Goal: Task Accomplishment & Management: Manage account settings

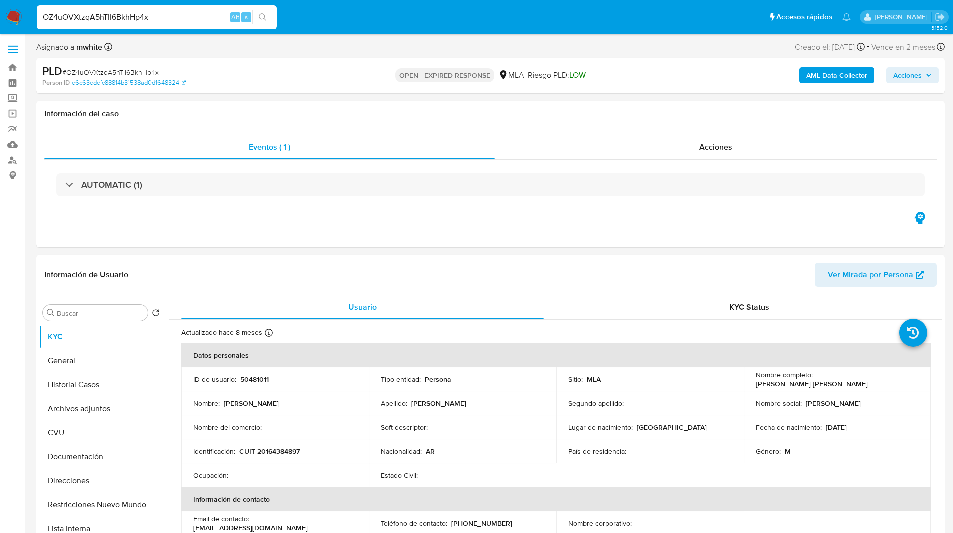
select select "10"
click at [171, 21] on input at bounding box center [157, 17] width 240 height 13
paste input "OZ4uOVXtzqA5hTII6BkhHp4x"
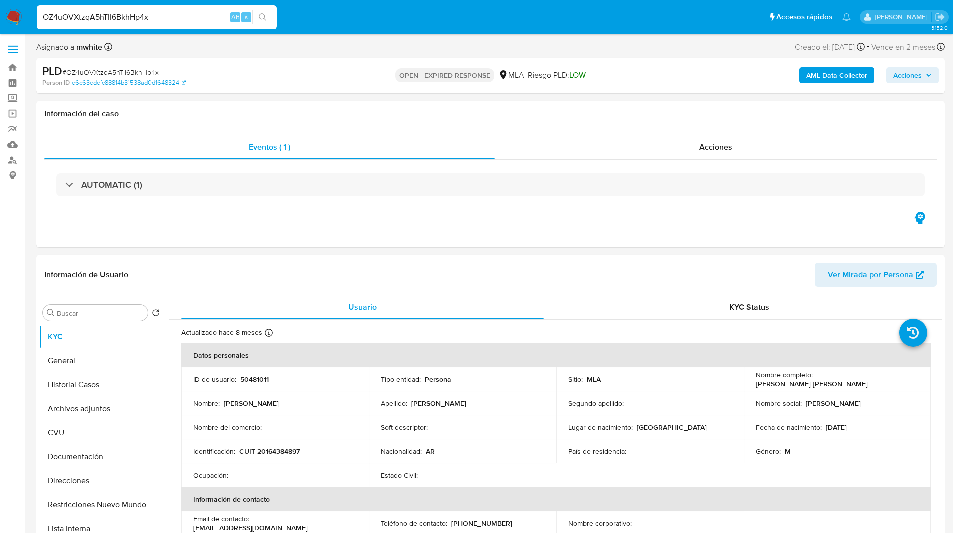
click at [574, 27] on ul "Pausado Ver notificaciones OZ4uOVXtzqA5hTII6BkhHp4x Alt s Accesos rápidos Presi…" at bounding box center [444, 16] width 825 height 25
click at [113, 19] on input "OZ4uOVXtzqA5hTII6BkhHp4x" at bounding box center [157, 17] width 240 height 13
paste input "aFMglh8GfIex5rwqgfbRC8Ik"
type input "aFMglh8GfIex5rwqgfbRC8Ik"
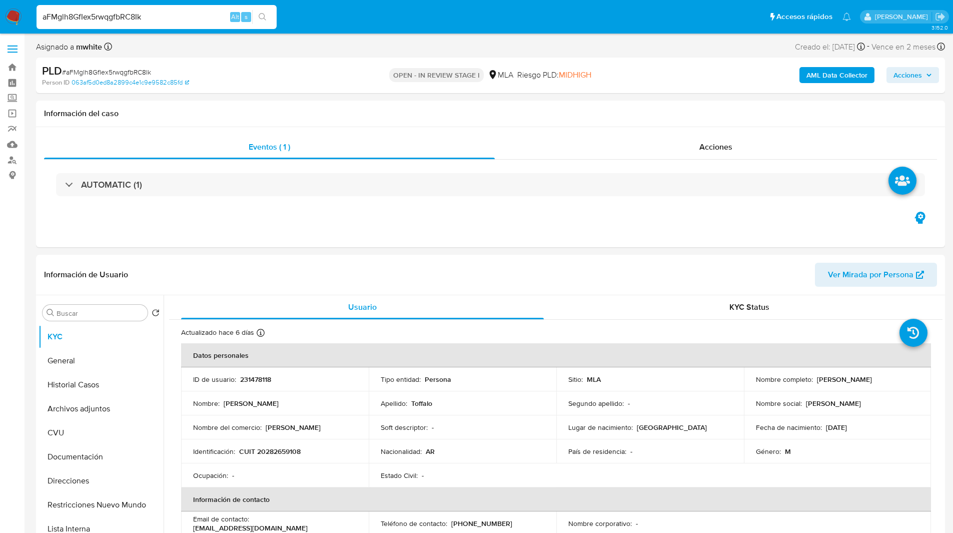
select select "10"
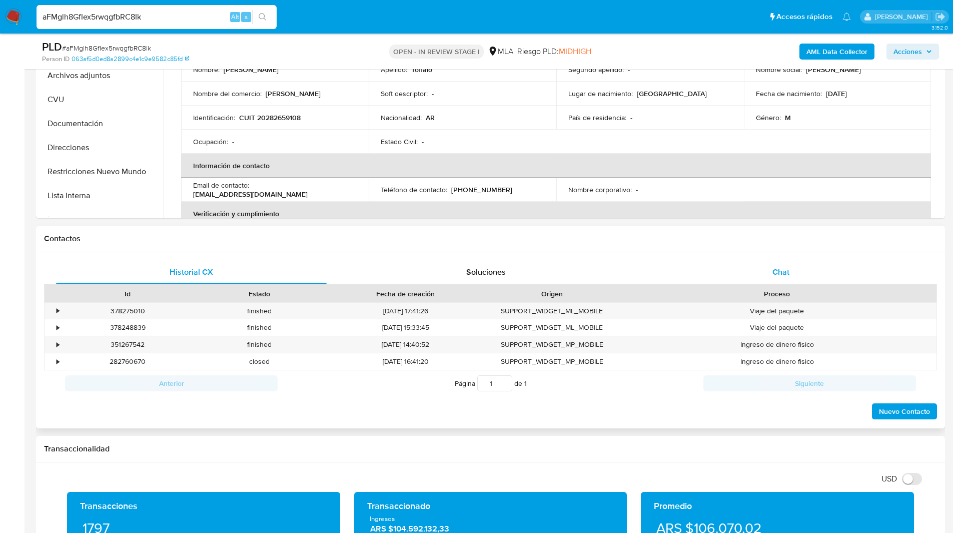
click at [763, 284] on div "Chat" at bounding box center [781, 272] width 271 height 24
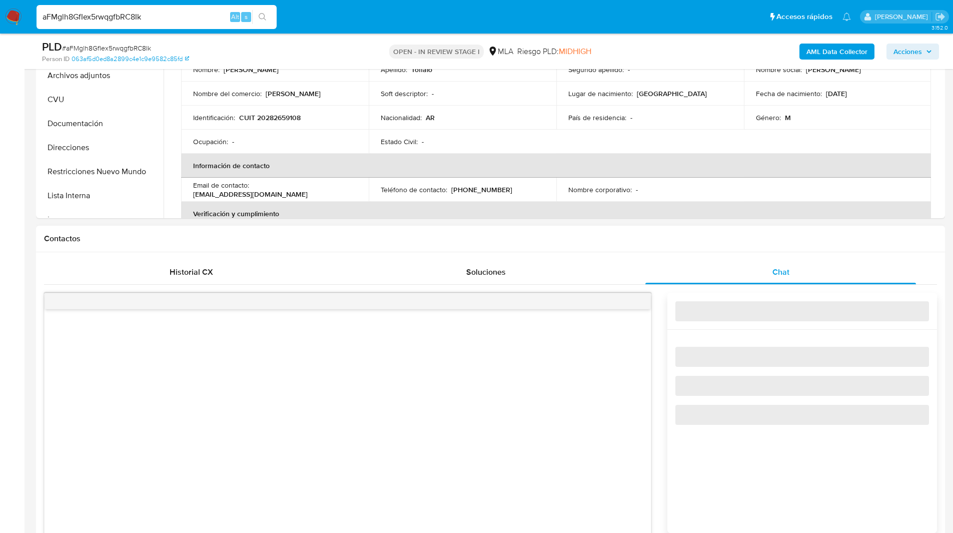
click at [690, 250] on div "Contactos" at bounding box center [490, 239] width 909 height 27
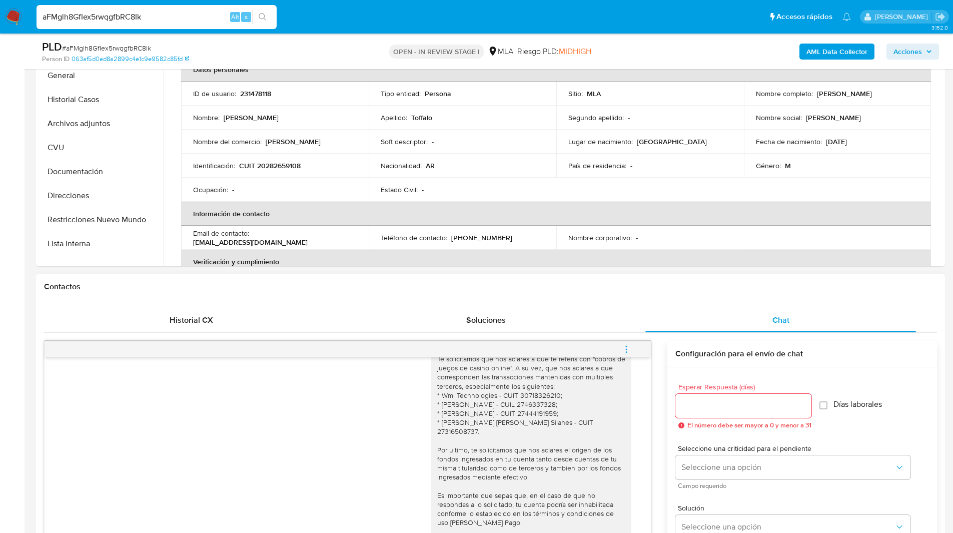
scroll to position [162, 0]
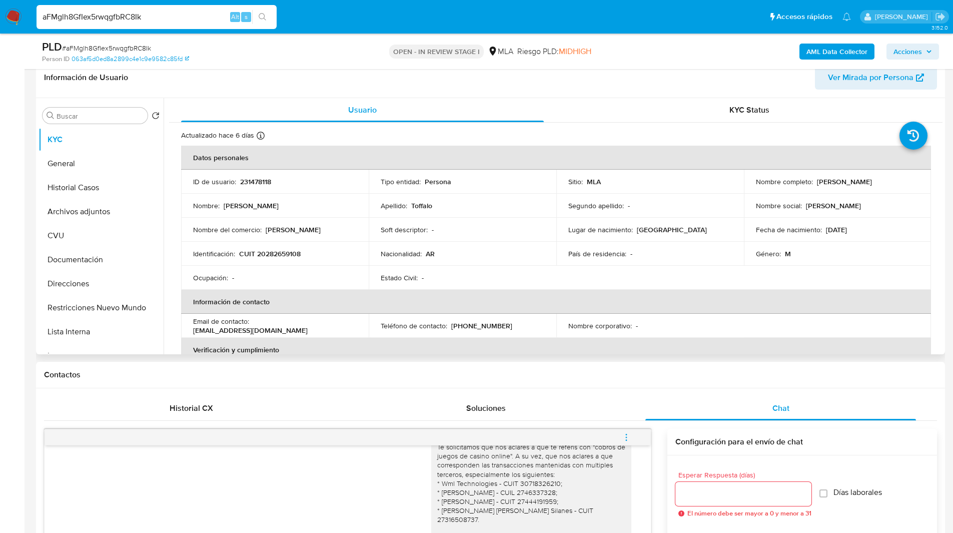
click at [261, 182] on p "231478118" at bounding box center [255, 181] width 31 height 9
copy p "231478118"
click at [599, 28] on ul "Pausado Ver notificaciones aFMglh8GfIex5rwqgfbRC8Ik Alt s Accesos rápidos Presi…" at bounding box center [444, 16] width 825 height 25
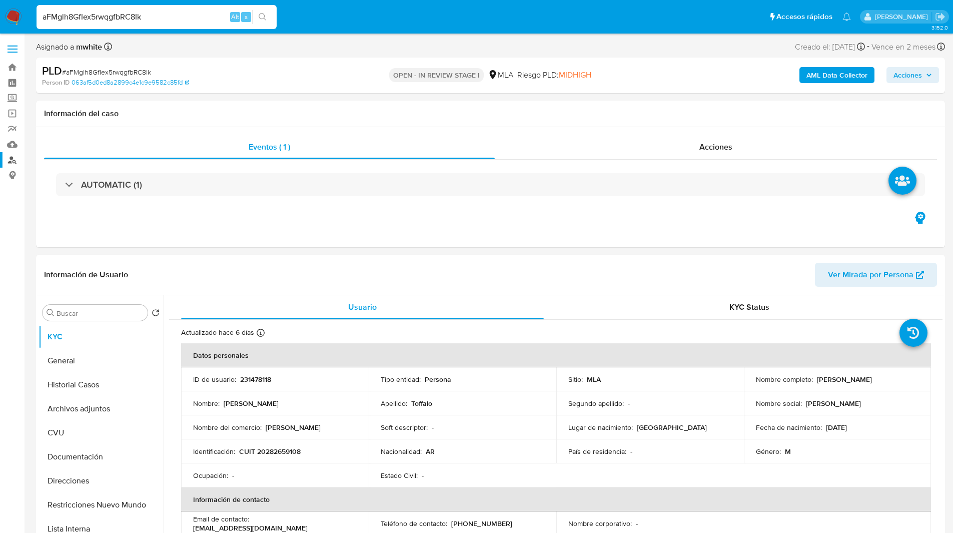
click at [10, 159] on link "Buscador de personas" at bounding box center [59, 160] width 119 height 16
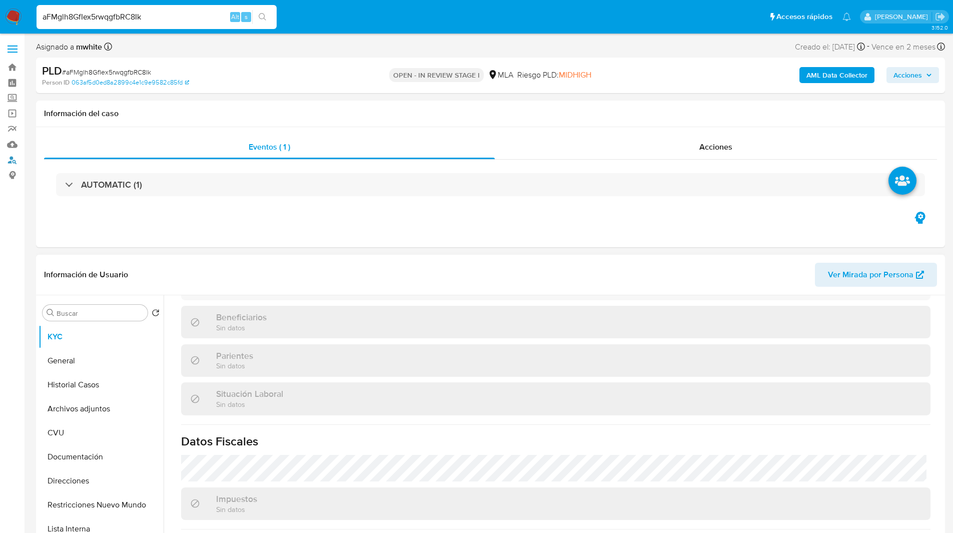
scroll to position [508, 0]
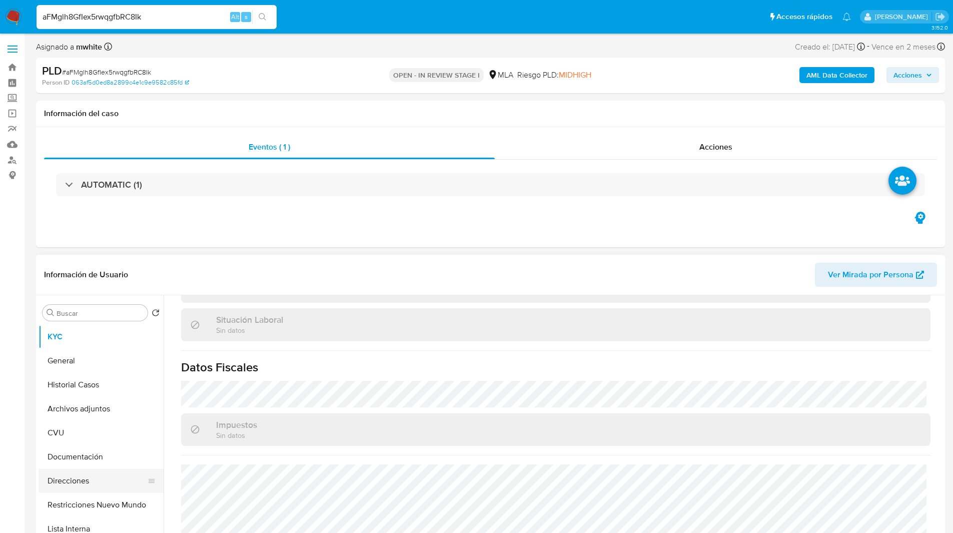
click at [68, 479] on button "Direcciones" at bounding box center [97, 481] width 117 height 24
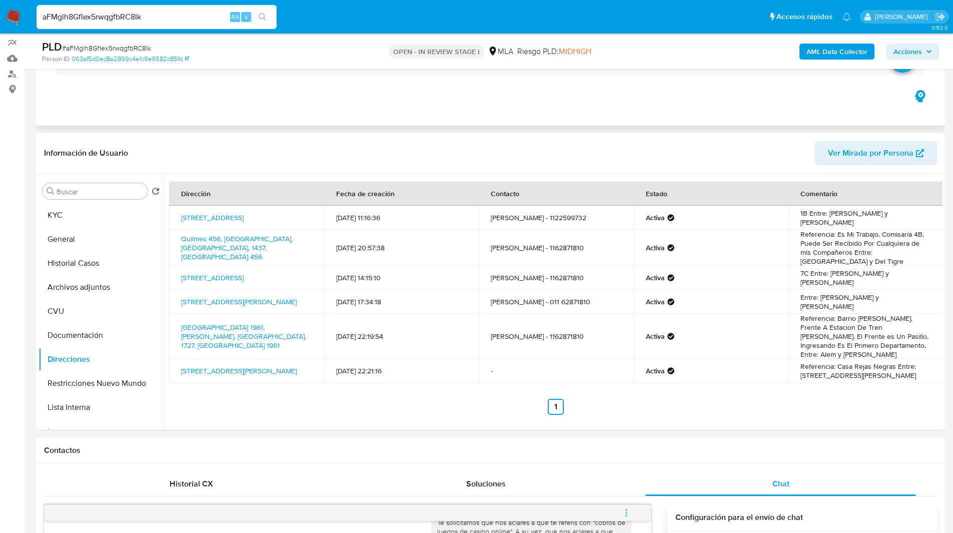
scroll to position [87, 0]
click at [79, 213] on button "KYC" at bounding box center [97, 214] width 117 height 24
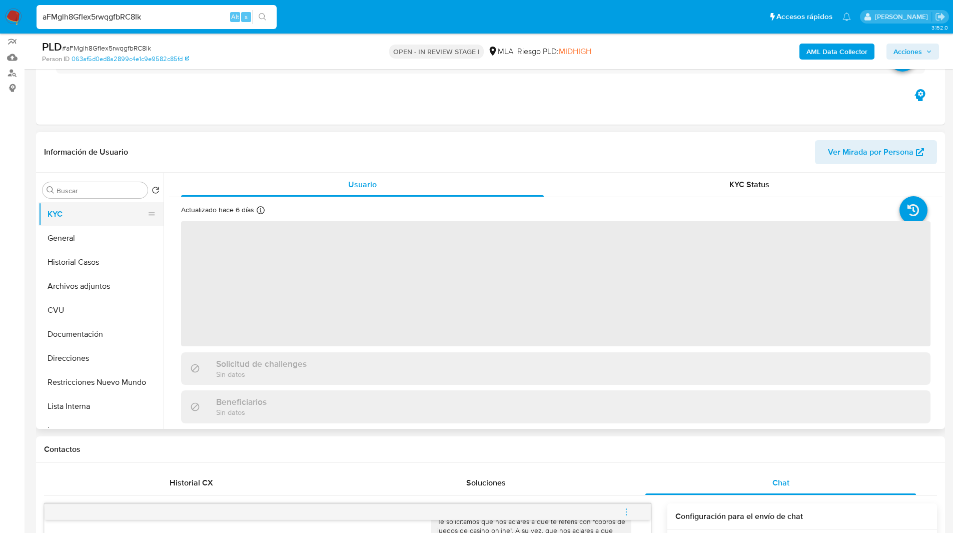
scroll to position [0, 0]
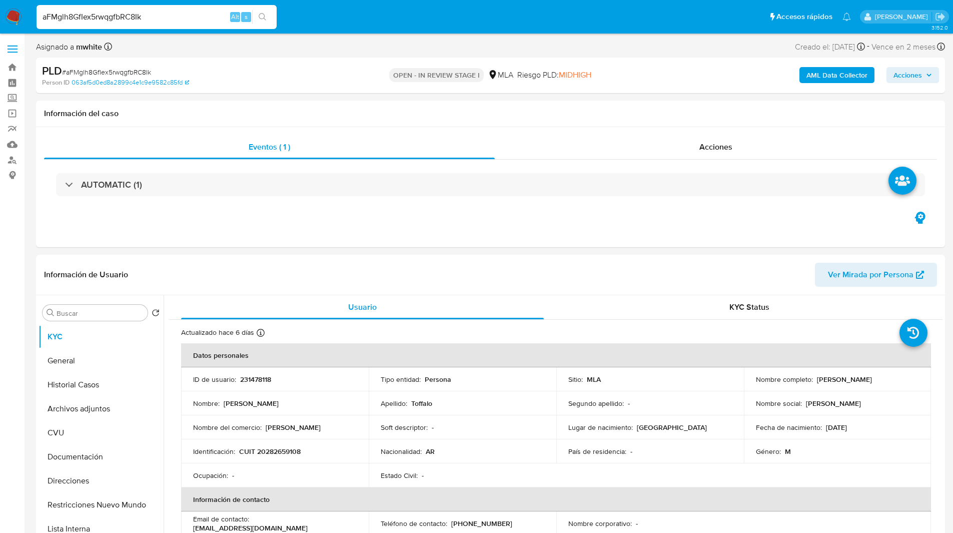
click at [353, 23] on ul "Pausado Ver notificaciones aFMglh8GfIex5rwqgfbRC8Ik Alt s Accesos rápidos Presi…" at bounding box center [444, 16] width 825 height 25
click at [389, 22] on ul "Pausado Ver notificaciones aFMglh8GfIex5rwqgfbRC8Ik Alt s Accesos rápidos Presi…" at bounding box center [444, 16] width 825 height 25
click at [371, 20] on ul "Pausado Ver notificaciones aFMglh8GfIex5rwqgfbRC8Ik Alt s Accesos rápidos Presi…" at bounding box center [444, 16] width 825 height 25
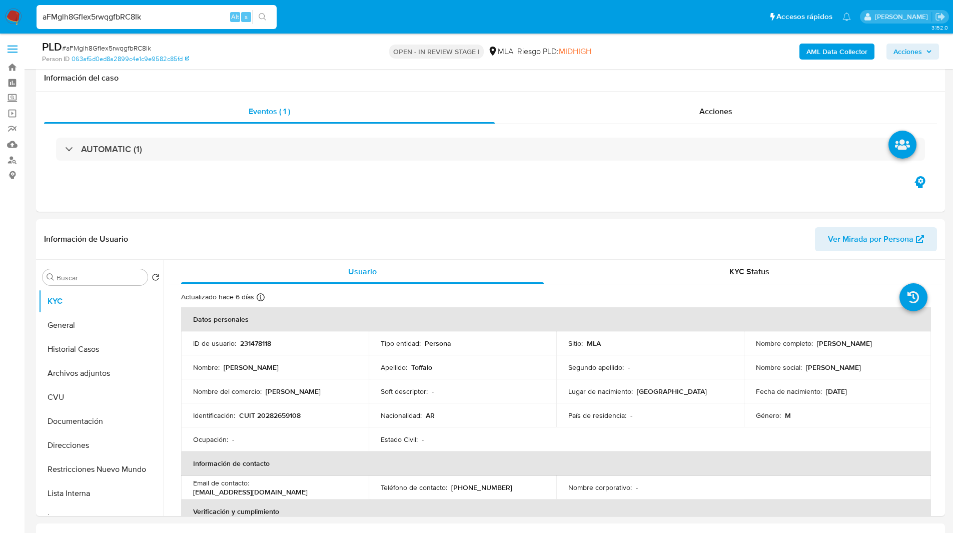
scroll to position [165, 0]
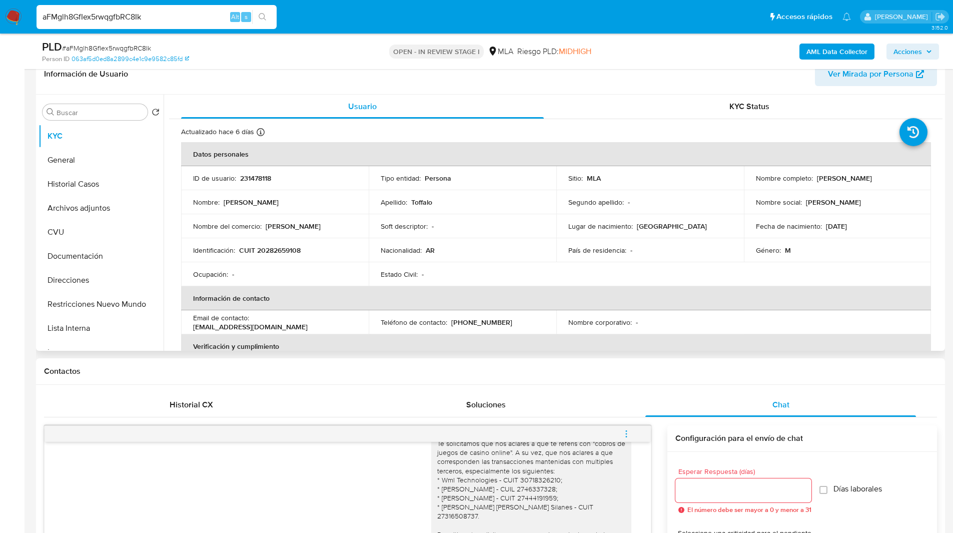
click at [344, 83] on header "Información de Usuario Ver Mirada por Persona" at bounding box center [490, 74] width 893 height 24
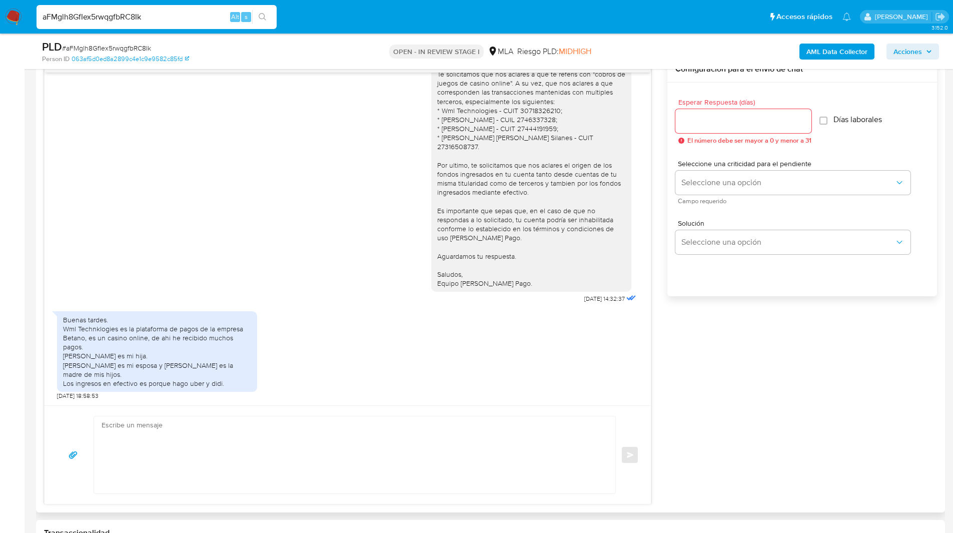
scroll to position [556, 0]
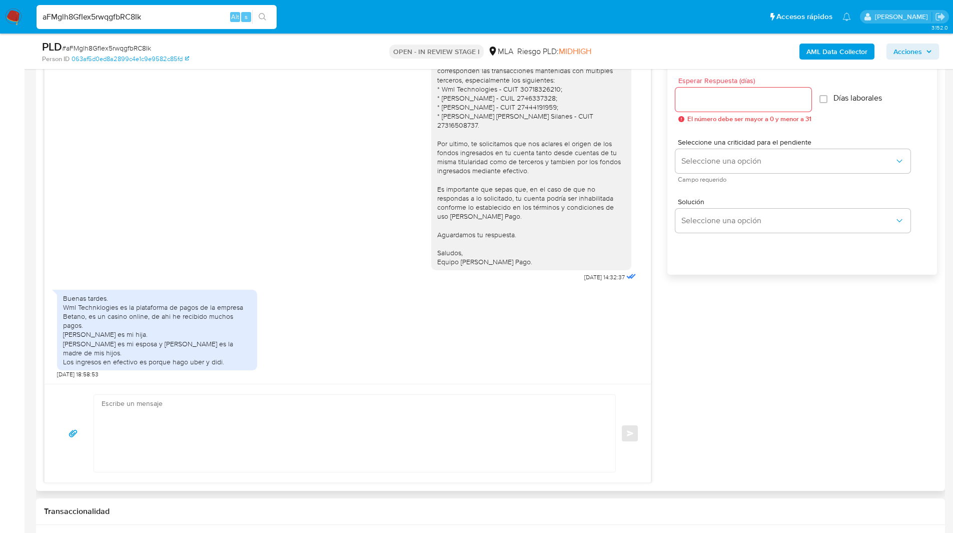
click at [819, 362] on div "17/07/2025 20:06:17 Buenas noches. La mayoría de los movimientos importantes so…" at bounding box center [490, 259] width 893 height 448
click at [743, 351] on div "17/07/2025 20:06:17 Buenas noches. La mayoría de los movimientos importantes so…" at bounding box center [490, 259] width 893 height 448
click at [159, 12] on input "aFMglh8GfIex5rwqgfbRC8Ik" at bounding box center [157, 17] width 240 height 13
paste input "U5jRYWsYpD9QhkbsiqOxmXuq"
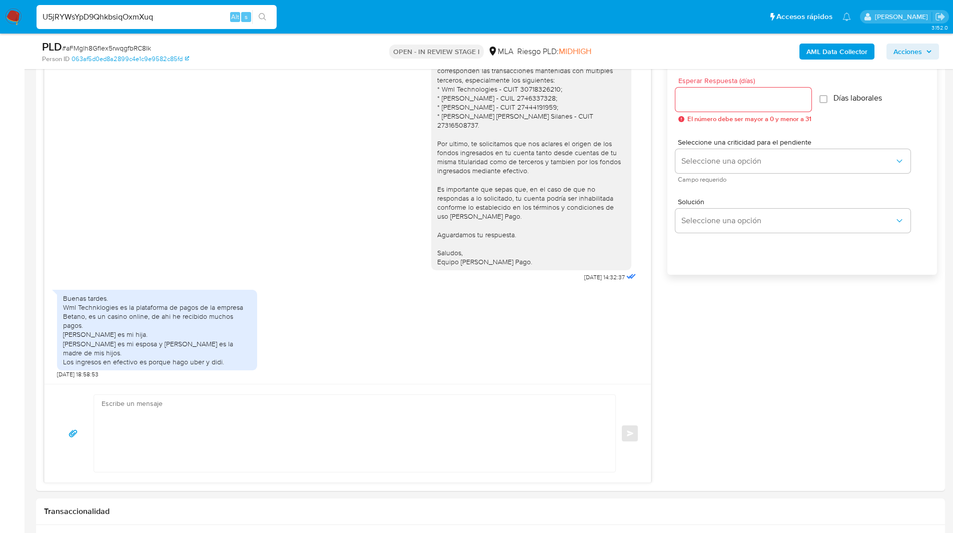
type input "U5jRYWsYpD9QhkbsiqOxmXuq"
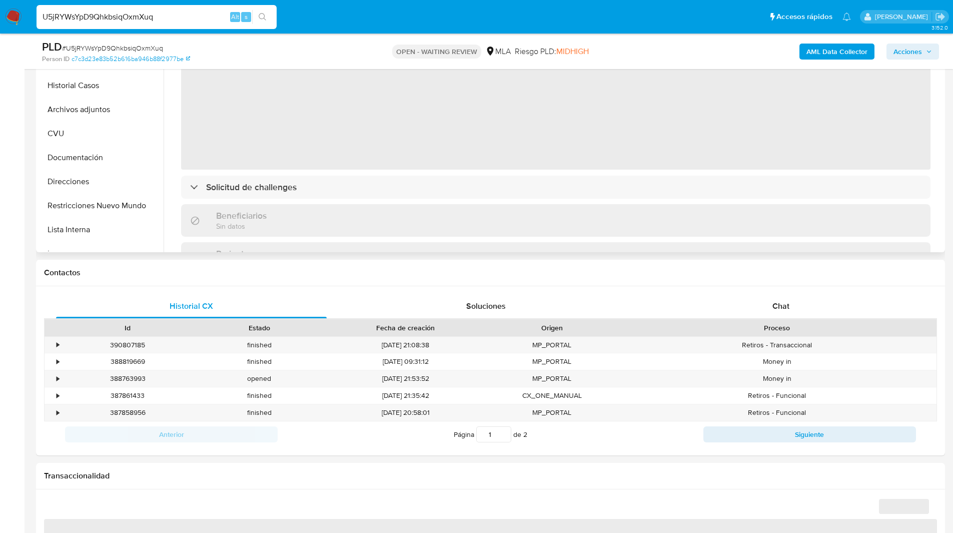
scroll to position [294, 0]
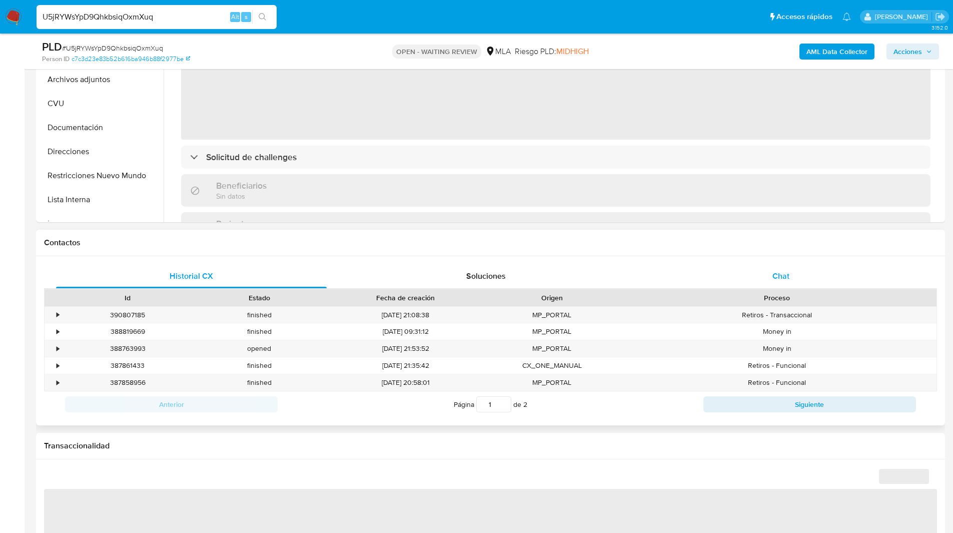
click at [723, 274] on div "Chat" at bounding box center [781, 276] width 271 height 24
select select "10"
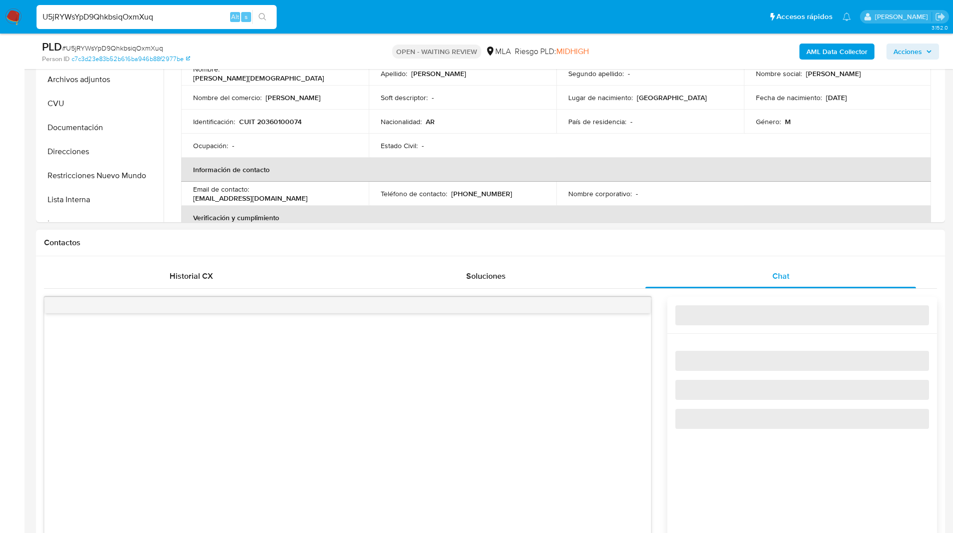
click at [555, 243] on h1 "Contactos" at bounding box center [490, 243] width 893 height 10
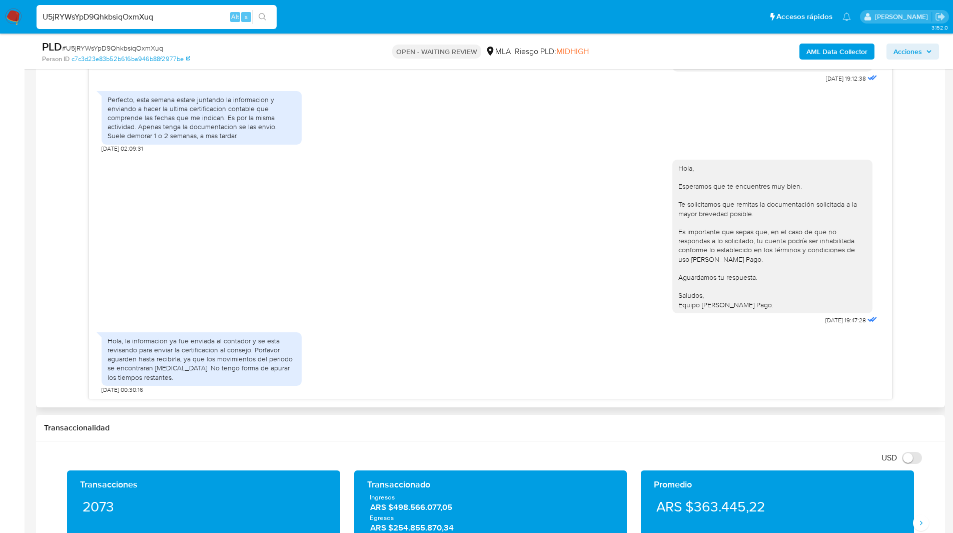
scroll to position [541, 0]
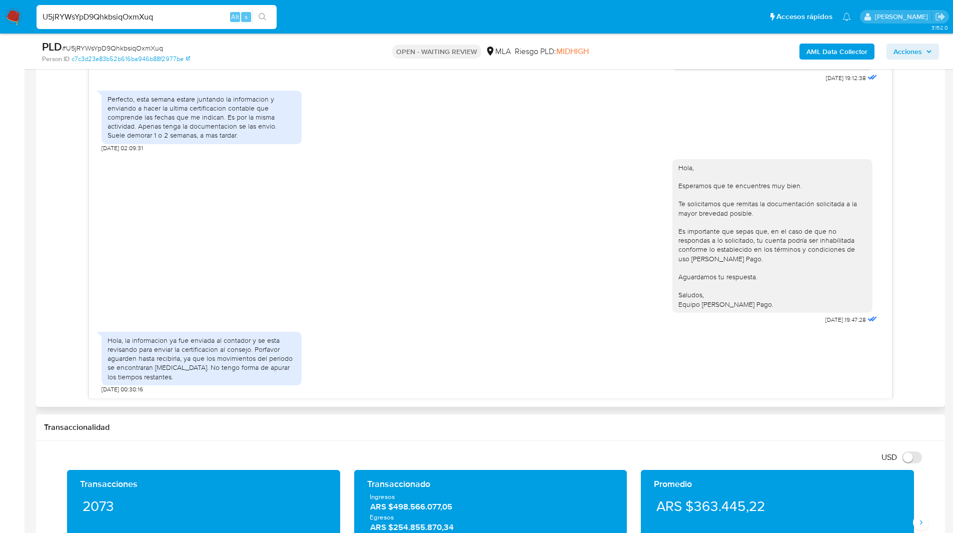
click at [69, 322] on div "17/07/2025 20:01:43 Hola, Esperamos que te encuentres muy bien. Te consultamos …" at bounding box center [490, 224] width 893 height 350
click at [115, 14] on input "U5jRYWsYpD9QhkbsiqOxmXuq" at bounding box center [157, 17] width 240 height 13
paste input "TxbHFCWstXnqOie4wlkX6cOi"
type input "TxbHFCWstXnqOie4wlkX6cOi"
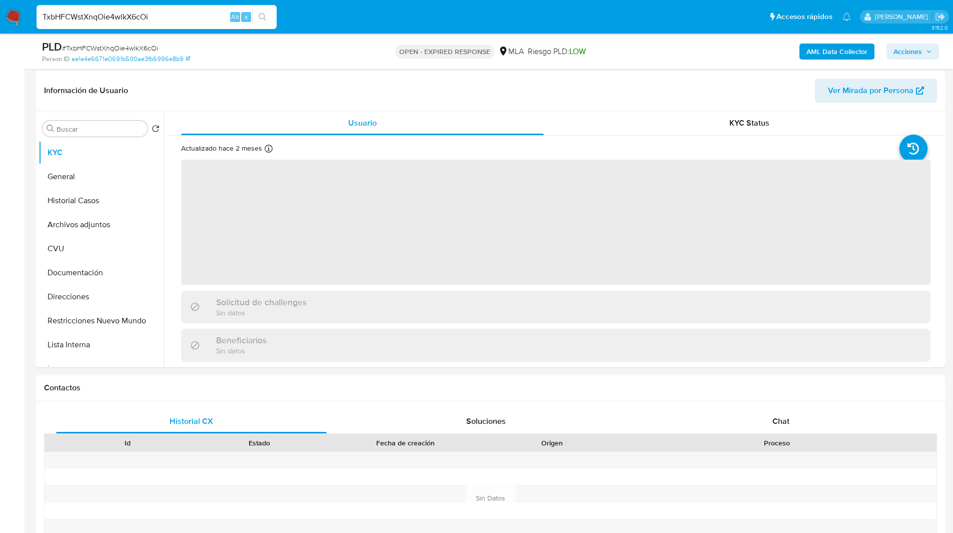
scroll to position [149, 0]
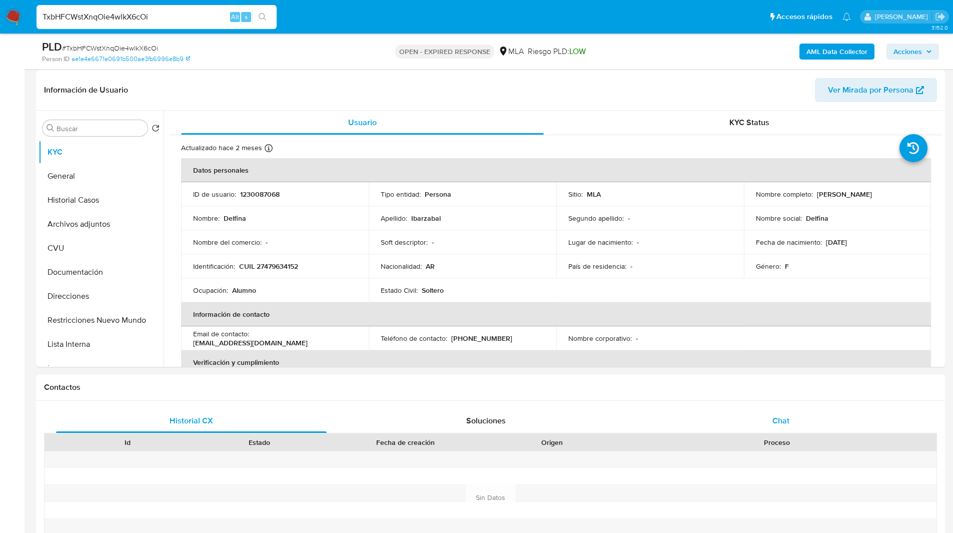
click at [784, 423] on span "Chat" at bounding box center [781, 421] width 17 height 12
select select "10"
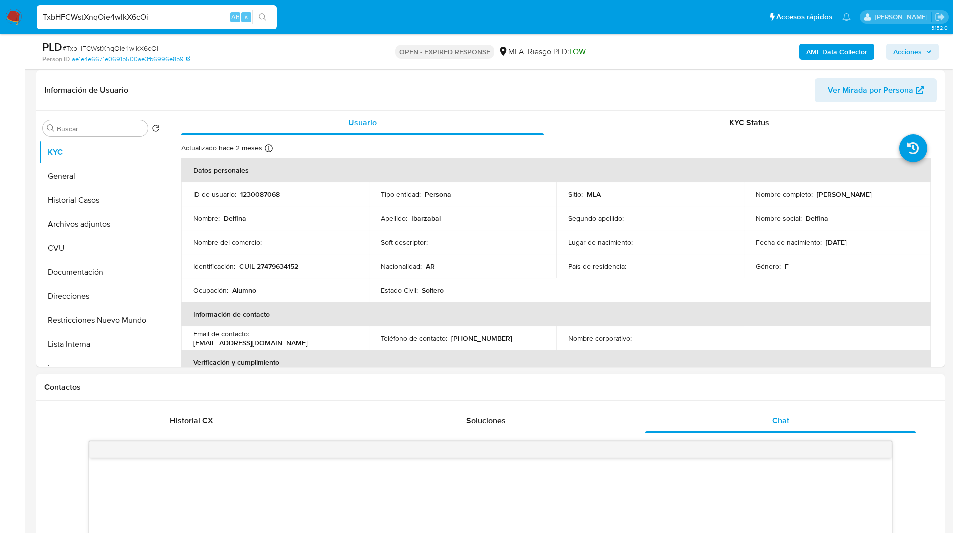
click at [720, 391] on h1 "Contactos" at bounding box center [490, 387] width 893 height 10
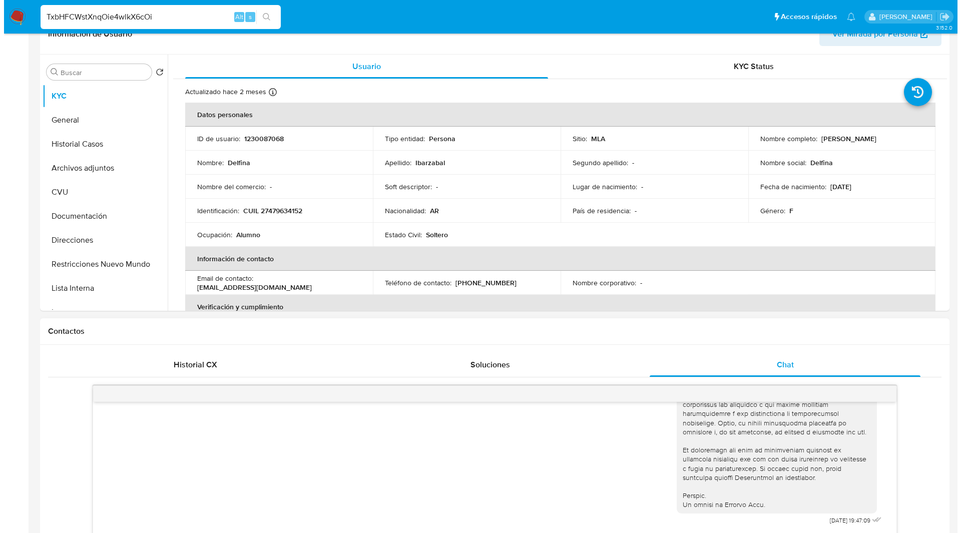
scroll to position [0, 0]
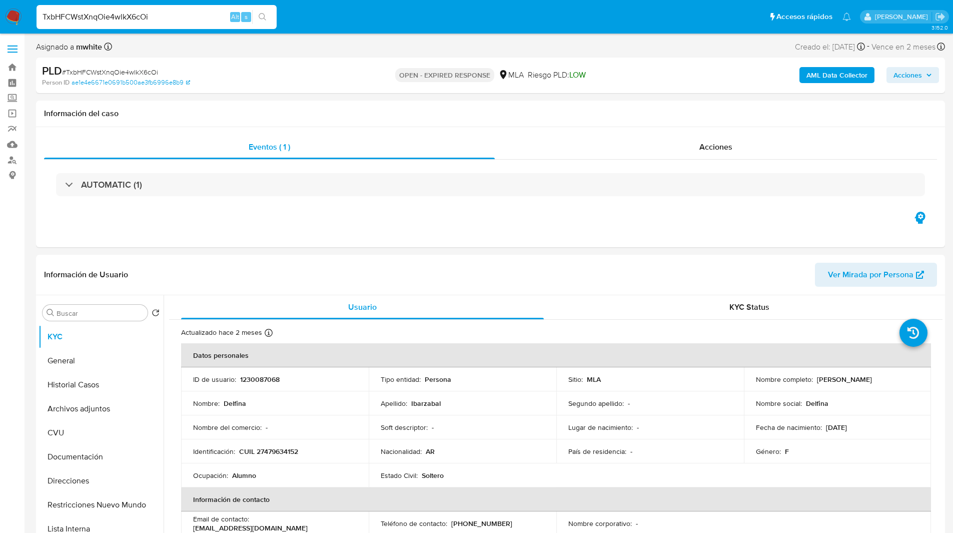
click at [15, 17] on img at bounding box center [13, 17] width 17 height 17
click at [263, 377] on p "1230087068" at bounding box center [260, 379] width 40 height 9
copy p "1230087068"
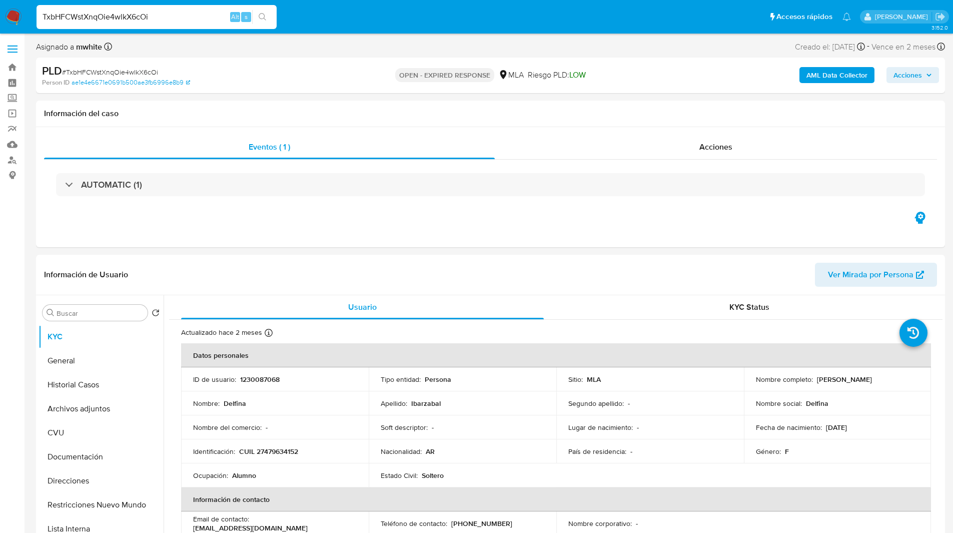
click at [120, 18] on input "TxbHFCWstXnqOie4wlkX6cOi" at bounding box center [157, 17] width 240 height 13
paste input "5LnsI57SyPjSPm2PRssrUS1X"
type input "5LnsI57SyPjSPm2PRssrUS1X"
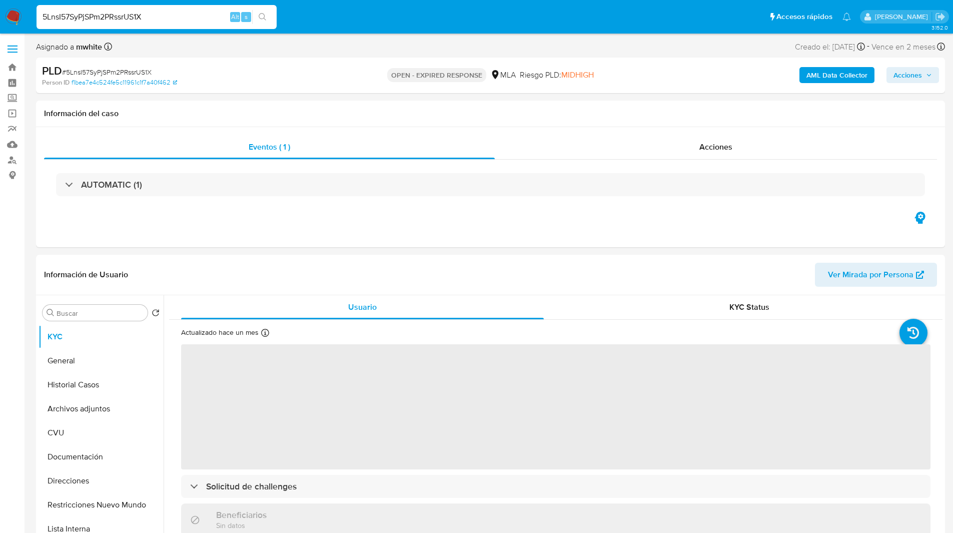
select select "10"
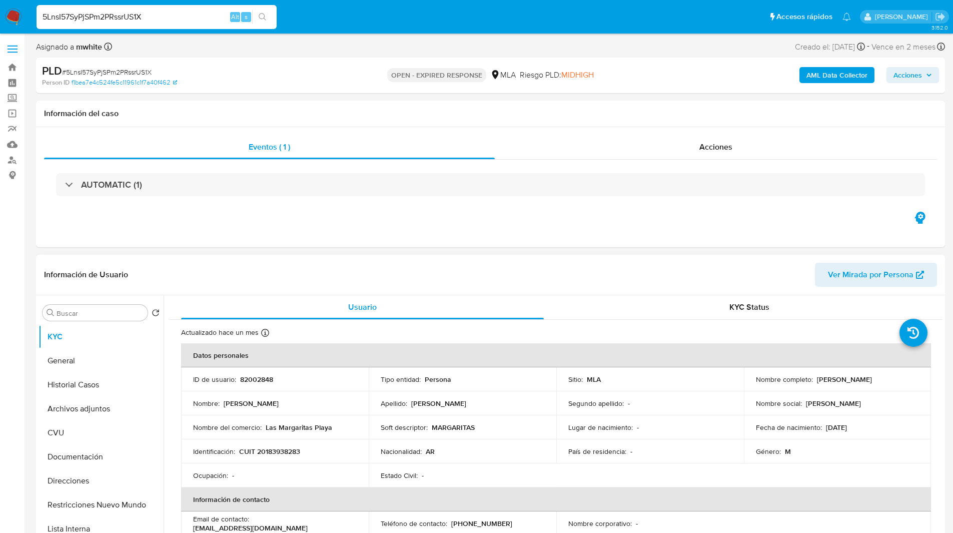
click at [260, 376] on p "82002848" at bounding box center [256, 379] width 33 height 9
copy p "82002848"
click at [606, 30] on nav "Pausado Ver notificaciones 5LnsI57SyPjSPm2PRssrUS1X Alt s Accesos rápidos Presi…" at bounding box center [476, 17] width 953 height 34
click at [258, 377] on p "82002848" at bounding box center [256, 379] width 33 height 9
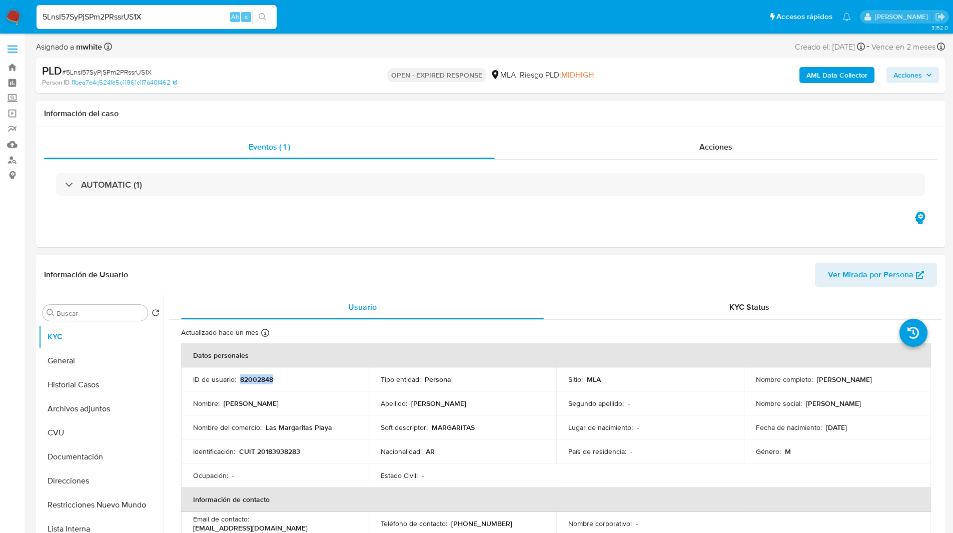
click at [258, 377] on p "82002848" at bounding box center [256, 379] width 33 height 9
copy p "82002848"
click at [566, 239] on div "Eventos ( 1 ) Acciones AUTOMATIC (1)" at bounding box center [490, 187] width 909 height 120
click at [286, 447] on p "CUIT 20183938283" at bounding box center [269, 451] width 61 height 9
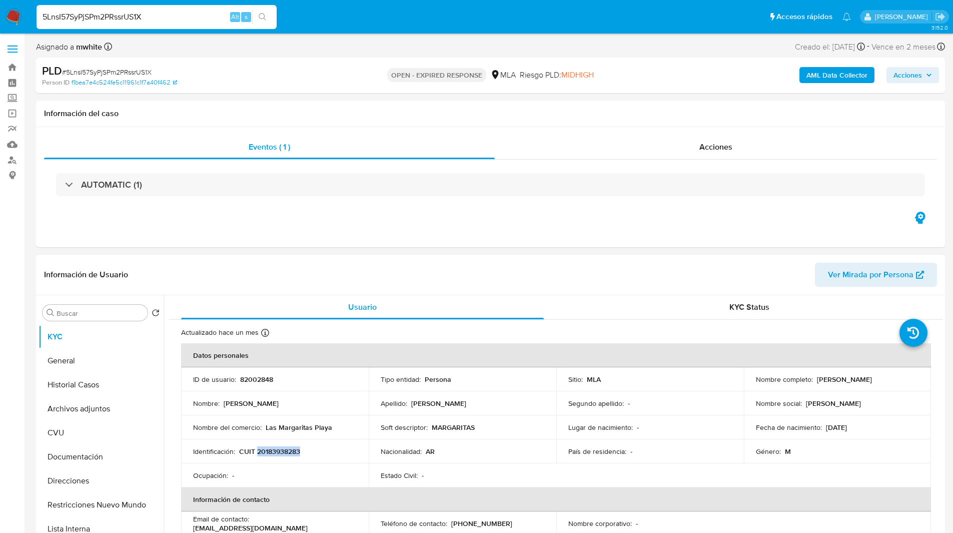
copy p "20183938283"
click at [83, 385] on button "Historial Casos" at bounding box center [97, 385] width 117 height 24
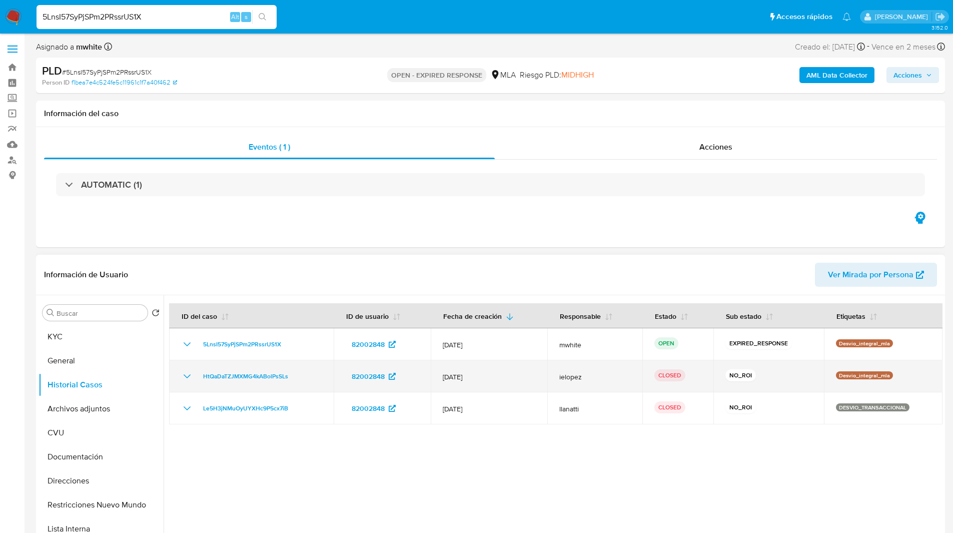
click at [187, 374] on icon "Mostrar/Ocultar" at bounding box center [187, 376] width 12 height 12
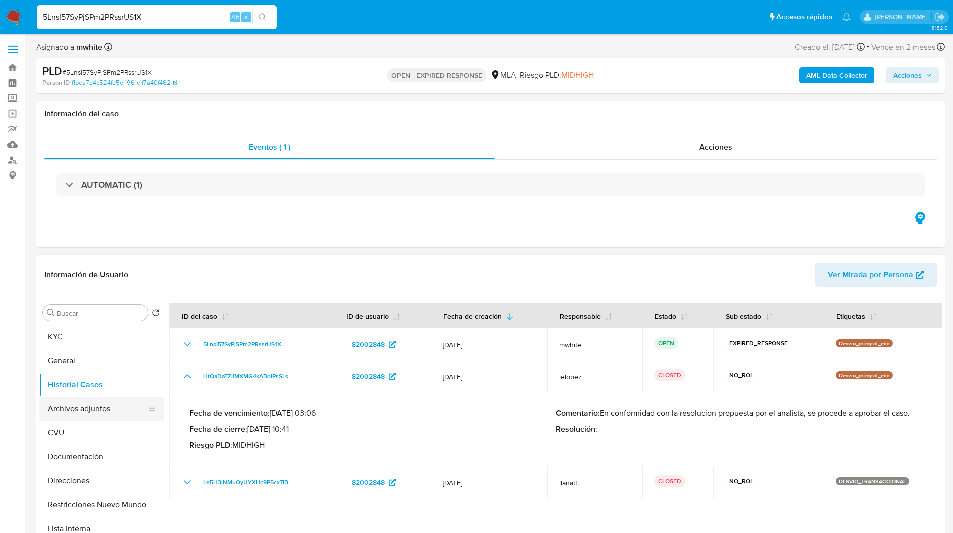
click at [85, 403] on button "Archivos adjuntos" at bounding box center [97, 409] width 117 height 24
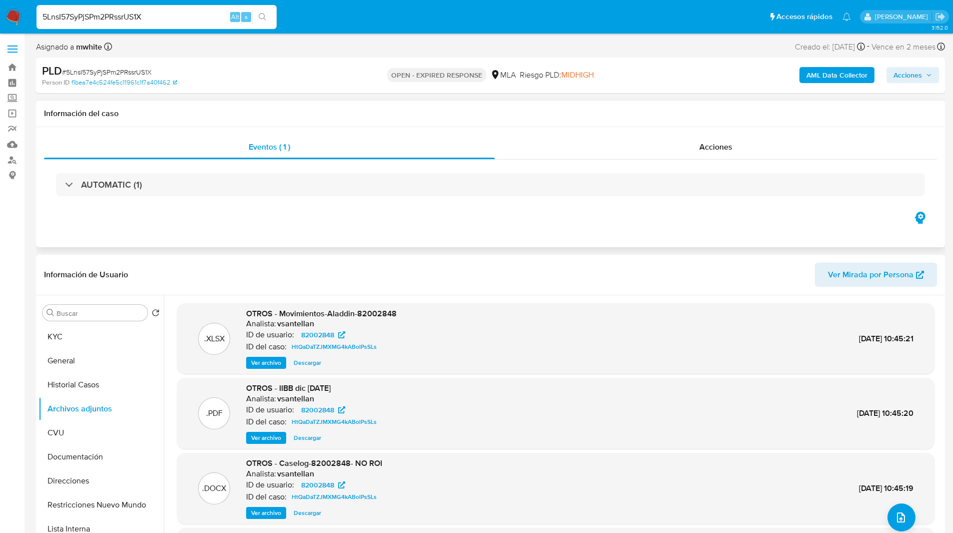
click at [519, 213] on div "Eventos ( 1 ) Acciones AUTOMATIC (1)" at bounding box center [490, 187] width 909 height 120
click at [265, 512] on span "Ver archivo" at bounding box center [266, 513] width 30 height 10
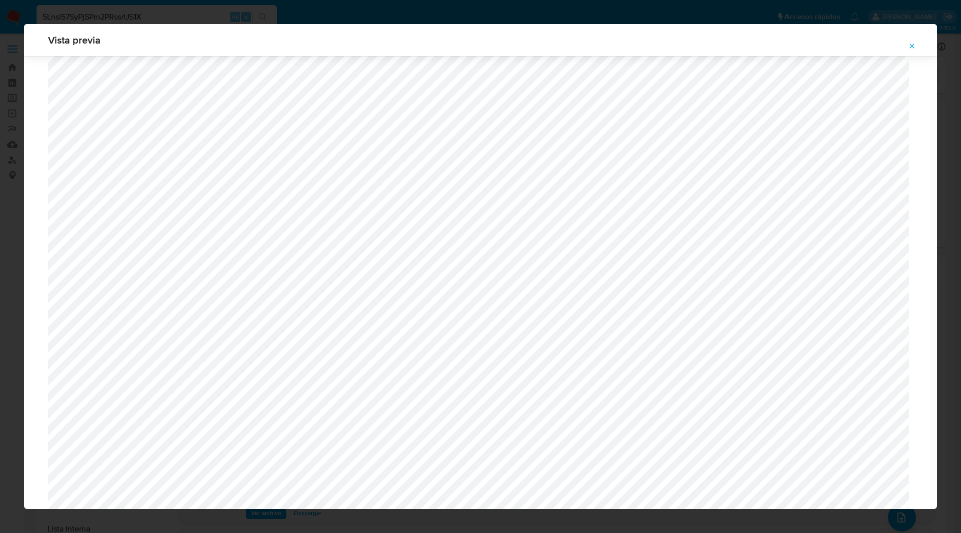
scroll to position [1930, 0]
click at [914, 48] on icon "Attachment preview" at bounding box center [912, 46] width 5 height 5
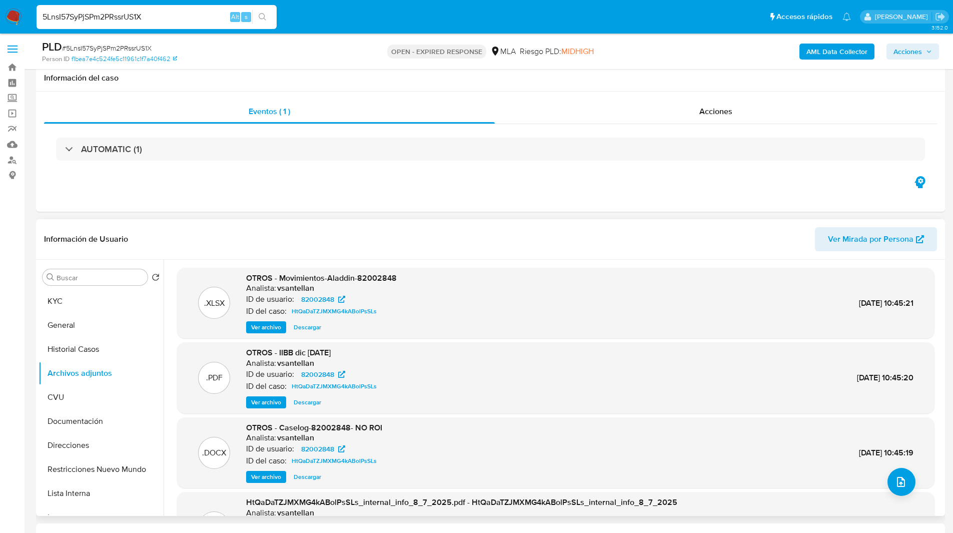
scroll to position [81, 0]
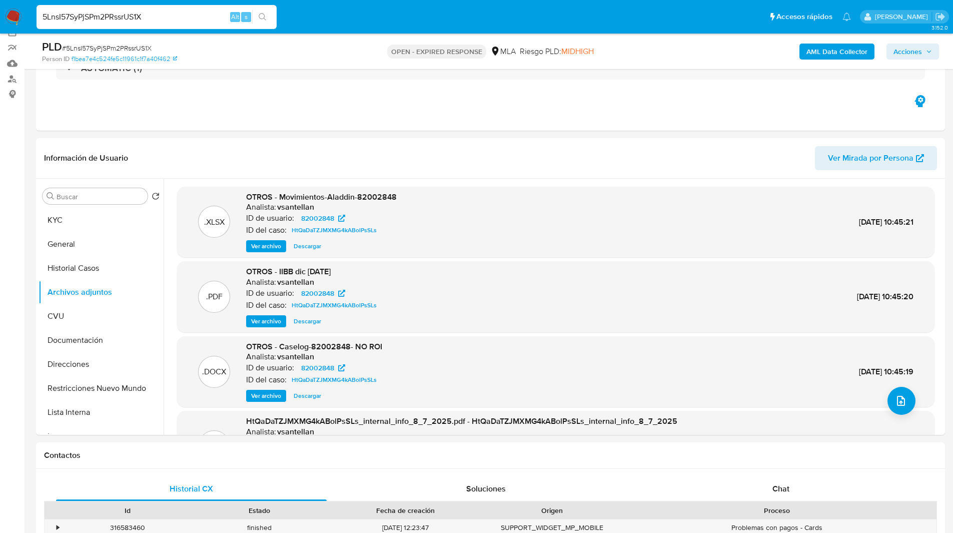
click at [83, 17] on input "5LnsI57SyPjSPm2PRssrUS1X" at bounding box center [157, 17] width 240 height 13
click at [14, 21] on img at bounding box center [13, 17] width 17 height 17
click at [95, 18] on input "5LnsI57SyPjSPm2PRssrUS1X" at bounding box center [157, 17] width 240 height 13
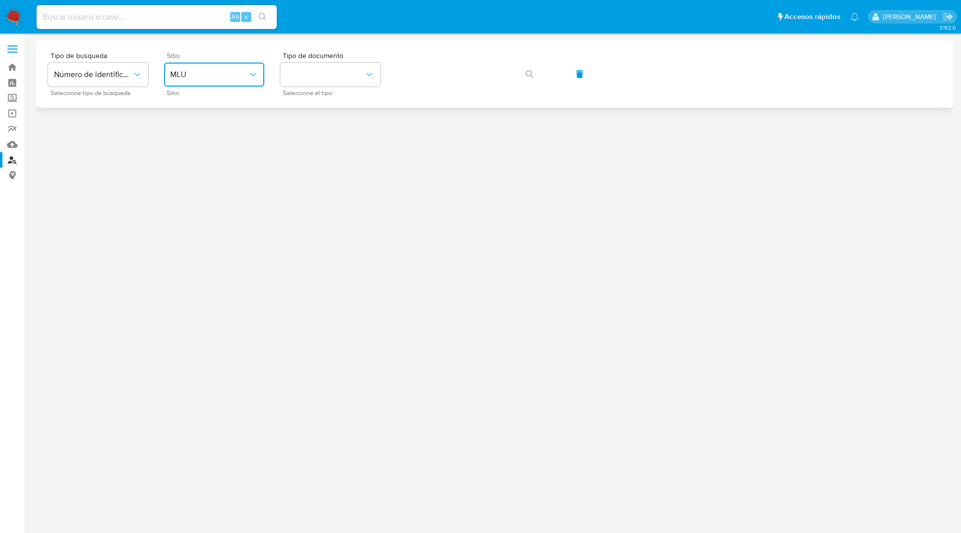
click at [191, 76] on span "MLU" at bounding box center [209, 75] width 78 height 10
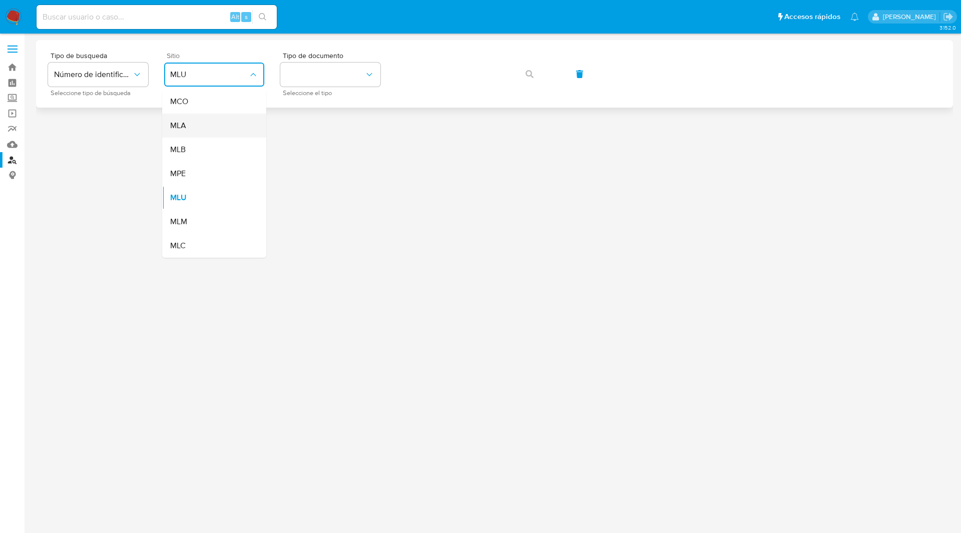
click at [201, 133] on div "MLA" at bounding box center [211, 126] width 82 height 24
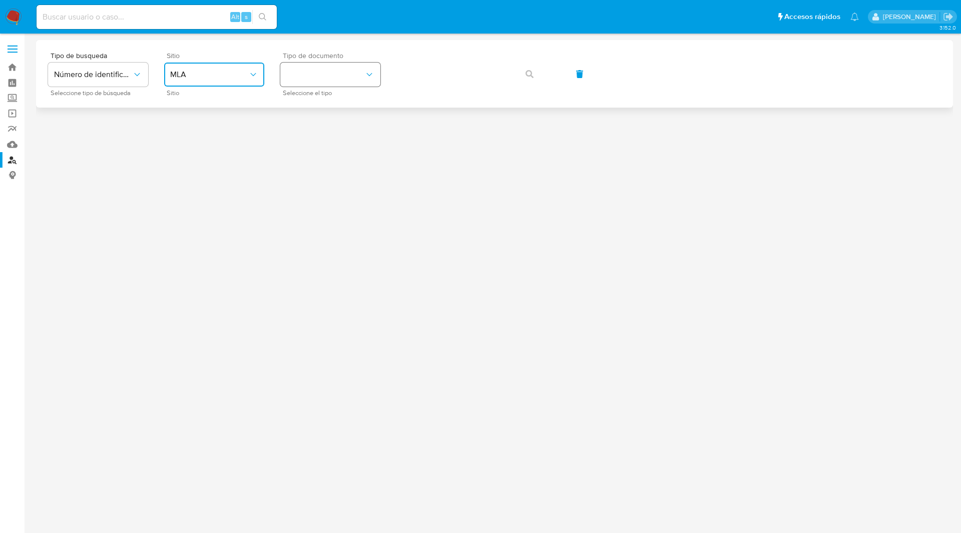
click at [338, 79] on button "identificationType" at bounding box center [330, 75] width 100 height 24
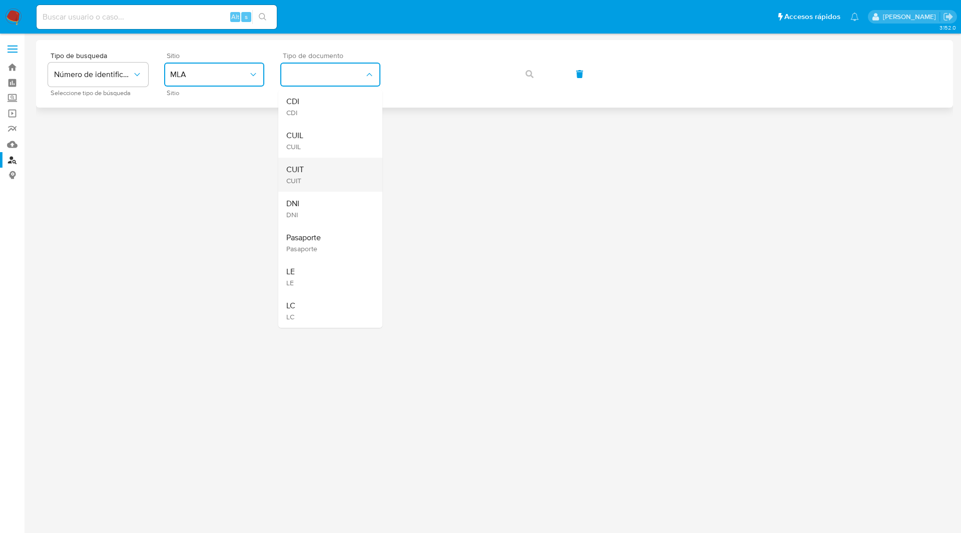
click at [309, 176] on div "CUIT CUIT" at bounding box center [327, 175] width 82 height 34
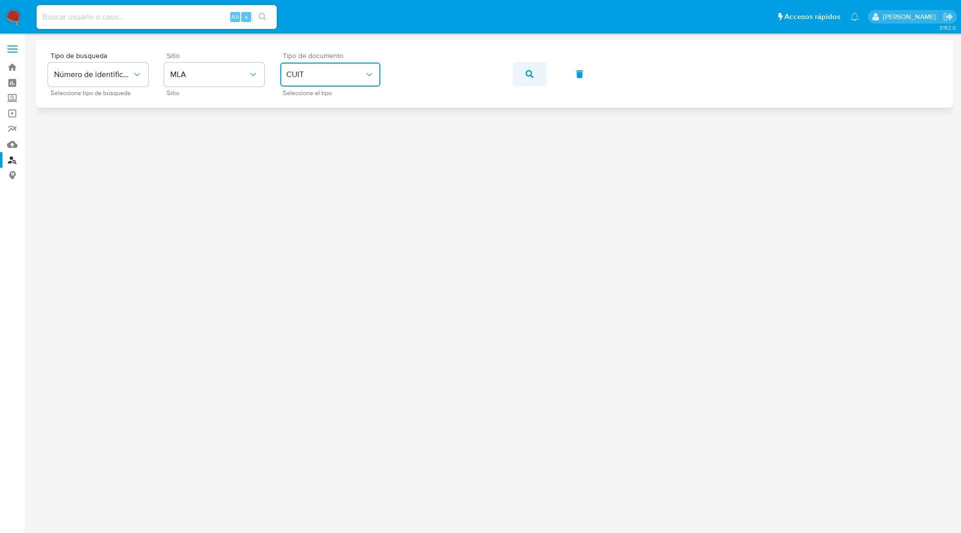
click at [518, 72] on button "button" at bounding box center [529, 74] width 34 height 24
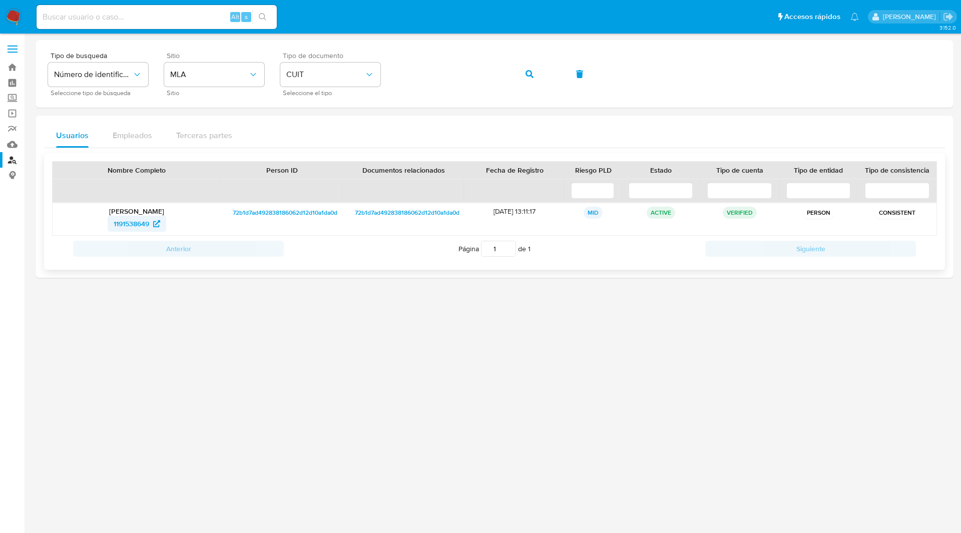
click at [159, 225] on icon at bounding box center [156, 223] width 7 height 7
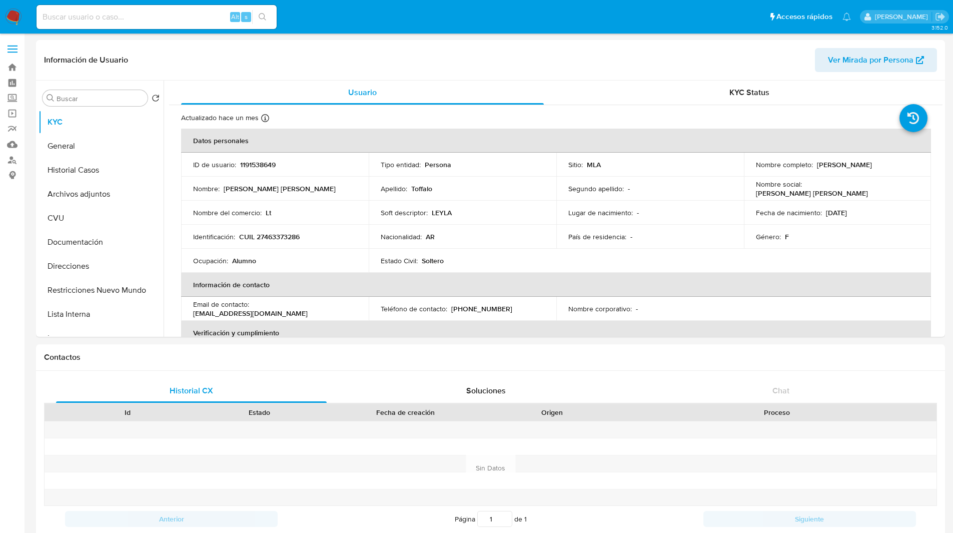
select select "10"
click at [437, 353] on h1 "Contactos" at bounding box center [490, 357] width 893 height 10
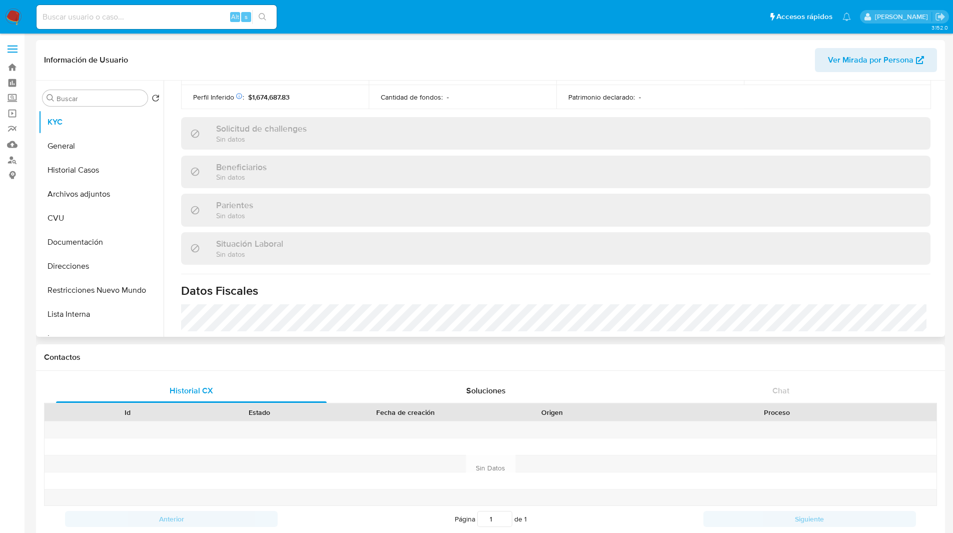
scroll to position [527, 0]
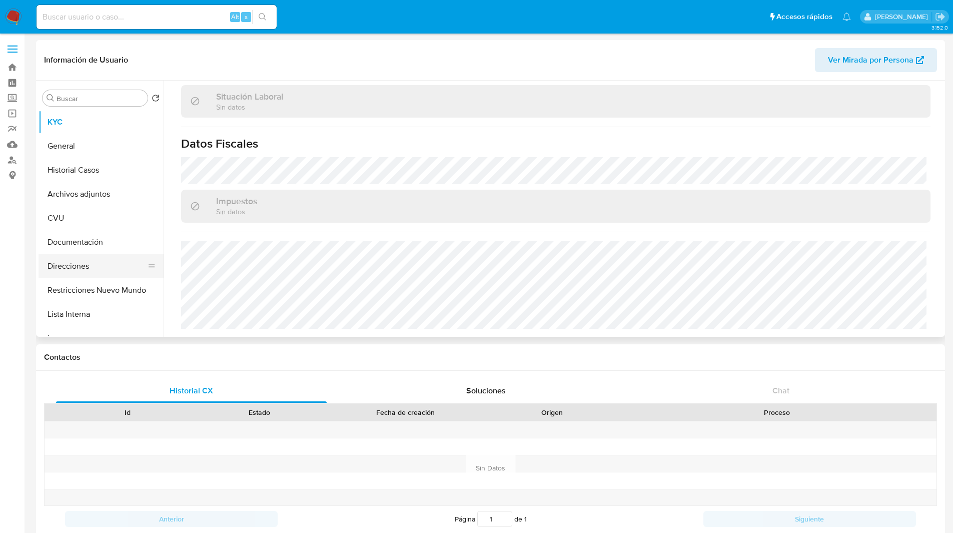
click at [82, 267] on button "Direcciones" at bounding box center [97, 266] width 117 height 24
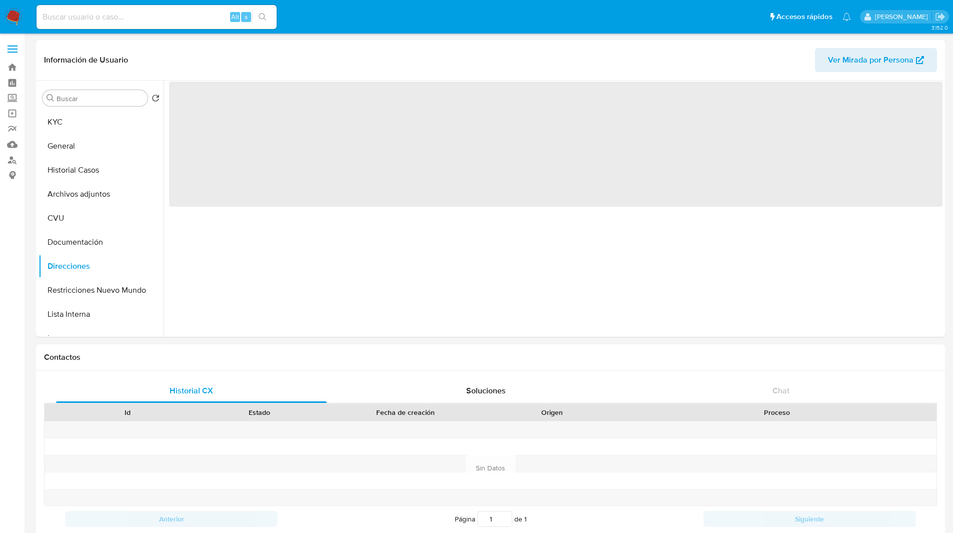
scroll to position [0, 0]
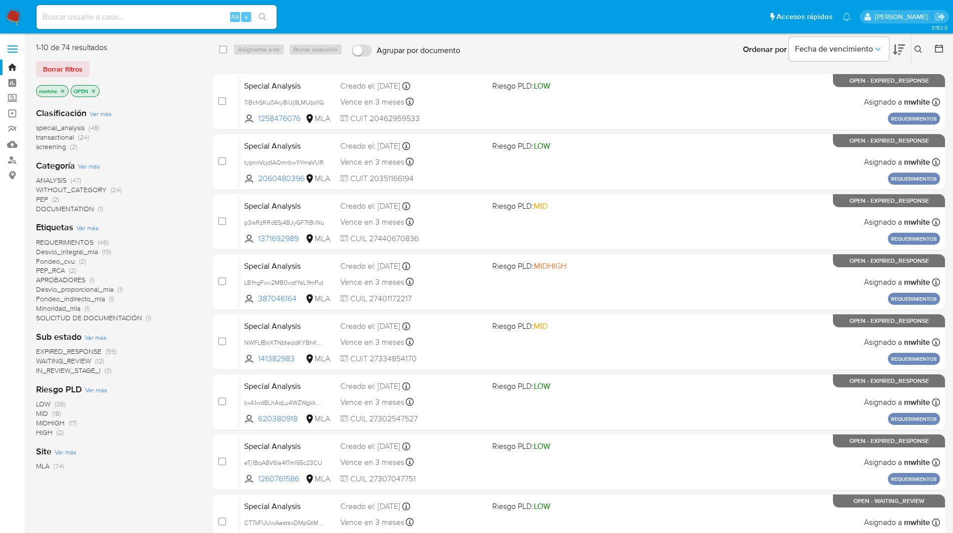
click at [166, 17] on input at bounding box center [157, 17] width 240 height 13
paste input "AOu9GwcFWCGuS9SibHli1Q49"
type input "AOu9GwcFWCGuS9SibHli1Q49"
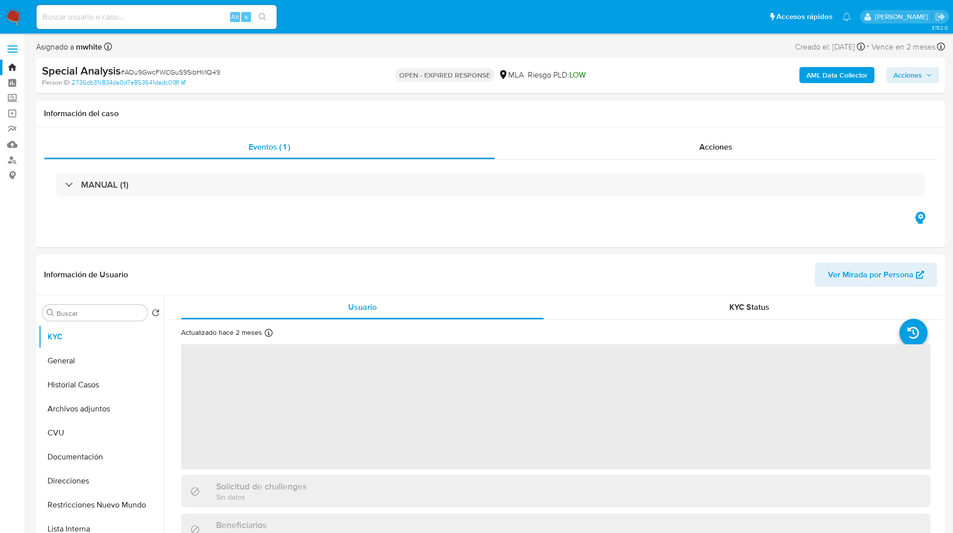
click at [411, 6] on ul "Pausado Ver notificaciones Alt s Accesos rápidos Presiona las siguientes teclas…" at bounding box center [444, 16] width 825 height 25
click at [379, 17] on ul "Pausado Ver notificaciones Alt s Accesos rápidos Presiona las siguientes teclas…" at bounding box center [444, 16] width 825 height 25
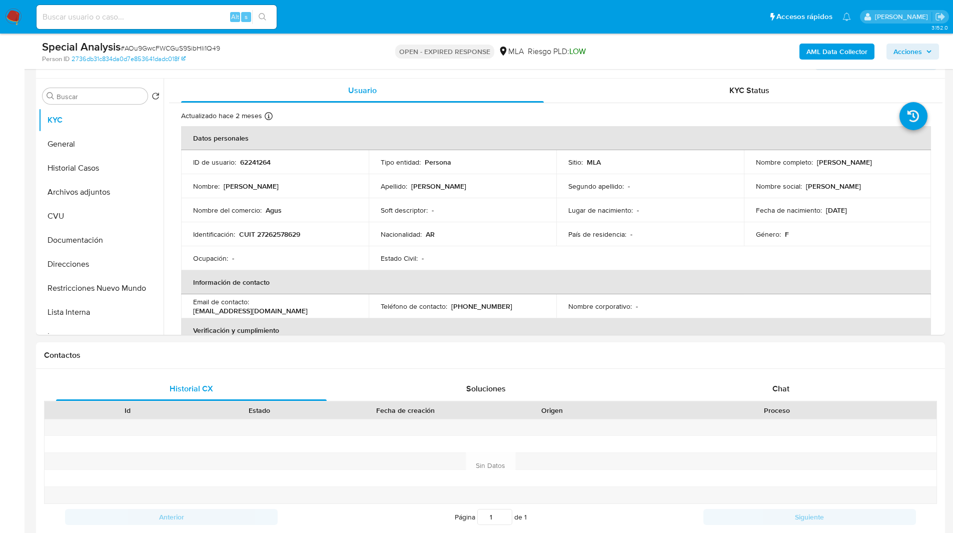
scroll to position [187, 0]
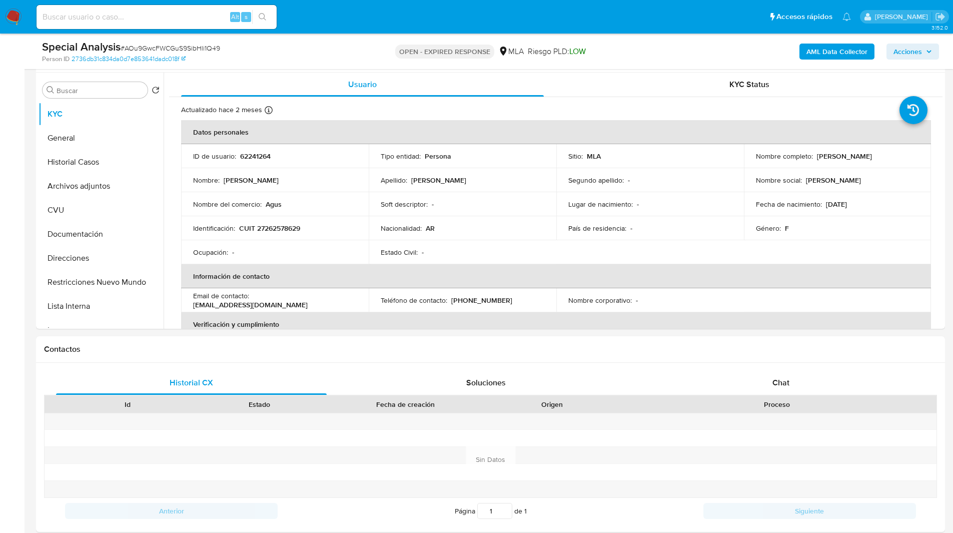
select select "10"
click at [772, 388] on div "Chat" at bounding box center [781, 383] width 271 height 24
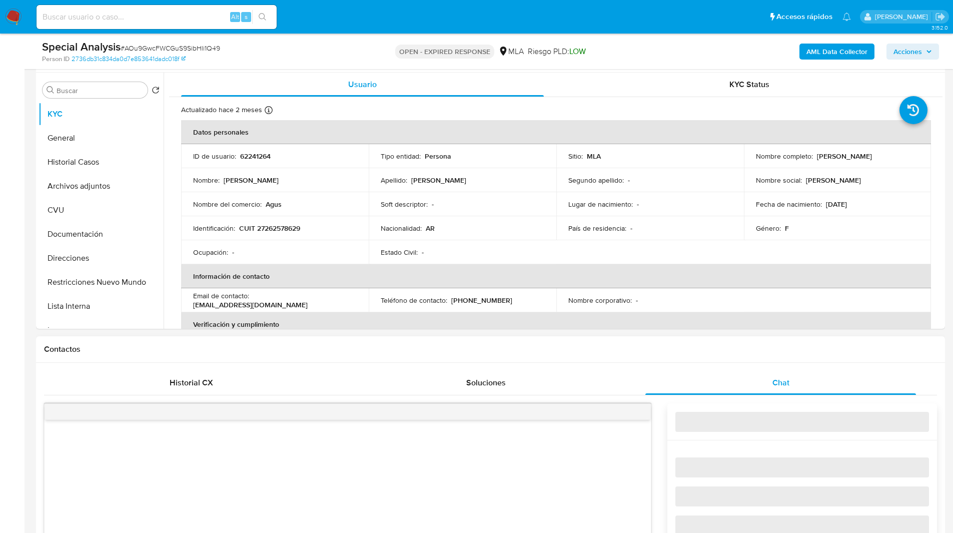
click at [703, 360] on div "Contactos" at bounding box center [490, 349] width 909 height 27
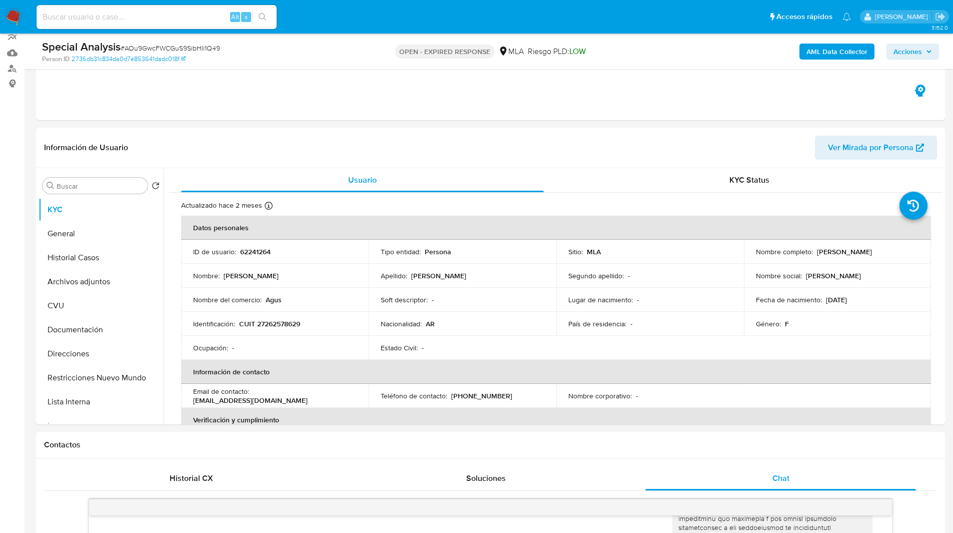
scroll to position [0, 0]
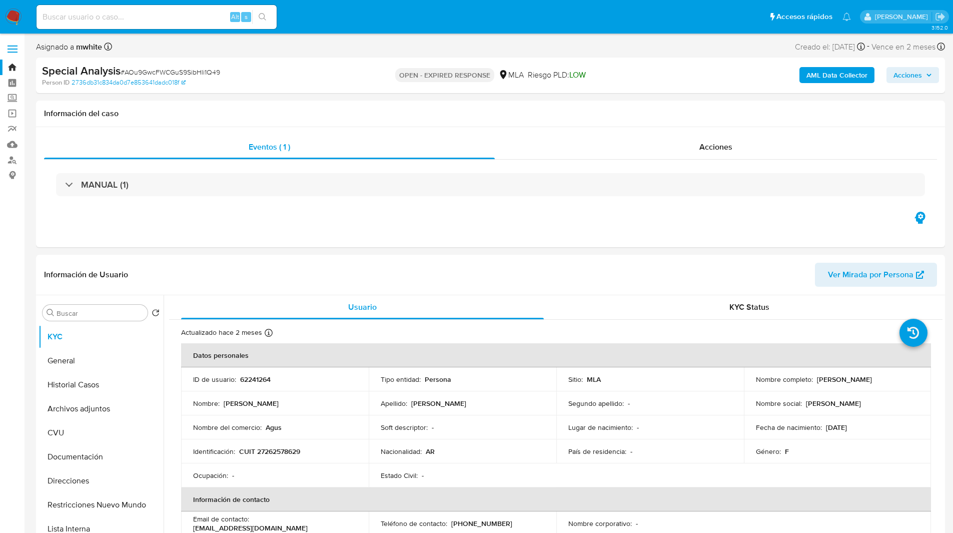
click at [506, 13] on ul "Pausado Ver notificaciones Alt s Accesos rápidos Presiona las siguientes teclas…" at bounding box center [444, 16] width 825 height 25
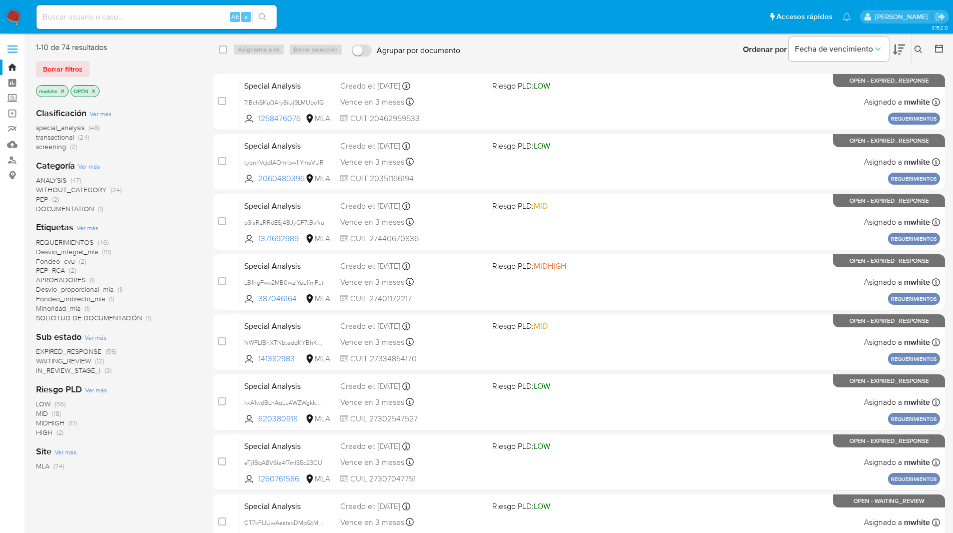
click at [918, 46] on icon at bounding box center [919, 50] width 8 height 8
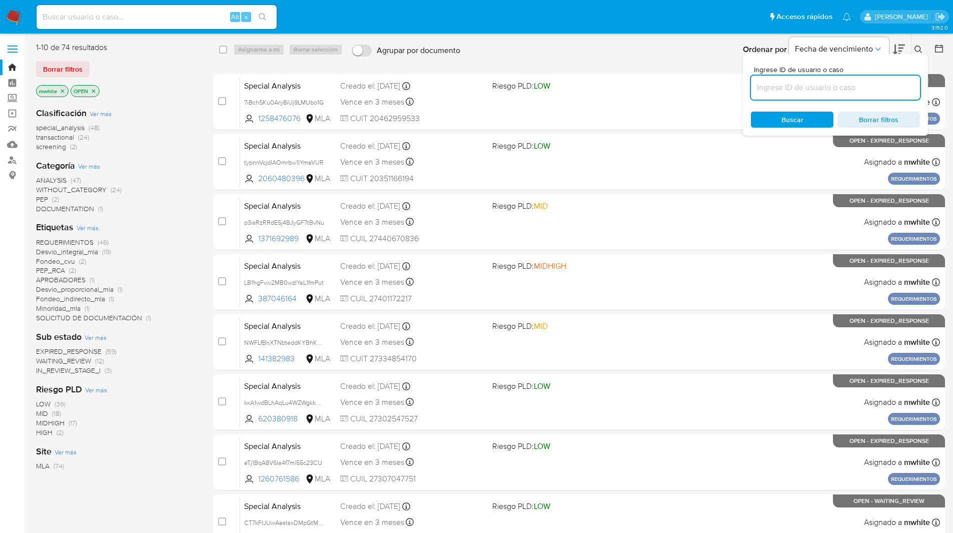
click at [792, 86] on input at bounding box center [835, 87] width 169 height 13
paste input "5LnsI57SyPjSPm2PRssrUS1X"
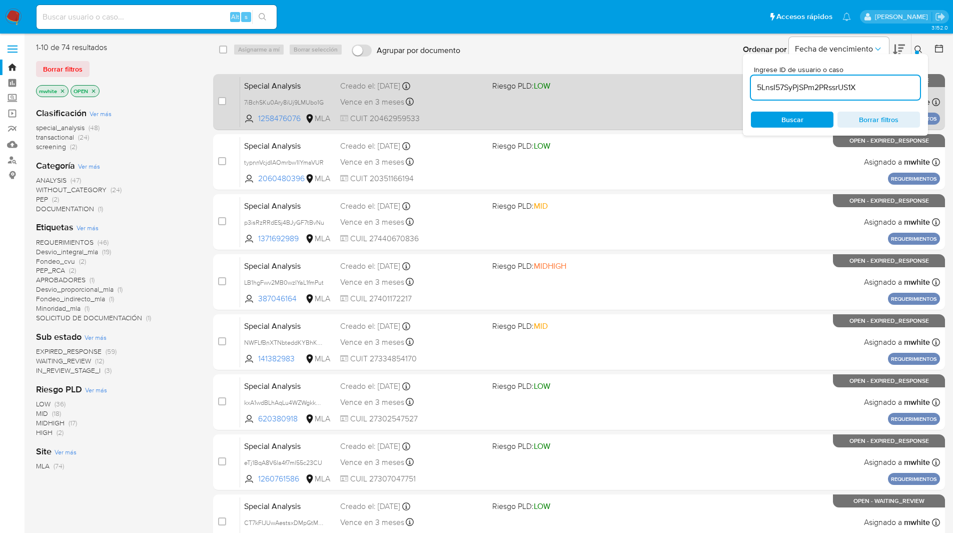
type input "5LnsI57SyPjSPm2PRssrUS1X"
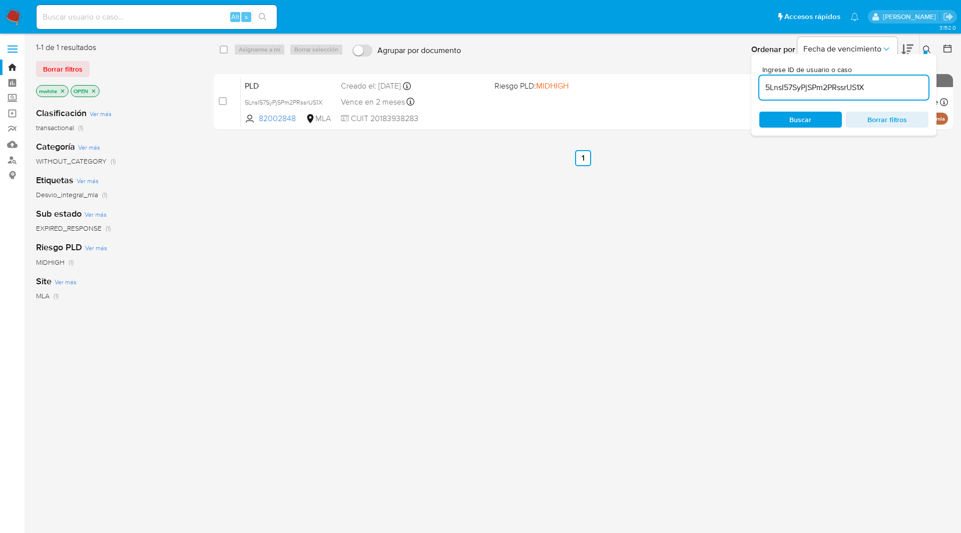
click at [229, 46] on div "select-all-cases-checkbox" at bounding box center [226, 50] width 12 height 12
click at [223, 47] on input "checkbox" at bounding box center [224, 50] width 8 height 8
checkbox input "true"
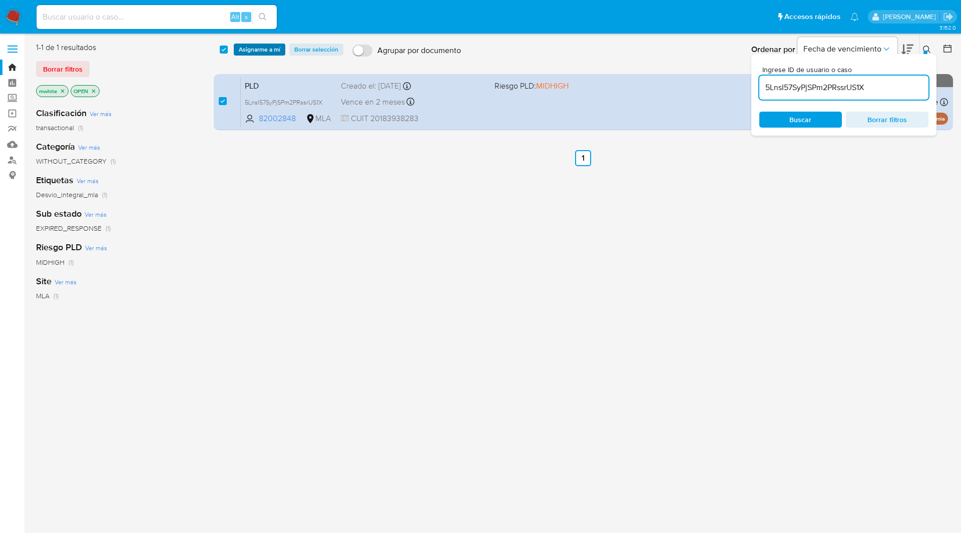
click at [256, 50] on span "Asignarme a mí" at bounding box center [260, 50] width 42 height 10
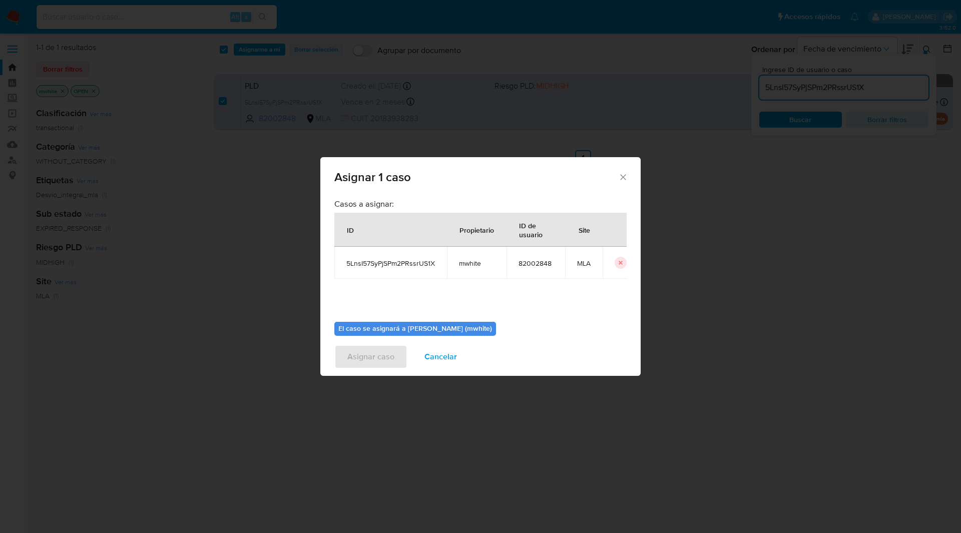
click at [467, 266] on span "mwhite" at bounding box center [477, 263] width 36 height 9
copy span "mwhite"
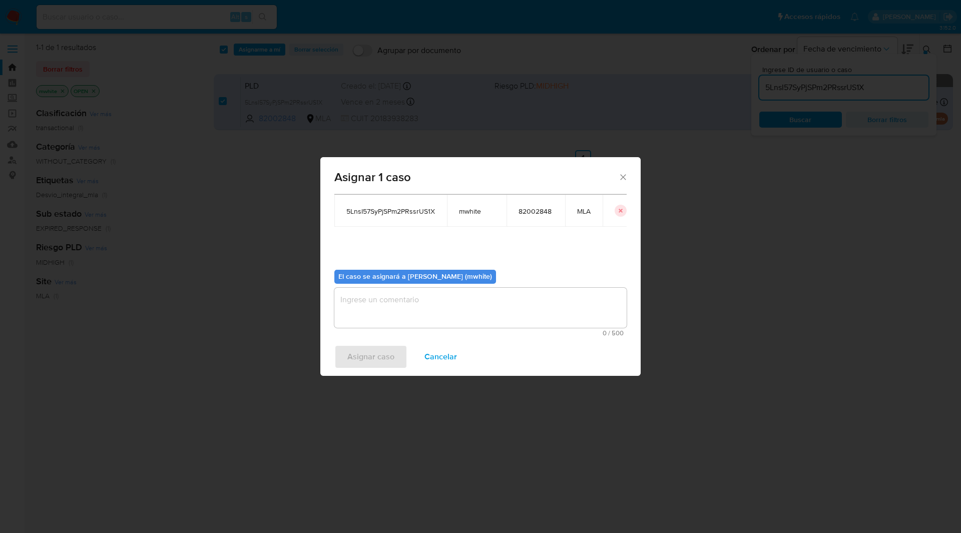
click at [390, 293] on textarea "assign-modal" at bounding box center [480, 308] width 292 height 40
paste textarea "mwhite"
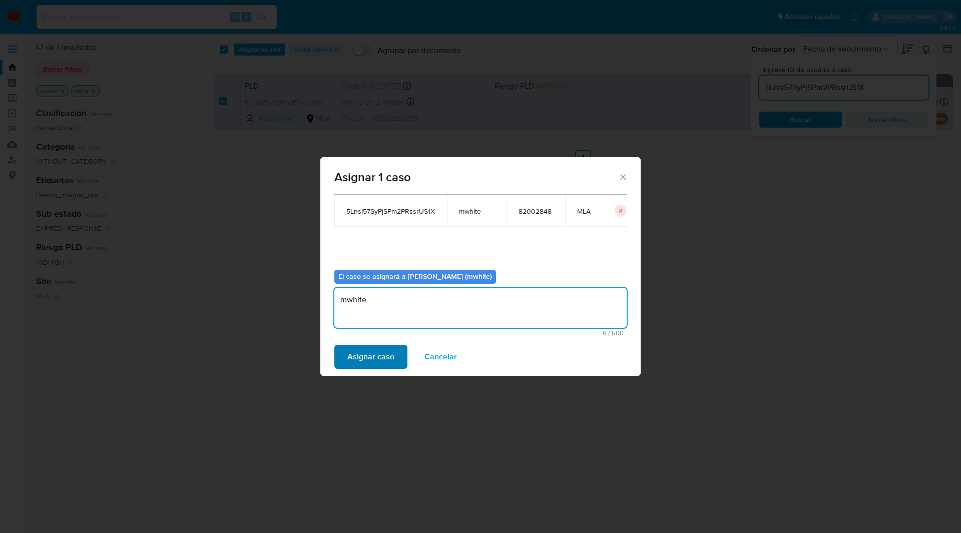
type textarea "mwhite"
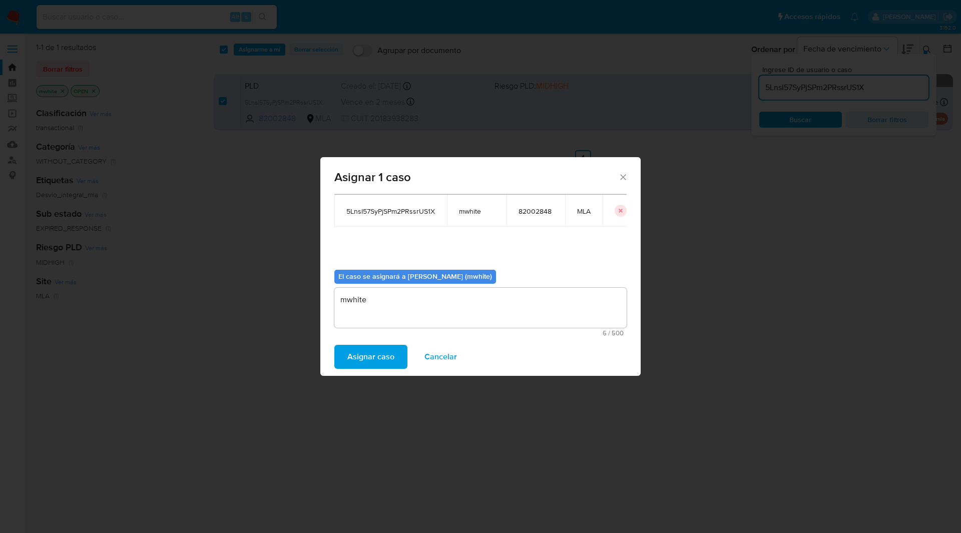
click at [367, 364] on span "Asignar caso" at bounding box center [370, 357] width 47 height 22
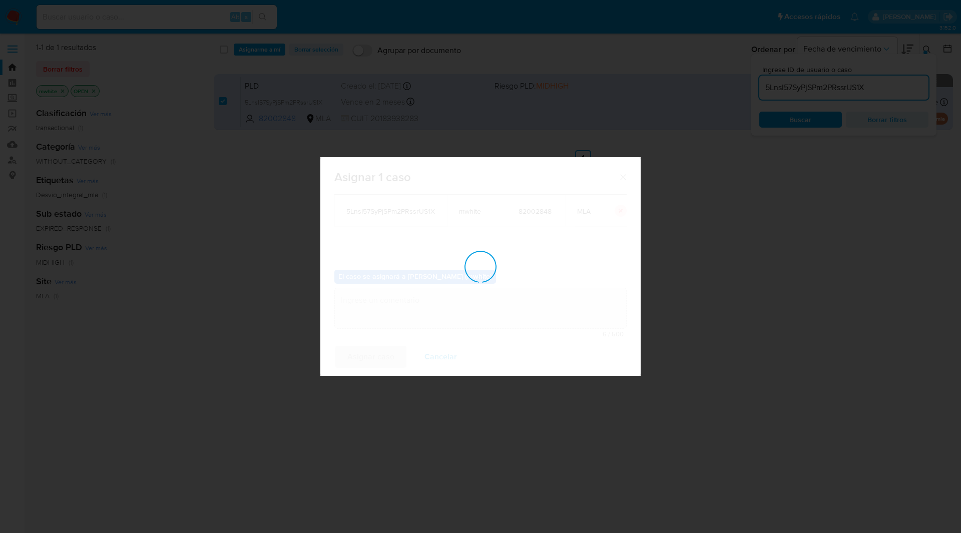
checkbox input "false"
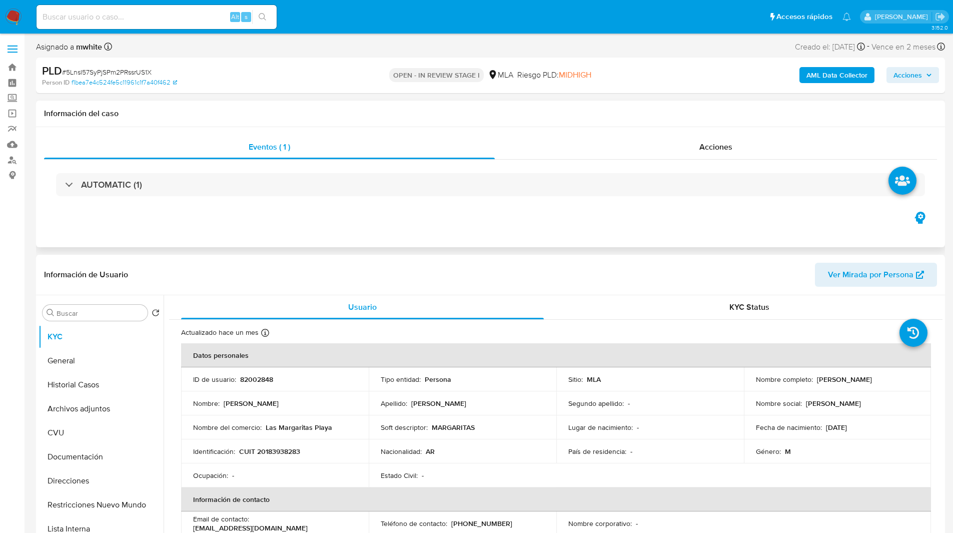
select select "10"
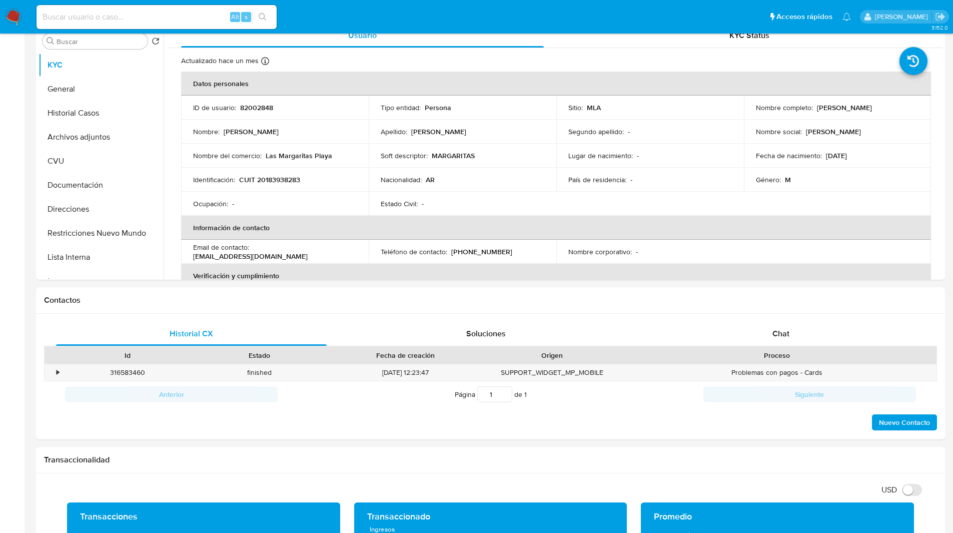
scroll to position [272, 0]
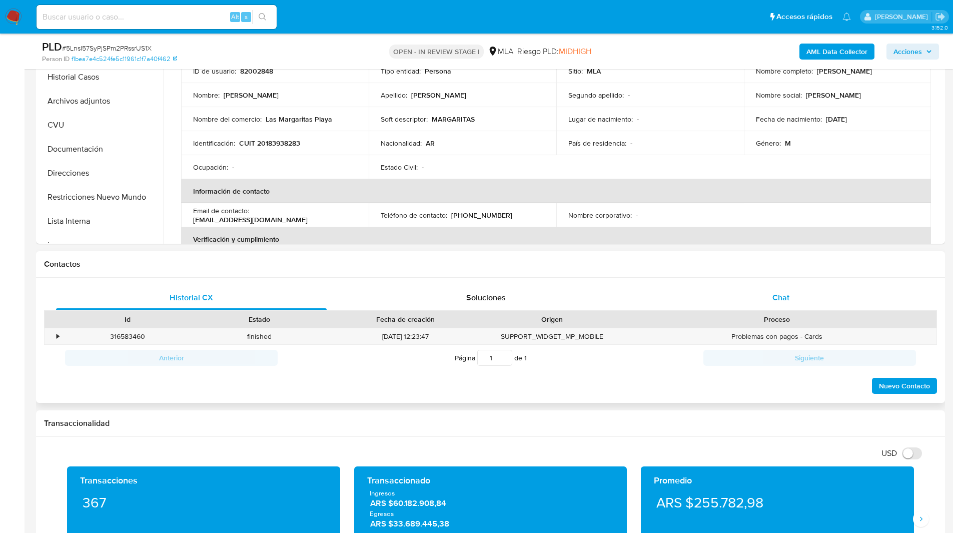
click at [775, 290] on div "Chat" at bounding box center [781, 298] width 271 height 24
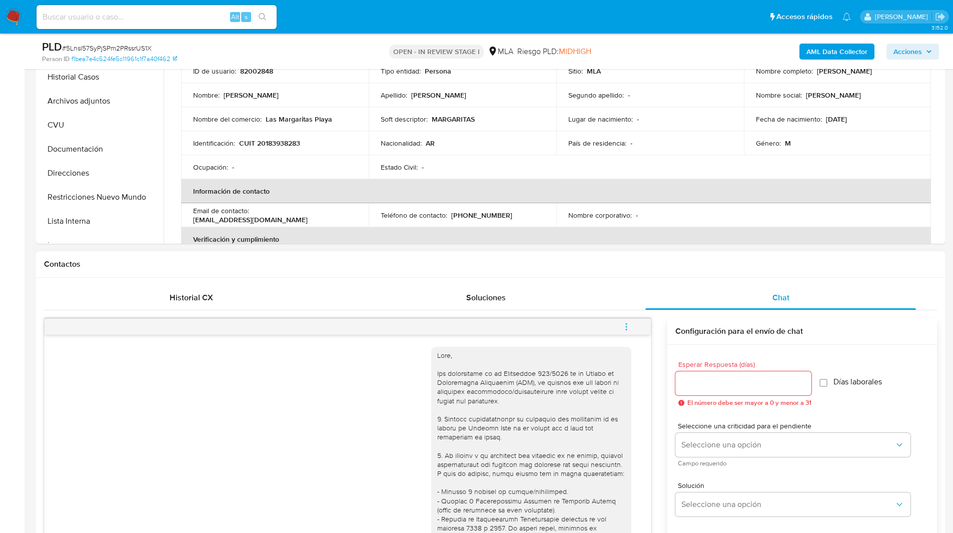
scroll to position [454, 0]
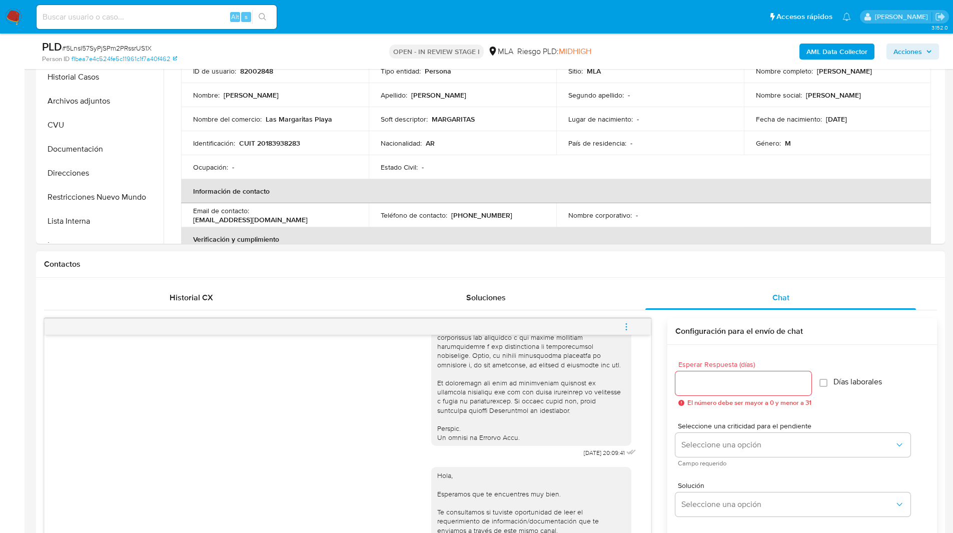
click at [607, 259] on h1 "Contactos" at bounding box center [490, 264] width 893 height 10
click at [628, 329] on icon "menu-action" at bounding box center [626, 326] width 9 height 9
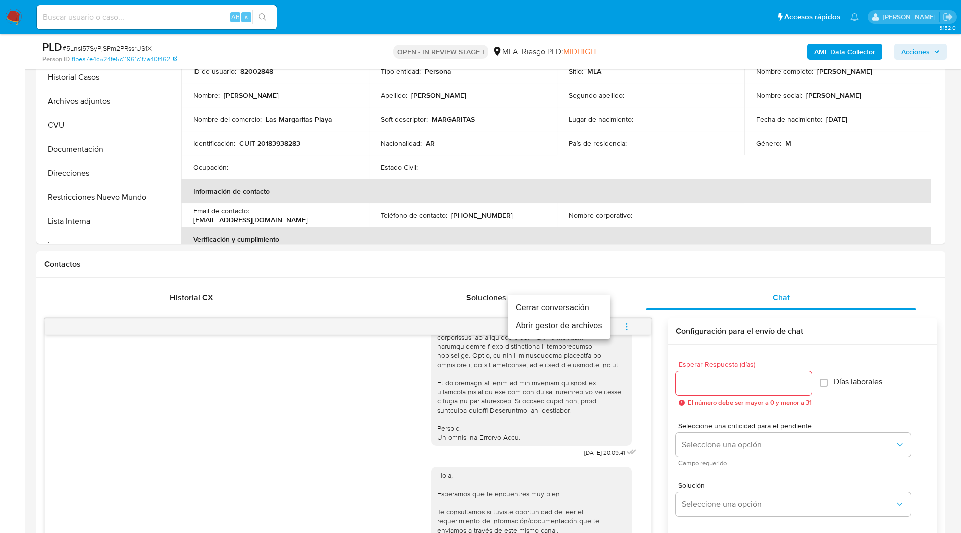
click at [566, 303] on li "Cerrar conversación" at bounding box center [558, 308] width 103 height 18
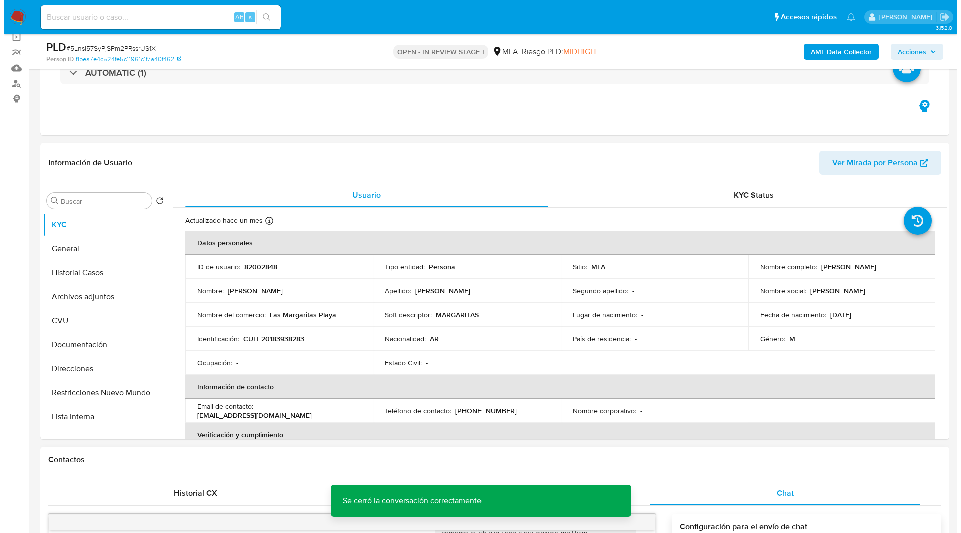
scroll to position [0, 0]
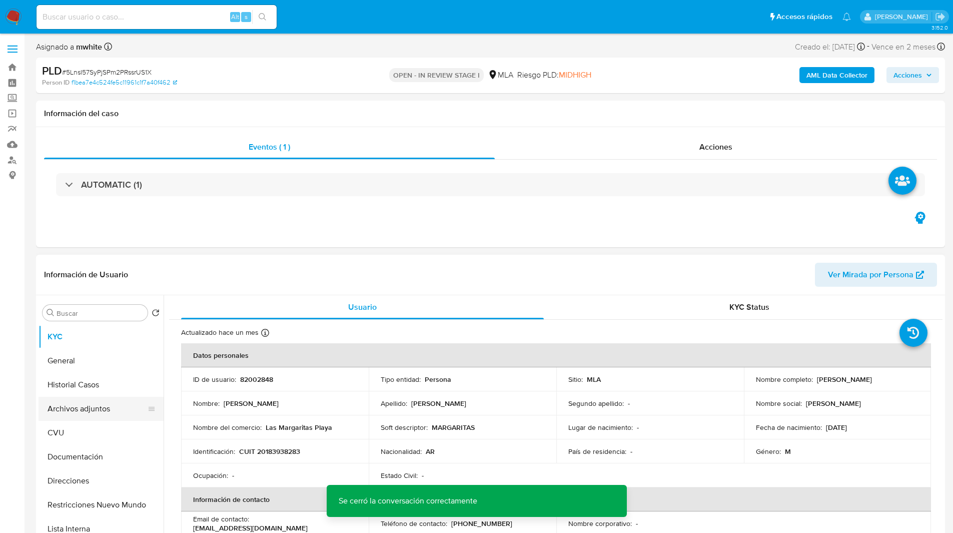
click at [89, 402] on button "Archivos adjuntos" at bounding box center [97, 409] width 117 height 24
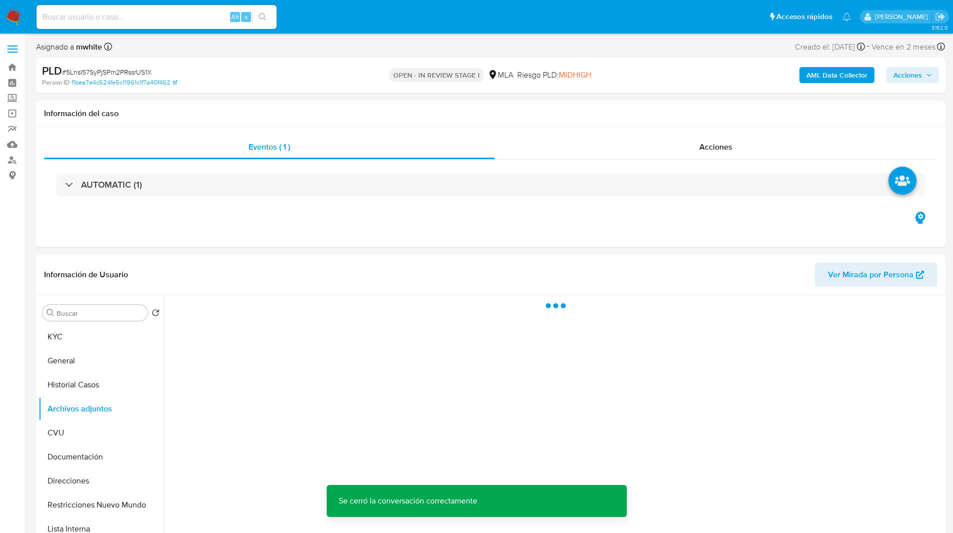
click at [842, 72] on b "AML Data Collector" at bounding box center [837, 75] width 61 height 16
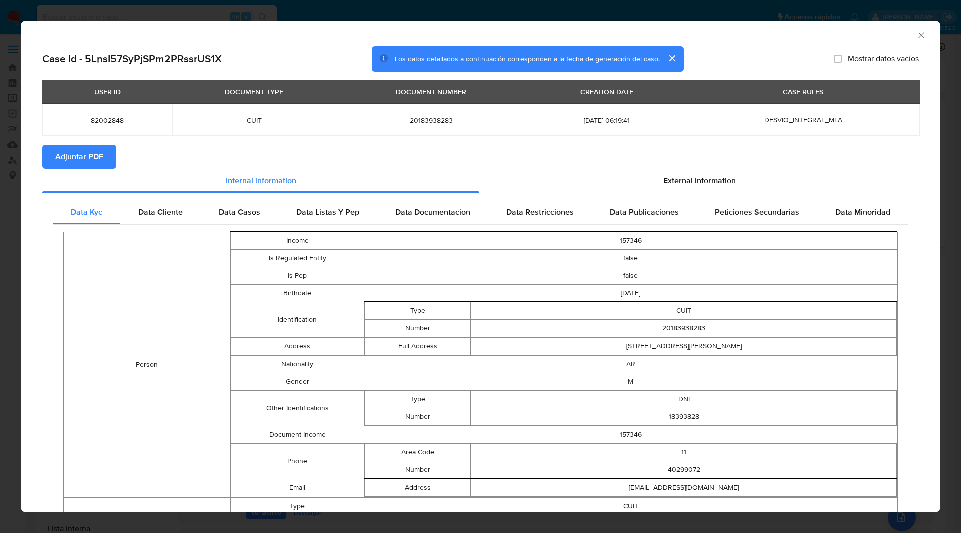
click at [107, 155] on button "Adjuntar PDF" at bounding box center [79, 157] width 74 height 24
click at [251, 144] on div "USER ID DOCUMENT TYPE DOCUMENT NUMBER CREATION DATE CASE RULES 82002848 CUIT 20…" at bounding box center [480, 112] width 877 height 65
click at [784, 41] on div "AML Data Collector" at bounding box center [480, 33] width 919 height 25
click at [916, 34] on icon "Cerrar ventana" at bounding box center [921, 35] width 10 height 10
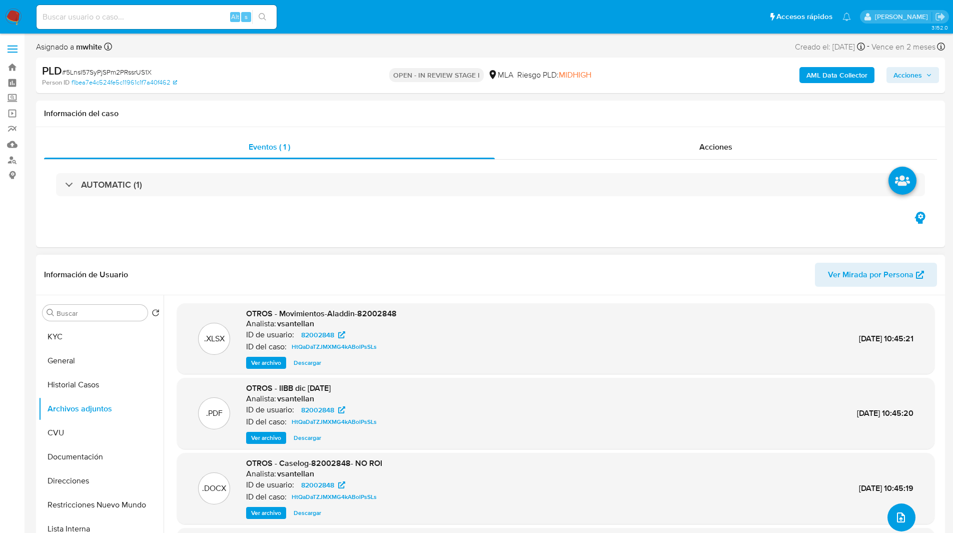
click at [910, 519] on button "upload-file" at bounding box center [902, 517] width 28 height 28
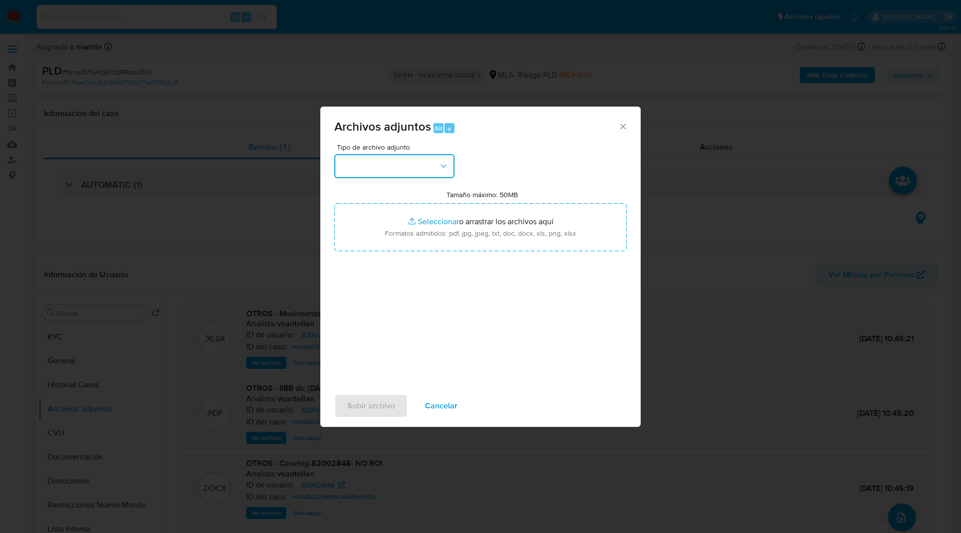
click at [377, 161] on button "button" at bounding box center [394, 166] width 120 height 24
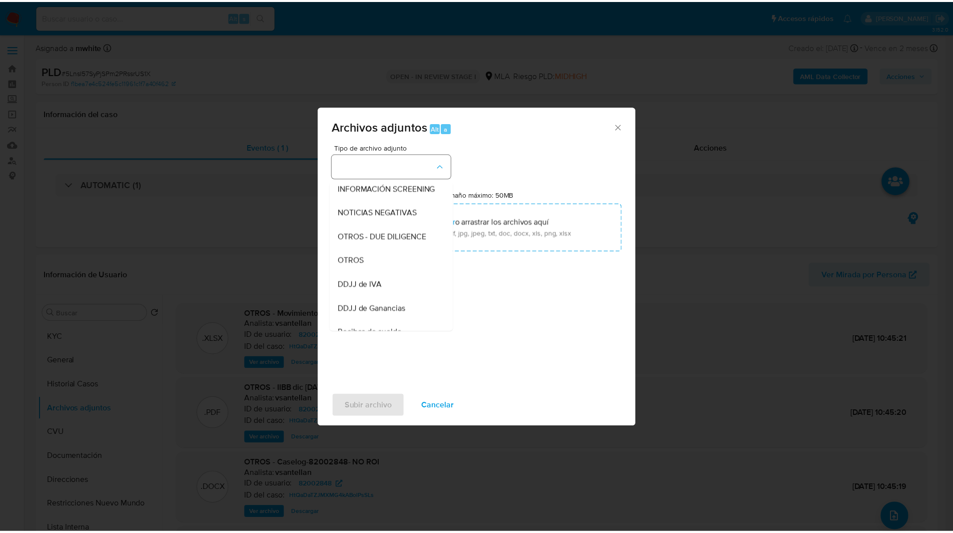
scroll to position [149, 0]
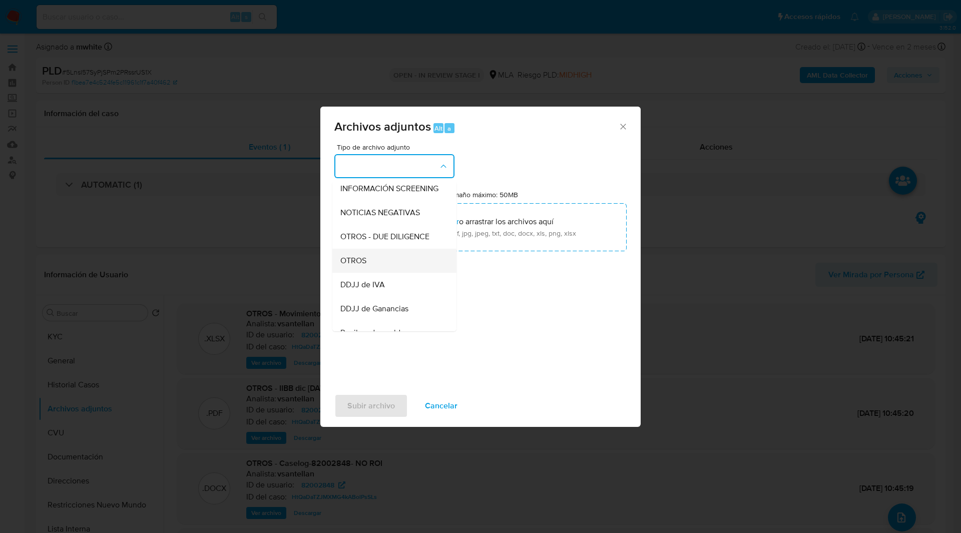
click at [382, 267] on div "OTROS" at bounding box center [391, 261] width 102 height 24
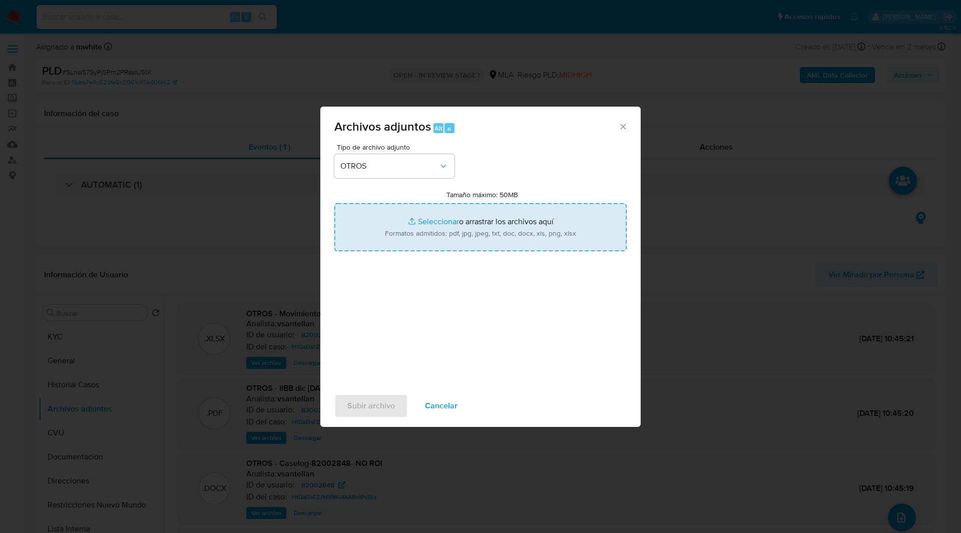
type input "C:\fakepath\Caselog 82002848.docx"
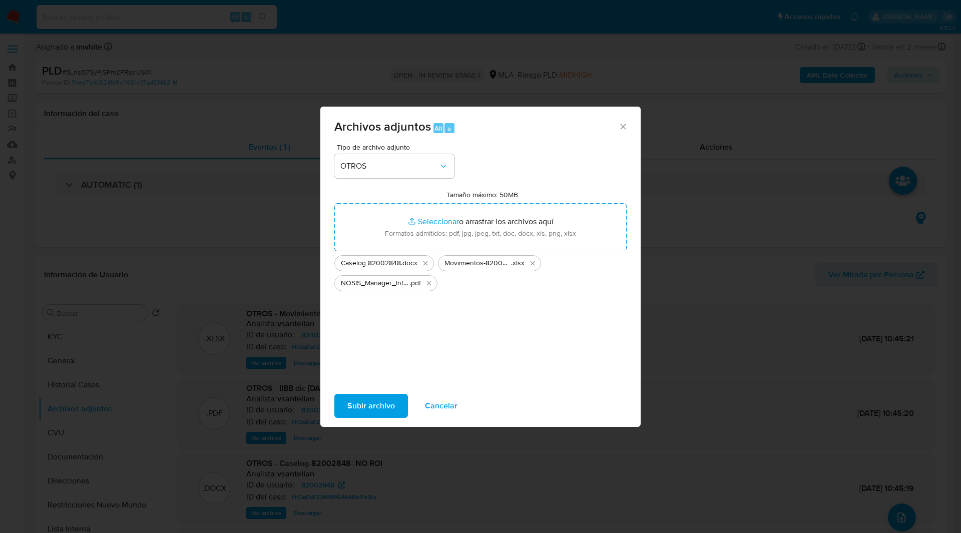
click at [367, 408] on span "Subir archivo" at bounding box center [371, 406] width 48 height 22
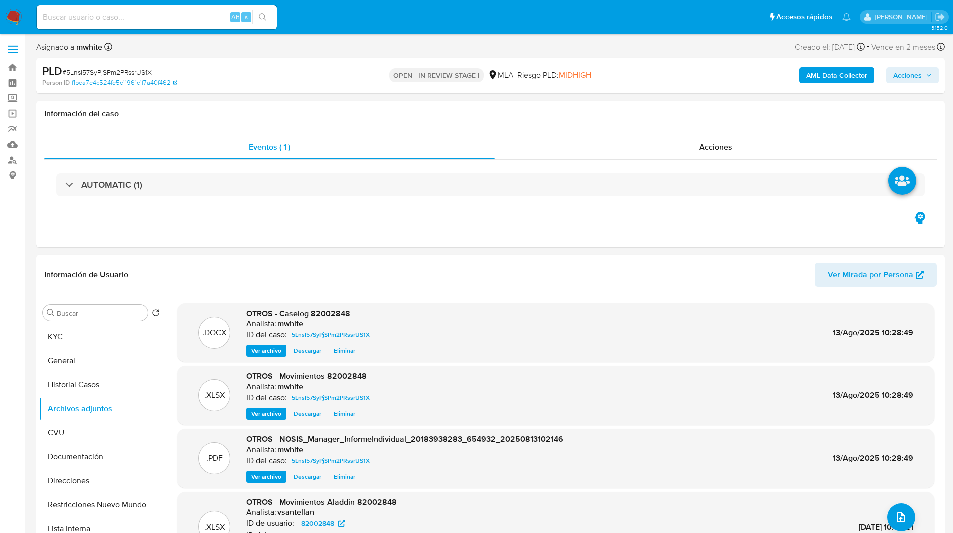
click at [916, 71] on span "Acciones" at bounding box center [908, 75] width 29 height 16
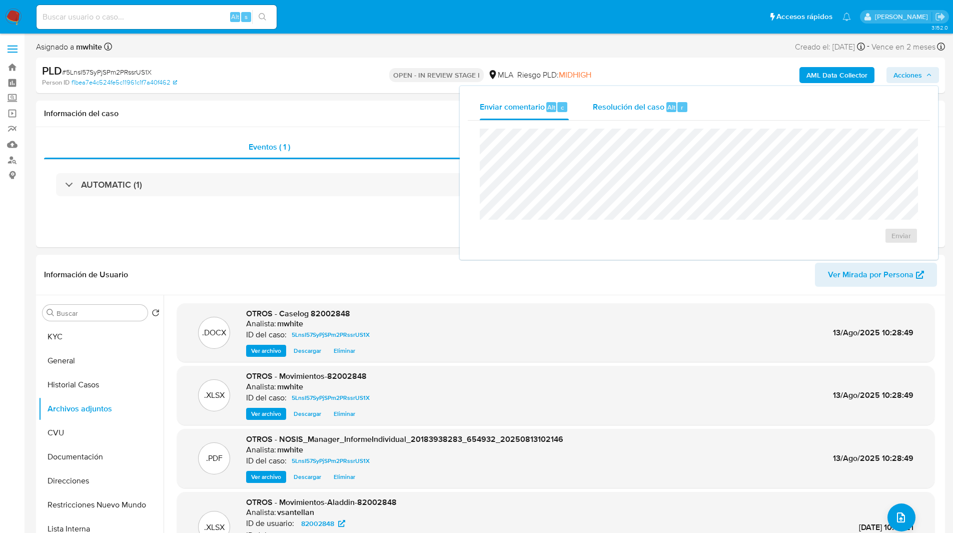
click at [627, 109] on span "Resolución del caso" at bounding box center [629, 107] width 72 height 12
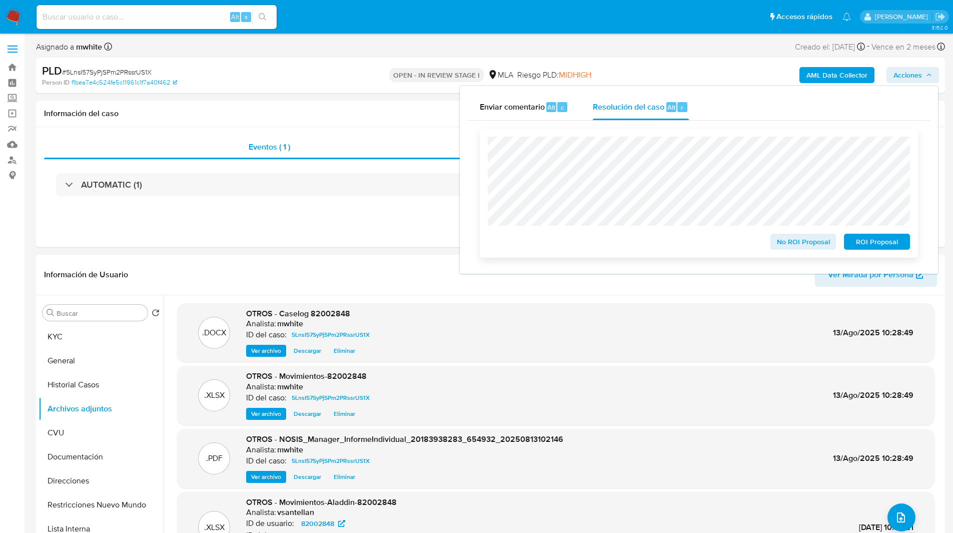
click at [795, 244] on span "No ROI Proposal" at bounding box center [804, 242] width 52 height 14
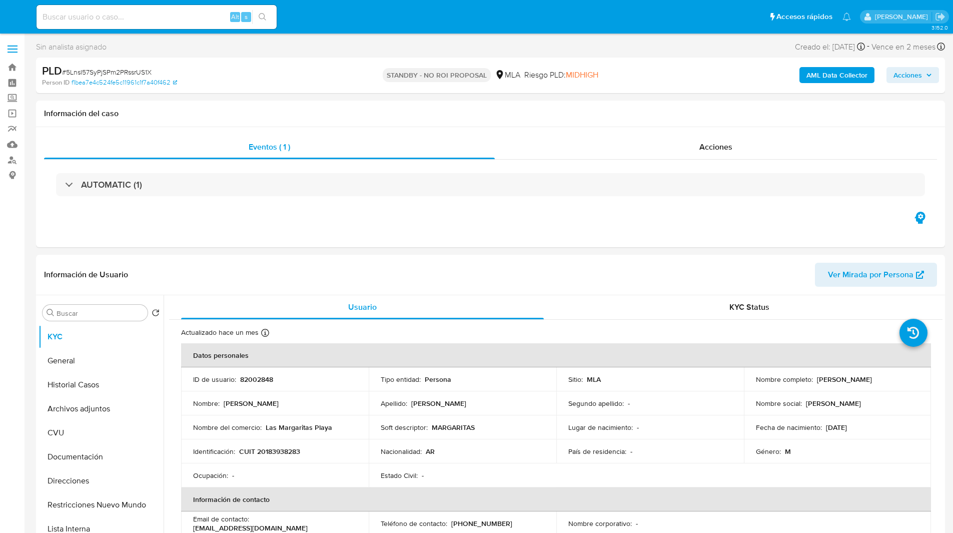
select select "10"
click at [191, 15] on input at bounding box center [157, 17] width 240 height 13
paste input "Kp9b9oaWO37oLnEfrx55AxWi"
type input "Kp9b9oaWO37oLnEfrx55AxWi"
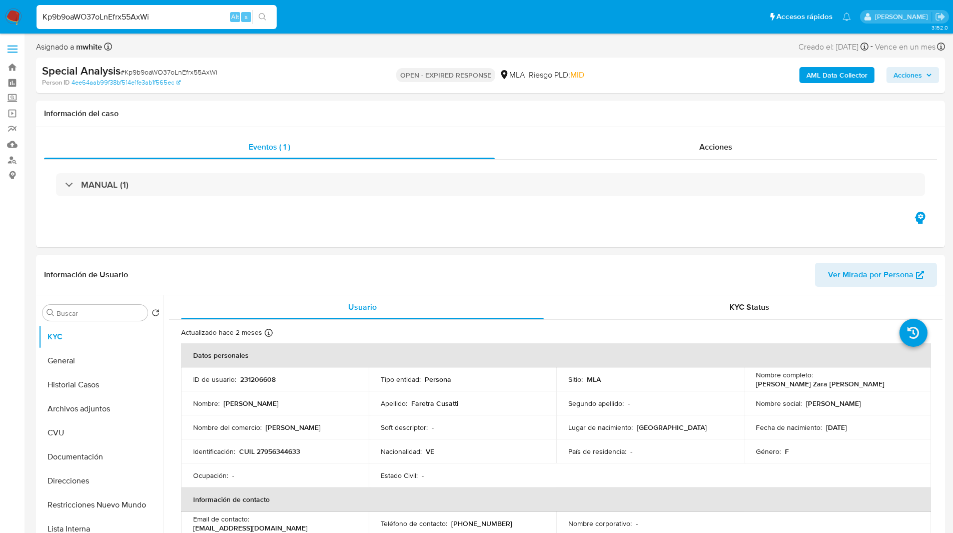
select select "10"
click at [552, 217] on div "Eventos ( 1 ) Acciones MANUAL (1)" at bounding box center [490, 187] width 909 height 120
click at [488, 220] on div "Eventos ( 1 ) Acciones MANUAL (1)" at bounding box center [490, 187] width 909 height 120
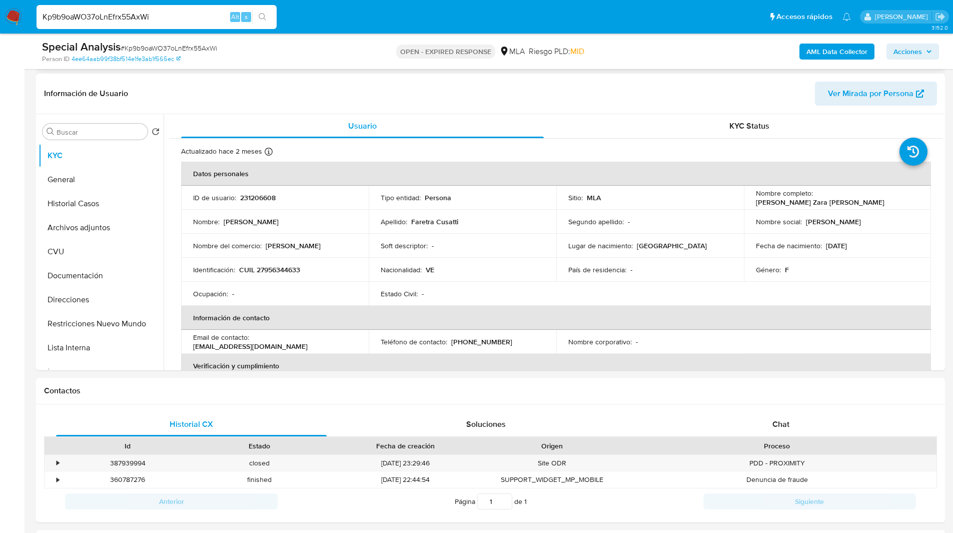
scroll to position [158, 0]
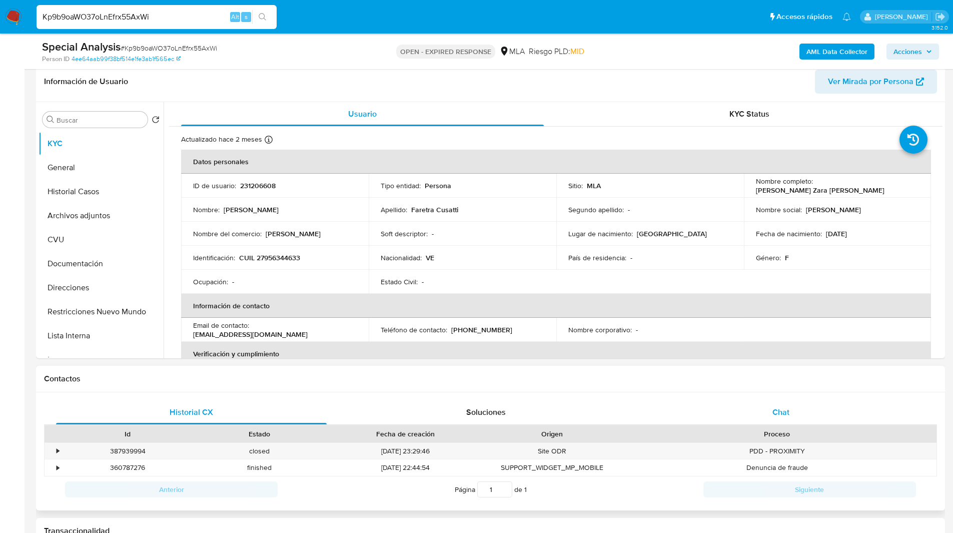
click at [797, 415] on div "Chat" at bounding box center [781, 412] width 271 height 24
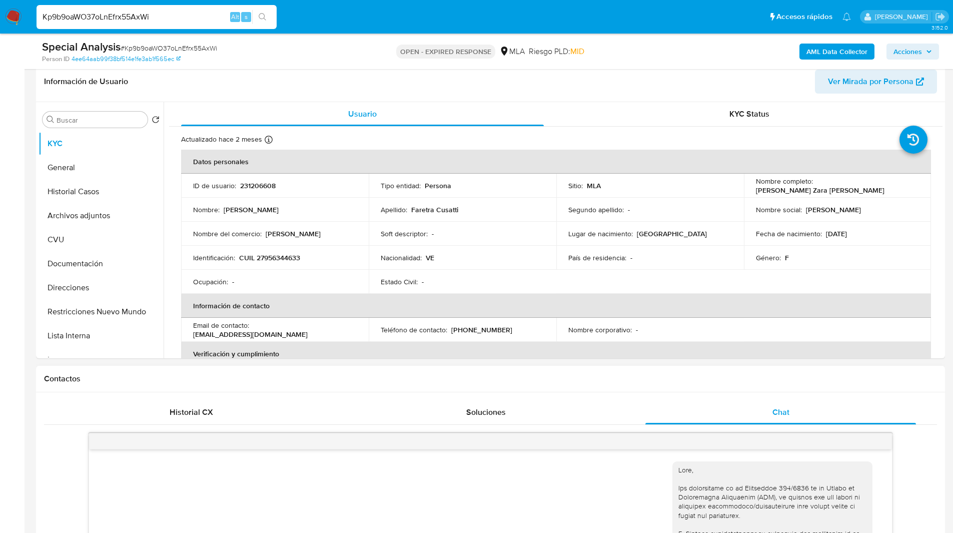
scroll to position [243, 0]
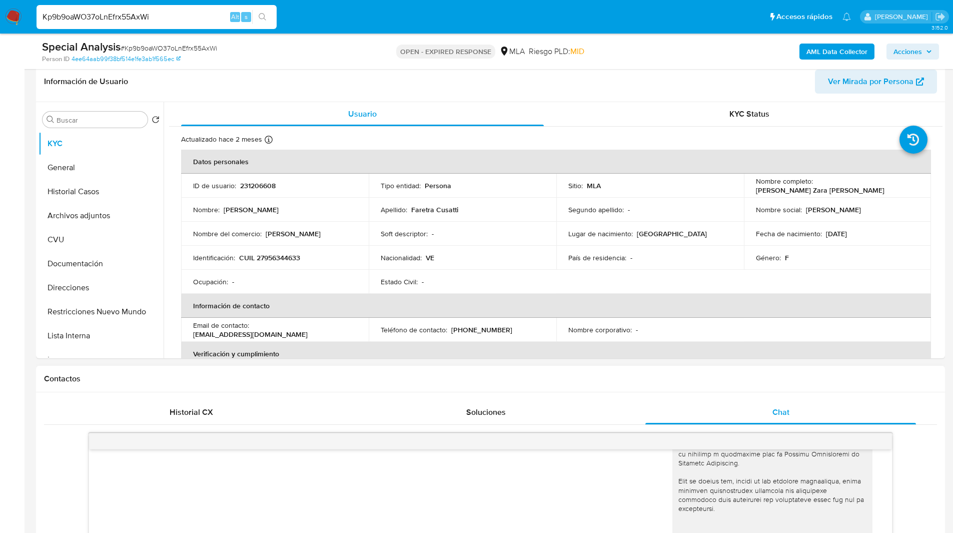
click at [676, 371] on div "Contactos" at bounding box center [490, 379] width 909 height 27
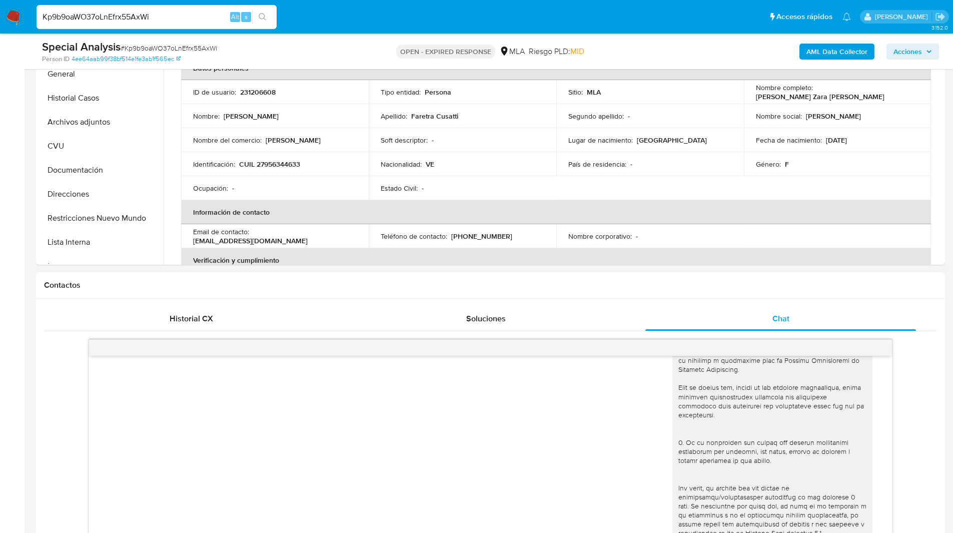
scroll to position [156, 0]
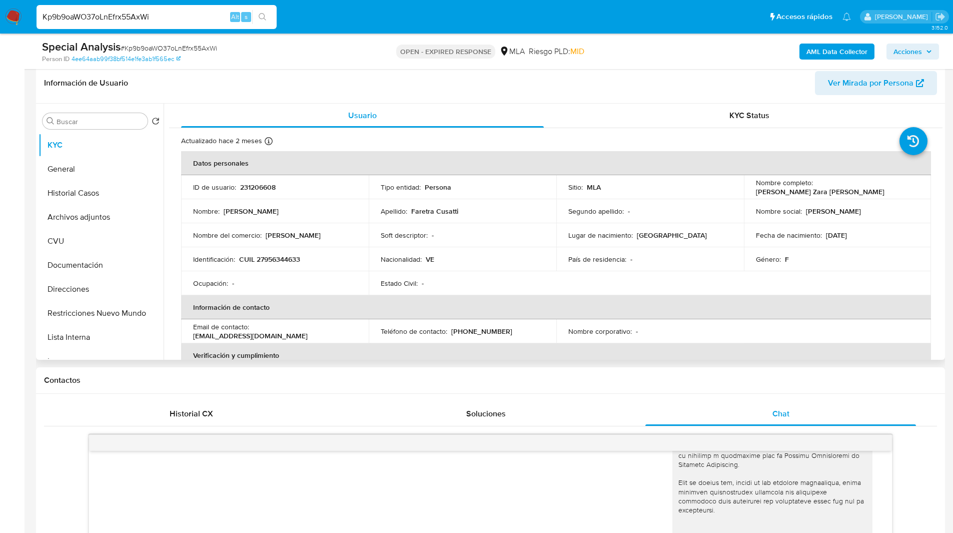
click at [263, 188] on p "231206608" at bounding box center [258, 187] width 36 height 9
copy p "231206608"
click at [335, 87] on header "Información de Usuario Ver Mirada por Persona" at bounding box center [490, 83] width 893 height 24
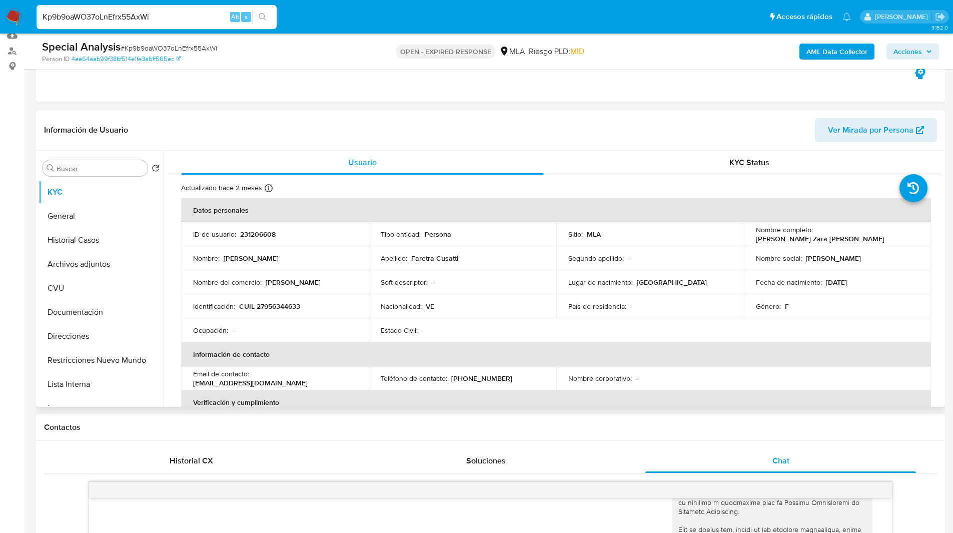
scroll to position [108, 0]
click at [289, 141] on header "Información de Usuario Ver Mirada por Persona" at bounding box center [490, 132] width 893 height 24
click at [668, 61] on div "AML Data Collector Acciones" at bounding box center [791, 52] width 296 height 24
click at [568, 152] on div "KYC Status" at bounding box center [749, 164] width 363 height 24
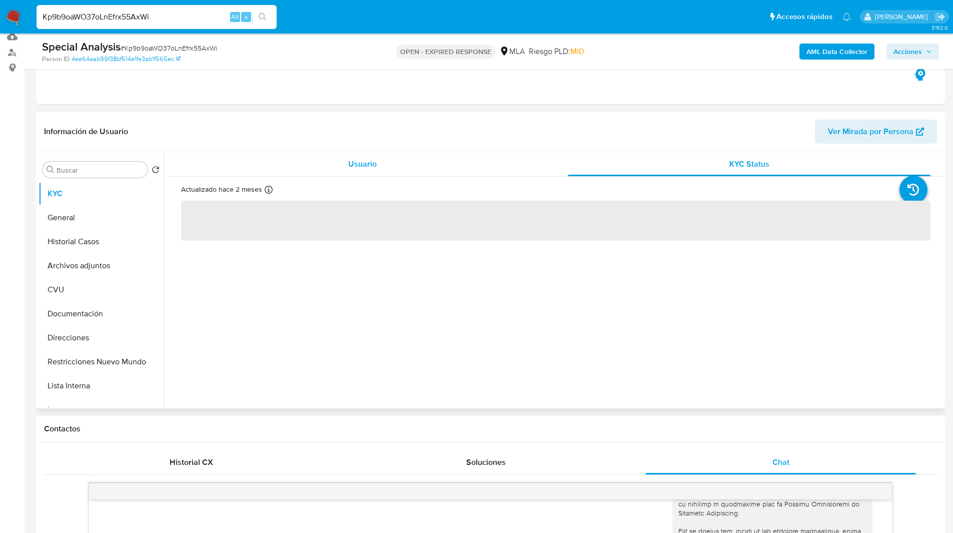
click at [359, 159] on span "Usuario" at bounding box center [362, 164] width 29 height 12
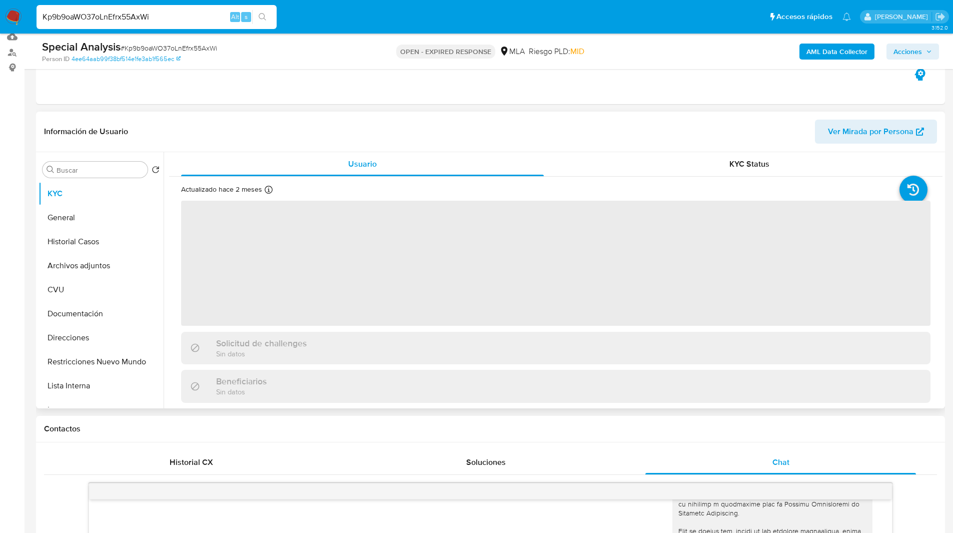
click at [412, 138] on header "Información de Usuario Ver Mirada por Persona" at bounding box center [490, 132] width 893 height 24
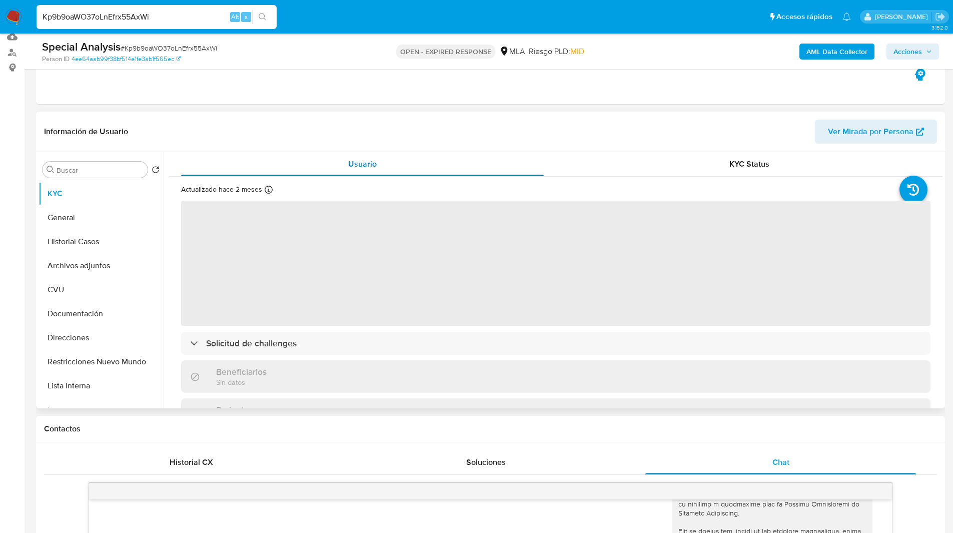
click at [365, 164] on span "Usuario" at bounding box center [362, 164] width 29 height 12
click at [411, 146] on div "Información de Usuario Ver Mirada por Persona" at bounding box center [490, 132] width 909 height 41
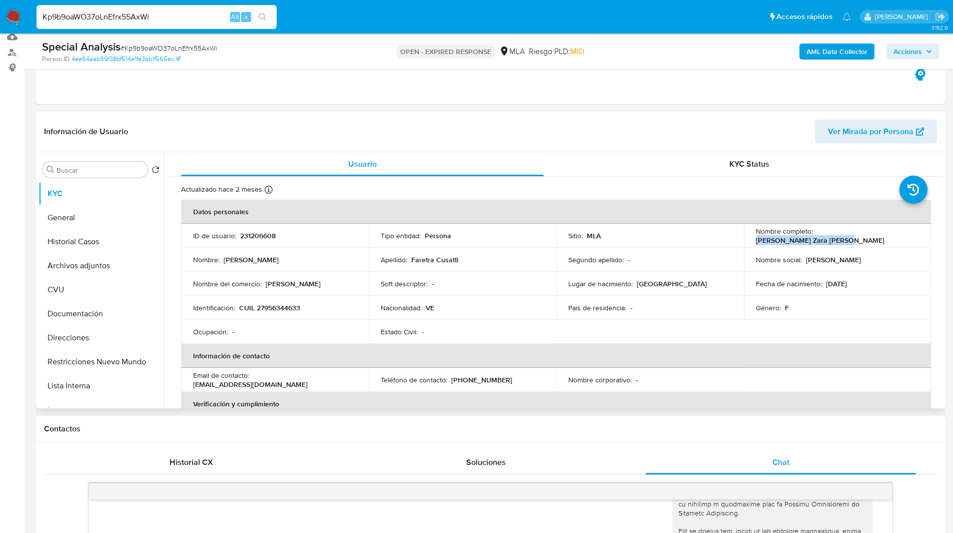
drag, startPoint x: 814, startPoint y: 232, endPoint x: 907, endPoint y: 234, distance: 92.6
click at [907, 234] on div "Nombre completo : Gina Zara Faretra Cusatti" at bounding box center [838, 236] width 164 height 18
copy p "Gina Zara Faretra Cusatti"
click at [558, 63] on div "Riesgo PLD: MID" at bounding box center [557, 52] width 56 height 24
drag, startPoint x: 618, startPoint y: 76, endPoint x: 473, endPoint y: 37, distance: 149.7
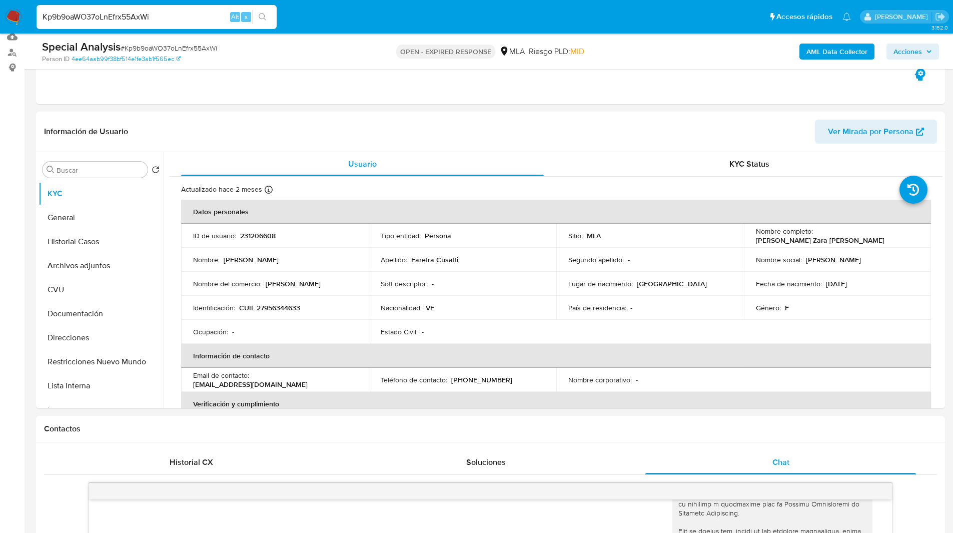
click at [618, 76] on div "Eventos ( 1 ) Acciones MANUAL (1)" at bounding box center [490, 44] width 909 height 120
drag, startPoint x: 603, startPoint y: 16, endPoint x: 529, endPoint y: 0, distance: 75.2
click at [603, 16] on ul "Pausado Ver notificaciones Kp9b9oaWO37oLnEfrx55AxWi Alt s Accesos rápidos Presi…" at bounding box center [444, 16] width 825 height 25
drag, startPoint x: 206, startPoint y: 92, endPoint x: 50, endPoint y: -40, distance: 204.1
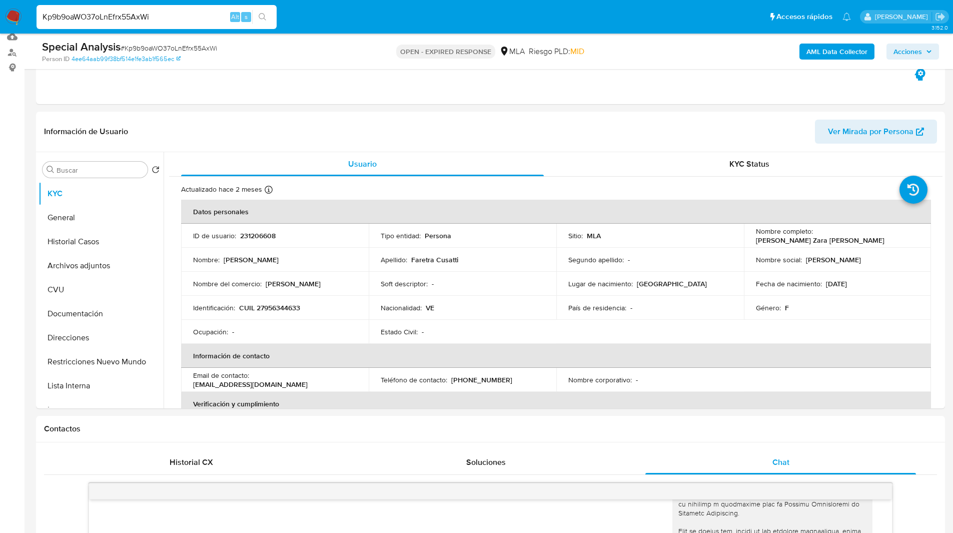
click at [300, 26] on ul "Pausado Ver notificaciones Kp9b9oaWO37oLnEfrx55AxWi Alt s Accesos rápidos Presi…" at bounding box center [444, 16] width 825 height 25
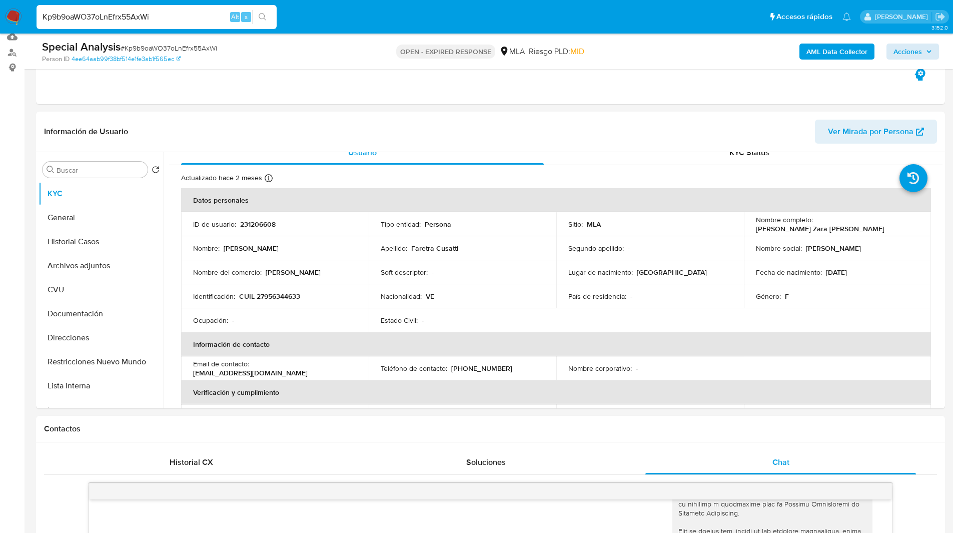
scroll to position [23, 0]
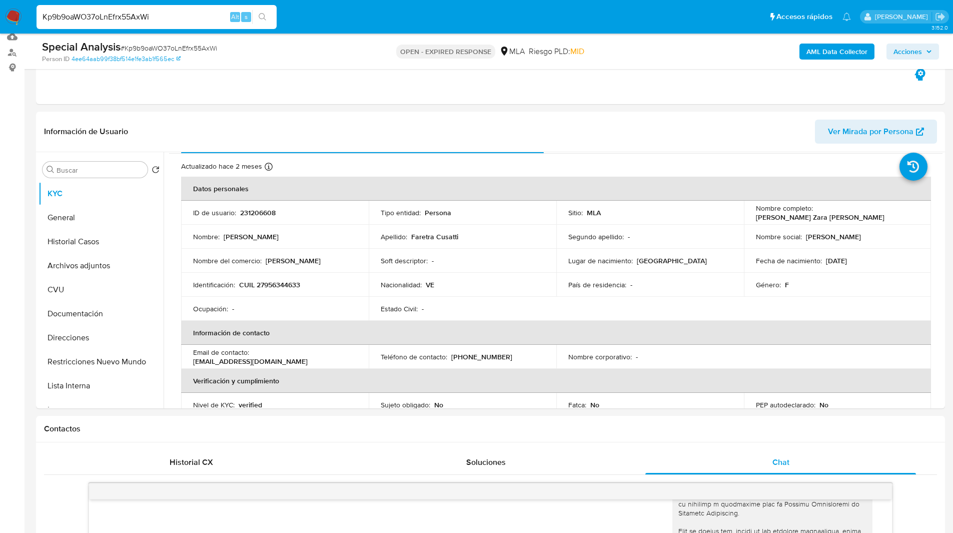
click at [627, 52] on div "OPEN - EXPIRED RESPONSE MLA Riesgo PLD: MID" at bounding box center [490, 52] width 296 height 24
click at [140, 21] on input "Kp9b9oaWO37oLnEfrx55AxWi" at bounding box center [157, 17] width 240 height 13
click at [17, 11] on img at bounding box center [13, 17] width 17 height 17
drag, startPoint x: 17, startPoint y: 11, endPoint x: 37, endPoint y: -44, distance: 57.9
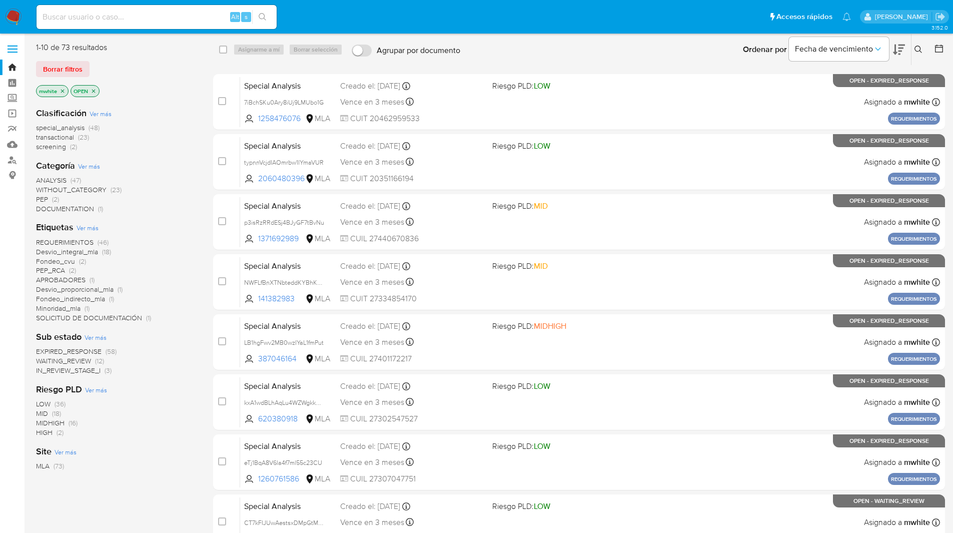
click at [382, 17] on ul "Pausado Ver notificaciones Alt s Accesos rápidos Presiona las siguientes teclas…" at bounding box center [444, 16] width 825 height 25
click at [912, 46] on button at bounding box center [920, 50] width 17 height 12
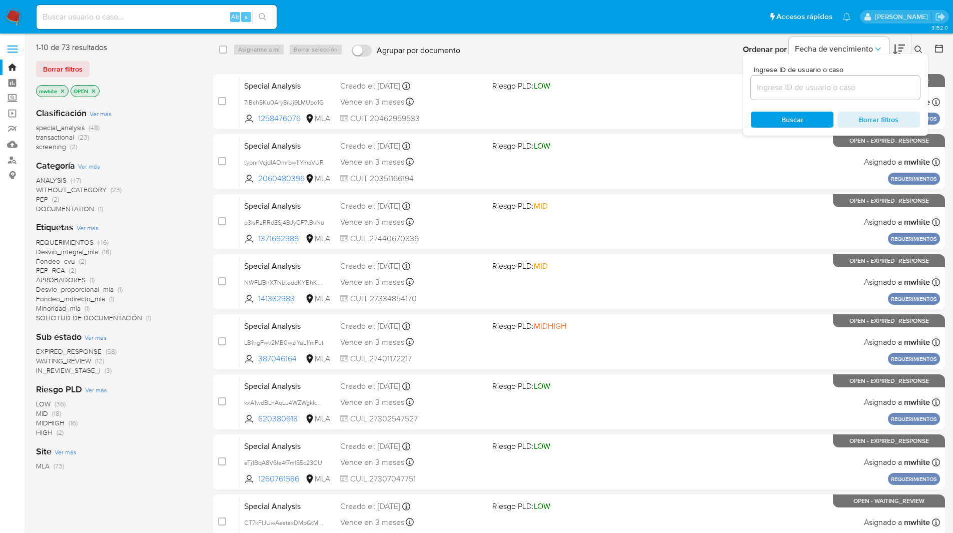
click at [819, 81] on div at bounding box center [835, 88] width 169 height 24
click at [801, 87] on input at bounding box center [835, 87] width 169 height 13
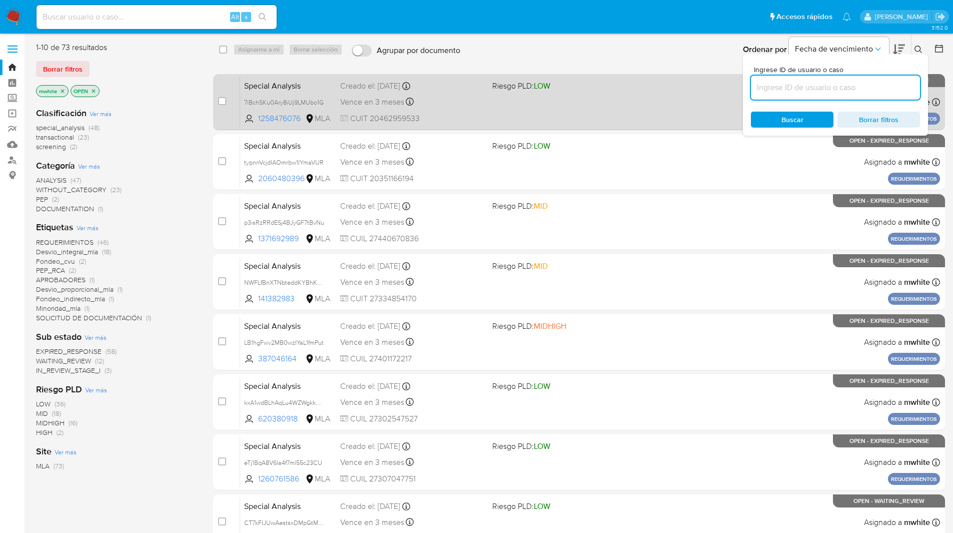
paste input "Kp9b9oaWO37oLnEfrx55AxWi"
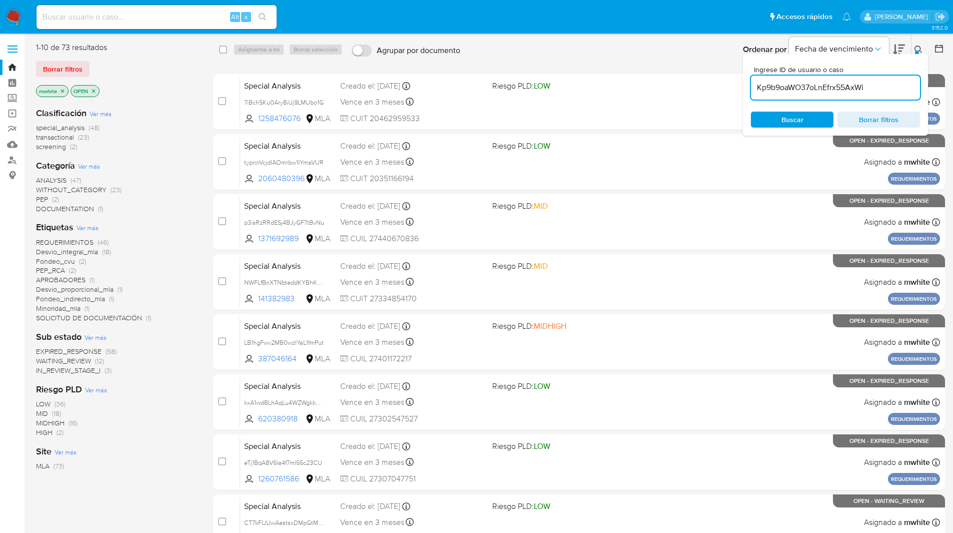
type input "Kp9b9oaWO37oLnEfrx55AxWi"
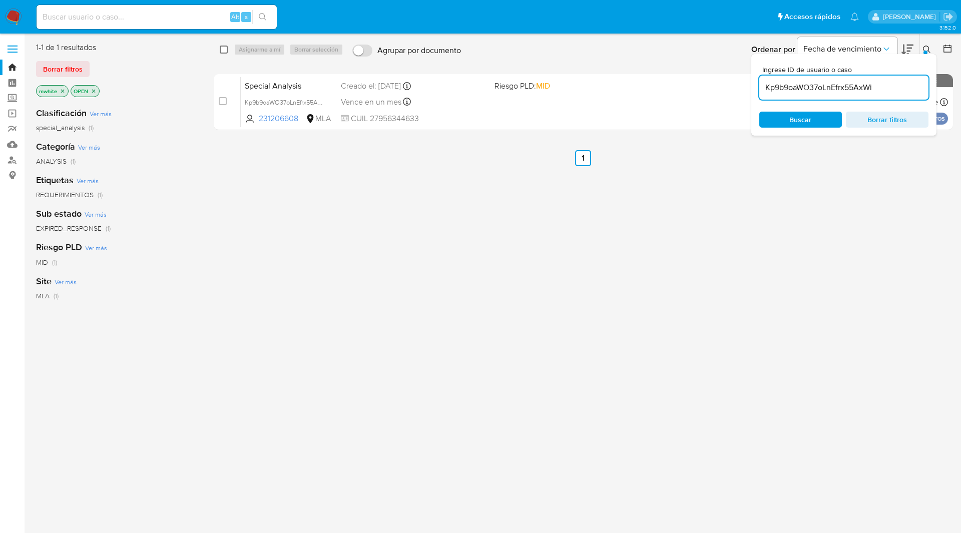
click at [223, 47] on input "checkbox" at bounding box center [224, 50] width 8 height 8
checkbox input "true"
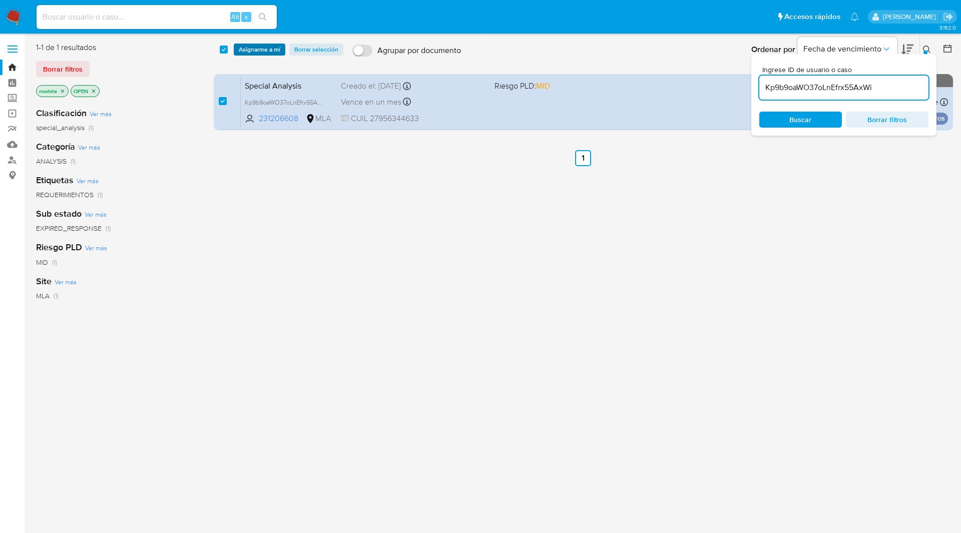
click at [267, 48] on span "Asignarme a mí" at bounding box center [260, 50] width 42 height 10
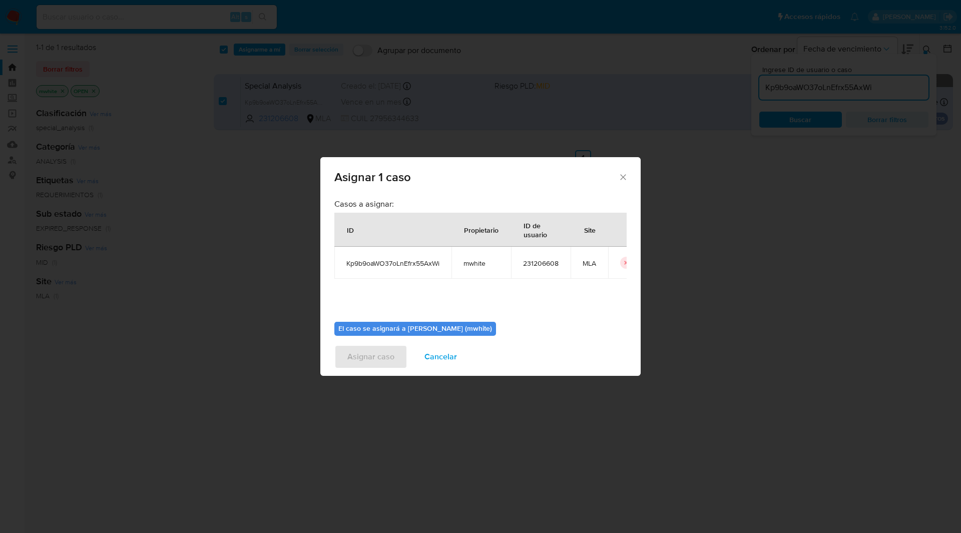
click at [482, 266] on span "mwhite" at bounding box center [481, 263] width 36 height 9
copy span "mwhite"
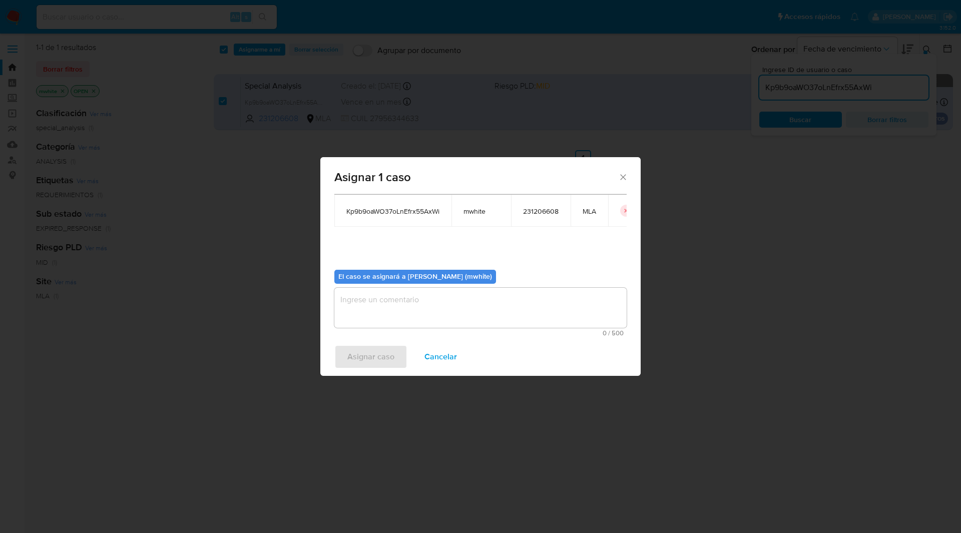
click at [389, 312] on textarea "assign-modal" at bounding box center [480, 308] width 292 height 40
paste textarea "mwhite"
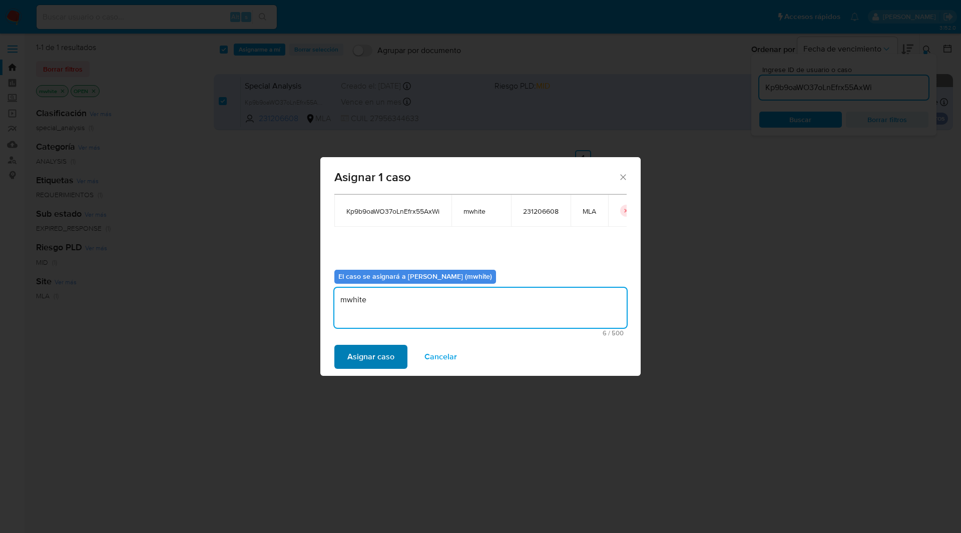
type textarea "mwhite"
click at [357, 355] on span "Asignar caso" at bounding box center [370, 357] width 47 height 22
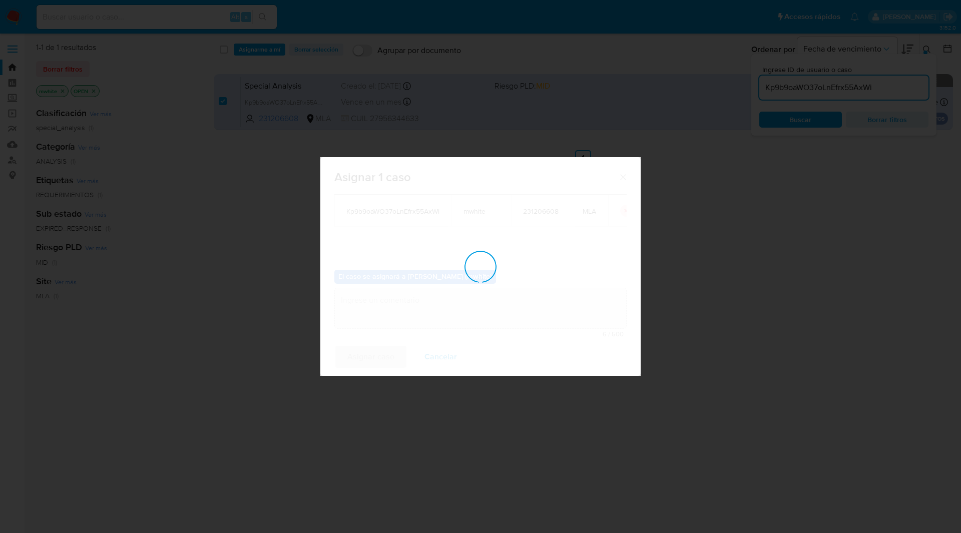
checkbox input "false"
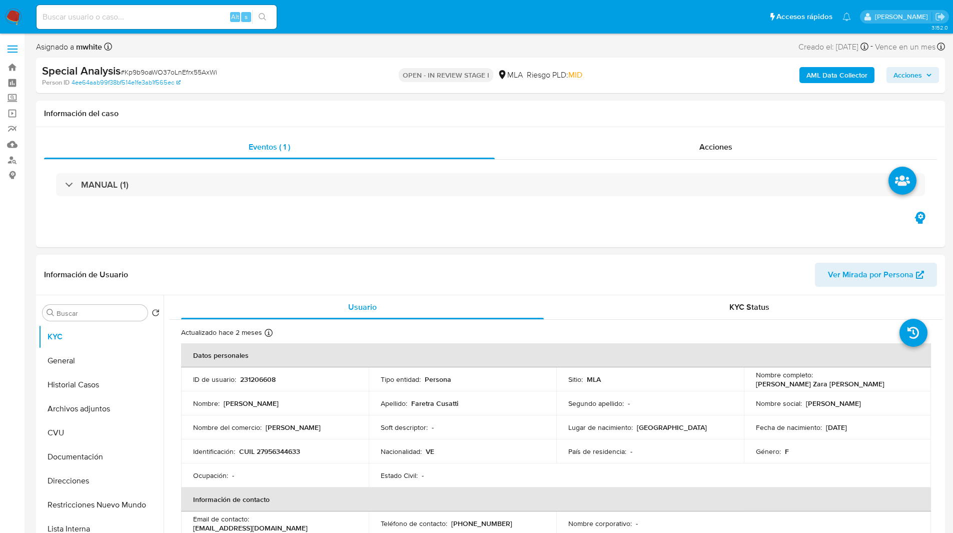
select select "10"
click at [507, 103] on div "Información del caso" at bounding box center [490, 114] width 909 height 27
click at [464, 111] on h1 "Información del caso" at bounding box center [490, 114] width 893 height 10
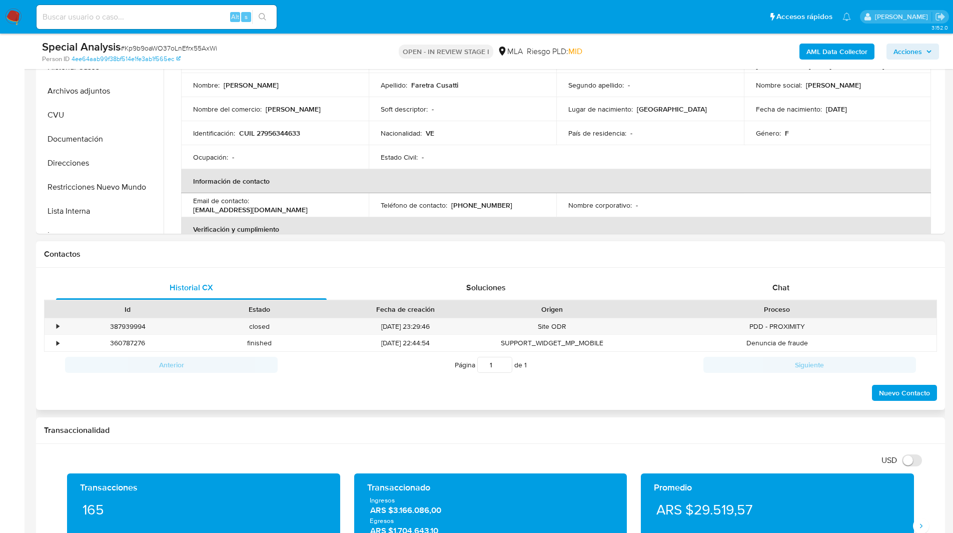
scroll to position [290, 0]
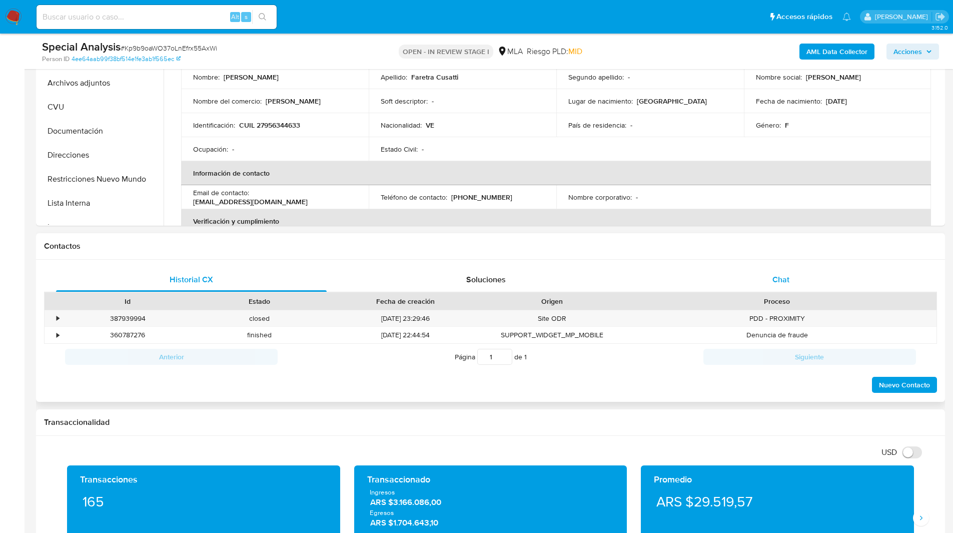
click at [779, 281] on span "Chat" at bounding box center [781, 280] width 17 height 12
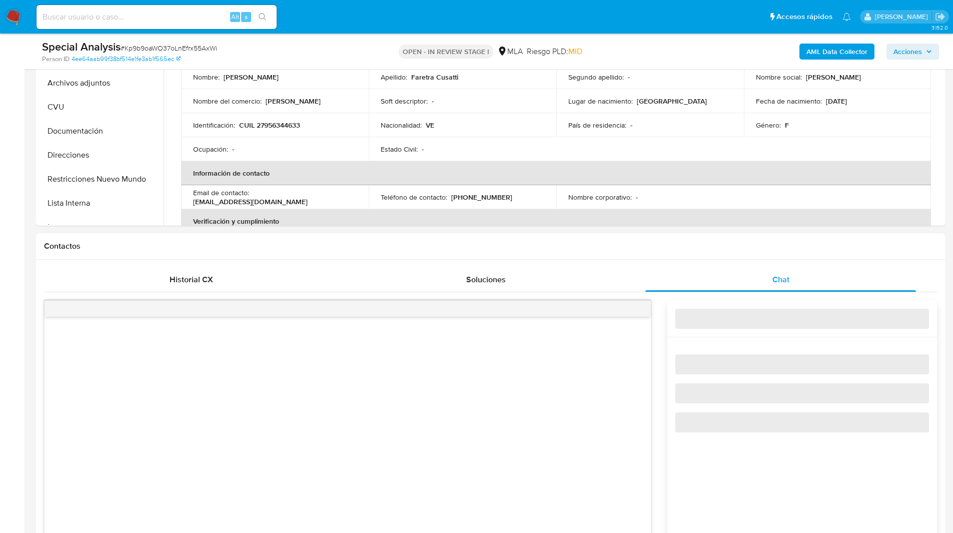
click at [705, 248] on h1 "Contactos" at bounding box center [490, 246] width 893 height 10
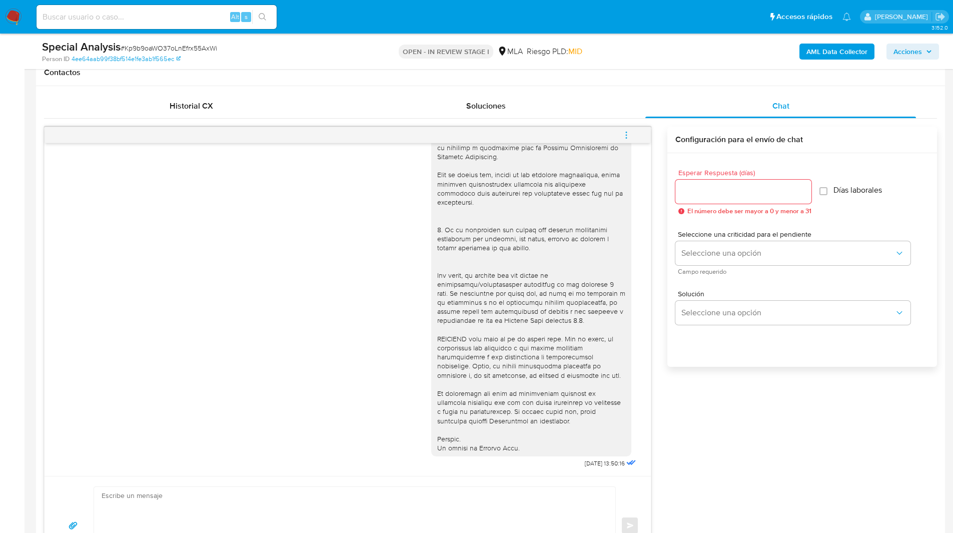
scroll to position [464, 0]
click at [628, 131] on icon "menu-action" at bounding box center [626, 134] width 9 height 9
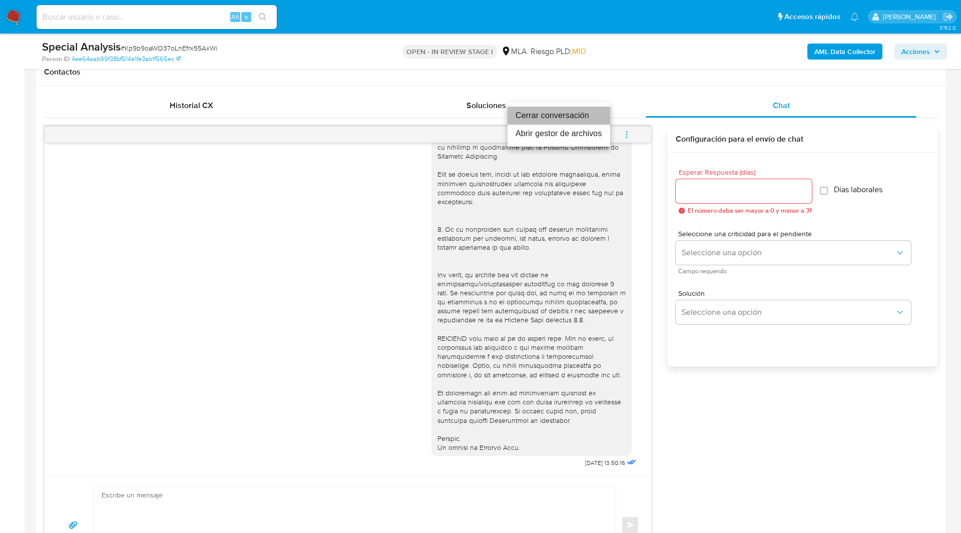
click at [543, 110] on li "Cerrar conversación" at bounding box center [558, 116] width 103 height 18
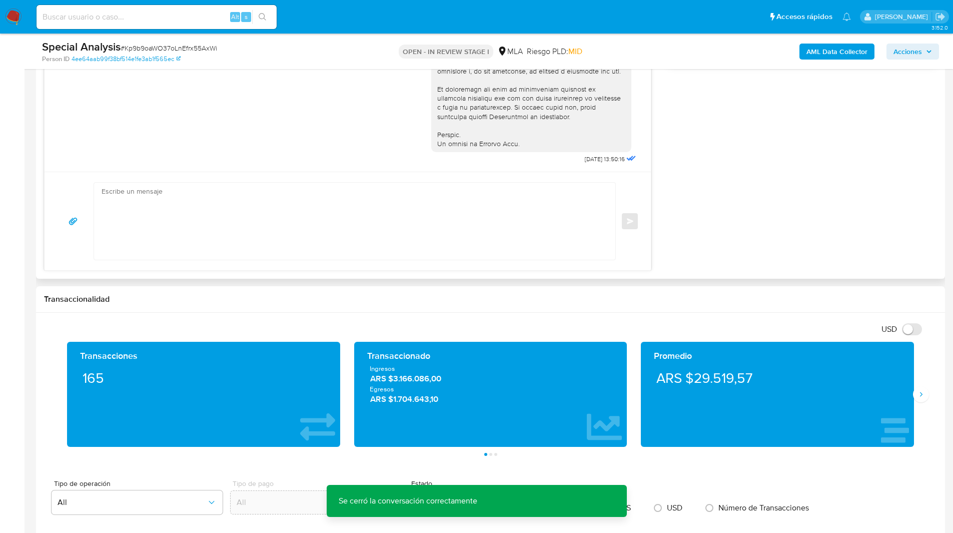
click at [756, 166] on div "10/06/2025 13:50:16 Enviar Configuración para el envío de chat Esperar Respuest…" at bounding box center [490, 46] width 893 height 448
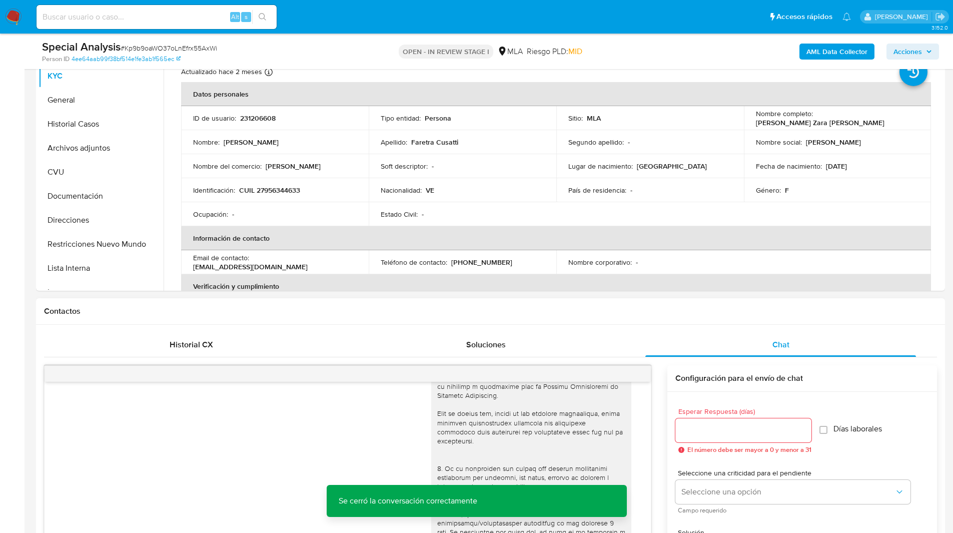
scroll to position [0, 0]
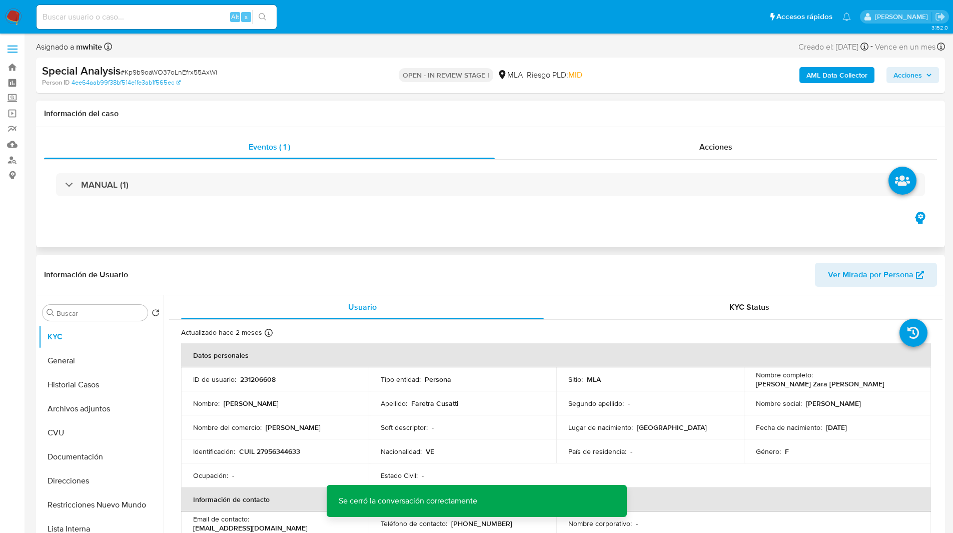
click at [275, 216] on div "Eventos ( 1 ) Acciones MANUAL (1)" at bounding box center [490, 187] width 909 height 120
click at [181, 207] on div "MANUAL (1)" at bounding box center [490, 185] width 893 height 50
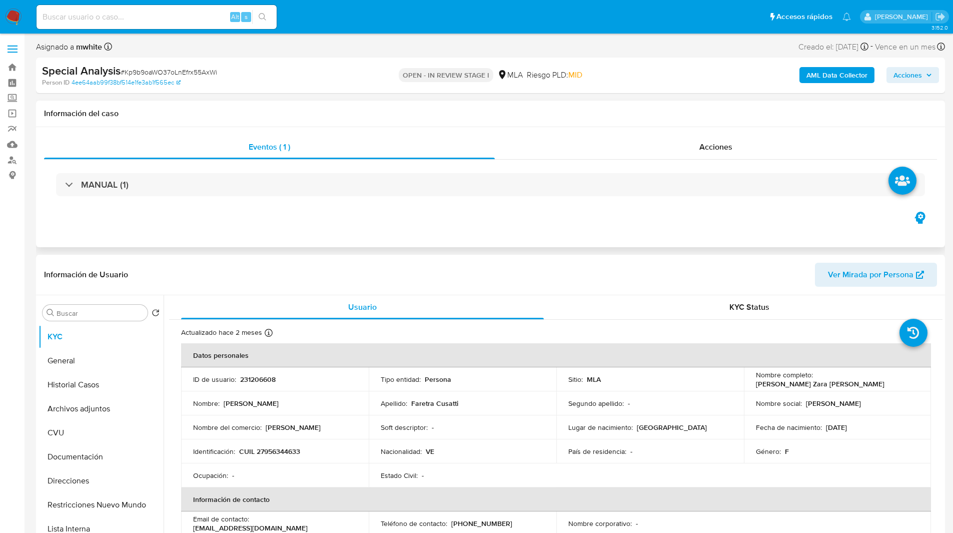
click at [141, 214] on div "Eventos ( 1 ) Acciones MANUAL (1)" at bounding box center [490, 187] width 909 height 120
click at [117, 216] on div "Eventos ( 1 ) Acciones MANUAL (1)" at bounding box center [490, 187] width 909 height 120
click at [115, 230] on div "Eventos ( 1 ) Acciones MANUAL (1)" at bounding box center [490, 187] width 909 height 120
click at [175, 214] on div "Eventos ( 1 ) Acciones MANUAL (1)" at bounding box center [490, 187] width 909 height 120
click at [167, 216] on div "Eventos ( 1 ) Acciones MANUAL (1)" at bounding box center [490, 187] width 909 height 120
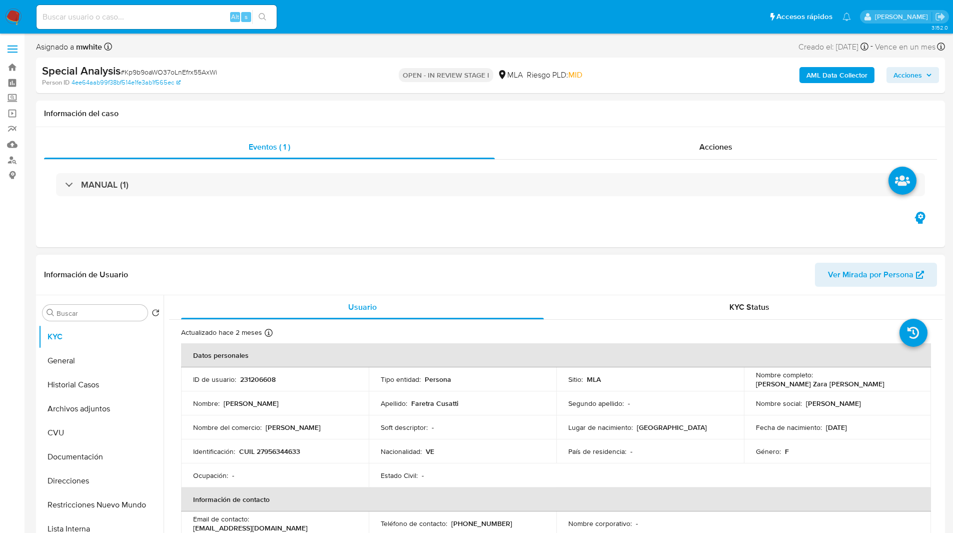
click at [175, 286] on header "Información de Usuario Ver Mirada por Persona" at bounding box center [490, 275] width 893 height 24
click at [156, 276] on header "Información de Usuario Ver Mirada por Persona" at bounding box center [490, 275] width 893 height 24
click at [157, 271] on header "Información de Usuario Ver Mirada por Persona" at bounding box center [490, 275] width 893 height 24
click at [150, 274] on header "Información de Usuario Ver Mirada por Persona" at bounding box center [490, 275] width 893 height 24
click at [150, 269] on header "Información de Usuario Ver Mirada por Persona" at bounding box center [490, 275] width 893 height 24
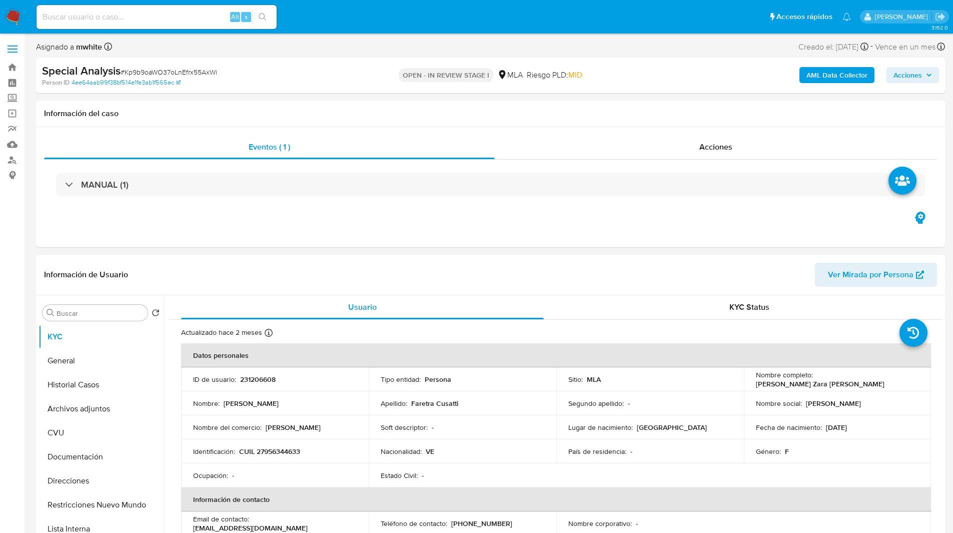
click at [162, 266] on header "Información de Usuario Ver Mirada por Persona" at bounding box center [490, 275] width 893 height 24
click at [141, 267] on header "Información de Usuario Ver Mirada por Persona" at bounding box center [490, 275] width 893 height 24
click at [173, 269] on header "Información de Usuario Ver Mirada por Persona" at bounding box center [490, 275] width 893 height 24
click at [164, 276] on header "Información de Usuario Ver Mirada por Persona" at bounding box center [490, 275] width 893 height 24
click at [71, 409] on button "Archivos adjuntos" at bounding box center [97, 409] width 117 height 24
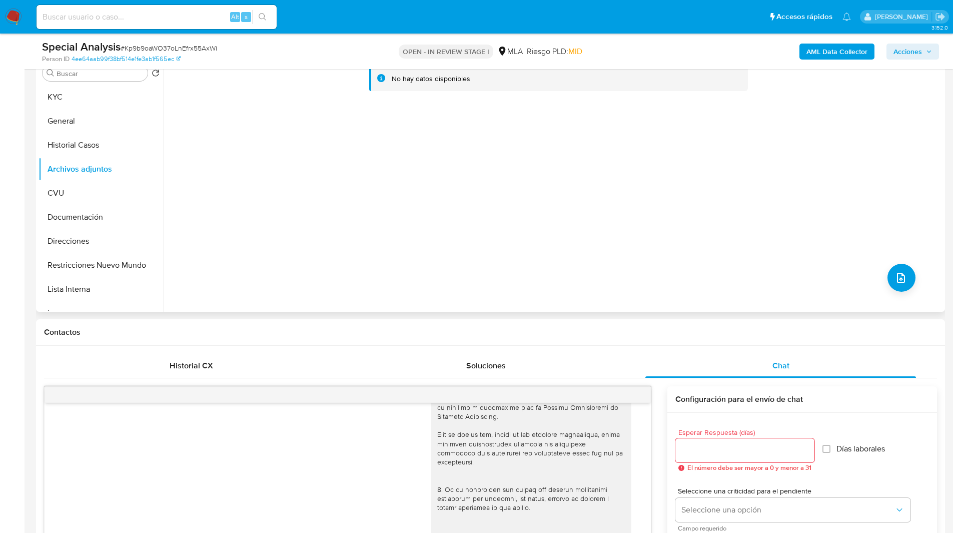
scroll to position [79, 0]
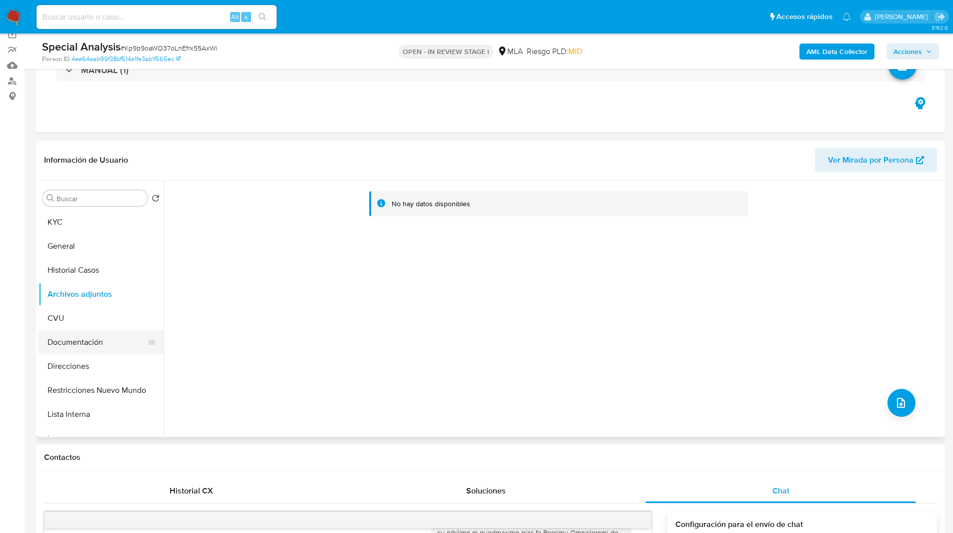
click at [70, 343] on button "Documentación" at bounding box center [97, 342] width 117 height 24
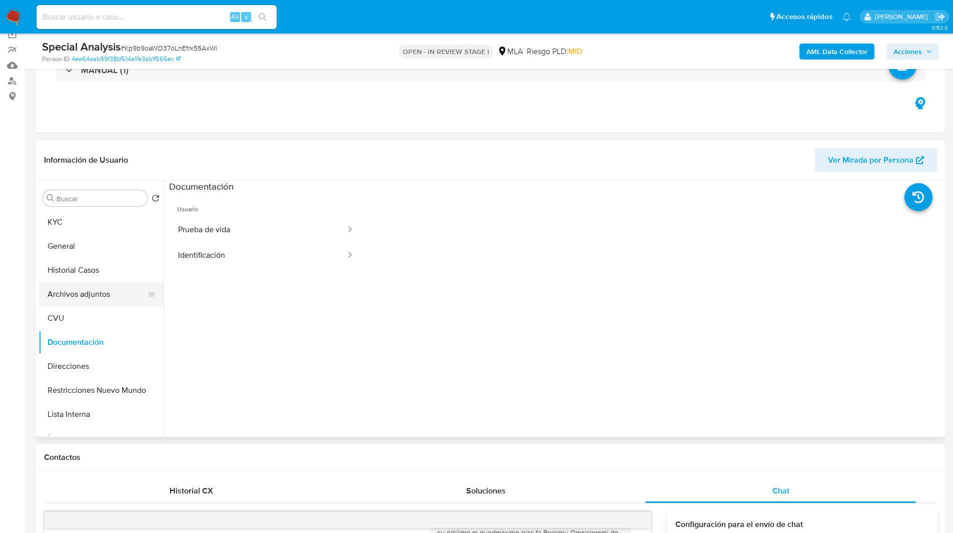
click at [71, 299] on button "Archivos adjuntos" at bounding box center [97, 294] width 117 height 24
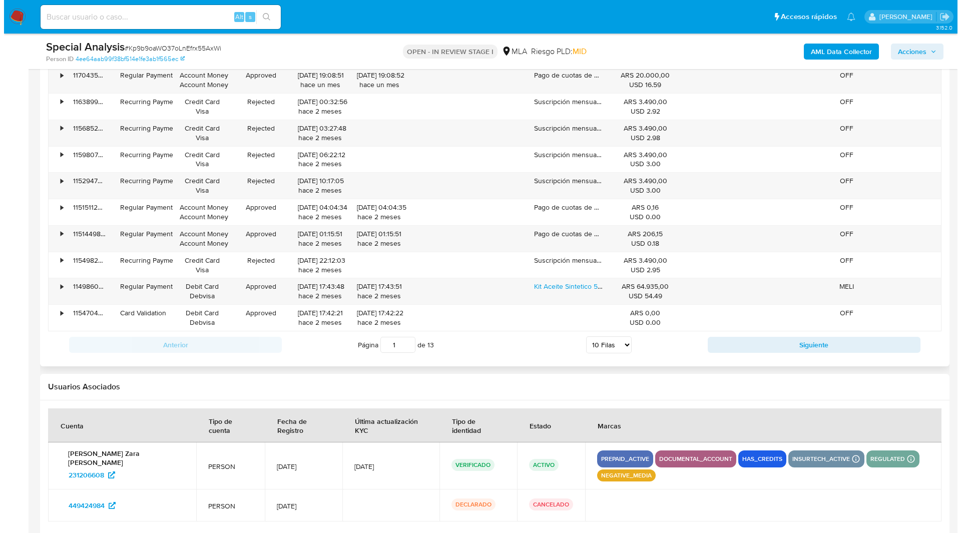
scroll to position [0, 0]
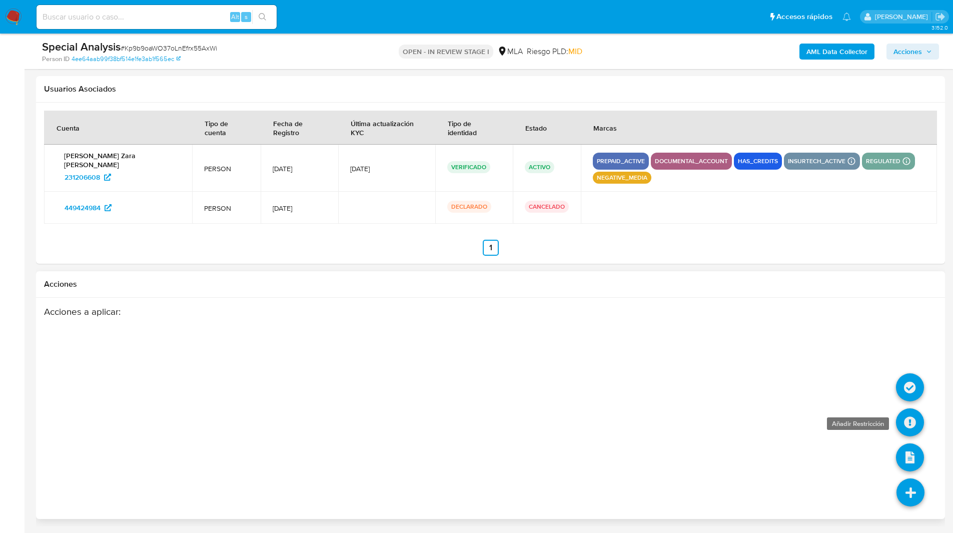
click at [908, 427] on icon at bounding box center [910, 422] width 28 height 28
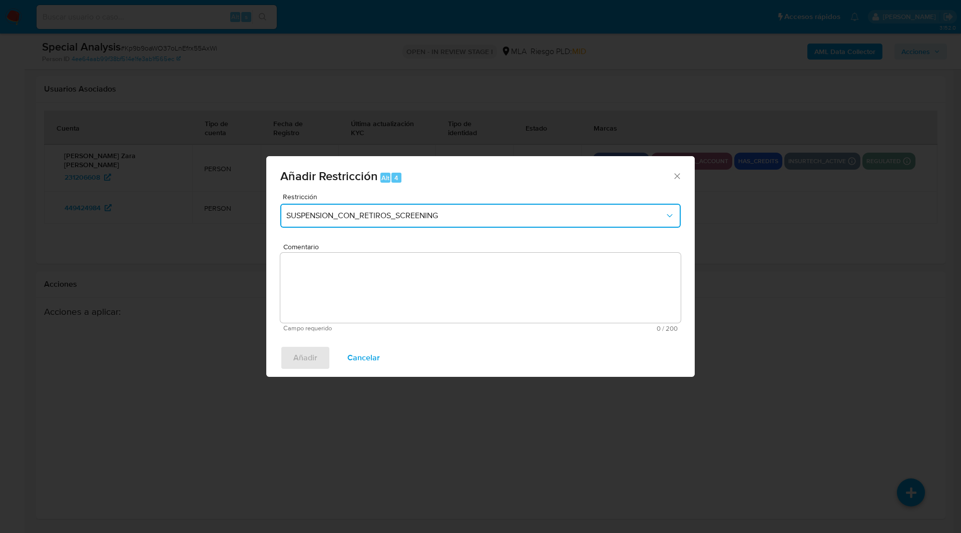
click at [436, 221] on span "SUSPENSION_CON_RETIROS_SCREENING" at bounding box center [475, 216] width 378 height 10
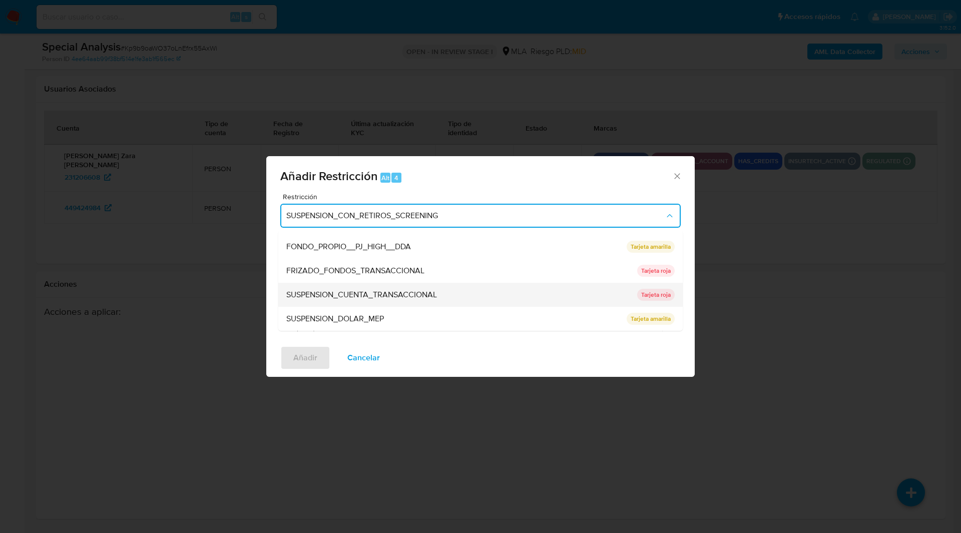
click at [317, 290] on span "SUSPENSION_CUENTA_TRANSACCIONAL" at bounding box center [361, 295] width 151 height 10
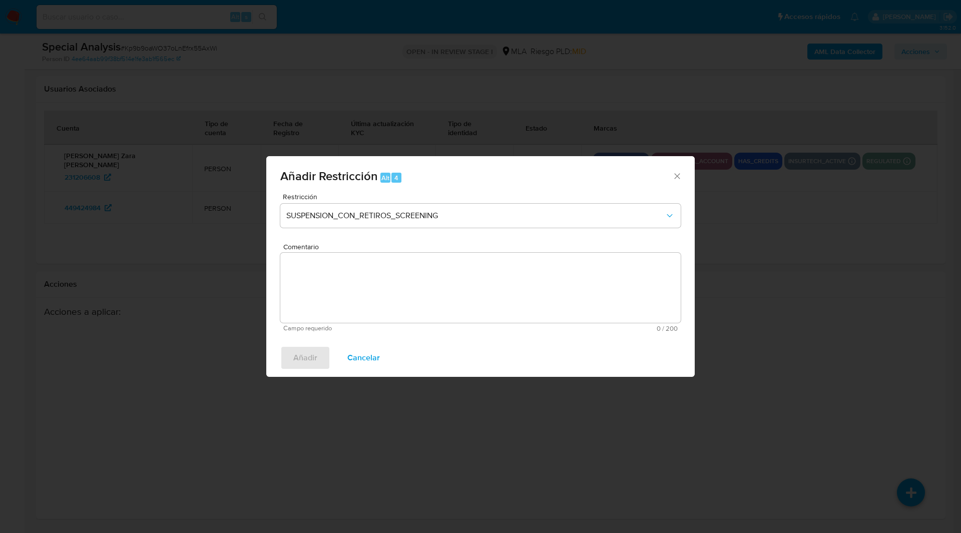
click at [404, 289] on textarea "Comentario" at bounding box center [480, 288] width 400 height 70
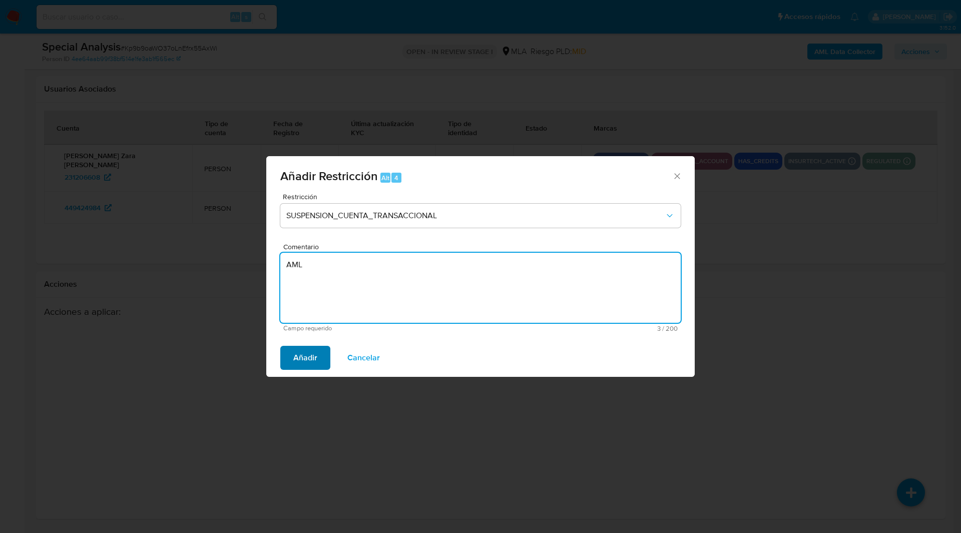
type textarea "AML"
click at [293, 356] on span "Añadir" at bounding box center [305, 358] width 24 height 22
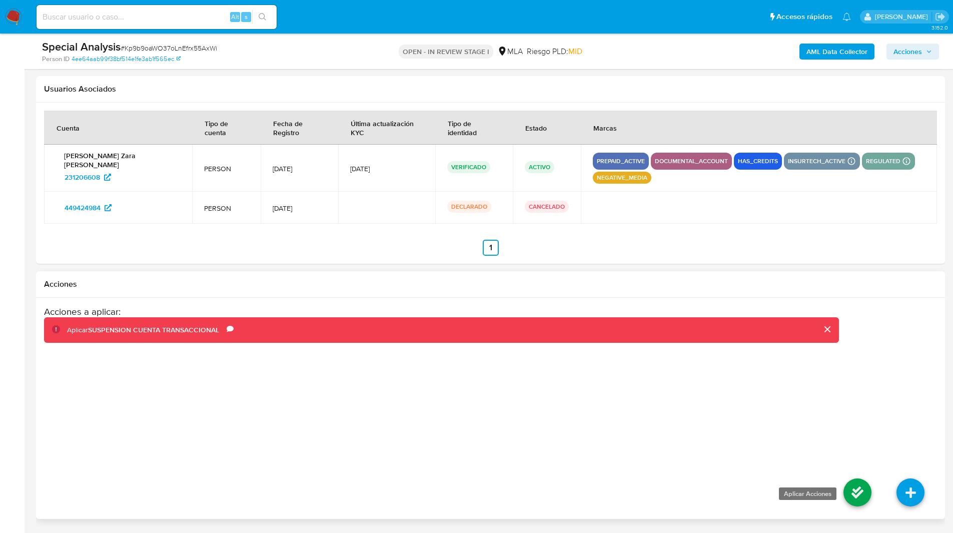
click at [852, 487] on icon at bounding box center [858, 492] width 28 height 28
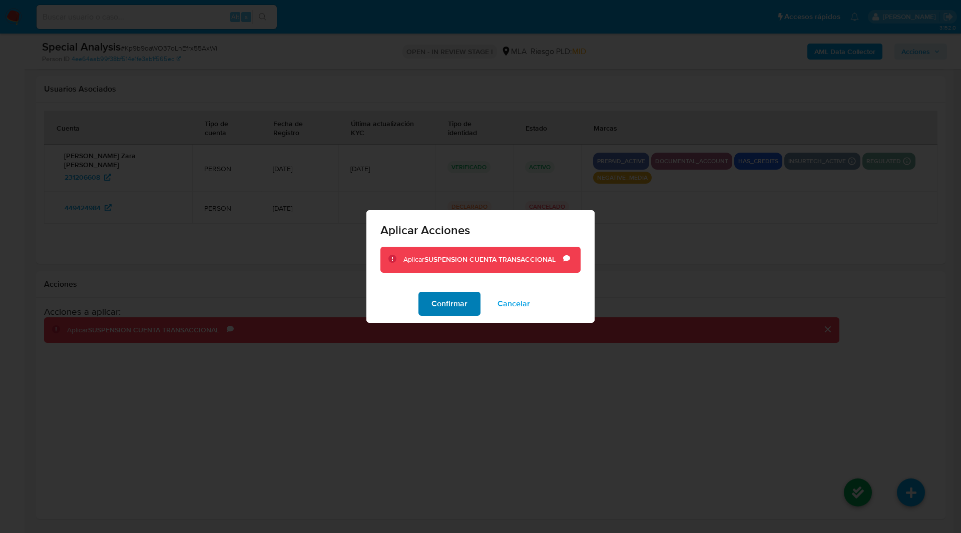
click at [456, 302] on span "Confirmar" at bounding box center [449, 304] width 36 height 22
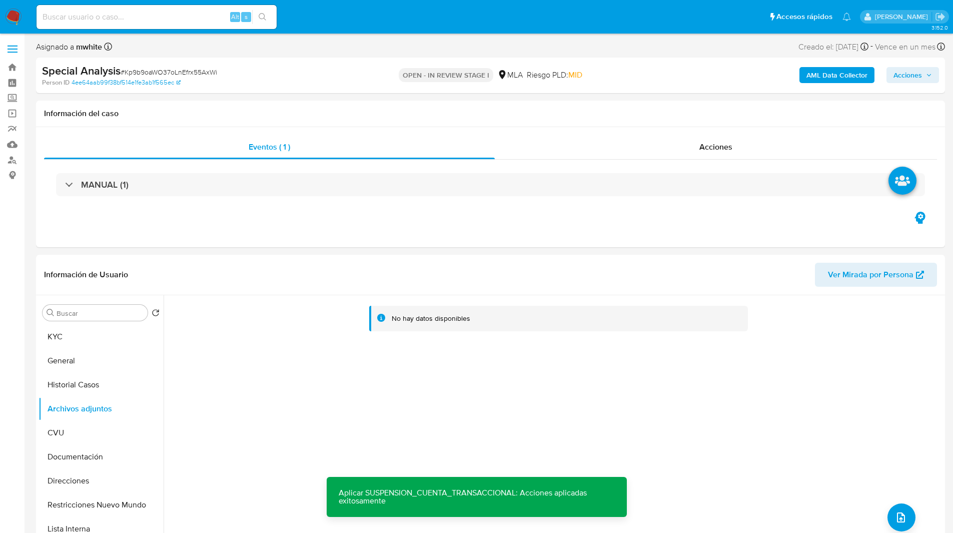
click at [817, 70] on b "AML Data Collector" at bounding box center [837, 75] width 61 height 16
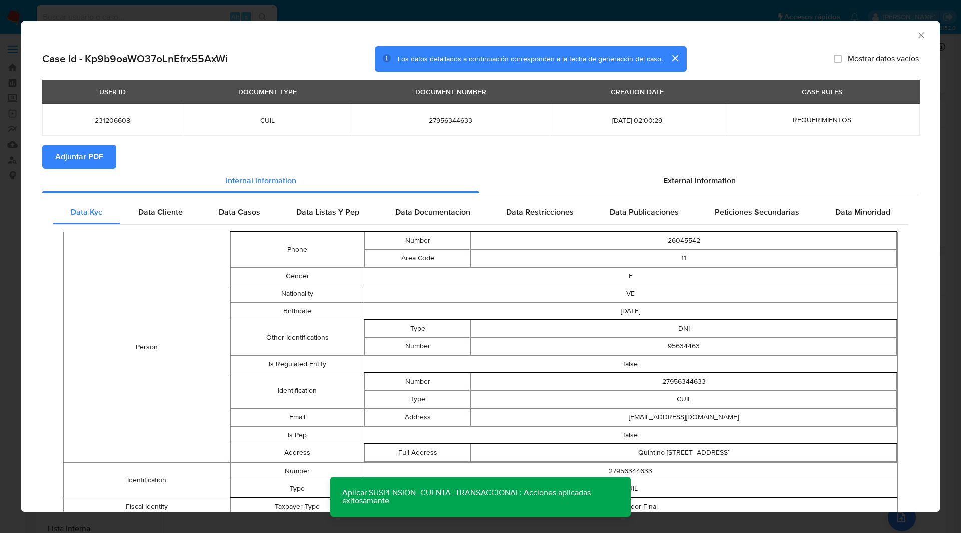
click at [80, 154] on span "Adjuntar PDF" at bounding box center [79, 157] width 48 height 22
click at [918, 33] on icon "Cerrar ventana" at bounding box center [921, 35] width 6 height 6
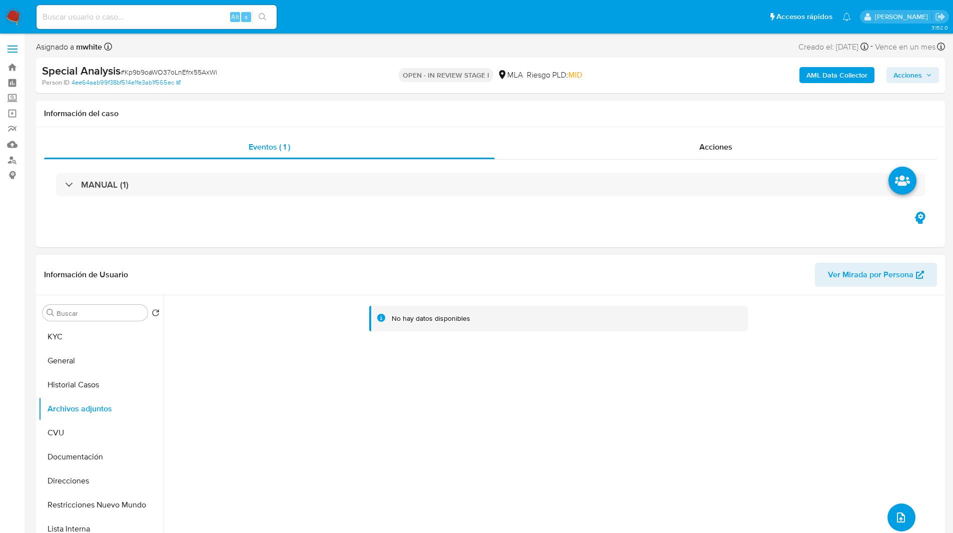
click at [898, 517] on icon "upload-file" at bounding box center [901, 517] width 12 height 12
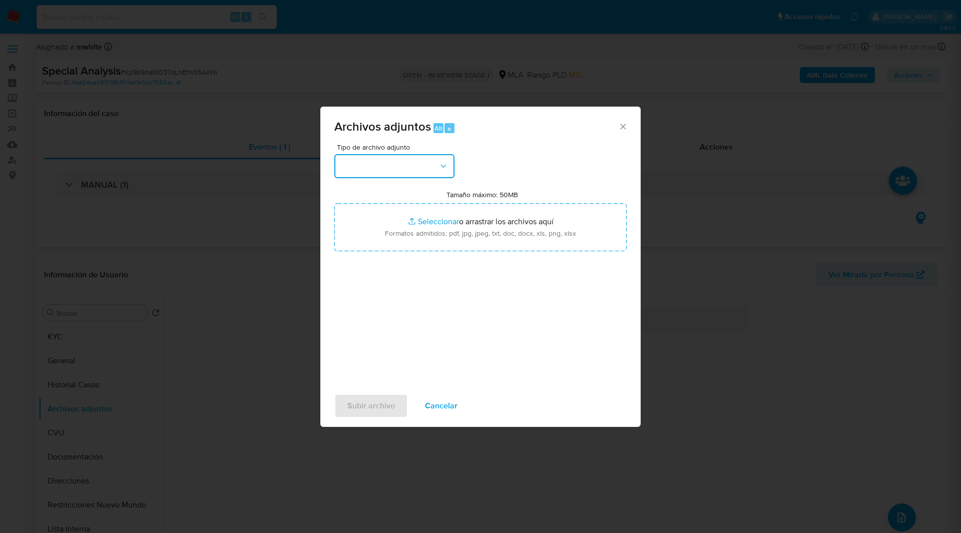
click at [413, 177] on button "button" at bounding box center [394, 166] width 120 height 24
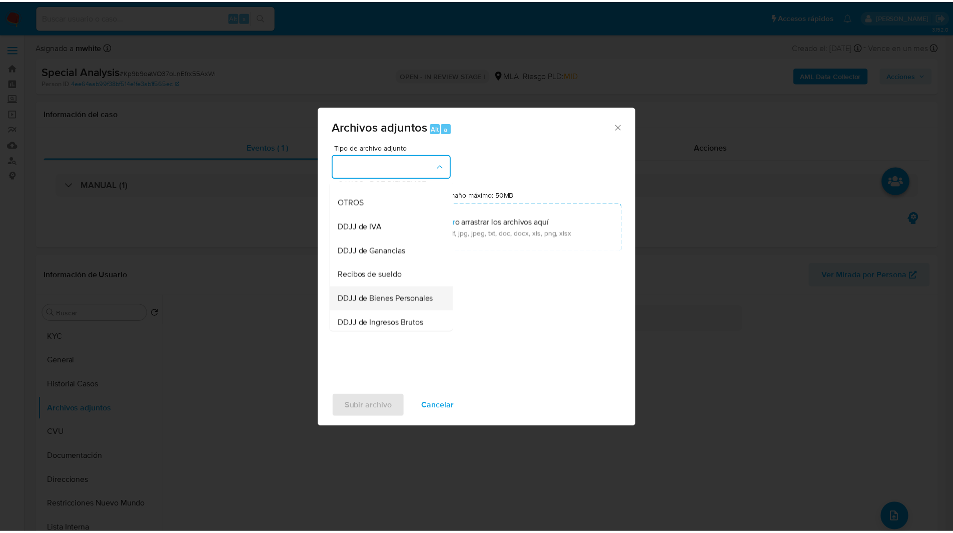
scroll to position [206, 0]
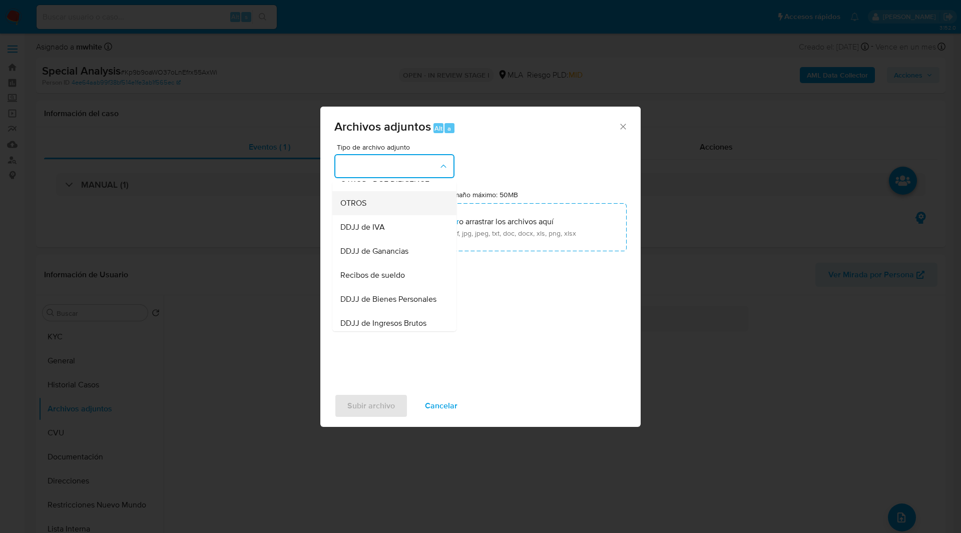
click at [351, 208] on span "OTROS" at bounding box center [353, 203] width 26 height 10
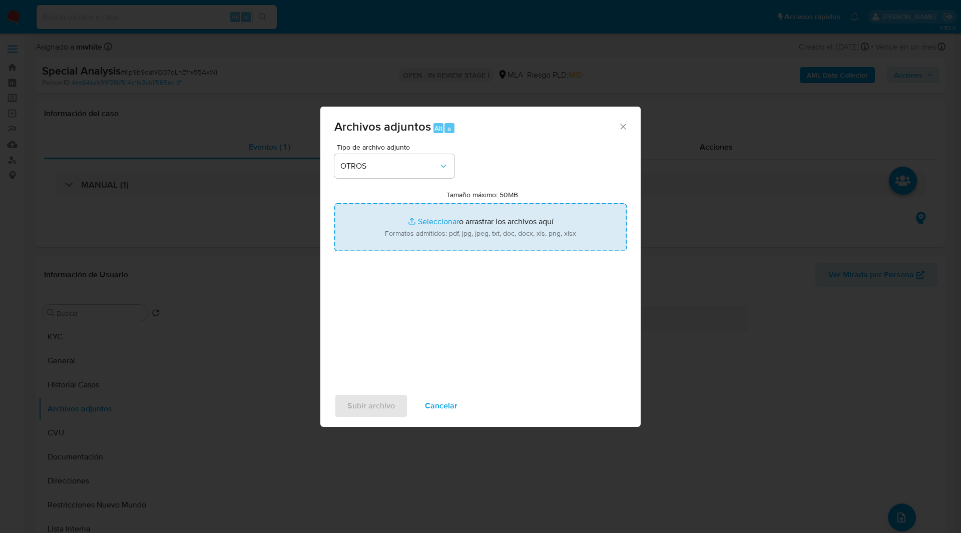
type input "C:\fakepath\Caselog Kp9b9oaWO37oLnEfrx55AxWi_2025_08_11_13_40_43.docx"
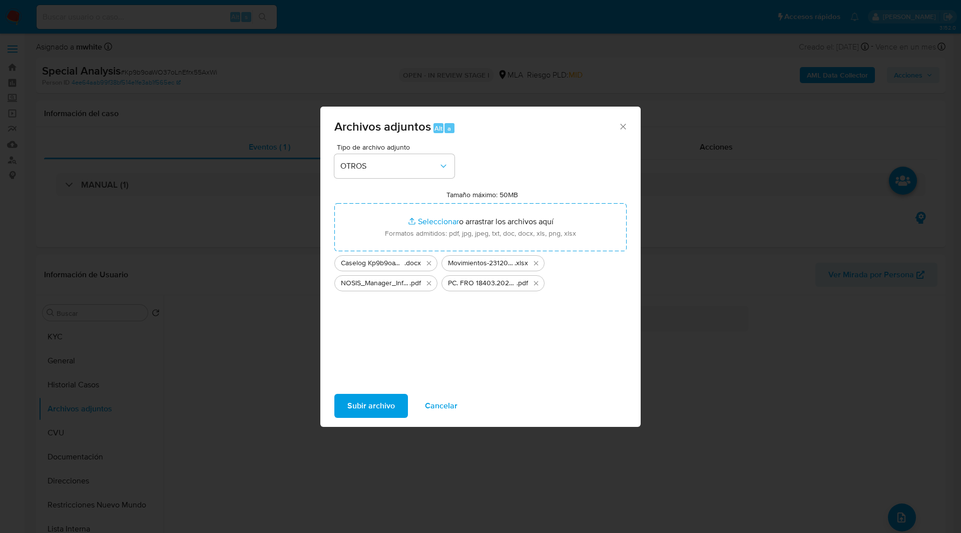
click at [369, 405] on span "Subir archivo" at bounding box center [371, 406] width 48 height 22
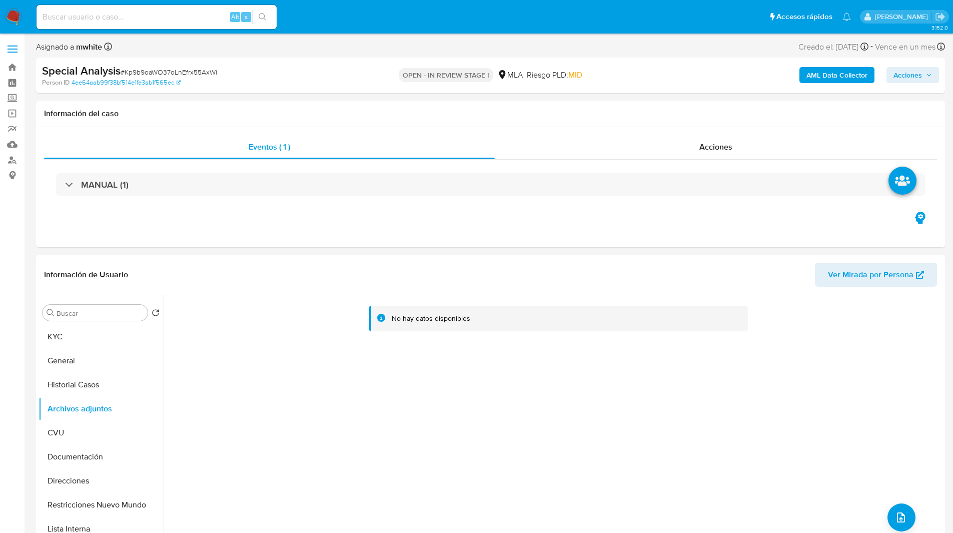
click at [920, 80] on span "Acciones" at bounding box center [908, 75] width 29 height 16
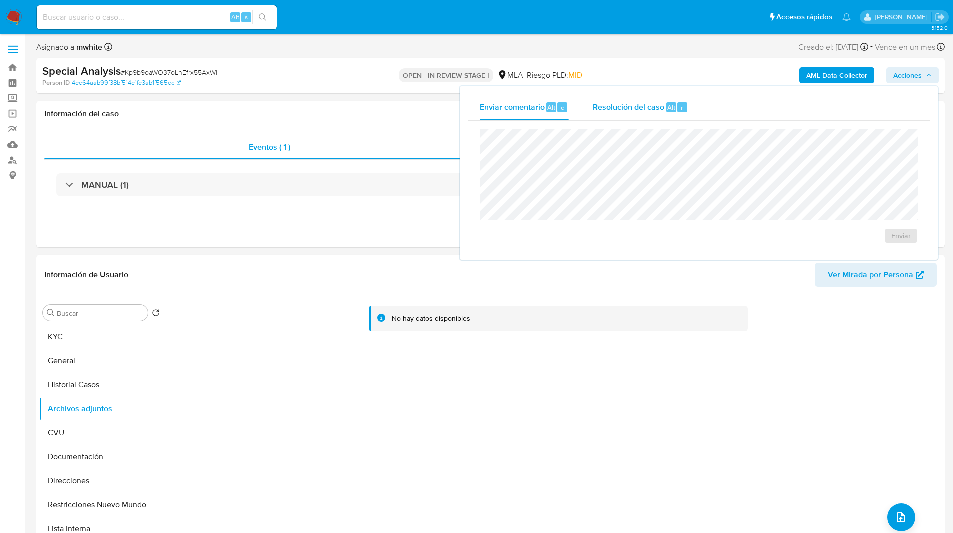
click at [678, 103] on div "r" at bounding box center [683, 107] width 10 height 10
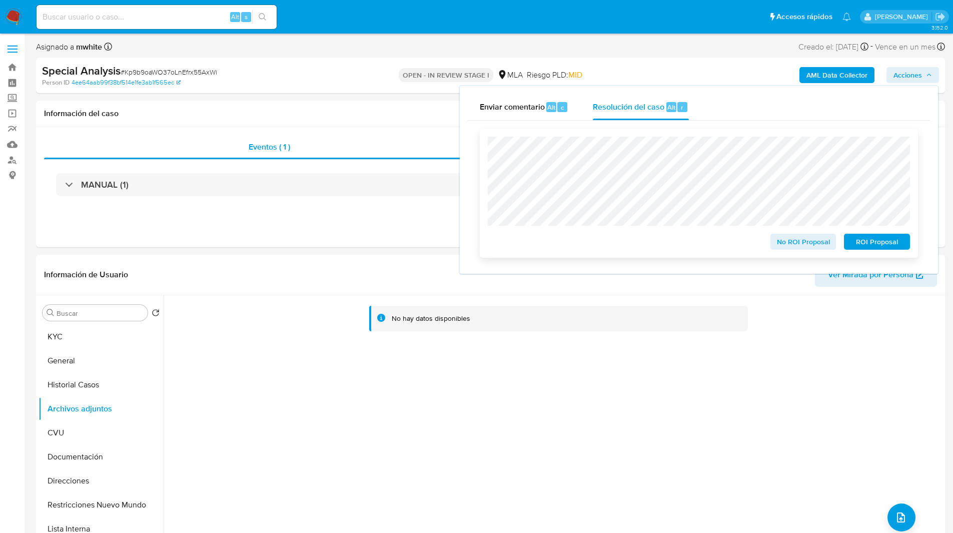
click at [875, 246] on span "ROI Proposal" at bounding box center [877, 242] width 52 height 14
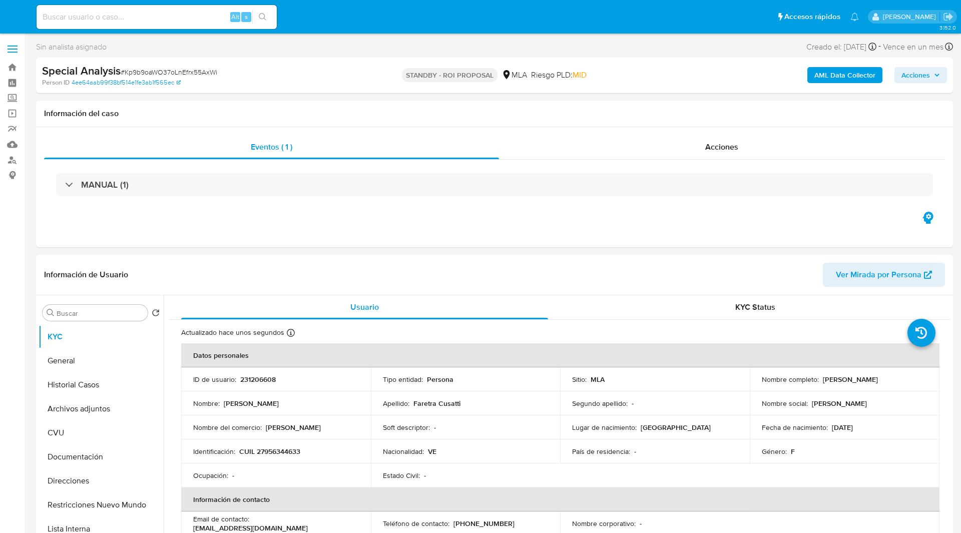
select select "10"
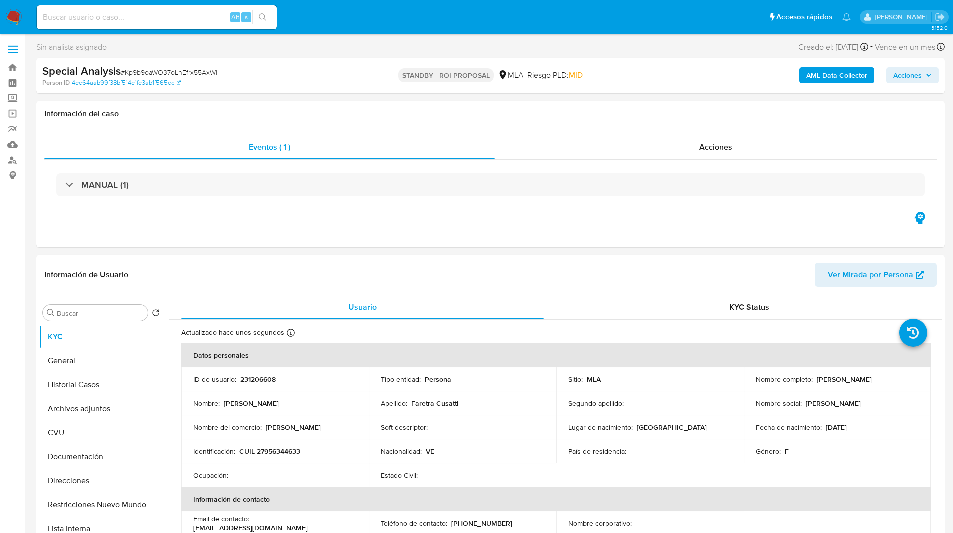
click at [527, 74] on span "Riesgo PLD: MID" at bounding box center [555, 75] width 56 height 11
click at [292, 14] on ul "Pausado Ver notificaciones Alt s Accesos rápidos Presiona las siguientes teclas…" at bounding box center [444, 16] width 825 height 25
click at [578, 51] on div "Sin analista asignado Asignado el: 09/06/2025 23:00:29 Creado el: 09/06/2025 Cr…" at bounding box center [490, 49] width 909 height 18
click at [187, 19] on input at bounding box center [157, 17] width 240 height 13
paste input "sA7R2ucqYa3JMLNTKtDOWzCX"
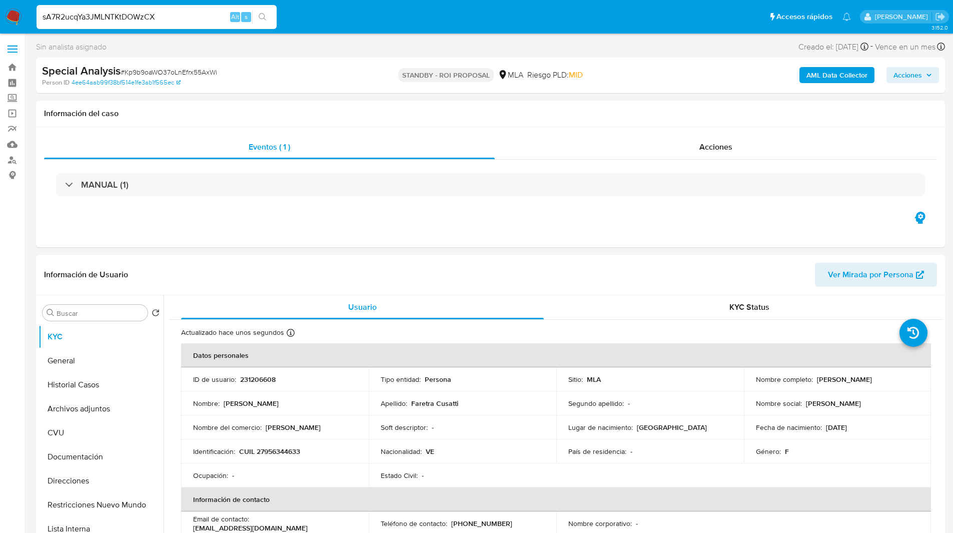
type input "sA7R2ucqYa3JMLNTKtDOWzCX"
select select "10"
click at [373, 218] on div "Eventos ( 1 ) Acciones MANUAL (1)" at bounding box center [490, 187] width 909 height 120
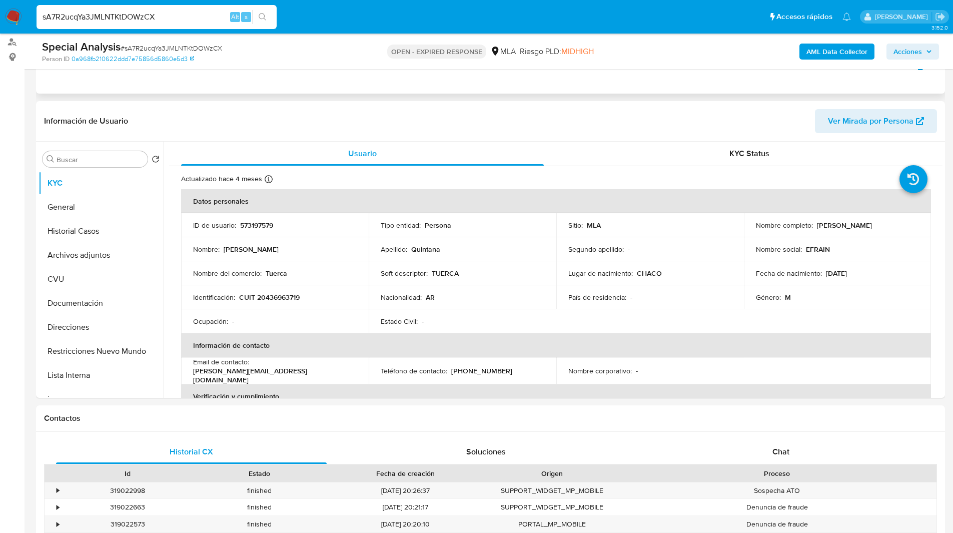
scroll to position [119, 0]
click at [564, 124] on header "Información de Usuario Ver Mirada por Persona" at bounding box center [490, 121] width 893 height 24
click at [631, 410] on div "Contactos" at bounding box center [490, 418] width 909 height 27
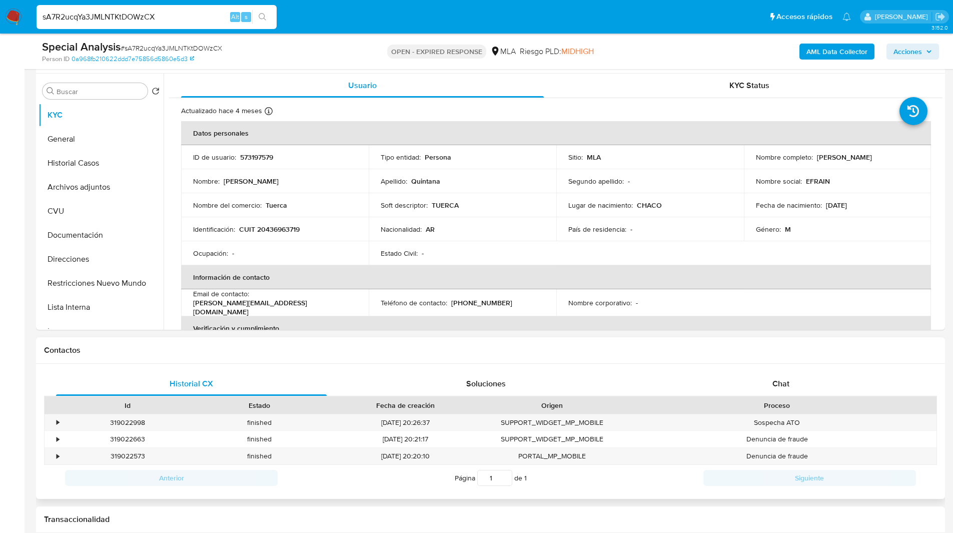
scroll to position [188, 0]
click at [719, 366] on div "Historial CX Soluciones Chat Id Estado Fecha de creación Origen Proceso • 31902…" at bounding box center [490, 430] width 909 height 136
click at [740, 371] on div "Chat" at bounding box center [781, 382] width 271 height 24
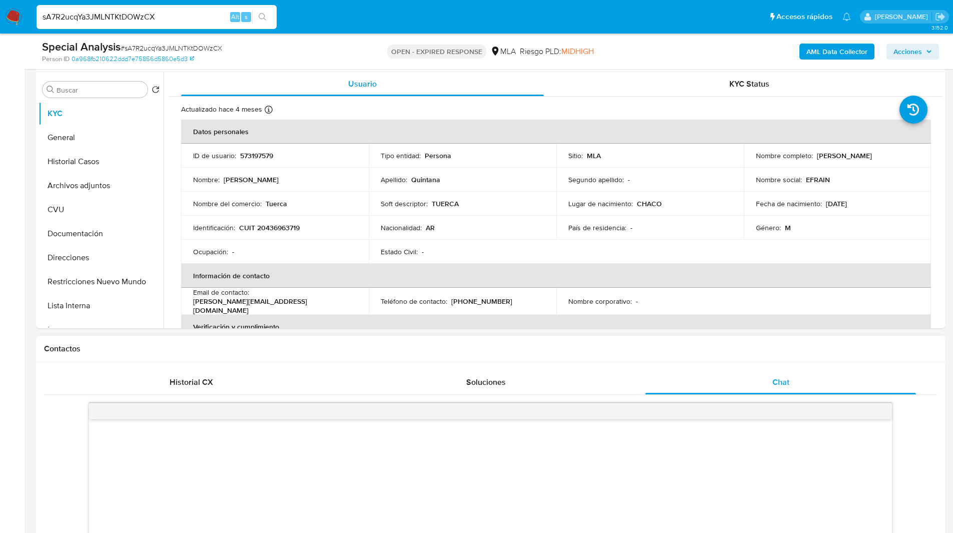
click at [669, 344] on h1 "Contactos" at bounding box center [490, 349] width 893 height 10
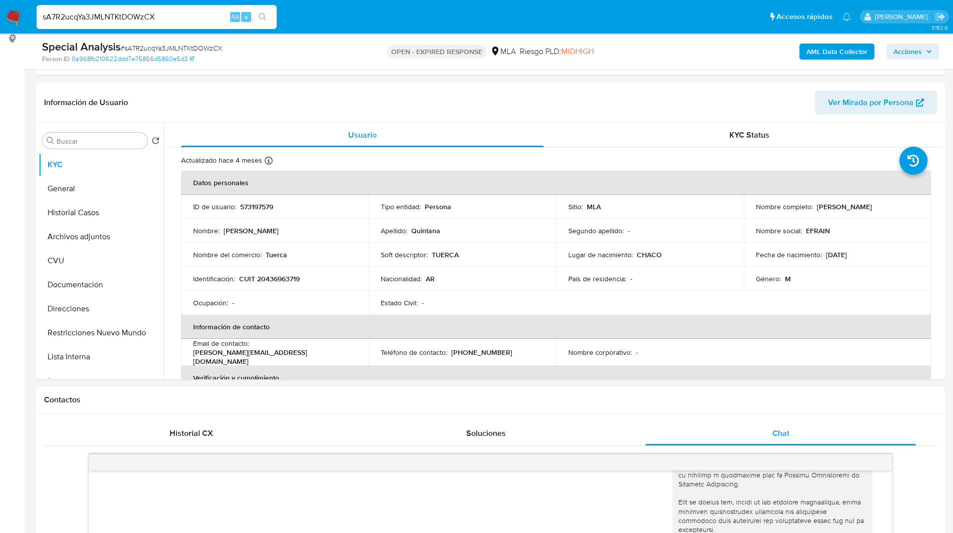
scroll to position [136, 0]
click at [251, 205] on p "573197579" at bounding box center [256, 207] width 33 height 9
copy p "573197579"
click at [531, 13] on ul "Pausado Ver notificaciones sA7R2ucqYa3JMLNTKtDOWzCX Alt s Accesos rápidos Presi…" at bounding box center [444, 16] width 825 height 25
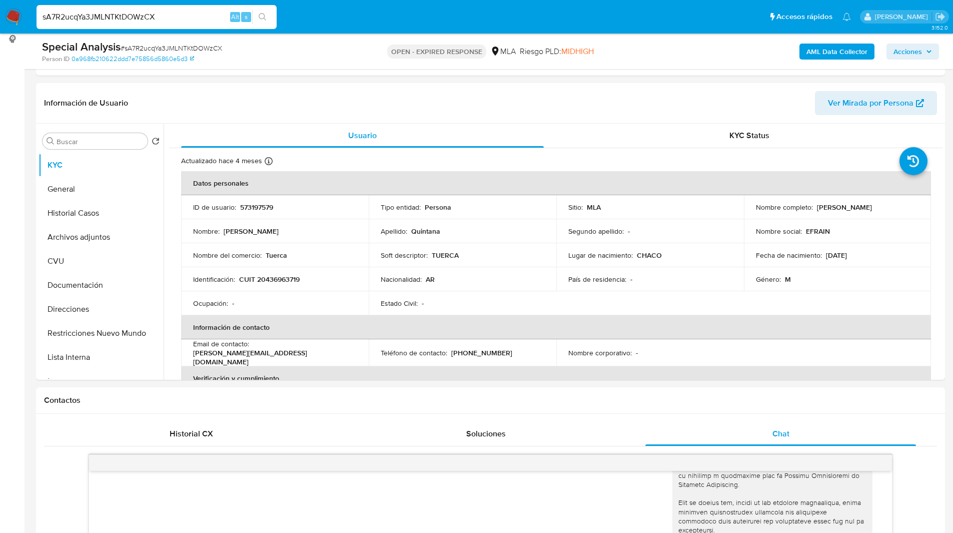
click at [319, 1] on nav "Pausado Ver notificaciones sA7R2ucqYa3JMLNTKtDOWzCX Alt s Accesos rápidos Presi…" at bounding box center [476, 17] width 953 height 34
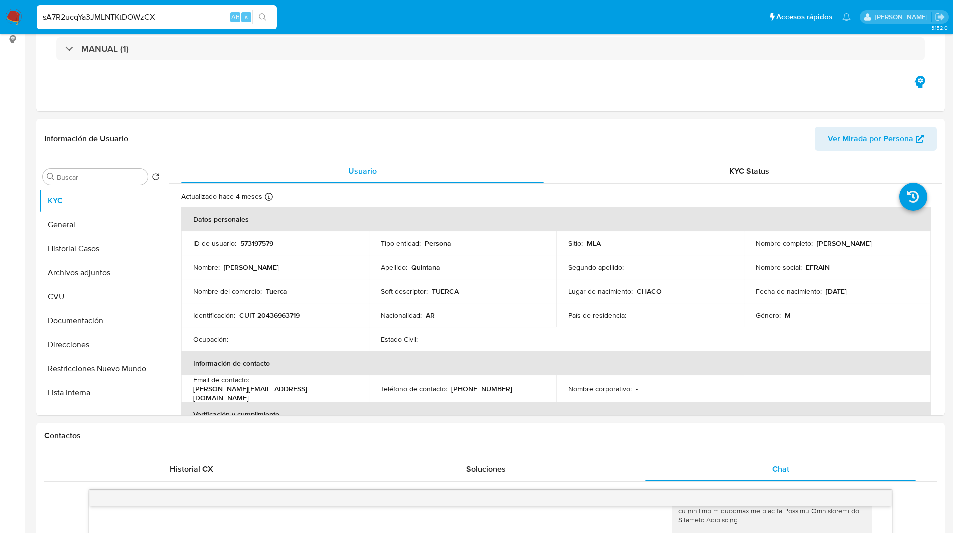
scroll to position [0, 0]
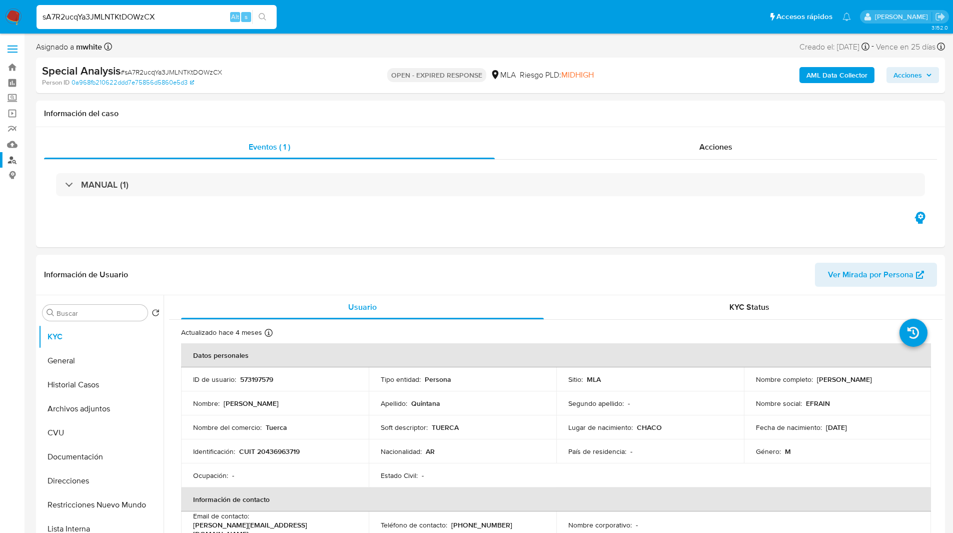
click at [11, 162] on link "Buscador de personas" at bounding box center [59, 160] width 119 height 16
click at [591, 200] on div "MANUAL (1)" at bounding box center [490, 185] width 893 height 50
click at [14, 16] on img at bounding box center [13, 17] width 17 height 17
click at [96, 15] on input "sA7R2ucqYa3JMLNTKtDOWzCX" at bounding box center [157, 17] width 240 height 13
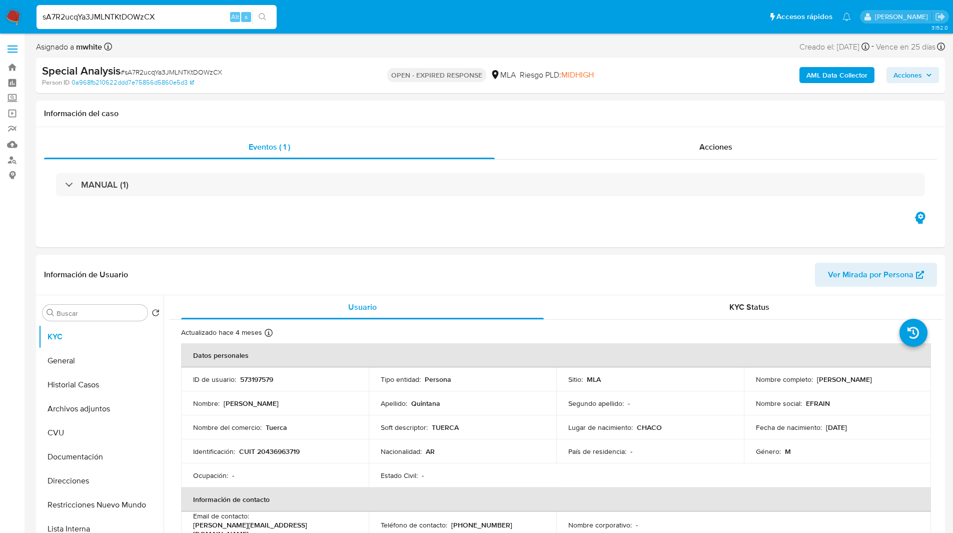
paste input "TxbHFCWstXnqOie4wlkX6cOi"
type input "TxbHFCWstXnqOie4wlkX6cOi"
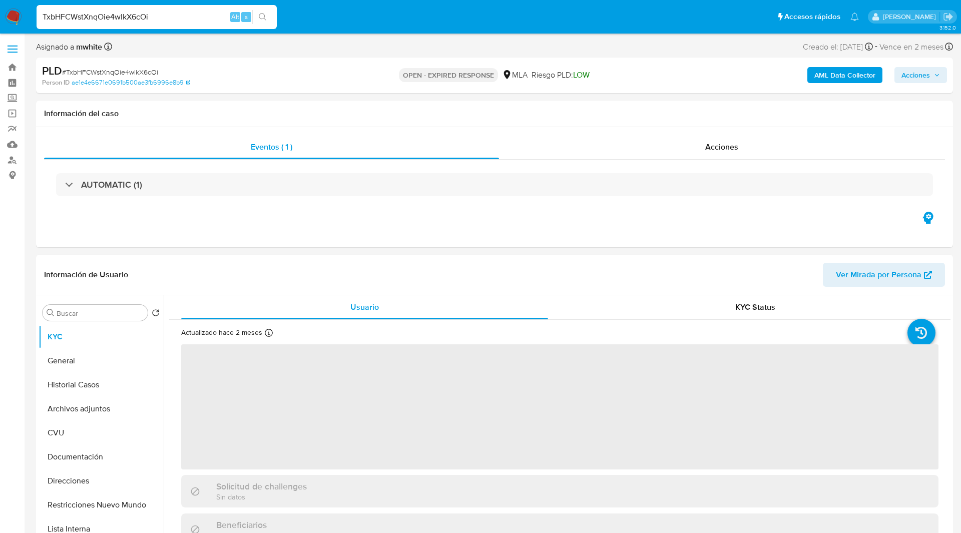
select select "10"
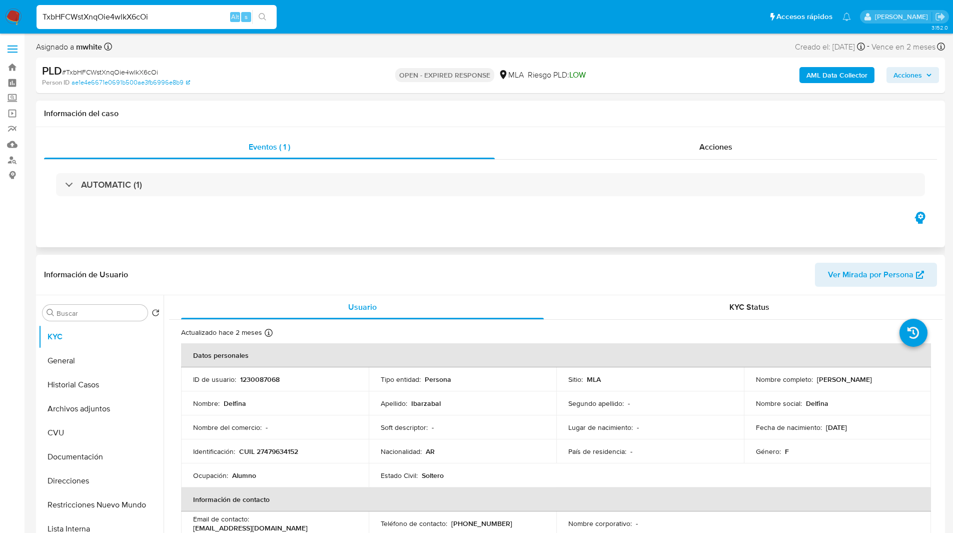
click at [386, 109] on h1 "Información del caso" at bounding box center [490, 114] width 893 height 10
click at [550, 44] on div "Asignado a mwhite Asignado el: 17/07/2025 16:30:59 Creado el: 12/07/2025 Creado…" at bounding box center [490, 49] width 909 height 18
click at [259, 379] on p "1230087068" at bounding box center [260, 379] width 40 height 9
copy p "1230087068"
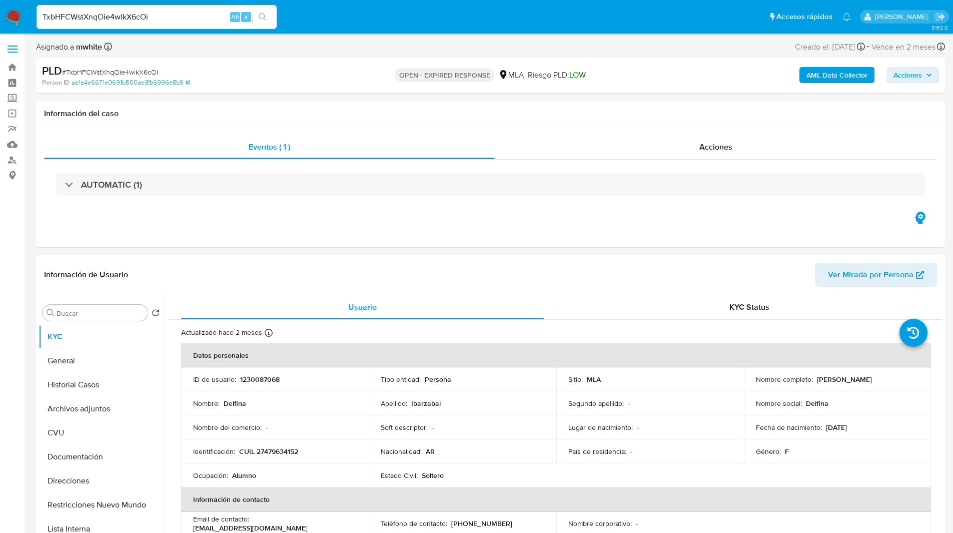
click at [268, 72] on div "PLD # TxbHFCWstXnqOie4wlkX6cOi" at bounding box center [189, 71] width 295 height 15
click at [601, 266] on header "Información de Usuario Ver Mirada por Persona" at bounding box center [490, 275] width 893 height 24
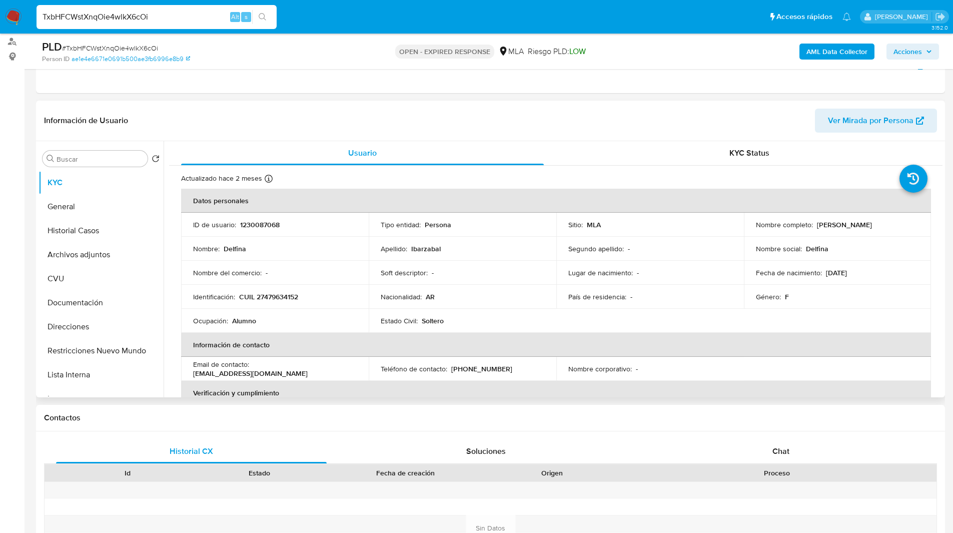
scroll to position [123, 0]
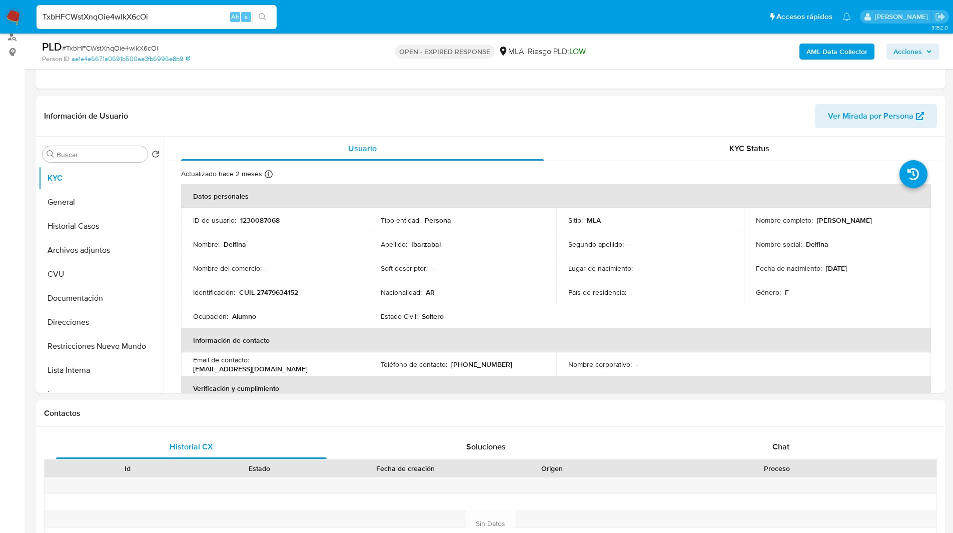
click at [542, 18] on ul "Pausado Ver notificaciones TxbHFCWstXnqOie4wlkX6cOi Alt s Accesos rápidos Presi…" at bounding box center [444, 16] width 825 height 25
click at [649, 14] on ul "Pausado Ver notificaciones TxbHFCWstXnqOie4wlkX6cOi Alt s Accesos rápidos Presi…" at bounding box center [444, 16] width 825 height 25
click at [85, 16] on input "TxbHFCWstXnqOie4wlkX6cOi" at bounding box center [157, 17] width 240 height 13
paste input "aFMglh8GfIex5rwqgfbRC8Ik"
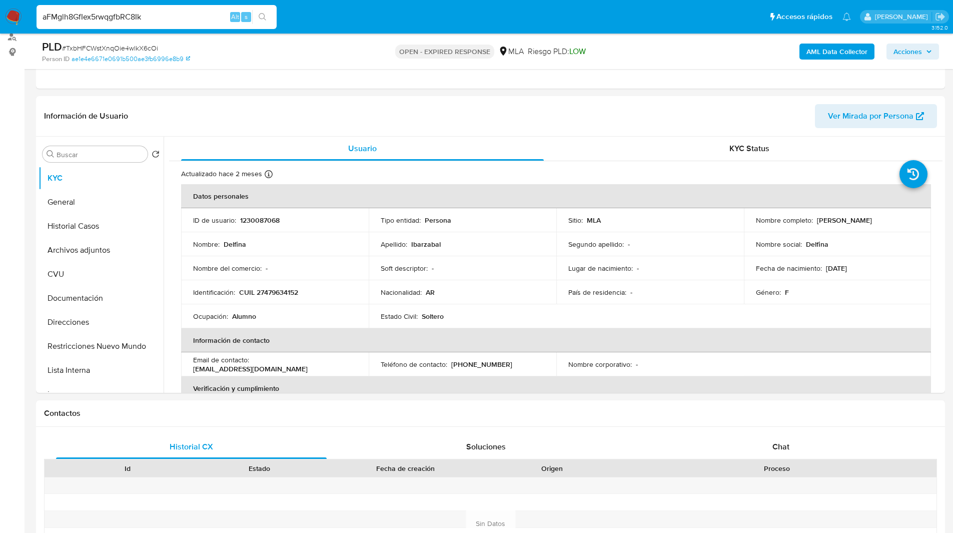
type input "aFMglh8GfIex5rwqgfbRC8Ik"
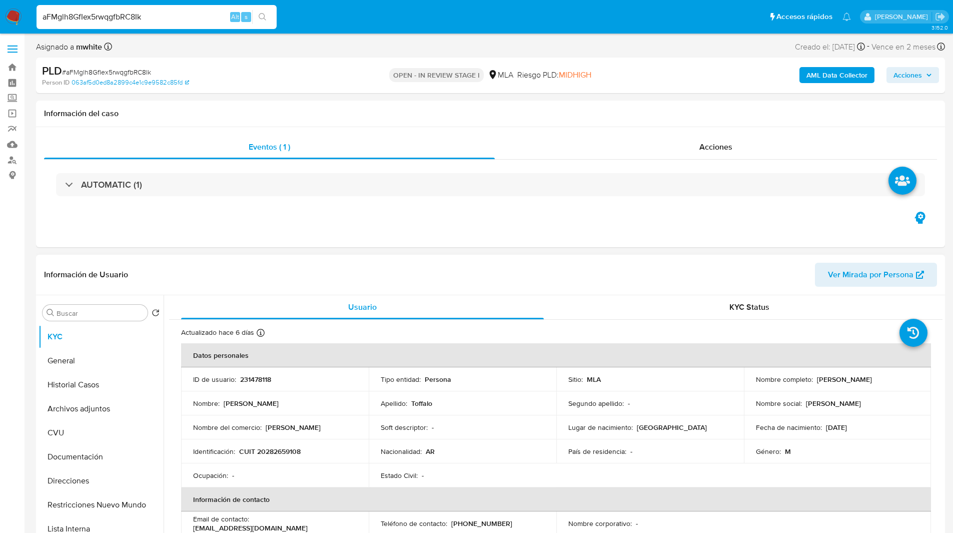
select select "10"
click at [256, 379] on p "231478118" at bounding box center [255, 379] width 31 height 9
copy p "231478118"
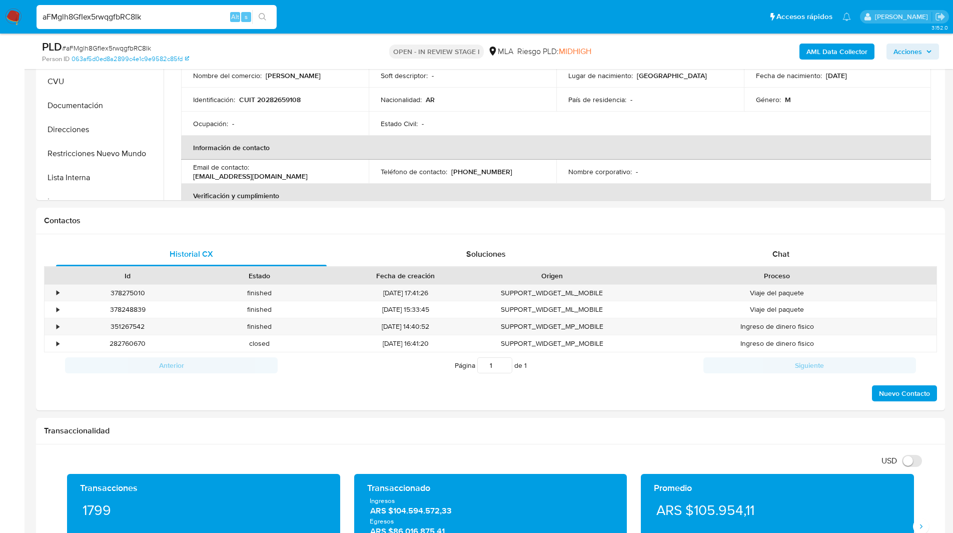
scroll to position [321, 0]
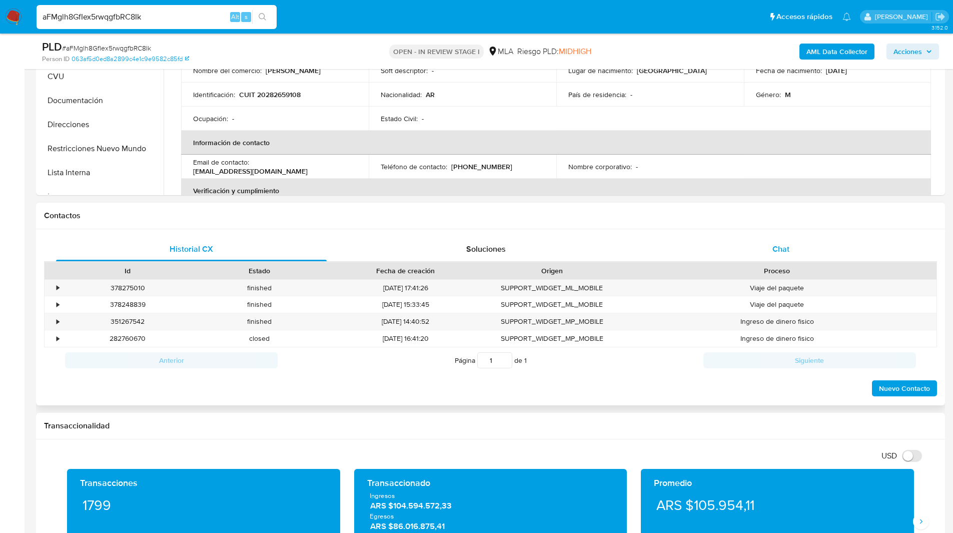
click at [784, 250] on span "Chat" at bounding box center [781, 249] width 17 height 12
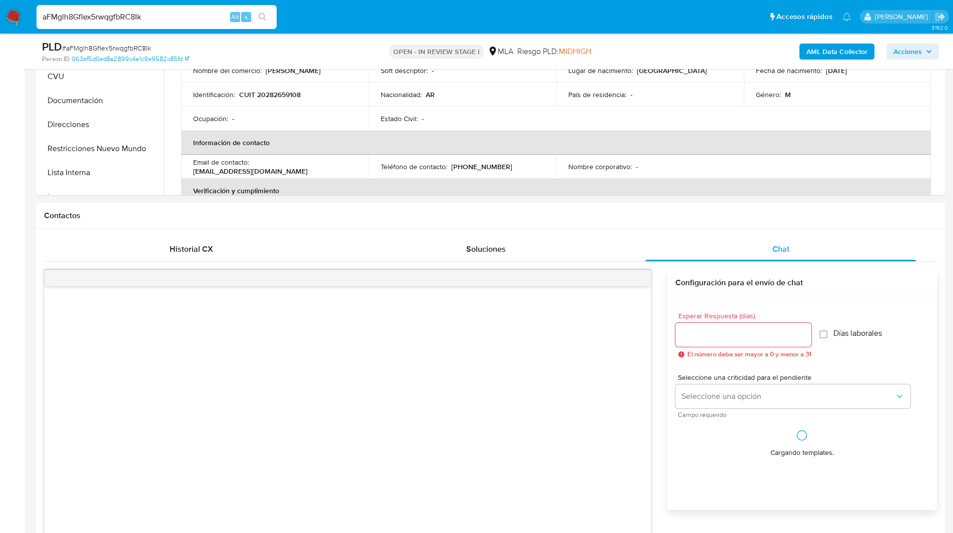
click at [633, 216] on h1 "Contactos" at bounding box center [490, 216] width 893 height 10
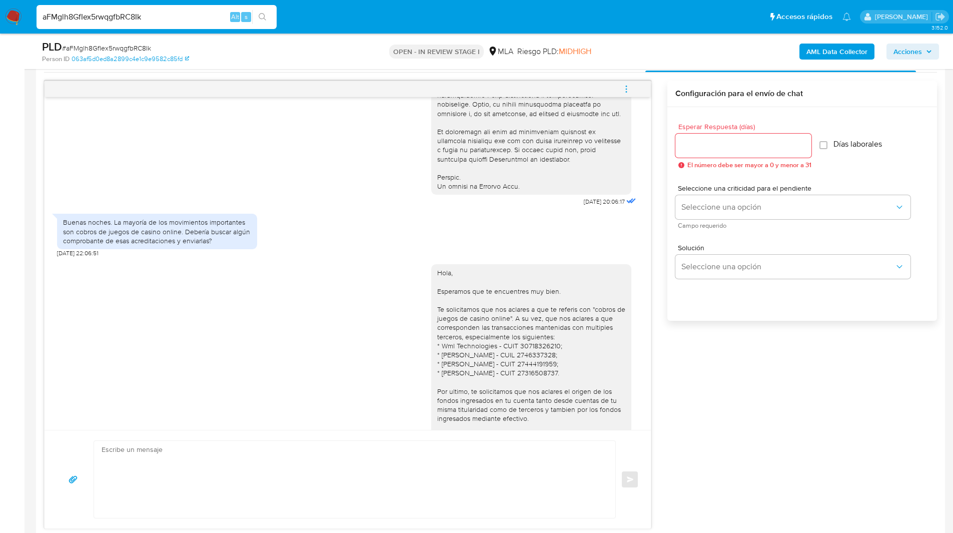
scroll to position [441, 0]
drag, startPoint x: 107, startPoint y: 240, endPoint x: 224, endPoint y: 248, distance: 117.4
click at [224, 245] on div "Buenas noches. La mayoría de los movimientos importantes son cobros de juegos d…" at bounding box center [157, 232] width 188 height 28
click at [265, 288] on div "Hola, Esperamos que te encuentres muy bien. Te solicitamos que nos aclares a qu…" at bounding box center [347, 394] width 581 height 275
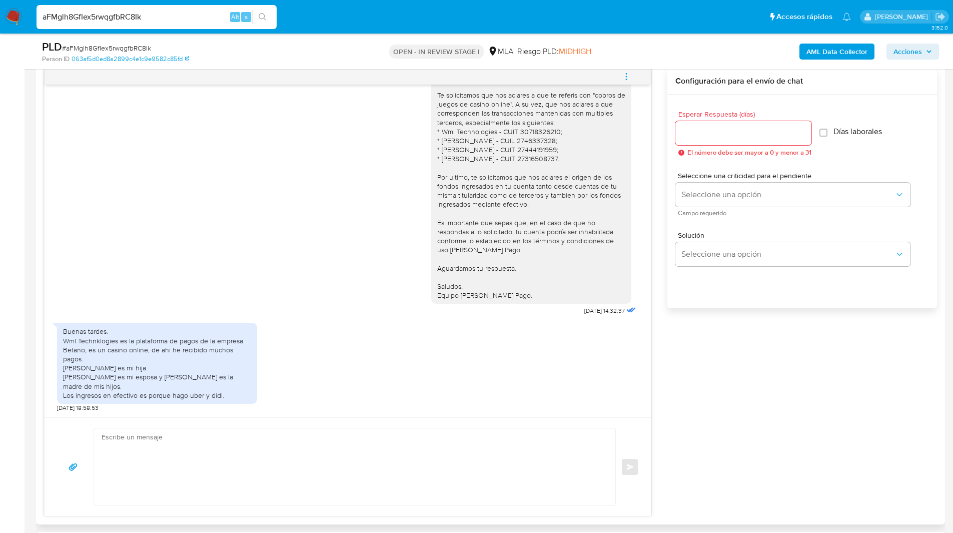
scroll to position [533, 0]
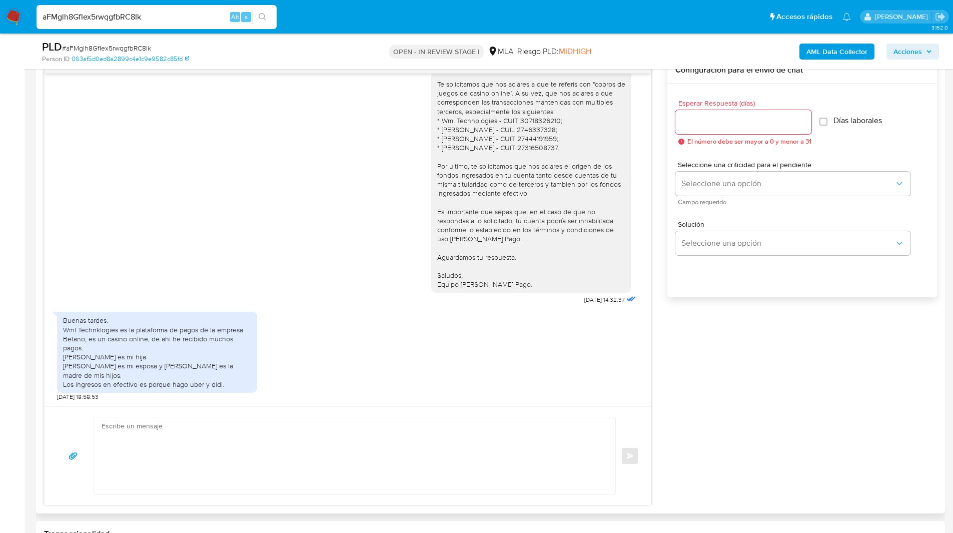
click at [708, 327] on div "17/07/2025 20:06:17 Buenas noches. La mayoría de los movimientos importantes so…" at bounding box center [490, 281] width 893 height 448
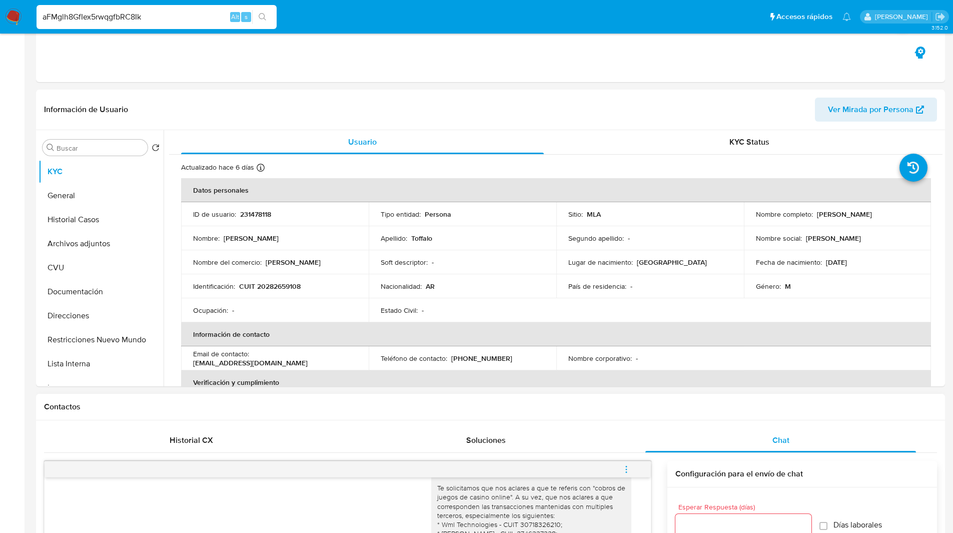
scroll to position [0, 0]
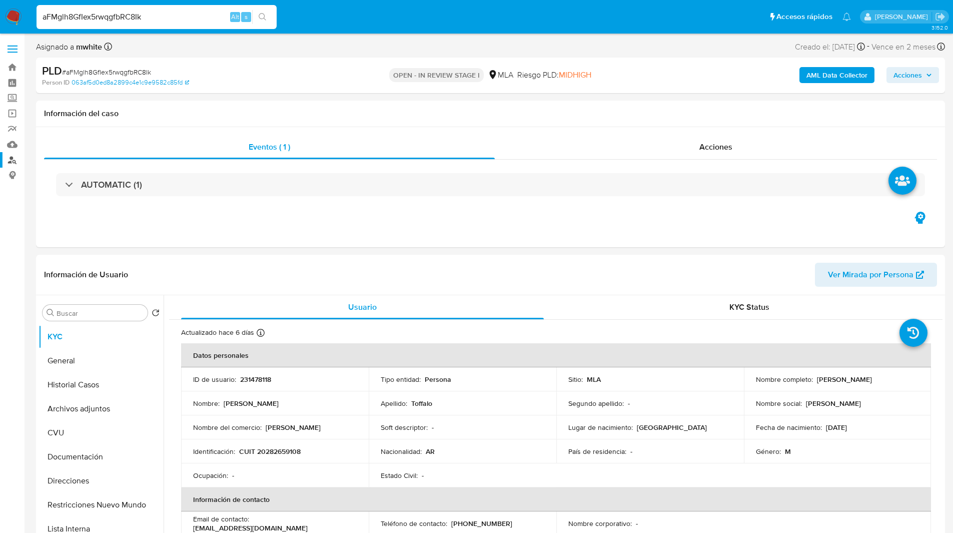
click at [10, 157] on link "Buscador de personas" at bounding box center [59, 160] width 119 height 16
click at [632, 214] on div "Eventos ( 1 ) Acciones AUTOMATIC (1)" at bounding box center [490, 187] width 909 height 120
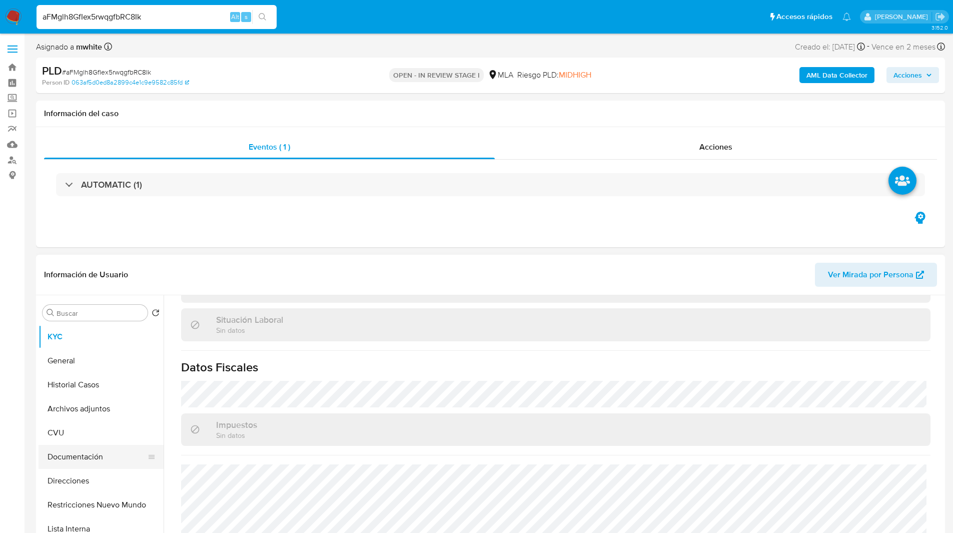
click at [82, 457] on button "Documentación" at bounding box center [97, 457] width 117 height 24
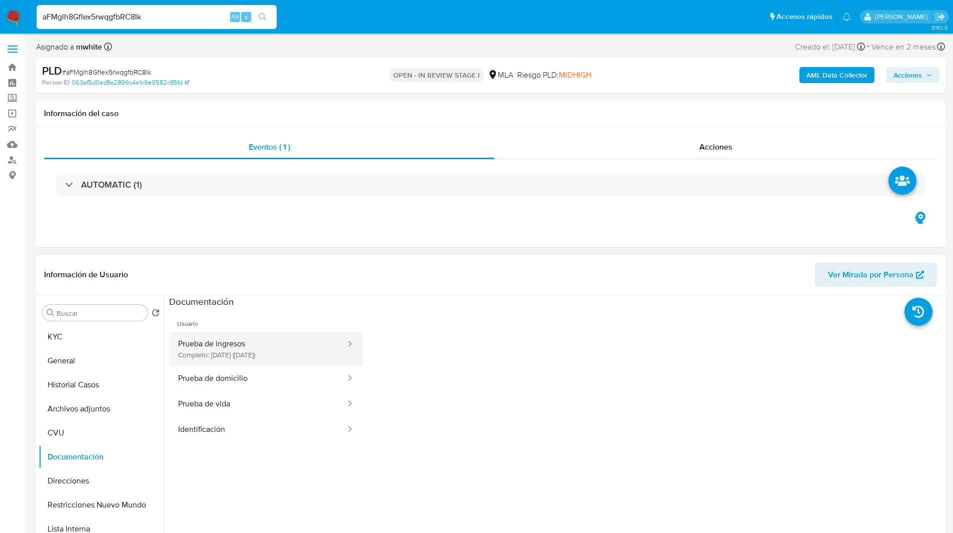
click at [249, 339] on button "Prueba de ingresos Completo: 30/11/2022 (hace 3 años)" at bounding box center [258, 349] width 178 height 34
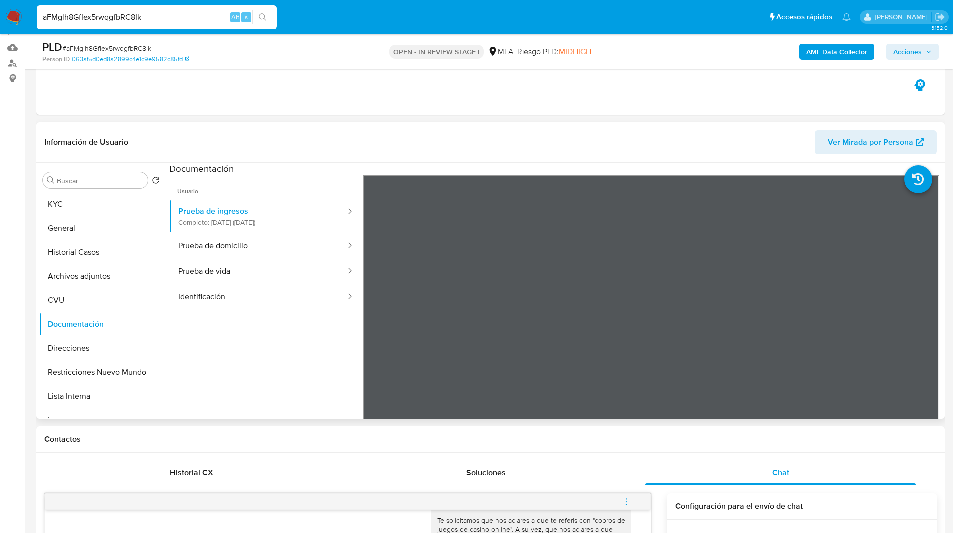
scroll to position [98, 0]
click at [95, 193] on button "KYC" at bounding box center [97, 204] width 117 height 24
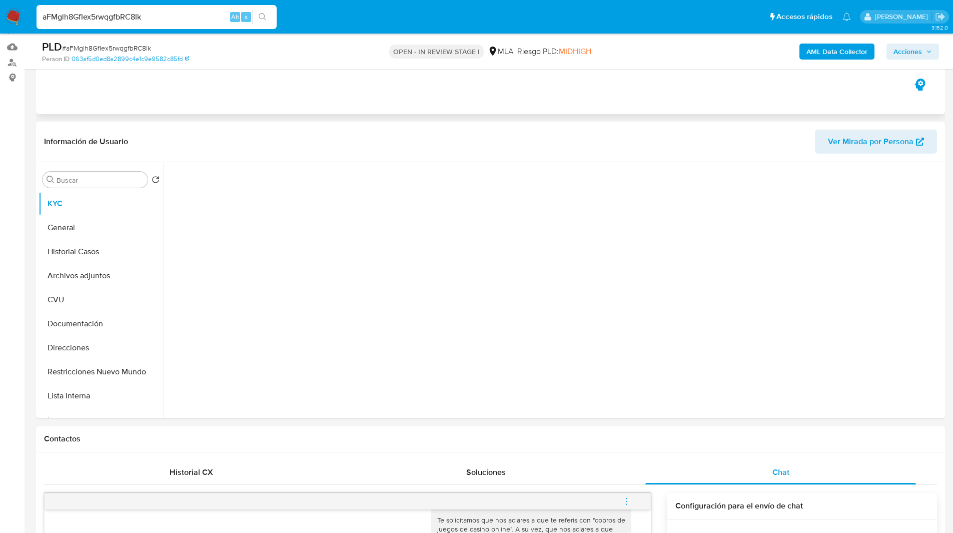
click at [333, 79] on div "Eventos ( 1 ) Acciones AUTOMATIC (1)" at bounding box center [490, 54] width 909 height 120
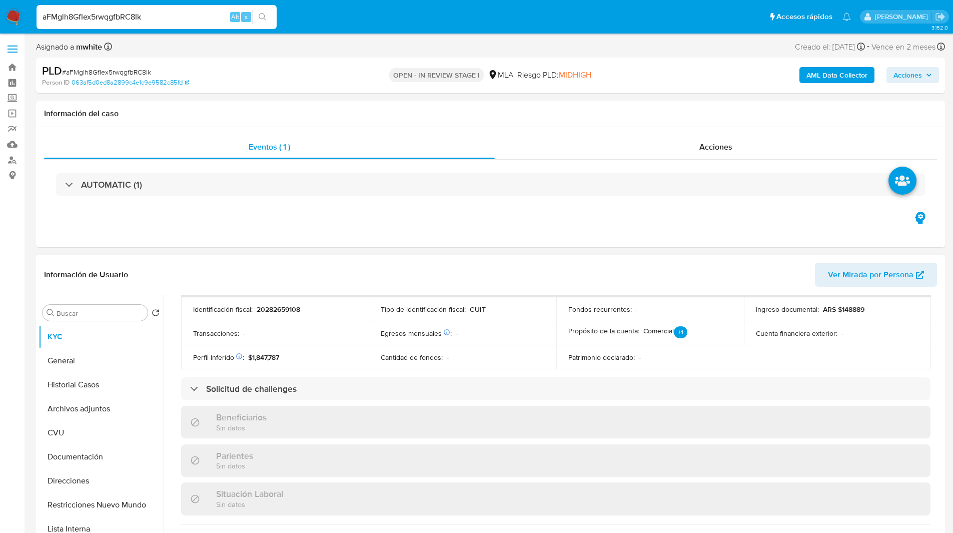
scroll to position [508, 0]
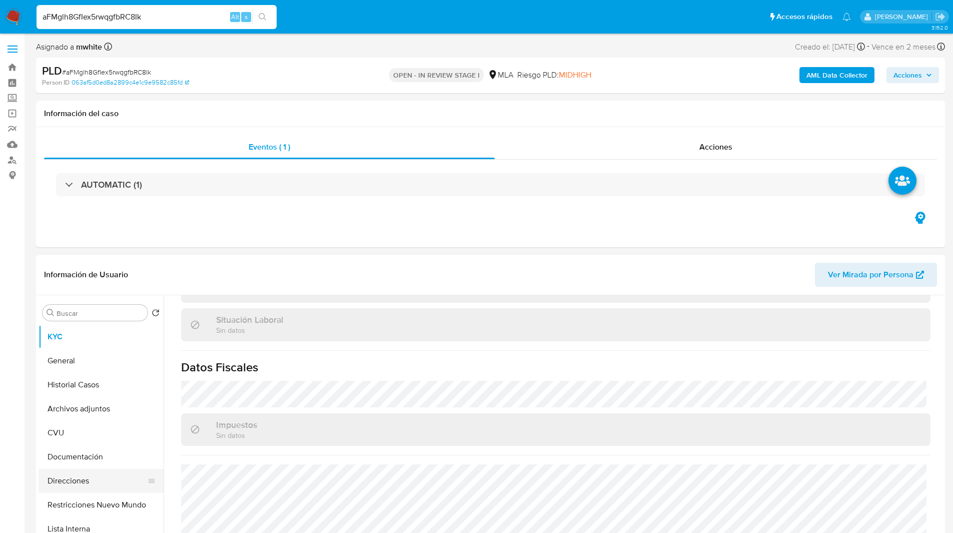
click at [71, 480] on button "Direcciones" at bounding box center [97, 481] width 117 height 24
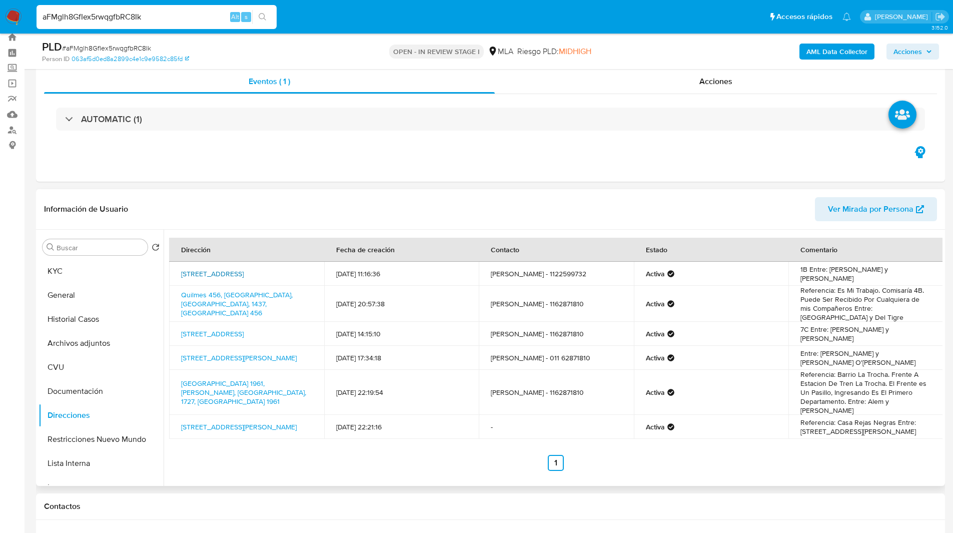
scroll to position [31, 0]
click at [317, 16] on ul "Pausado Ver notificaciones aFMglh8GfIex5rwqgfbRC8Ik Alt s Accesos rápidos Presi…" at bounding box center [444, 16] width 825 height 25
drag, startPoint x: 361, startPoint y: 531, endPoint x: 434, endPoint y: 185, distance: 353.5
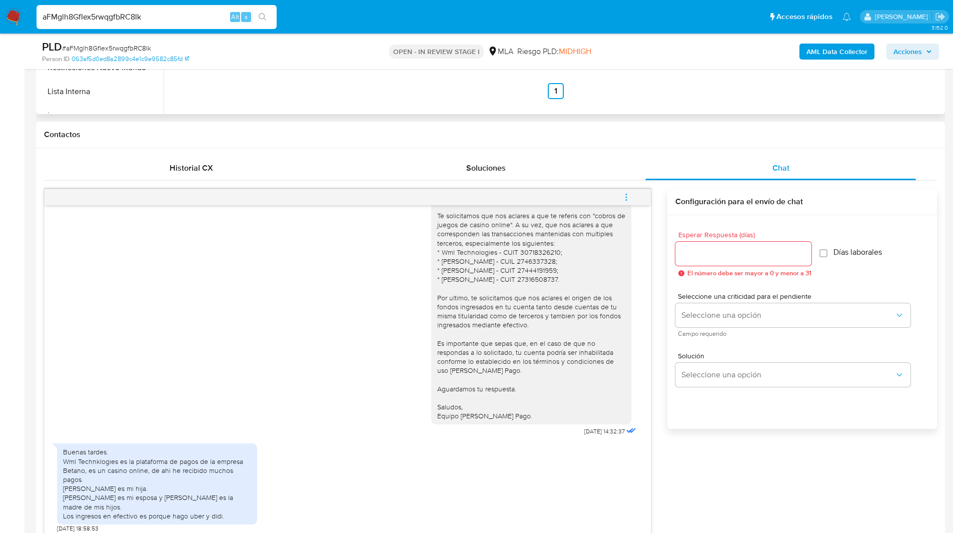
scroll to position [418, 0]
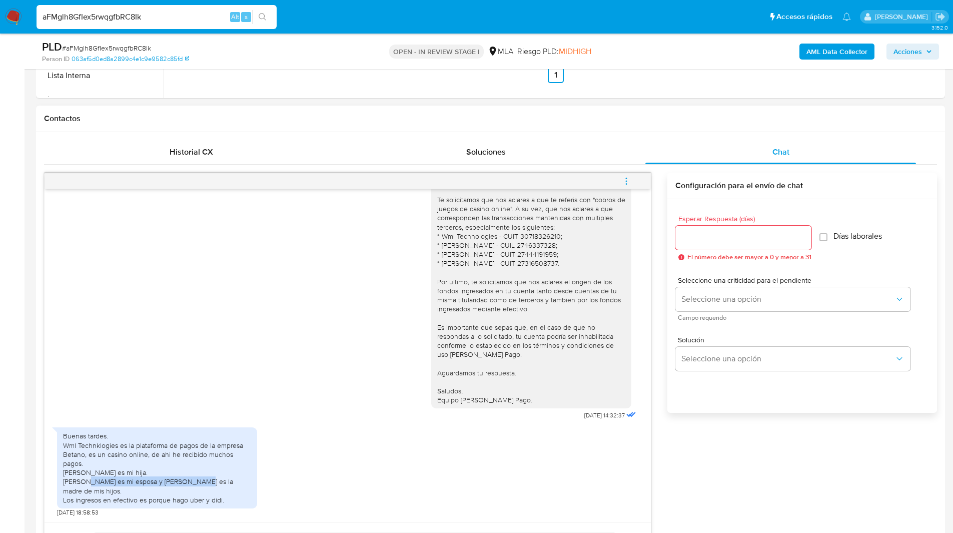
drag, startPoint x: 88, startPoint y: 484, endPoint x: 181, endPoint y: 488, distance: 92.7
click at [181, 488] on div "Buenas tardes. Wml Technklogies es la plataforma de pagos de la empresa Betano,…" at bounding box center [157, 467] width 188 height 73
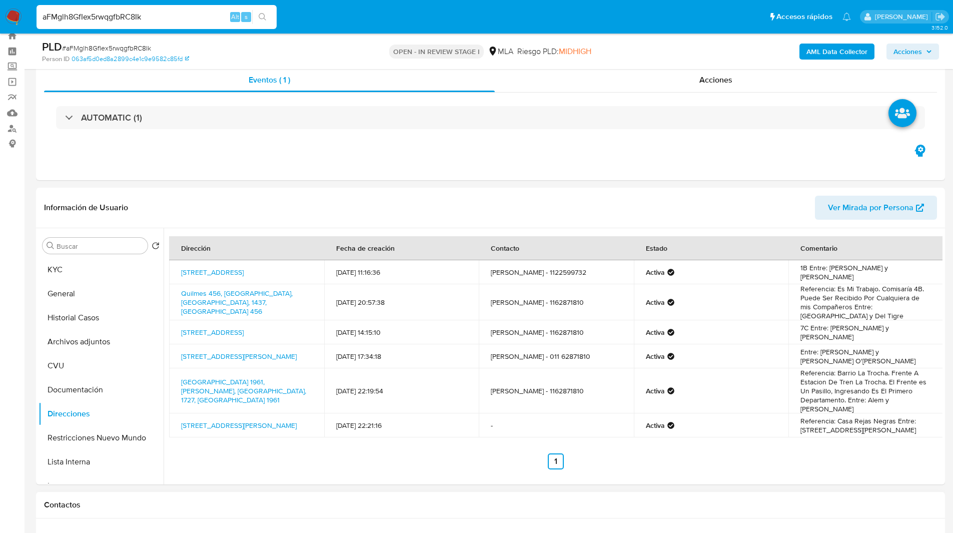
scroll to position [30, 0]
click at [113, 272] on button "KYC" at bounding box center [97, 271] width 117 height 24
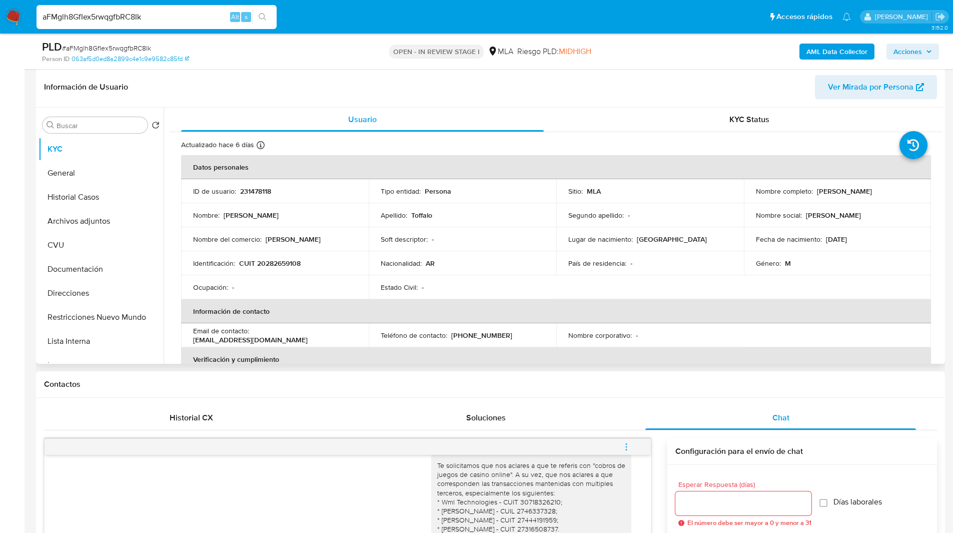
scroll to position [155, 0]
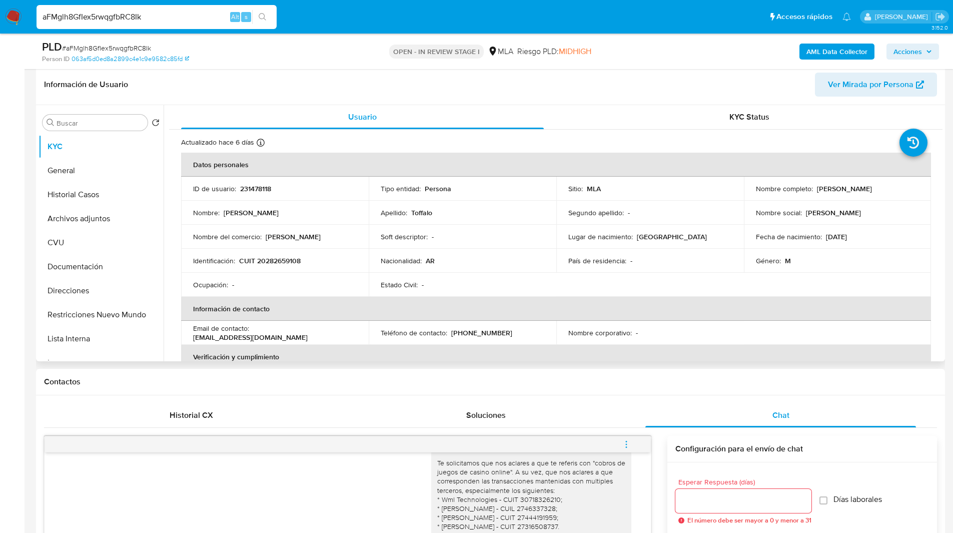
drag, startPoint x: 848, startPoint y: 238, endPoint x: 867, endPoint y: 238, distance: 19.5
click at [867, 238] on div "Fecha de nacimiento : 26/12/1980" at bounding box center [838, 236] width 164 height 9
click at [588, 87] on header "Información de Usuario Ver Mirada por Persona" at bounding box center [490, 85] width 893 height 24
drag, startPoint x: 266, startPoint y: 261, endPoint x: 319, endPoint y: 261, distance: 53.5
click at [319, 261] on div "Identificación : CUIT 20282659108" at bounding box center [275, 260] width 164 height 9
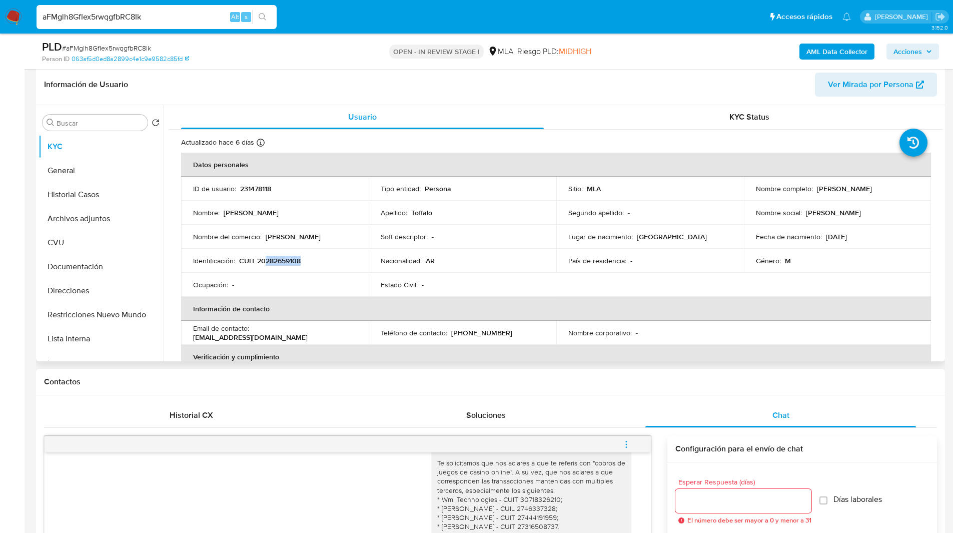
click at [268, 260] on p "CUIT 20282659108" at bounding box center [270, 260] width 62 height 9
click at [92, 258] on button "Documentación" at bounding box center [97, 267] width 117 height 24
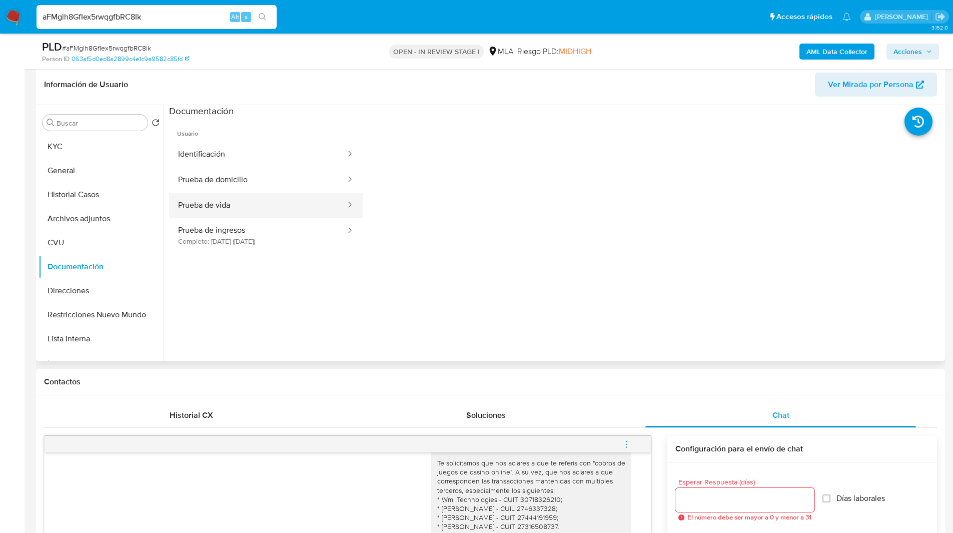
click at [243, 210] on button "Prueba de vida" at bounding box center [258, 206] width 178 height 26
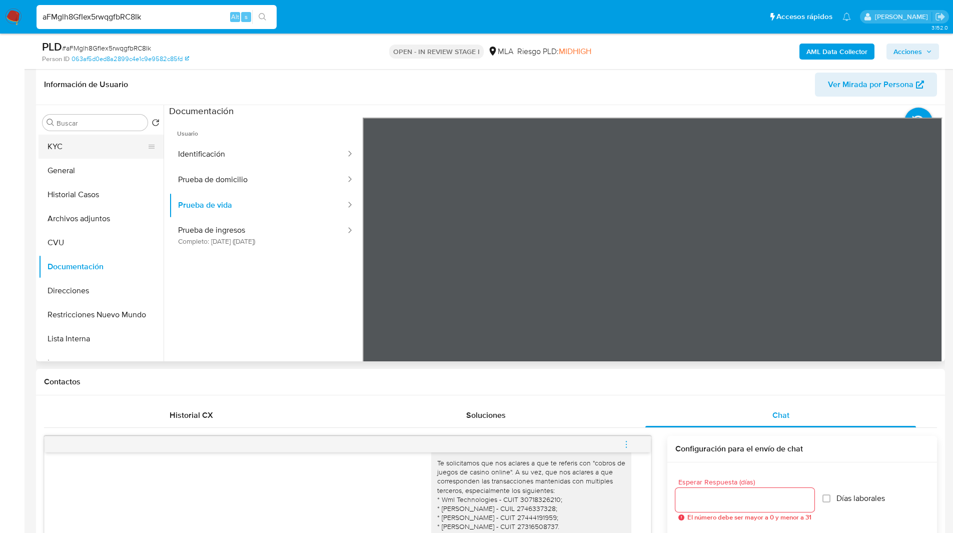
click at [94, 146] on button "KYC" at bounding box center [97, 147] width 117 height 24
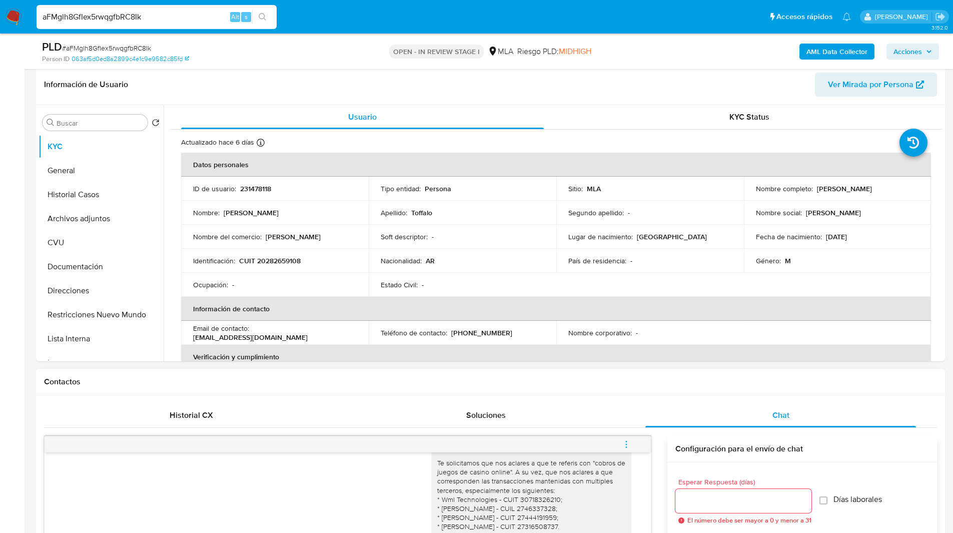
click at [354, 372] on div "Contactos" at bounding box center [490, 382] width 909 height 27
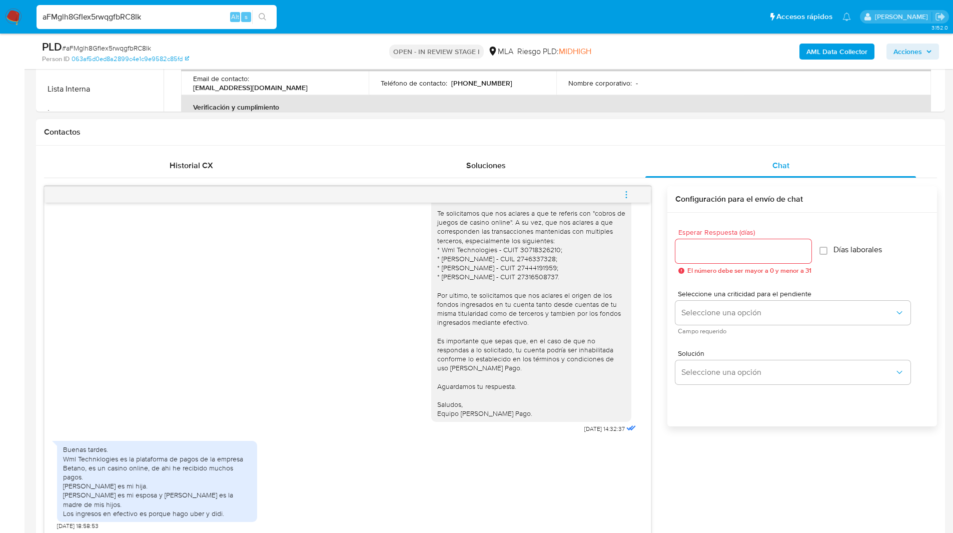
scroll to position [436, 0]
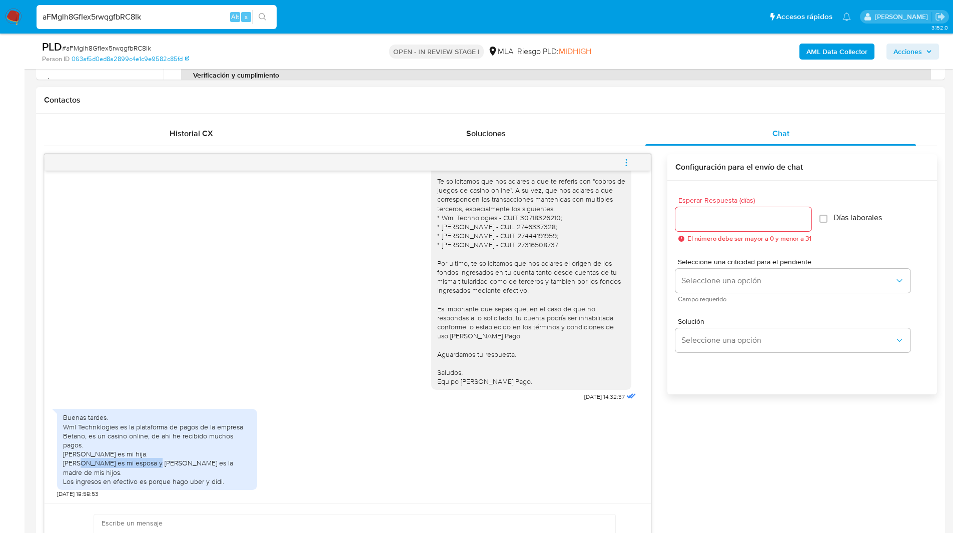
drag, startPoint x: 65, startPoint y: 466, endPoint x: 140, endPoint y: 468, distance: 75.1
click at [140, 468] on div "Buenas tardes. Wml Technklogies es la plataforma de pagos de la empresa Betano,…" at bounding box center [157, 449] width 188 height 73
drag, startPoint x: 162, startPoint y: 468, endPoint x: 228, endPoint y: 470, distance: 66.1
click at [228, 470] on div "Buenas tardes. Wml Technklogies es la plataforma de pagos de la empresa Betano,…" at bounding box center [157, 449] width 188 height 73
click at [267, 99] on h1 "Contactos" at bounding box center [490, 100] width 893 height 10
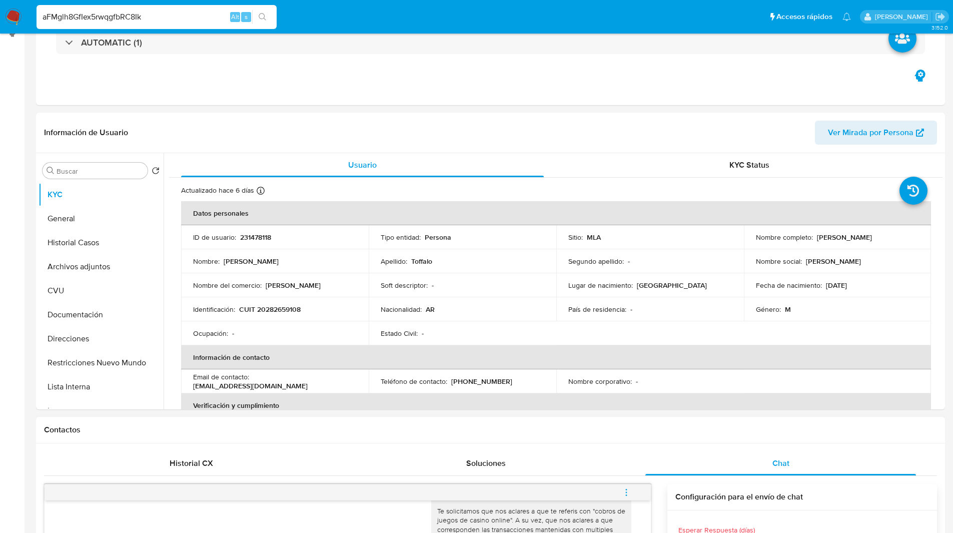
scroll to position [0, 0]
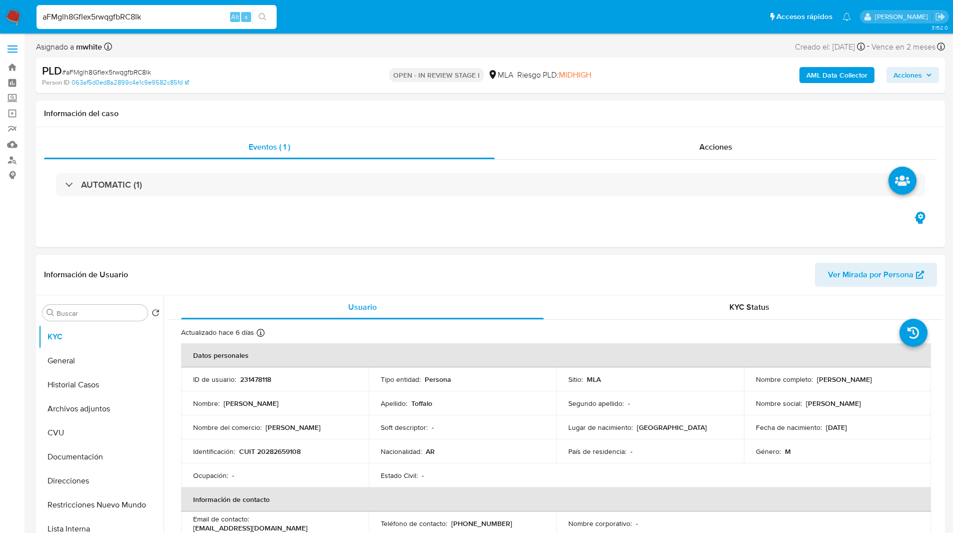
click at [301, 69] on div "PLD # aFMglh8GfIex5rwqgfbRC8Ik" at bounding box center [189, 71] width 295 height 15
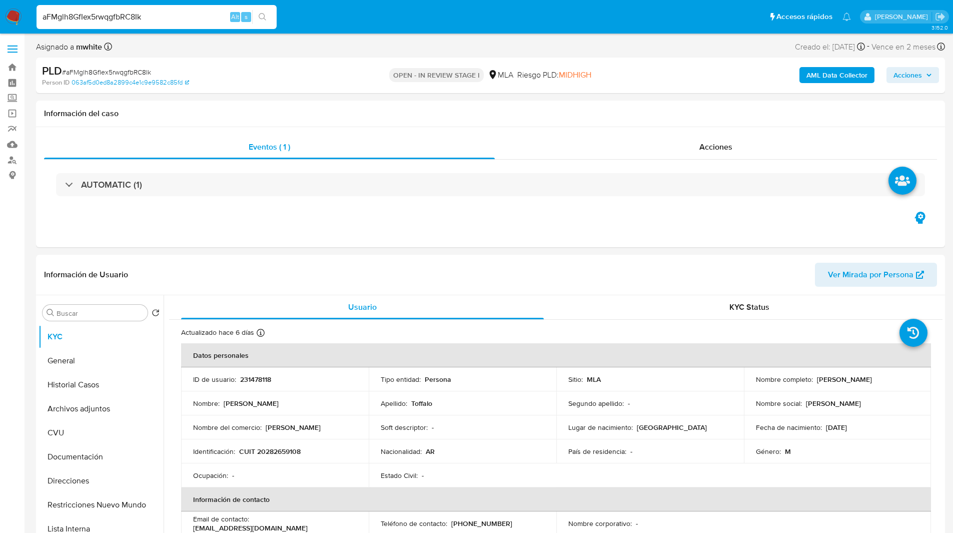
click at [187, 27] on div "aFMglh8GfIex5rwqgfbRC8Ik Alt s" at bounding box center [157, 17] width 240 height 24
click at [169, 19] on input "aFMglh8GfIex5rwqgfbRC8Ik" at bounding box center [157, 17] width 240 height 13
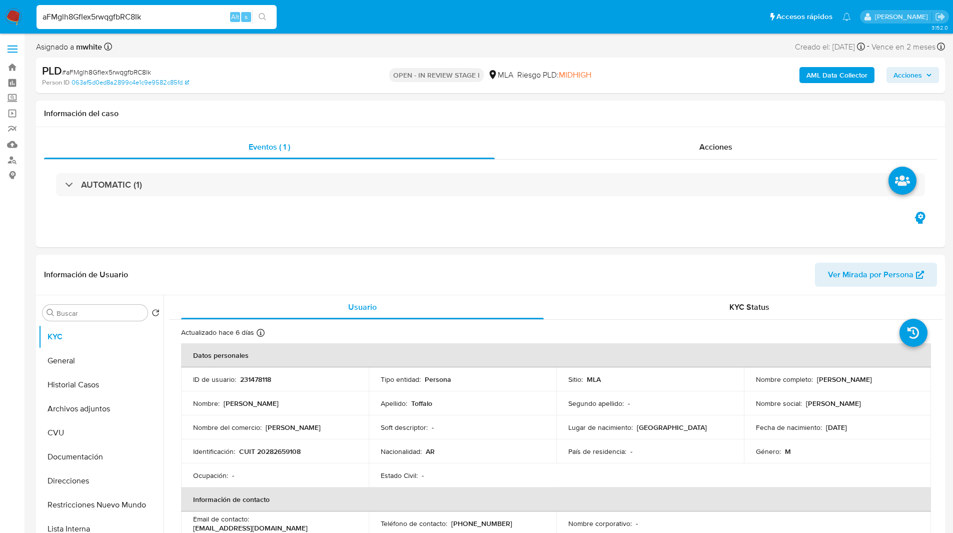
paste input "sA7R2ucqYa3JMLNTKtDOWzCX"
type input "sA7R2ucqYa3JMLNTKtDOWzCX"
select select "10"
click at [251, 378] on p "573197579" at bounding box center [256, 379] width 33 height 9
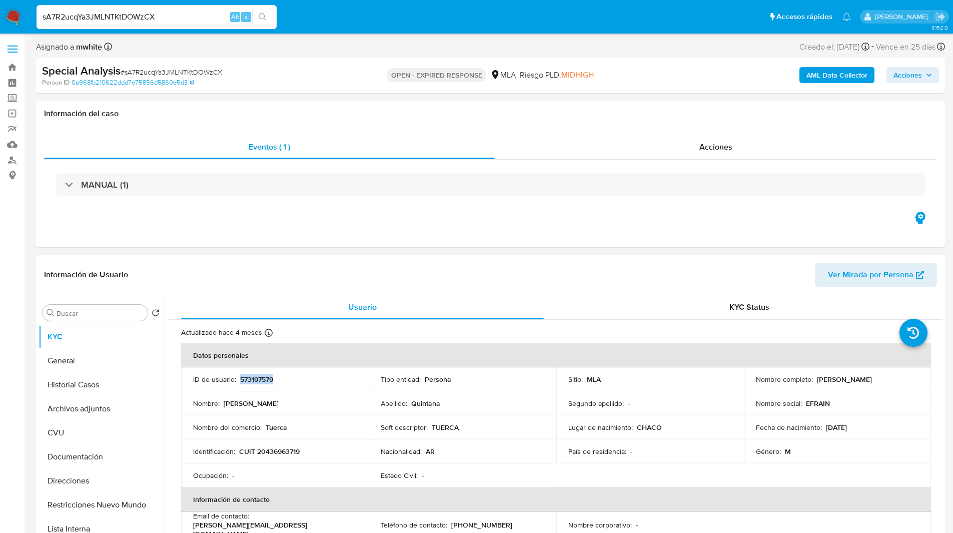
copy p "573197579"
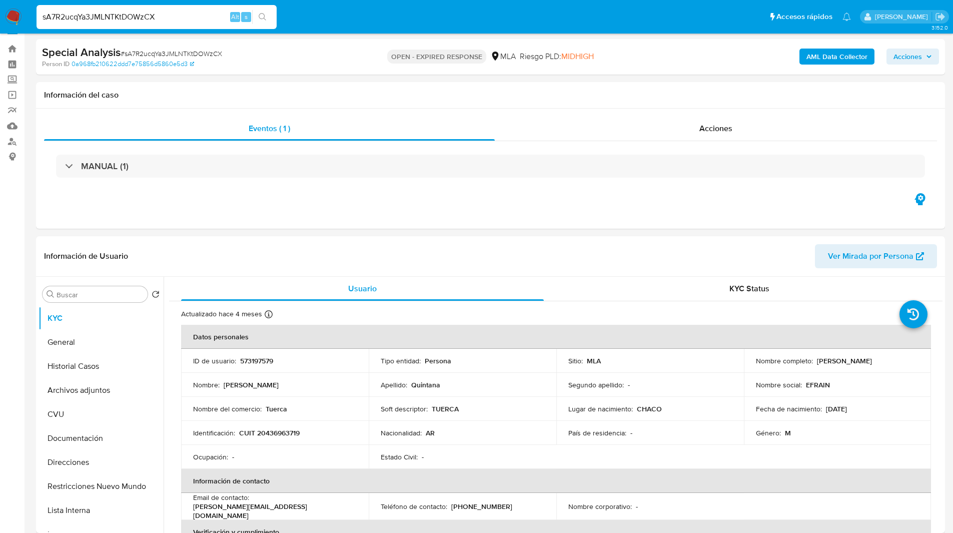
click at [556, 36] on div "Asignado a mwhite Asignado el: 09/06/2025 23:00:26 Creado el: 09/06/2025 Creado…" at bounding box center [490, 31] width 909 height 18
click at [13, 140] on link "Buscador de personas" at bounding box center [59, 142] width 119 height 16
click at [328, 210] on div "Eventos ( 1 ) Acciones MANUAL (1)" at bounding box center [490, 169] width 909 height 120
click at [288, 18] on ul "Pausado Ver notificaciones sA7R2ucqYa3JMLNTKtDOWzCX Alt s Accesos rápidos Presi…" at bounding box center [444, 16] width 825 height 25
click at [157, 14] on input "sA7R2ucqYa3JMLNTKtDOWzCX" at bounding box center [157, 17] width 240 height 13
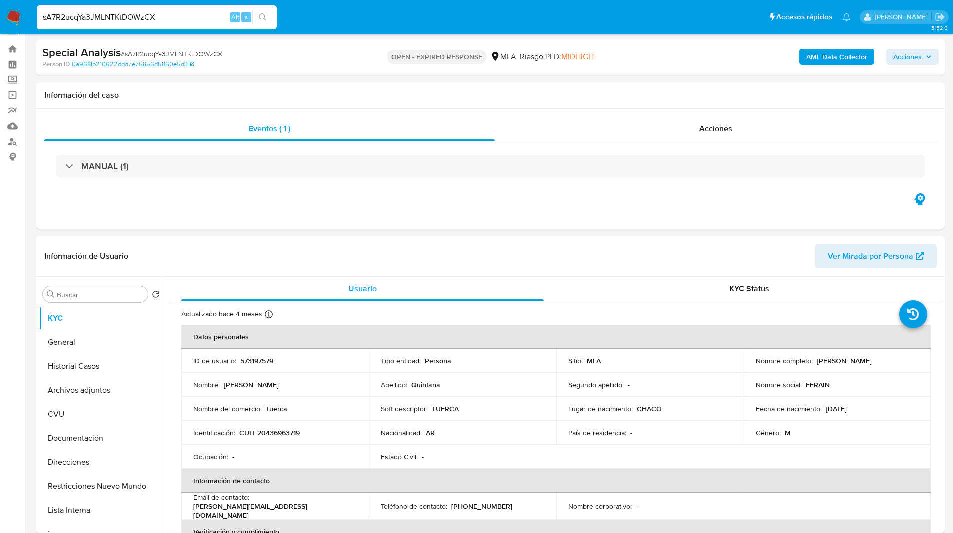
click at [157, 14] on input "sA7R2ucqYa3JMLNTKtDOWzCX" at bounding box center [157, 17] width 240 height 13
paste input "rfszqRJtieODZrewRWvpeu8E"
type input "rfszqRJtieODZrewRWvpeu8E"
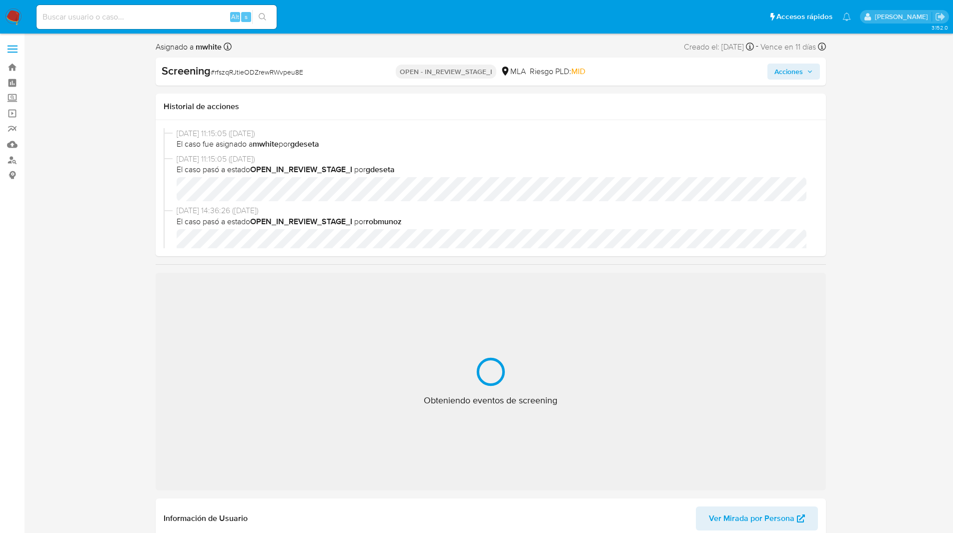
select select "10"
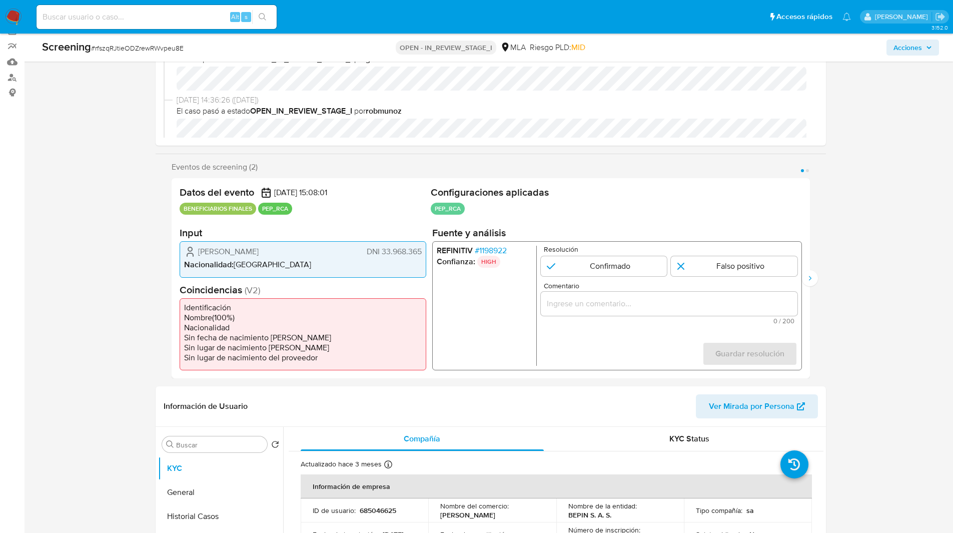
scroll to position [83, 0]
click at [491, 247] on span "# 1198922" at bounding box center [490, 250] width 32 height 10
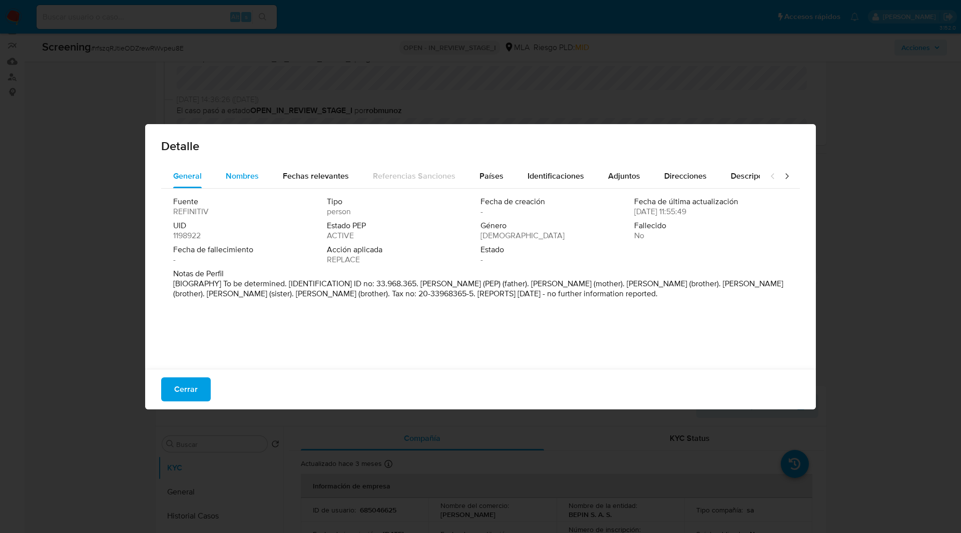
click at [246, 177] on span "Nombres" at bounding box center [242, 176] width 33 height 12
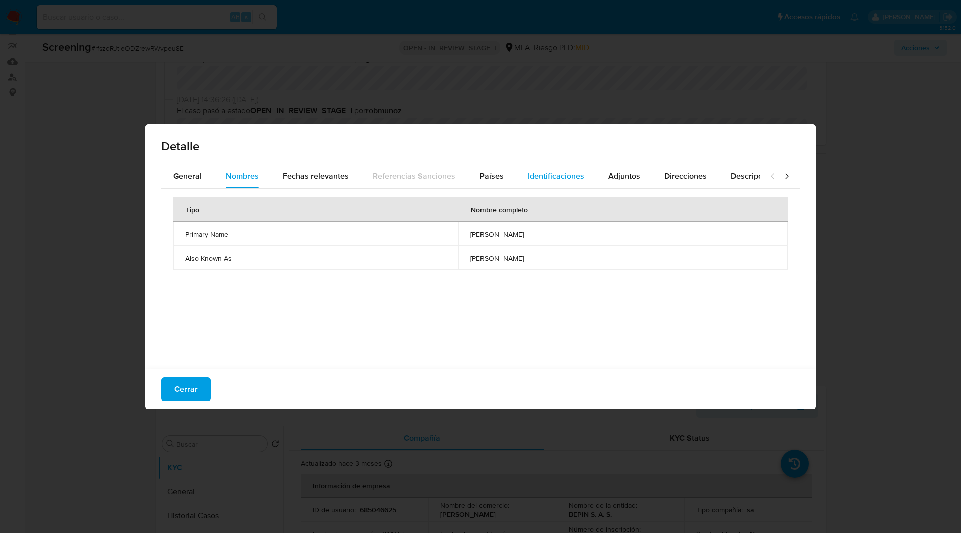
click at [555, 176] on span "Identificaciones" at bounding box center [555, 176] width 57 height 12
click at [487, 233] on span "20339683655" at bounding box center [624, 234] width 302 height 9
click at [175, 180] on span "General" at bounding box center [187, 176] width 29 height 12
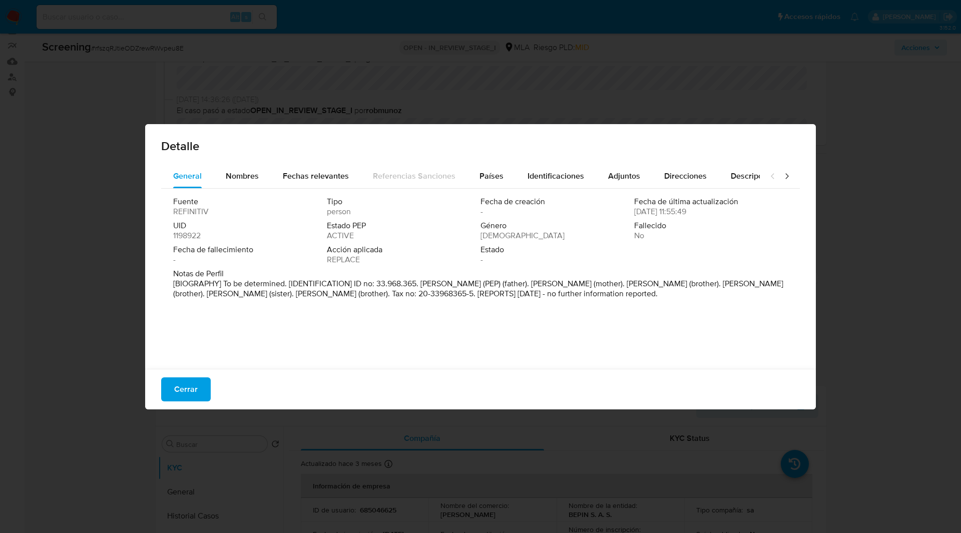
drag, startPoint x: 427, startPoint y: 284, endPoint x: 491, endPoint y: 281, distance: 63.6
click at [491, 281] on p "[BIOGRAPHY] To be determined. [IDENTIFICATION] ID no: 33.968.365. Rolando Adolf…" at bounding box center [479, 289] width 613 height 20
drag, startPoint x: 421, startPoint y: 284, endPoint x: 506, endPoint y: 284, distance: 84.6
click at [506, 284] on p "[BIOGRAPHY] To be determined. [IDENTIFICATION] ID no: 33.968.365. Rolando Adolf…" at bounding box center [479, 289] width 613 height 20
click at [161, 102] on div "Detalle General Nombres Fechas relevantes Referencias Sanciones Países Identifi…" at bounding box center [480, 266] width 961 height 533
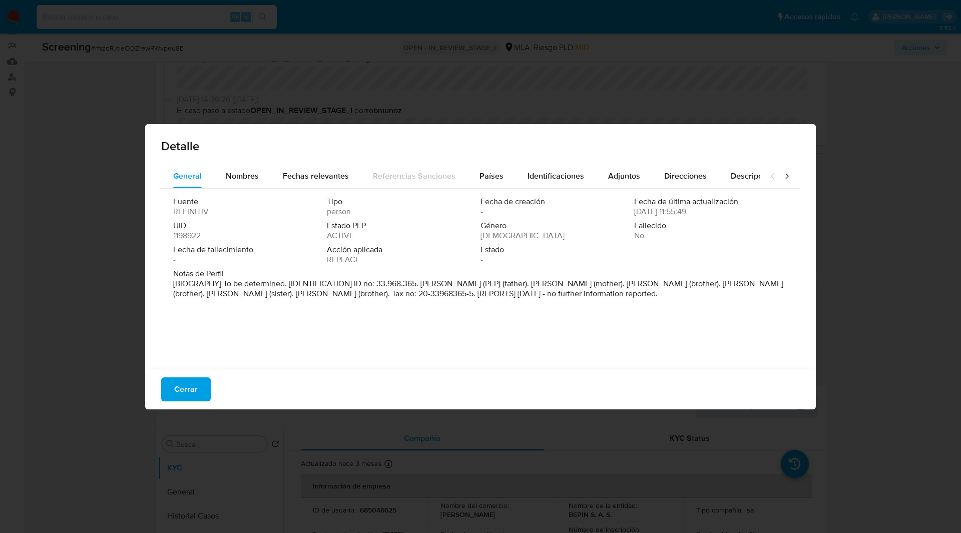
click at [178, 387] on span "Cerrar" at bounding box center [186, 389] width 24 height 22
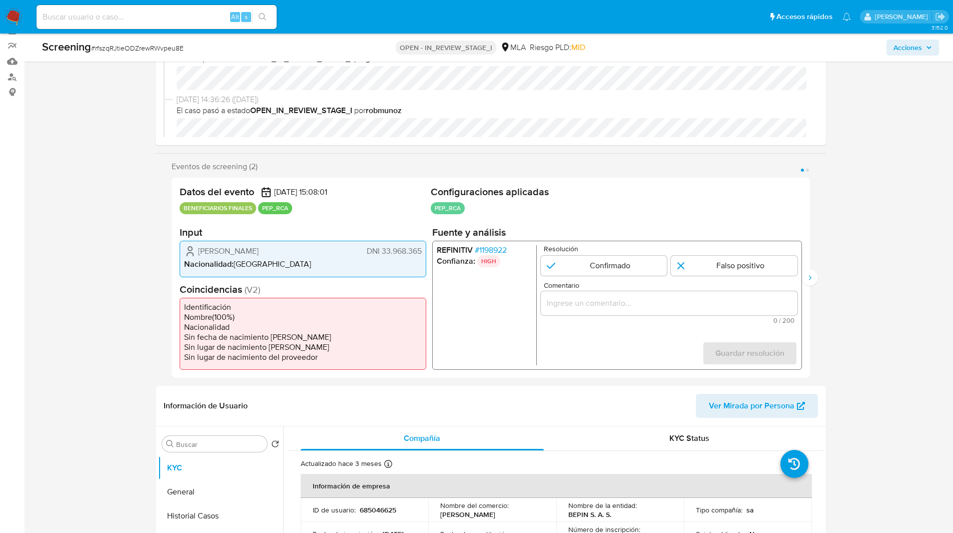
click at [16, 18] on img at bounding box center [13, 17] width 17 height 17
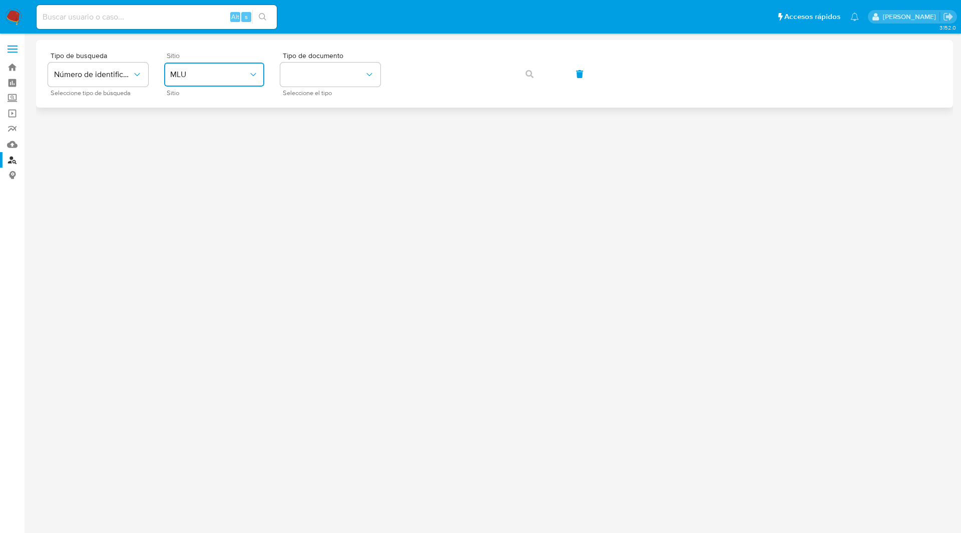
click at [207, 78] on span "MLU" at bounding box center [209, 75] width 78 height 10
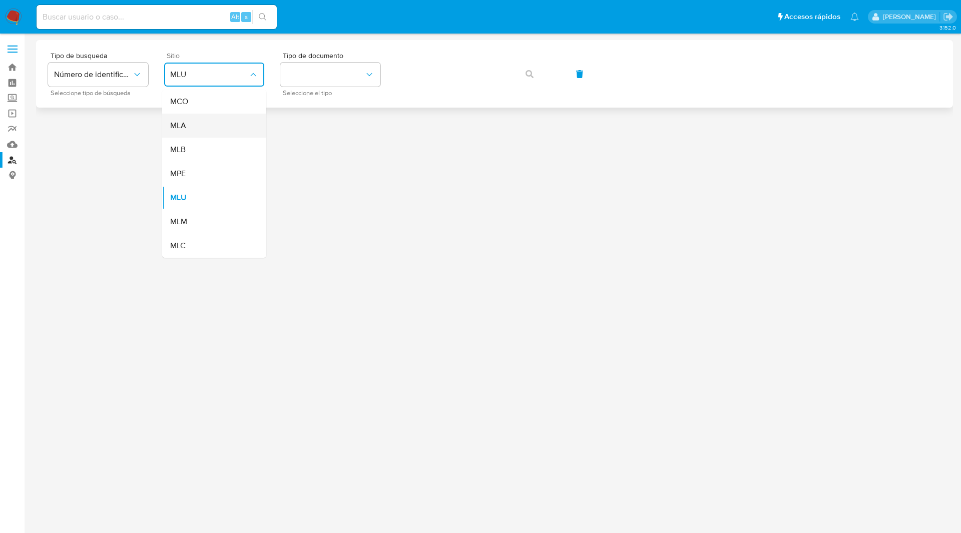
click at [193, 129] on div "MLA" at bounding box center [211, 126] width 82 height 24
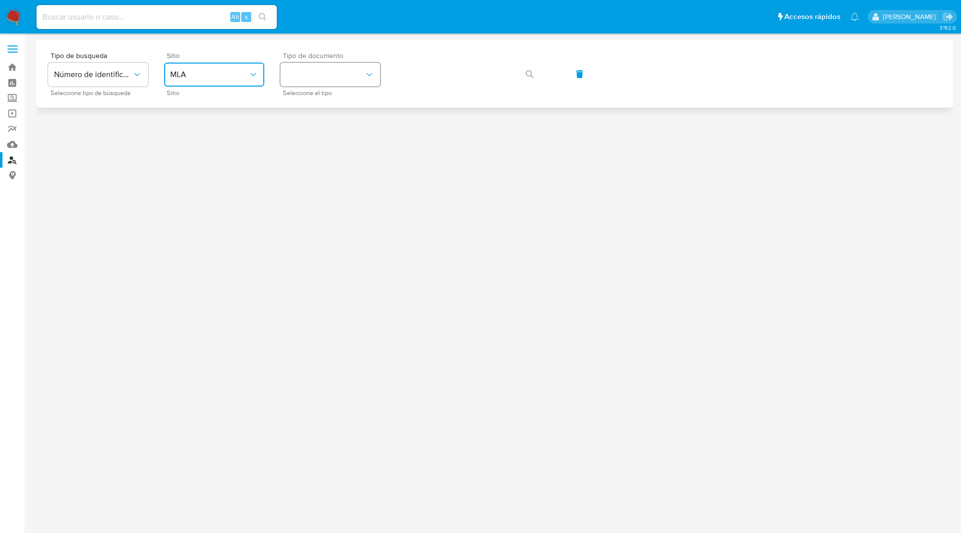
click at [320, 75] on button "identificationType" at bounding box center [330, 75] width 100 height 24
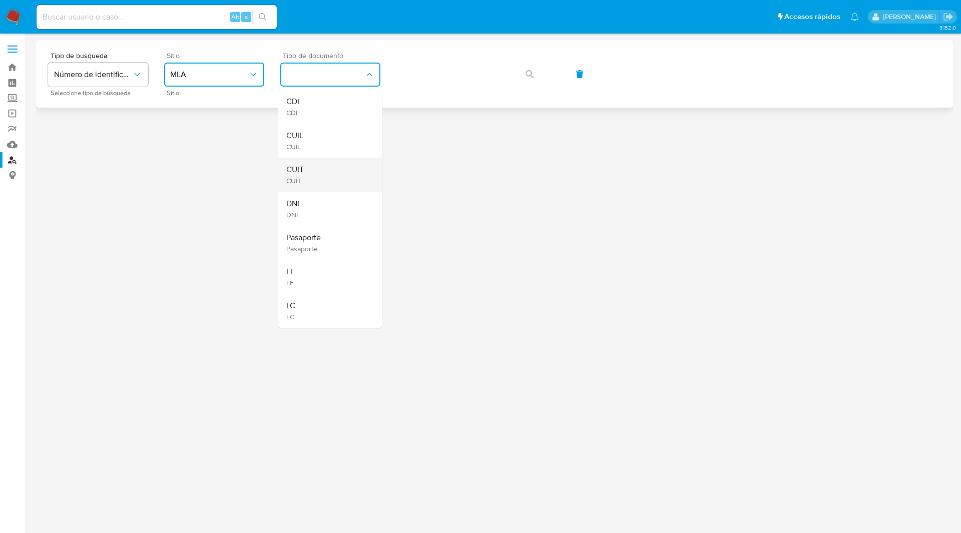
click at [305, 175] on div "CUIT CUIT" at bounding box center [327, 175] width 82 height 34
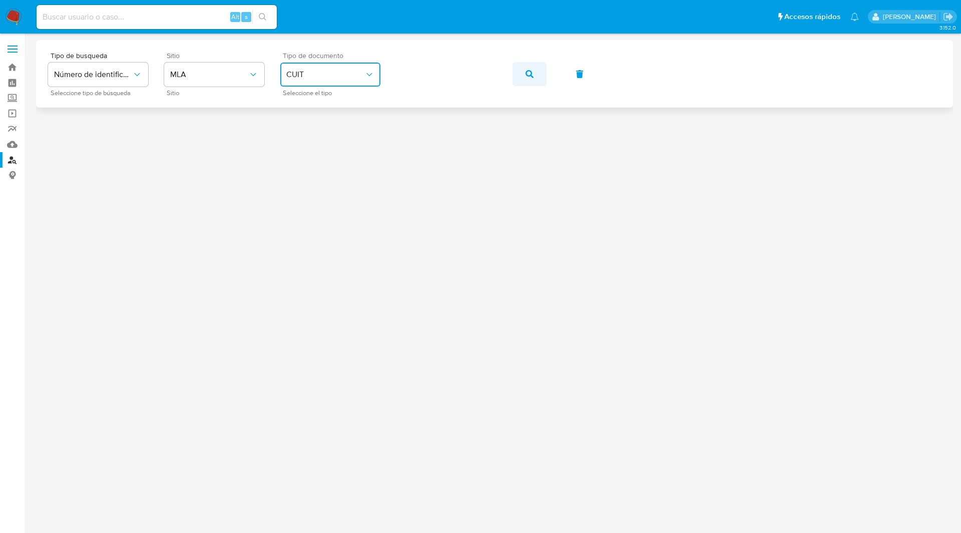
click at [533, 75] on icon "button" at bounding box center [529, 74] width 8 height 8
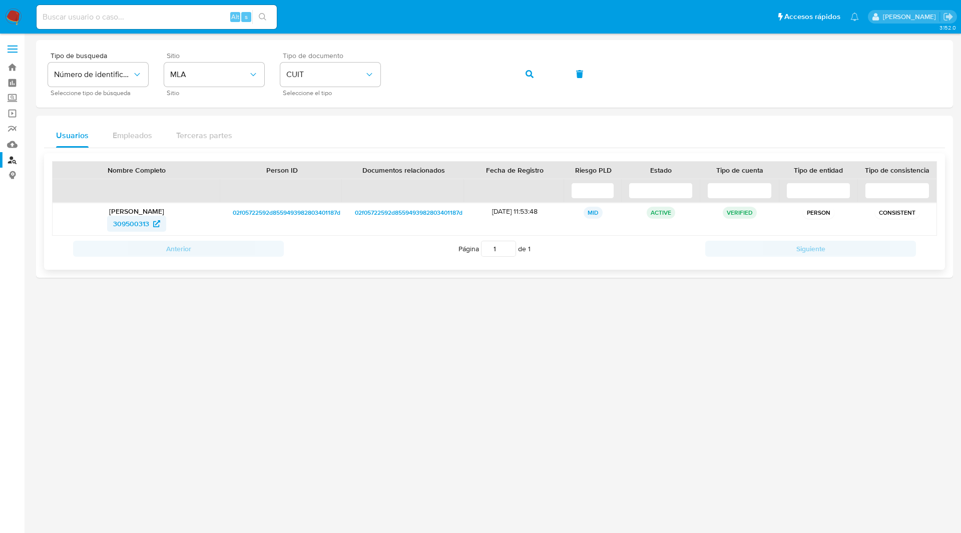
click at [137, 224] on span "309500313" at bounding box center [131, 224] width 36 height 16
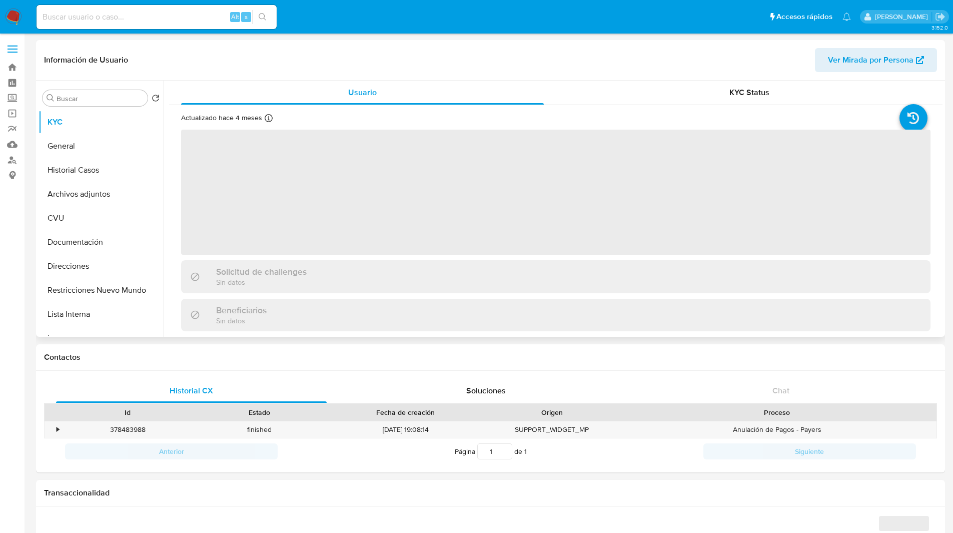
select select "10"
click at [434, 26] on ul "Pausado Ver notificaciones Alt s Accesos rápidos Presiona las siguientes teclas…" at bounding box center [444, 16] width 825 height 25
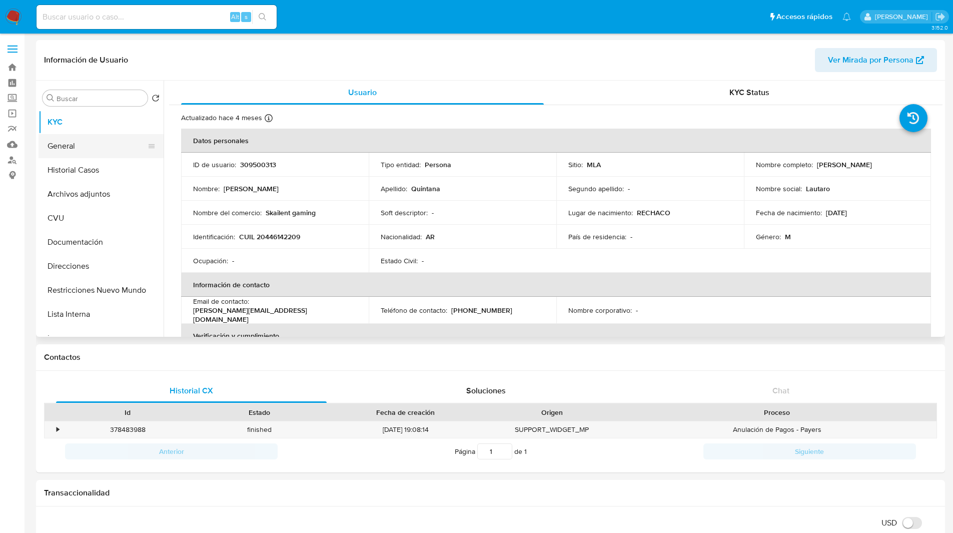
click at [98, 145] on button "General" at bounding box center [97, 146] width 117 height 24
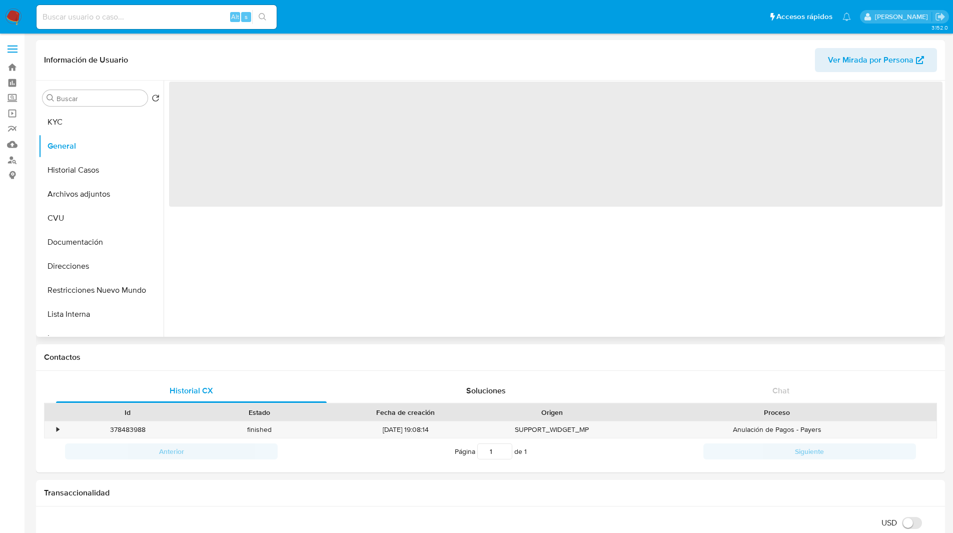
click at [247, 57] on header "Información de Usuario Ver Mirada por Persona" at bounding box center [490, 60] width 893 height 24
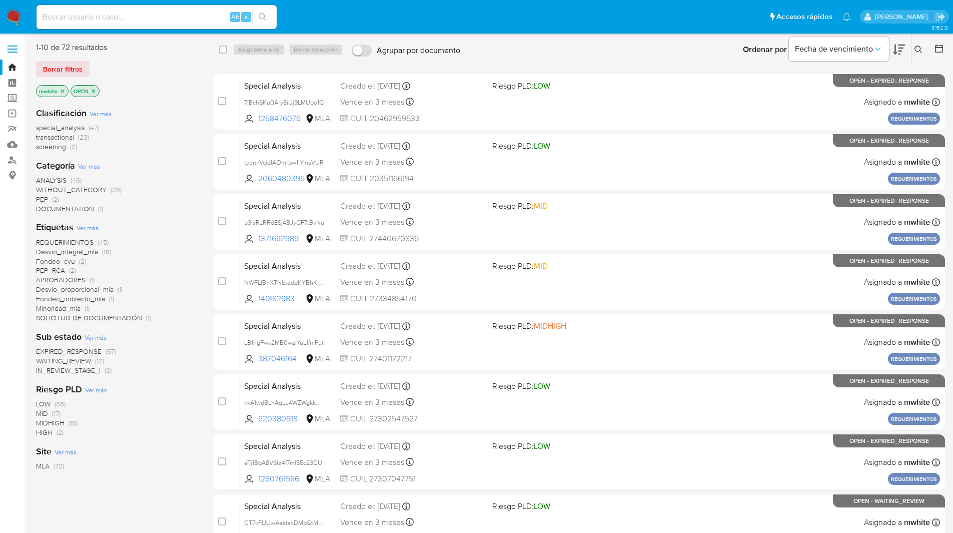
click at [136, 23] on input at bounding box center [157, 17] width 240 height 13
paste input "AOu9GwcFWCGuS9SibHli1Q49"
type input "AOu9GwcFWCGuS9SibHli1Q49"
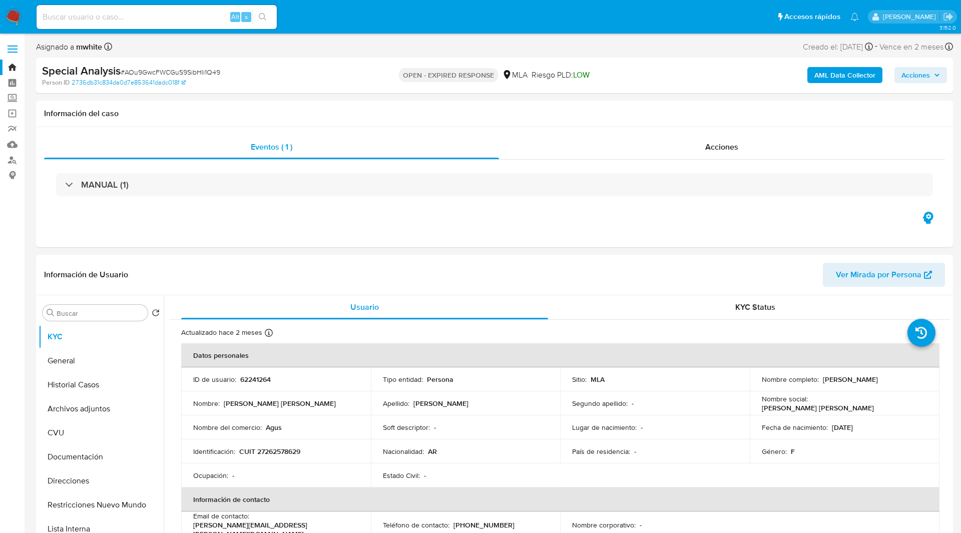
select select "10"
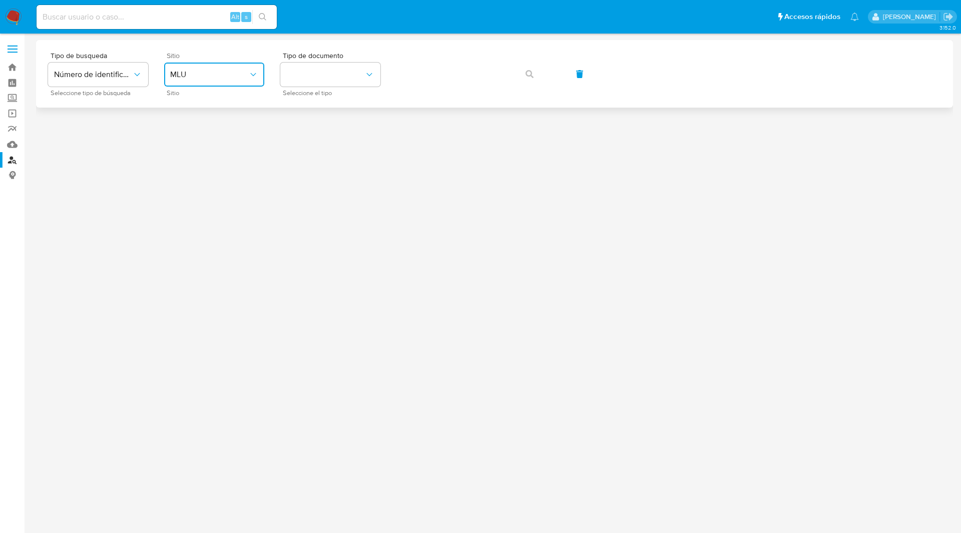
click at [196, 79] on span "MLU" at bounding box center [209, 75] width 78 height 10
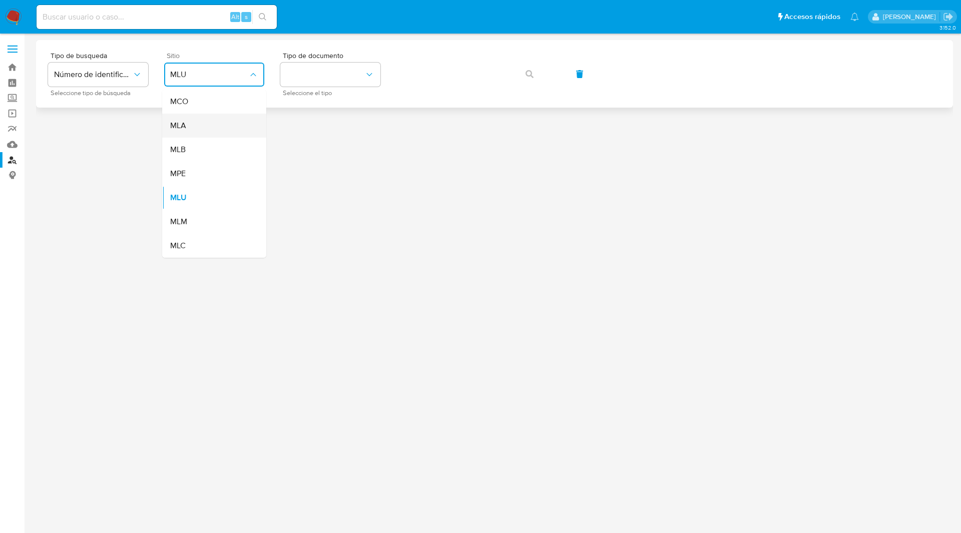
click at [182, 124] on span "MLA" at bounding box center [178, 126] width 16 height 10
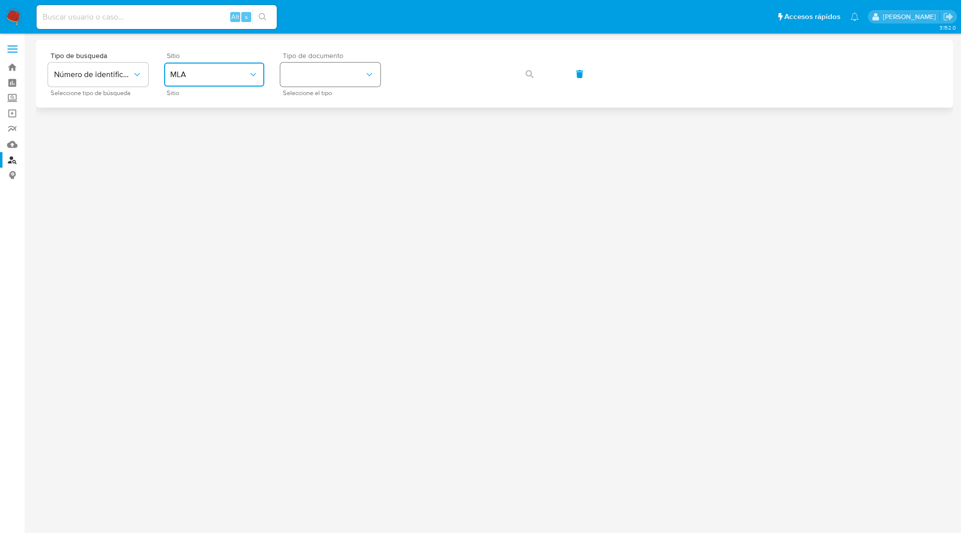
click at [357, 80] on button "identificationType" at bounding box center [330, 75] width 100 height 24
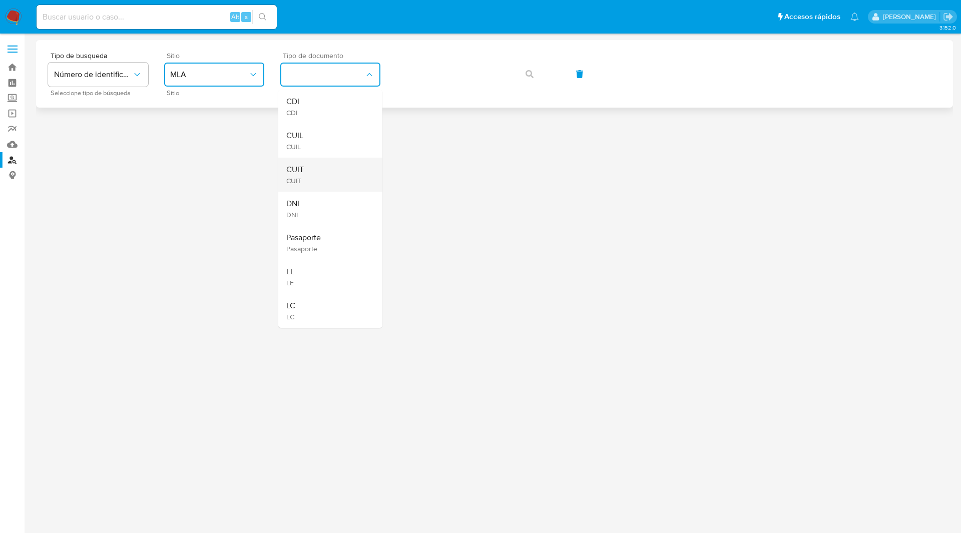
drag, startPoint x: 301, startPoint y: 144, endPoint x: 310, endPoint y: 170, distance: 27.5
click at [310, 170] on ul "CDI CDI CUIL CUIL CUIT CUIT DNI DNI Pasaporte Pasaporte LE LE LC LC" at bounding box center [330, 209] width 104 height 238
click at [310, 170] on div "CUIT CUIT" at bounding box center [327, 175] width 82 height 34
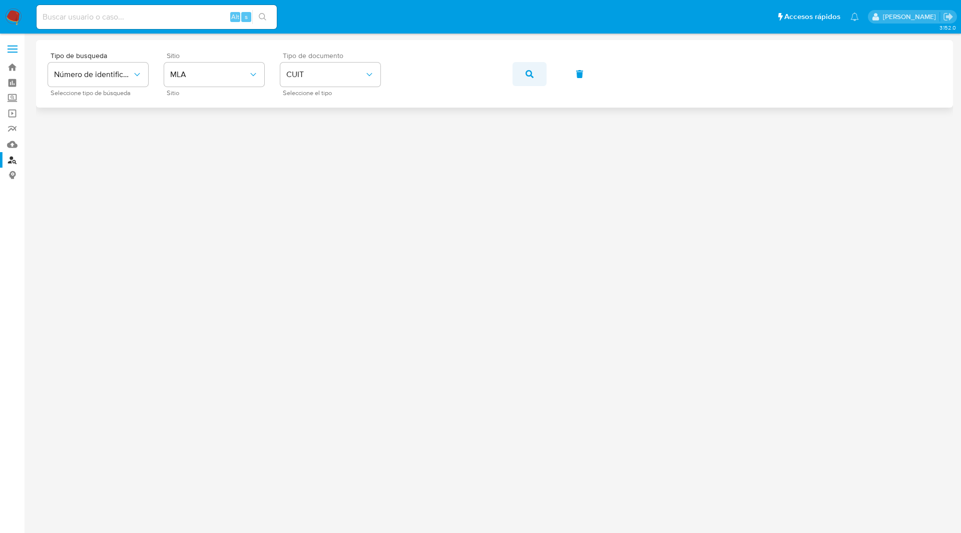
click at [525, 81] on button "button" at bounding box center [529, 74] width 34 height 24
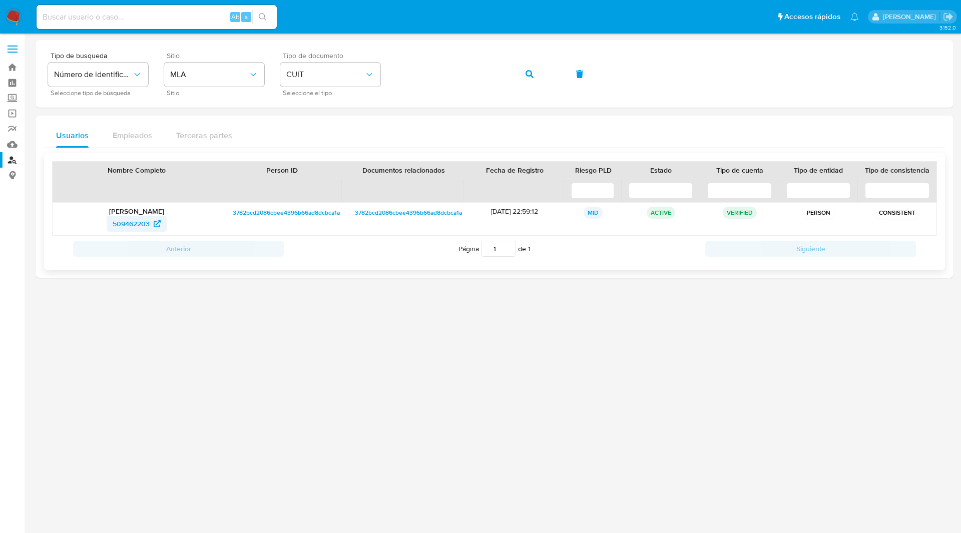
click at [146, 226] on span "509462203" at bounding box center [131, 224] width 37 height 16
click at [513, 76] on button "button" at bounding box center [529, 74] width 34 height 24
click at [150, 225] on span "47568609" at bounding box center [136, 224] width 43 height 16
click at [519, 71] on button "button" at bounding box center [529, 74] width 34 height 24
click at [133, 224] on span "1191538649" at bounding box center [132, 224] width 36 height 16
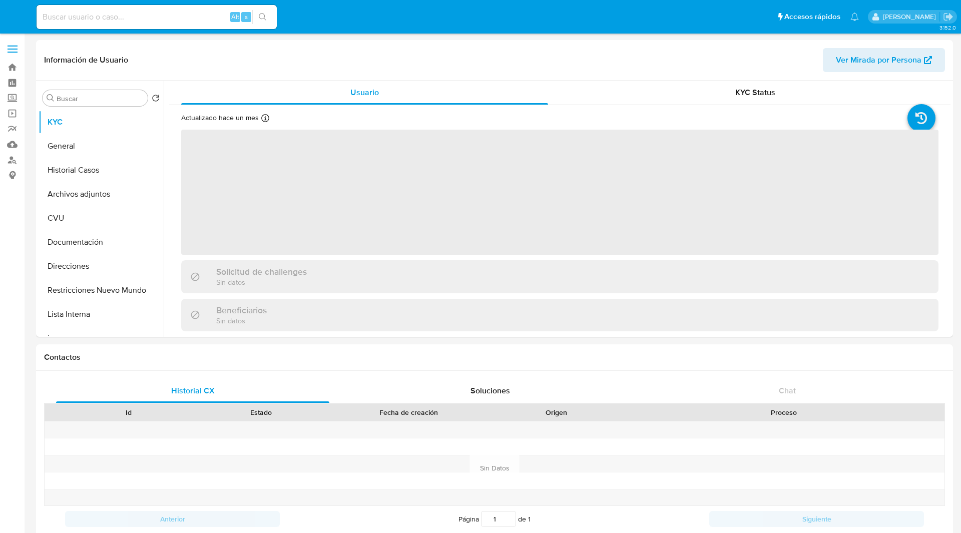
select select "10"
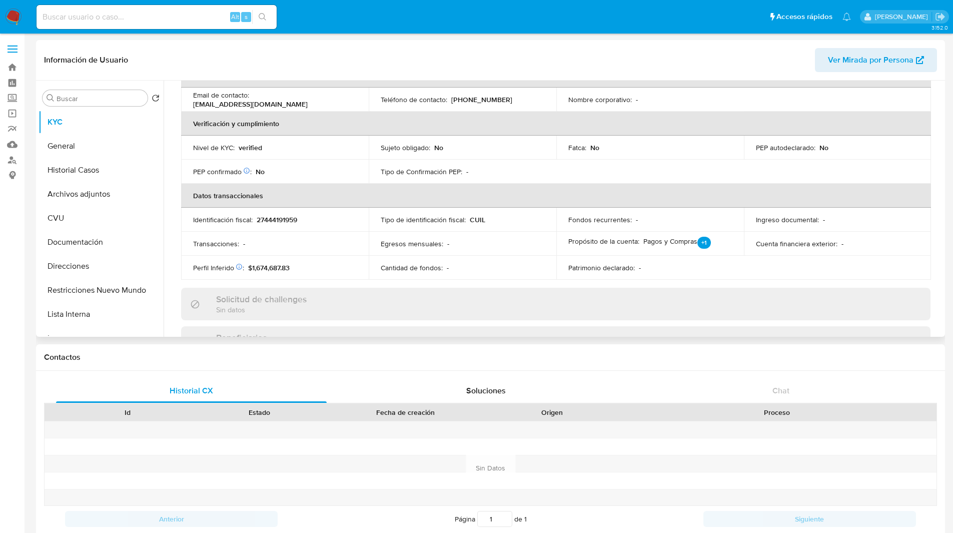
scroll to position [518, 0]
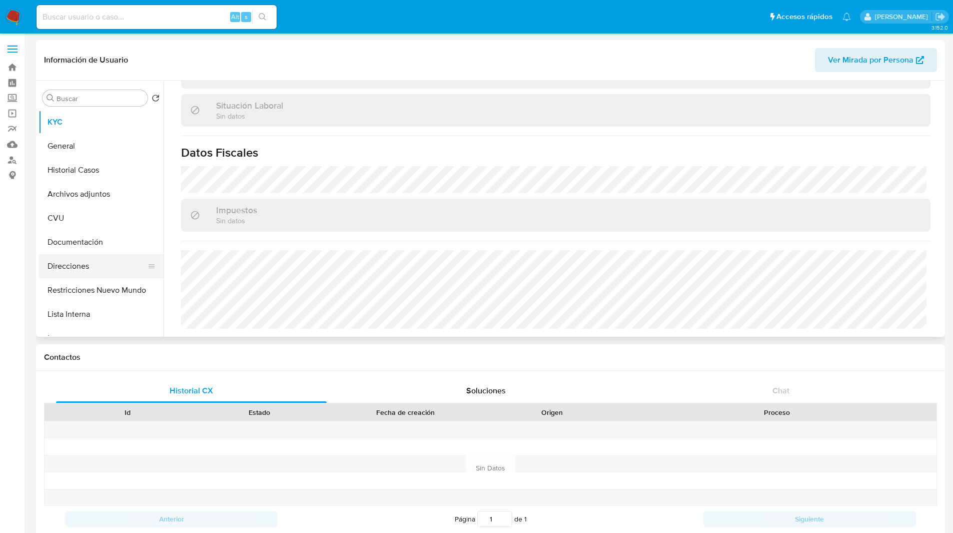
click at [75, 261] on button "Direcciones" at bounding box center [97, 266] width 117 height 24
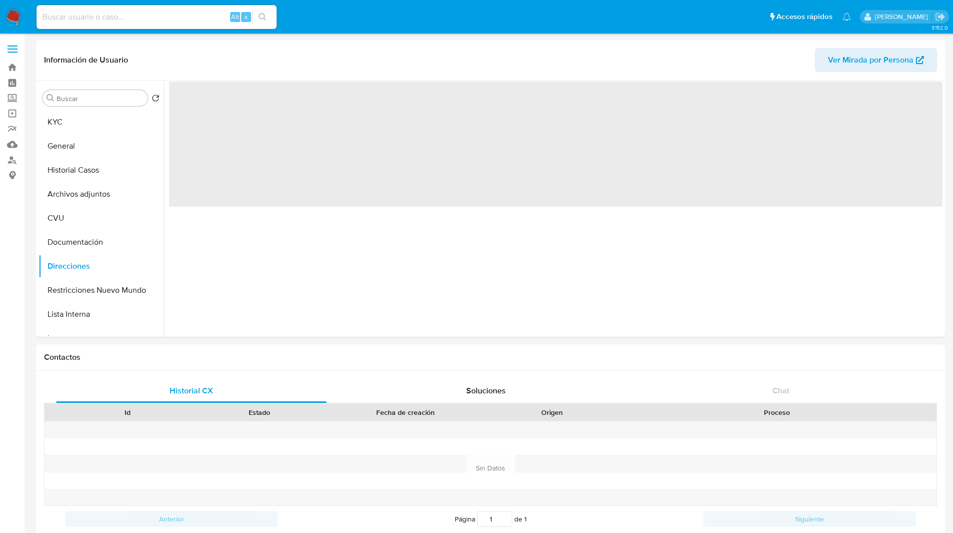
scroll to position [0, 0]
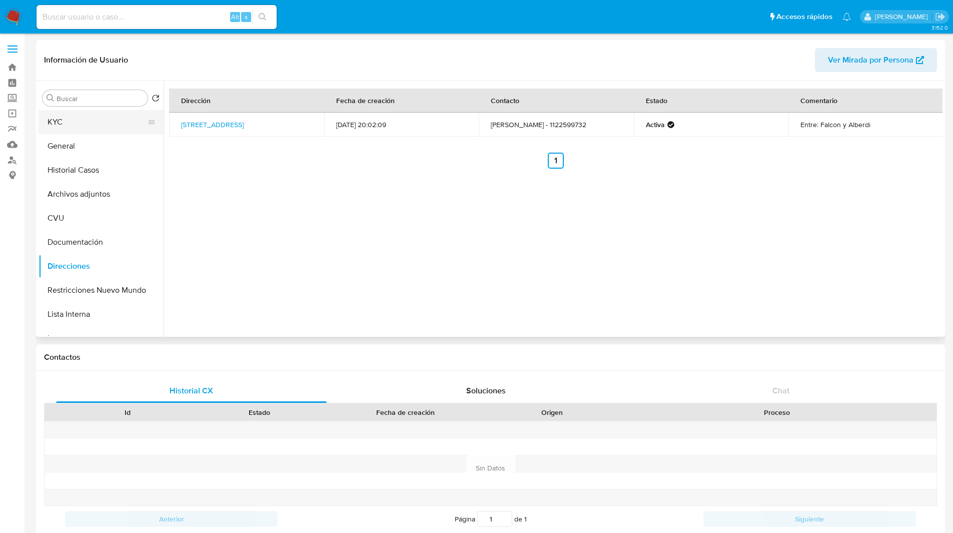
click at [73, 131] on button "KYC" at bounding box center [97, 122] width 117 height 24
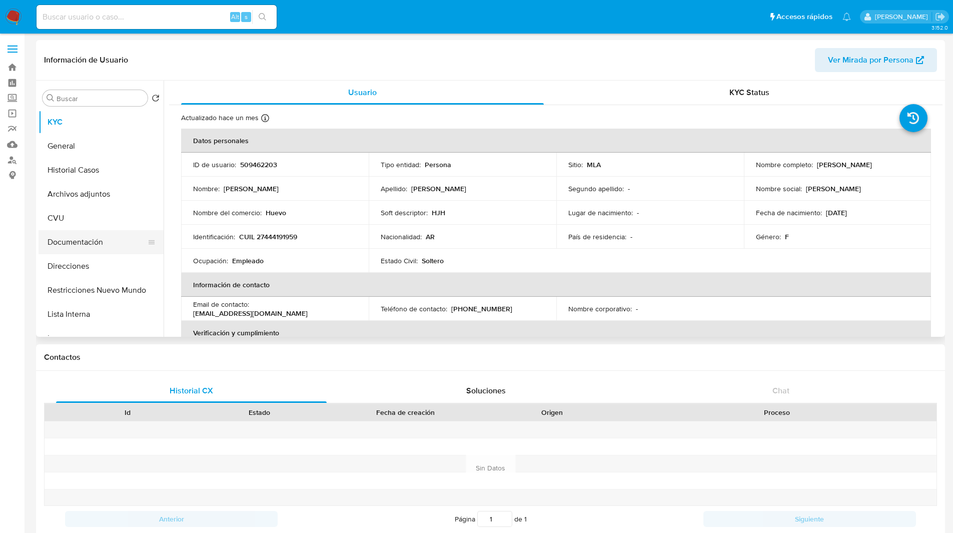
click at [94, 245] on button "Documentación" at bounding box center [97, 242] width 117 height 24
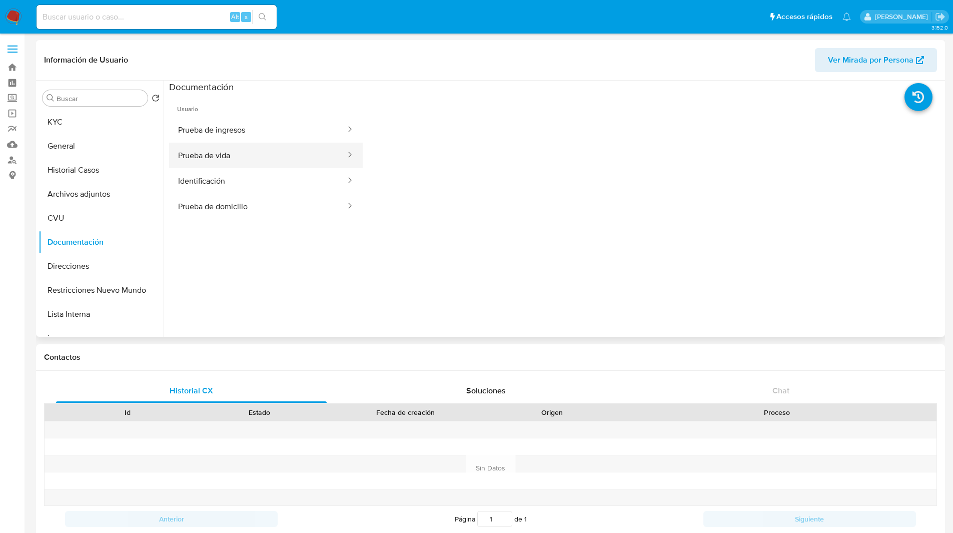
click at [229, 158] on button "Prueba de vida" at bounding box center [258, 156] width 178 height 26
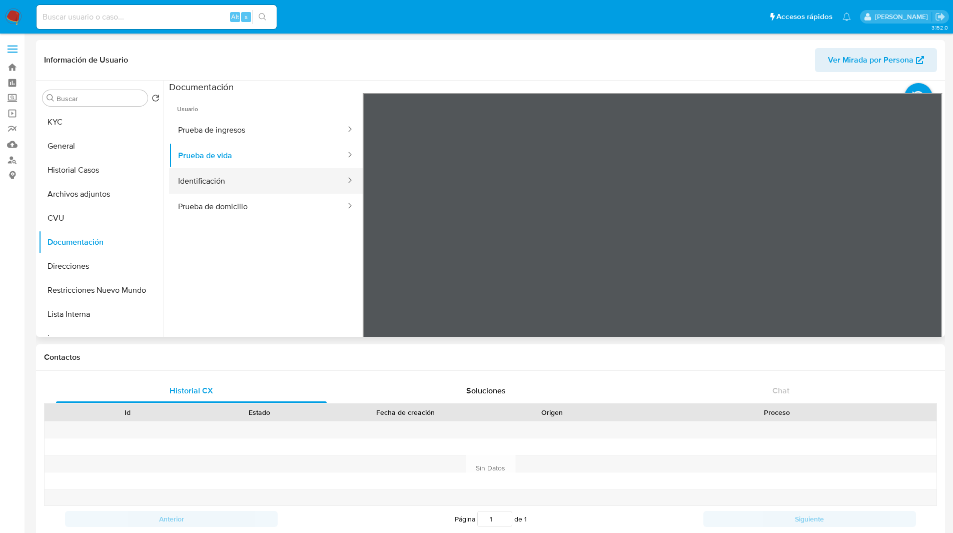
click at [191, 179] on button "Identificación" at bounding box center [258, 181] width 178 height 26
click at [82, 125] on button "KYC" at bounding box center [97, 122] width 117 height 24
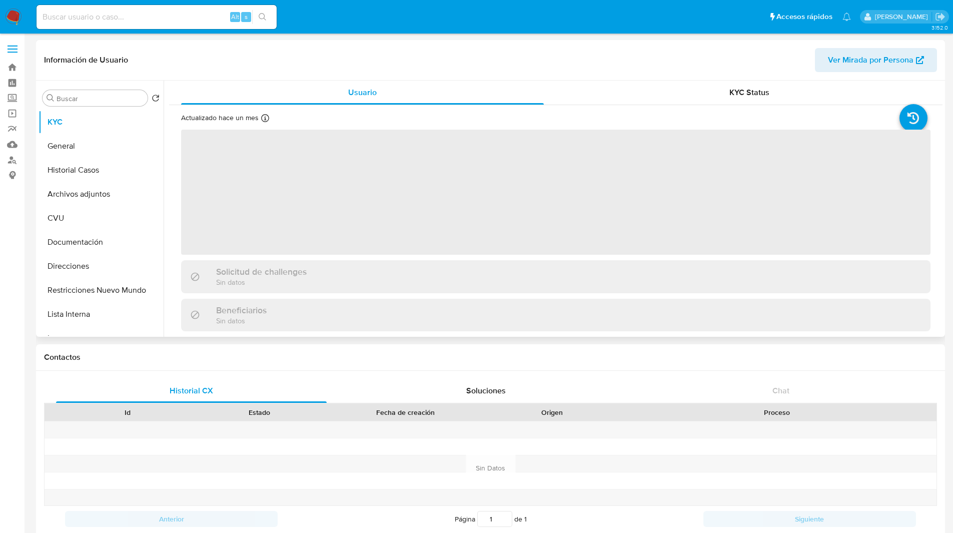
click at [283, 57] on header "Información de Usuario Ver Mirada por Persona" at bounding box center [490, 60] width 893 height 24
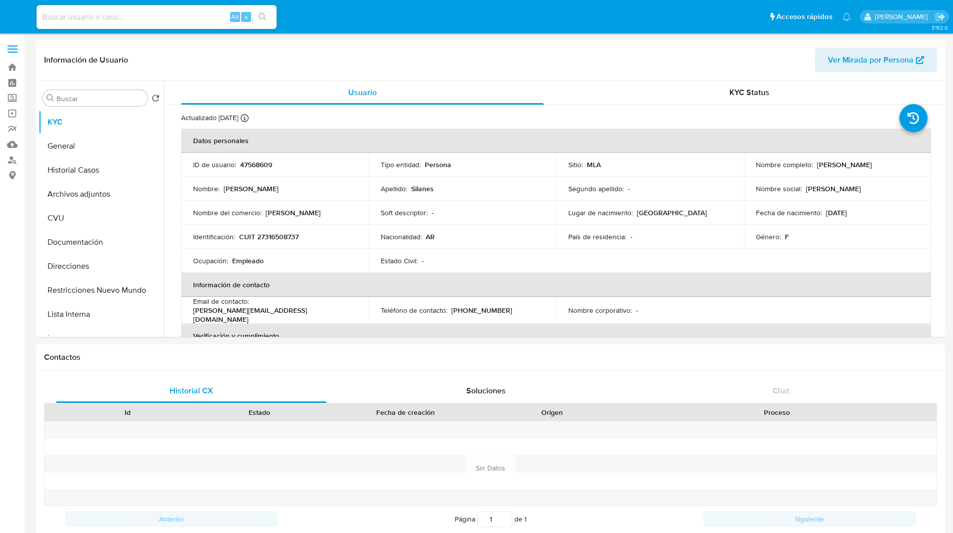
select select "10"
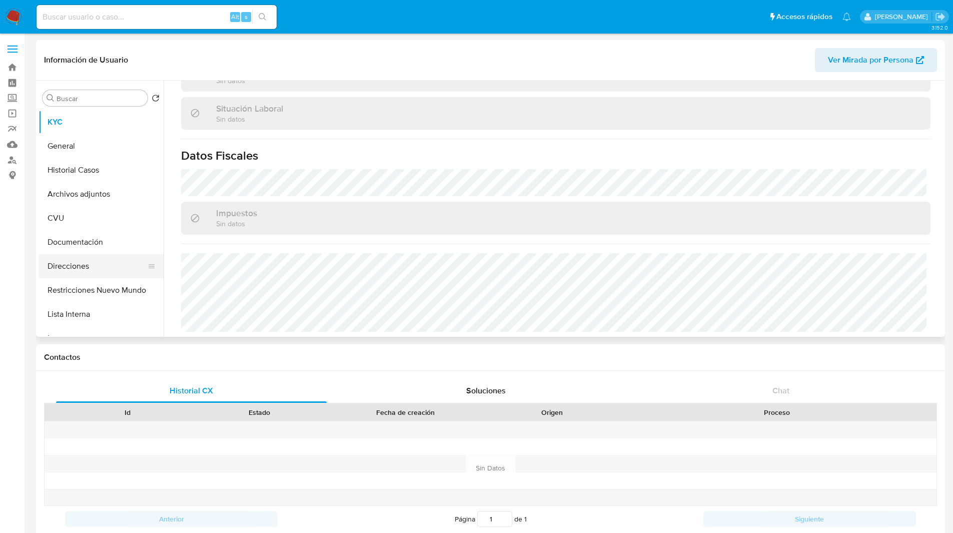
click at [73, 262] on button "Direcciones" at bounding box center [97, 266] width 117 height 24
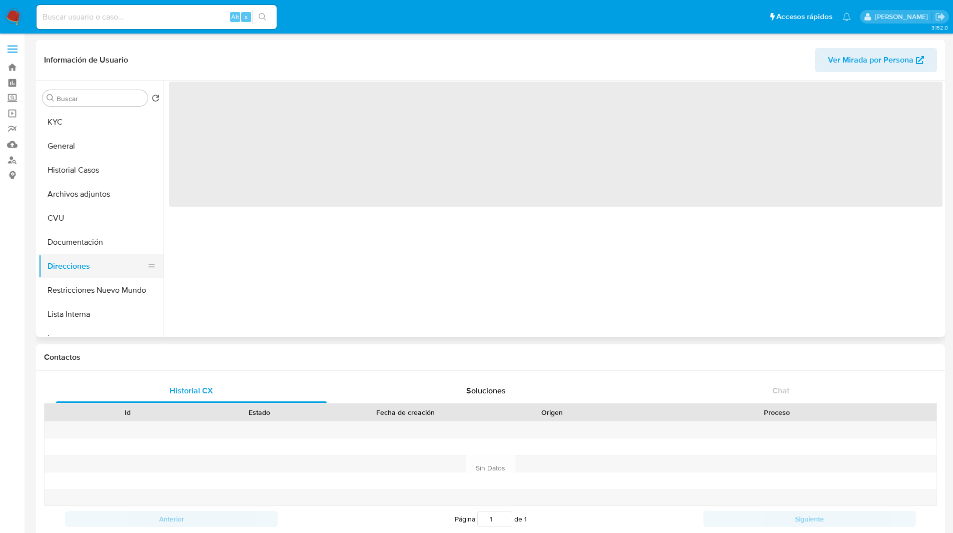
scroll to position [0, 0]
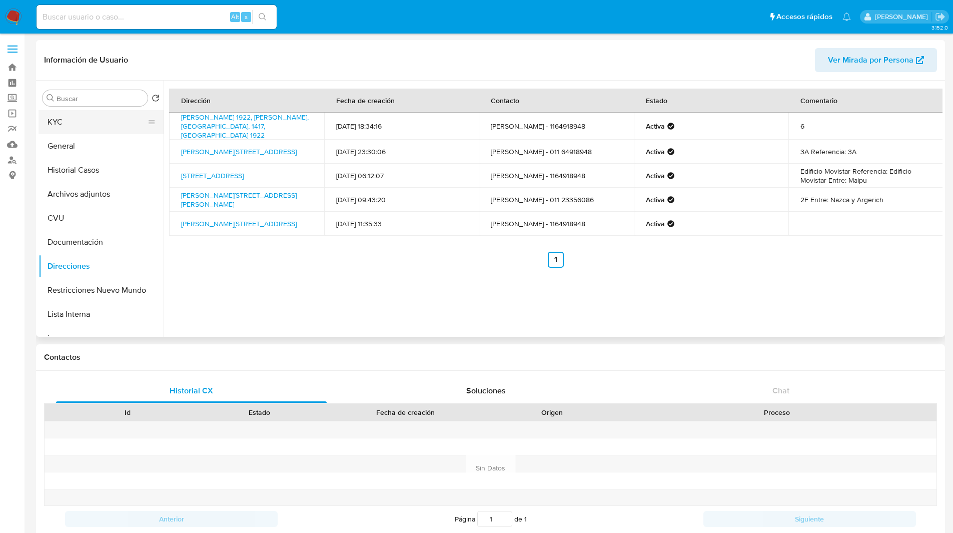
click at [46, 114] on button "KYC" at bounding box center [97, 122] width 117 height 24
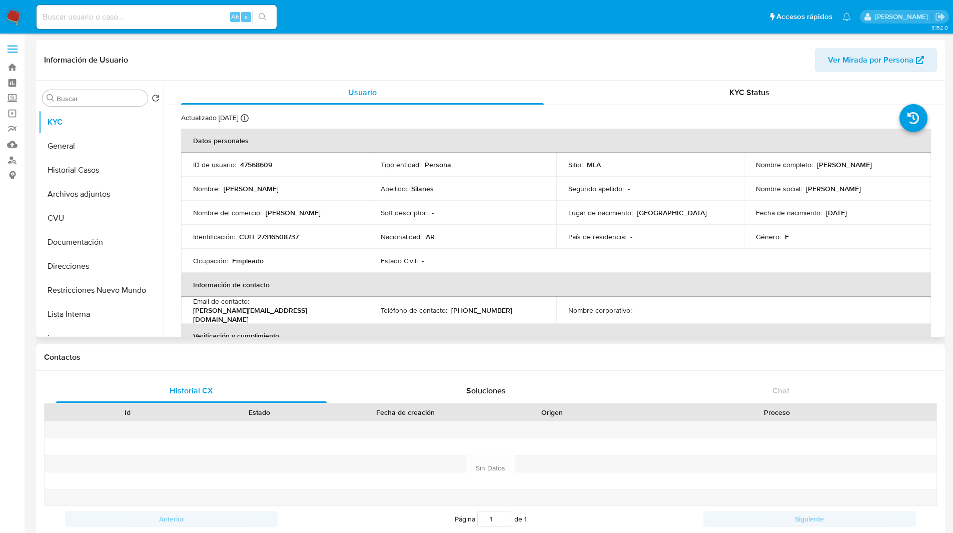
drag, startPoint x: 856, startPoint y: 212, endPoint x: 868, endPoint y: 214, distance: 12.6
click at [868, 214] on div "Fecha de nacimiento : [DEMOGRAPHIC_DATA]" at bounding box center [838, 212] width 164 height 9
click at [388, 19] on ul "Pausado Ver notificaciones Alt s Accesos rápidos Presiona las siguientes teclas…" at bounding box center [444, 16] width 825 height 25
click at [367, 21] on ul "Pausado Ver notificaciones Alt s Accesos rápidos Presiona las siguientes teclas…" at bounding box center [444, 16] width 825 height 25
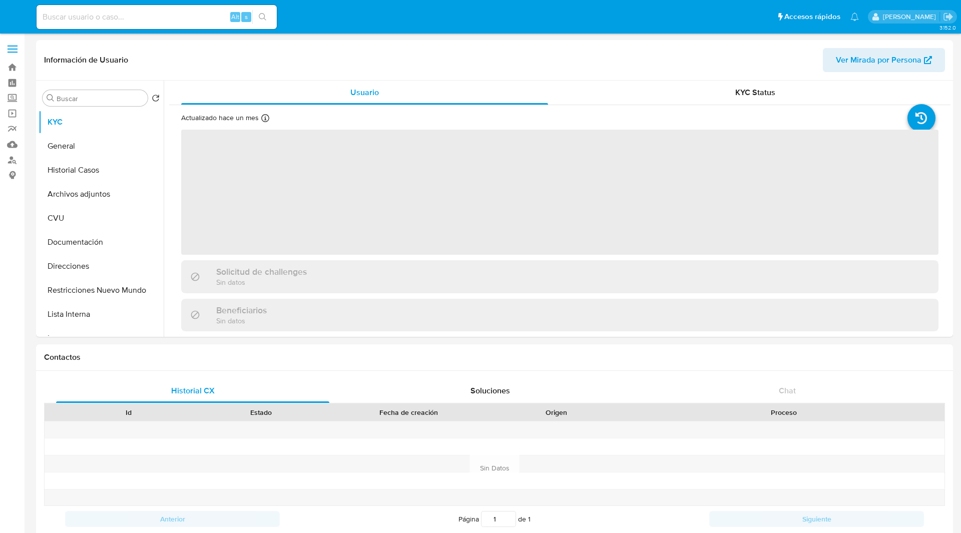
select select "10"
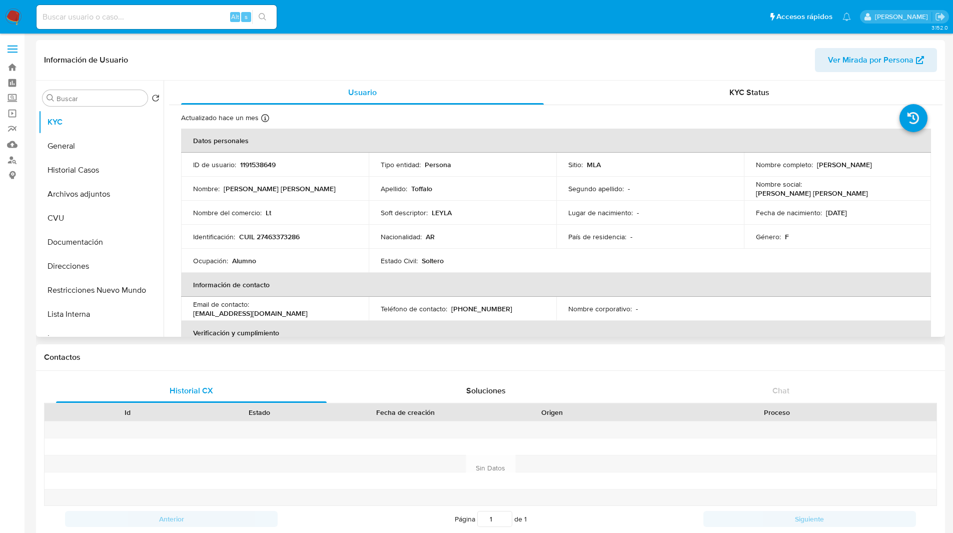
scroll to position [527, 0]
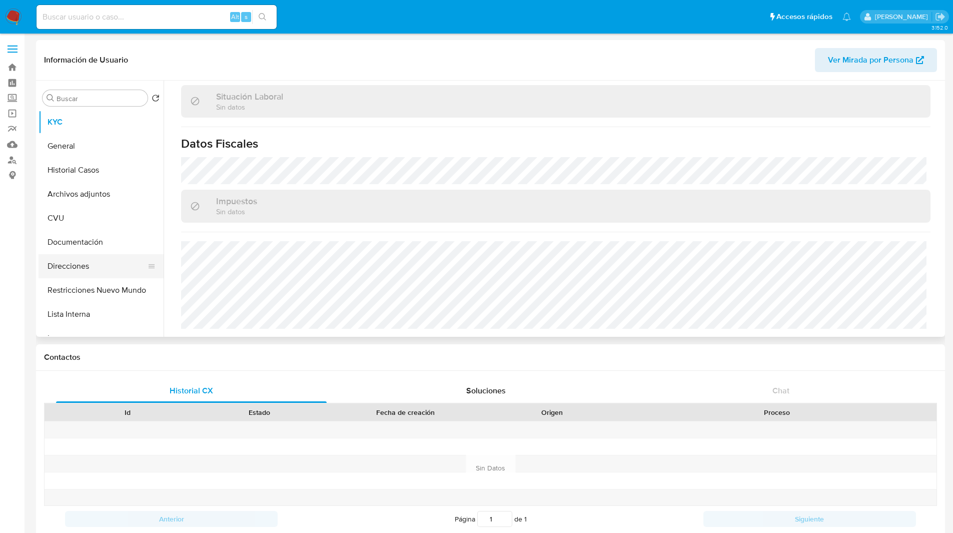
click at [99, 266] on button "Direcciones" at bounding box center [97, 266] width 117 height 24
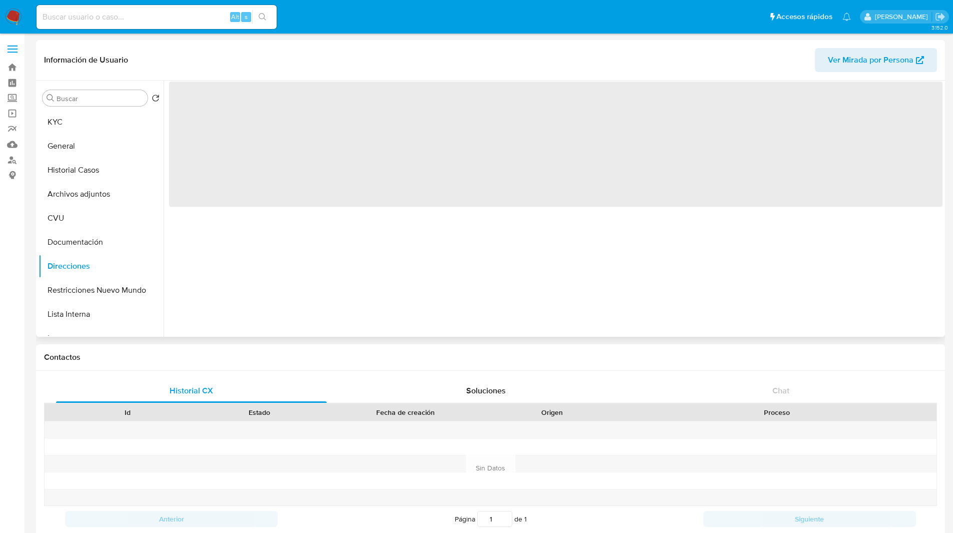
scroll to position [0, 0]
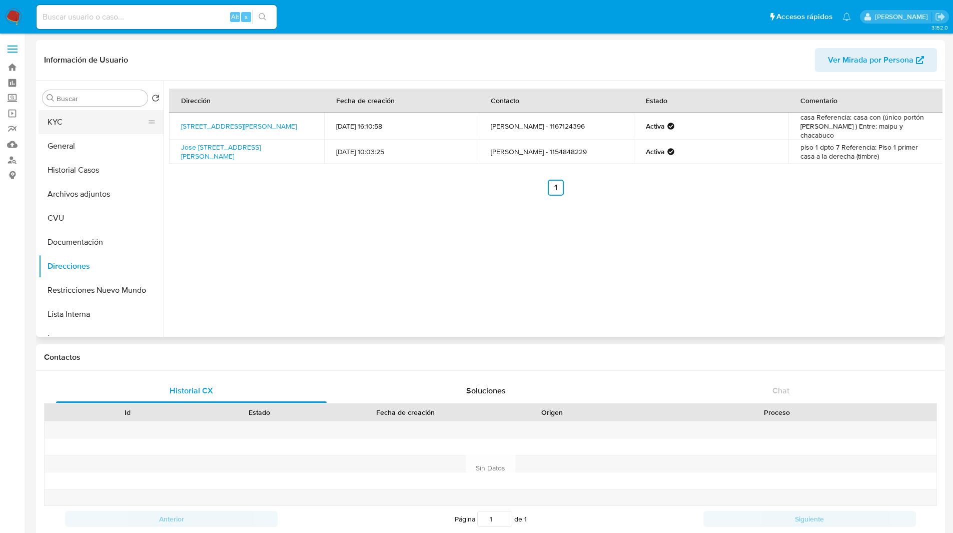
click at [78, 123] on button "KYC" at bounding box center [97, 122] width 117 height 24
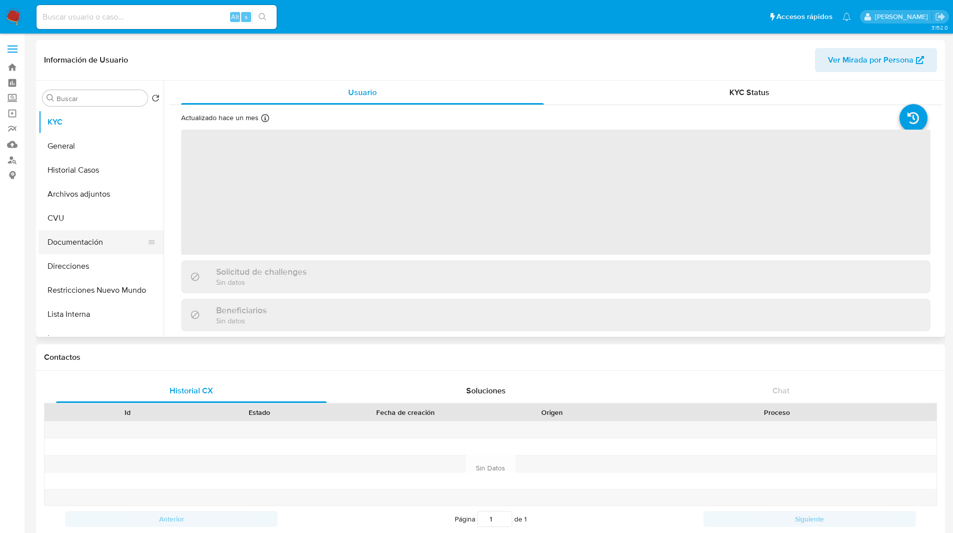
click at [72, 248] on button "Documentación" at bounding box center [97, 242] width 117 height 24
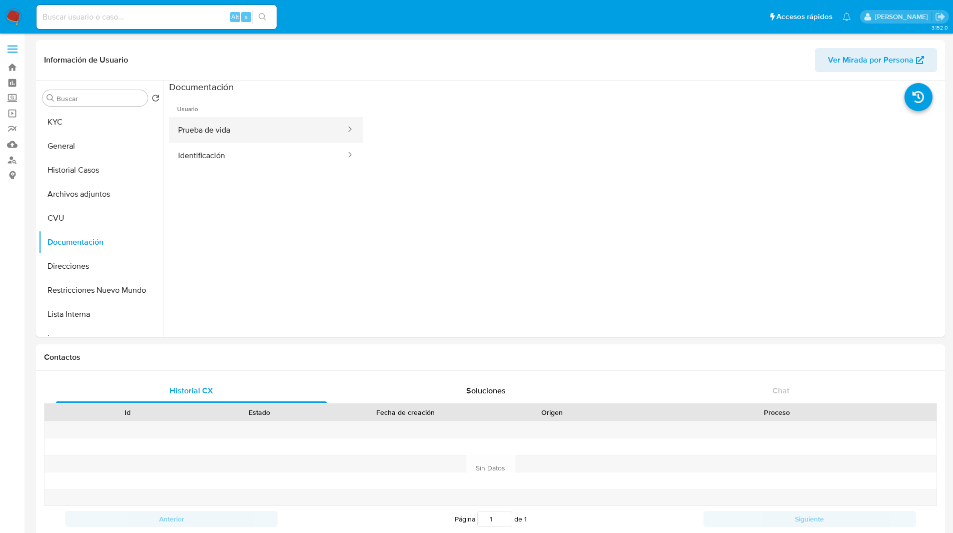
click at [226, 140] on button "Prueba de vida" at bounding box center [258, 130] width 178 height 26
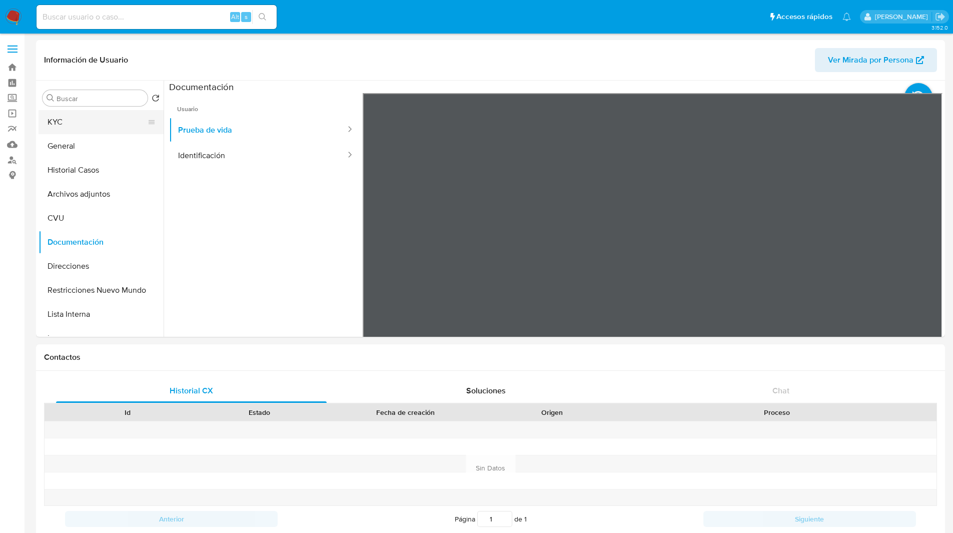
click at [90, 125] on button "KYC" at bounding box center [97, 122] width 117 height 24
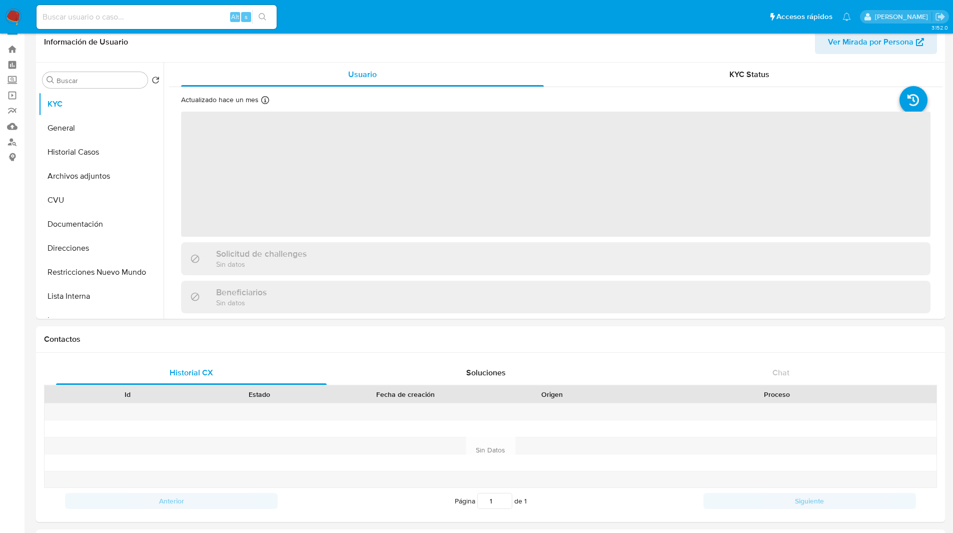
scroll to position [19, 0]
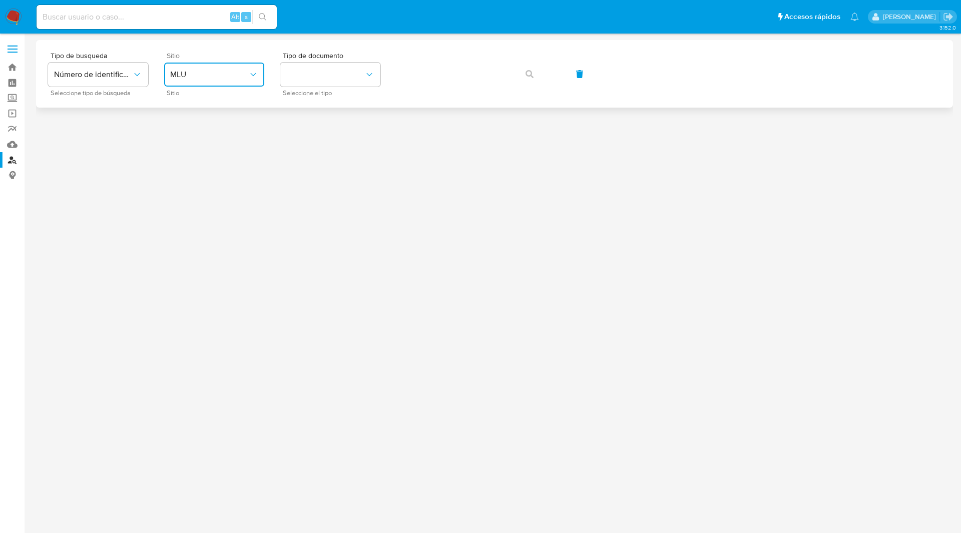
click at [206, 79] on span "MLU" at bounding box center [209, 75] width 78 height 10
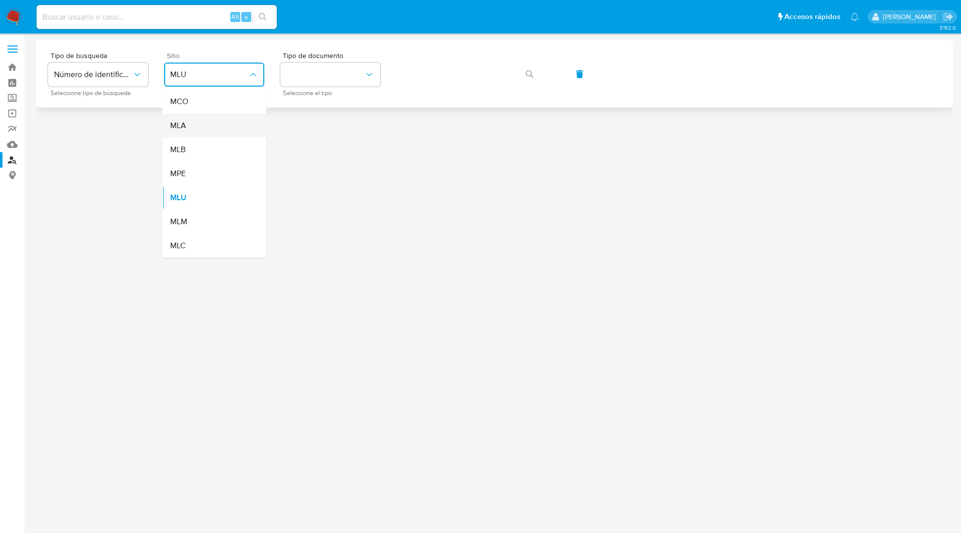
click at [186, 131] on span "MLA" at bounding box center [178, 126] width 16 height 10
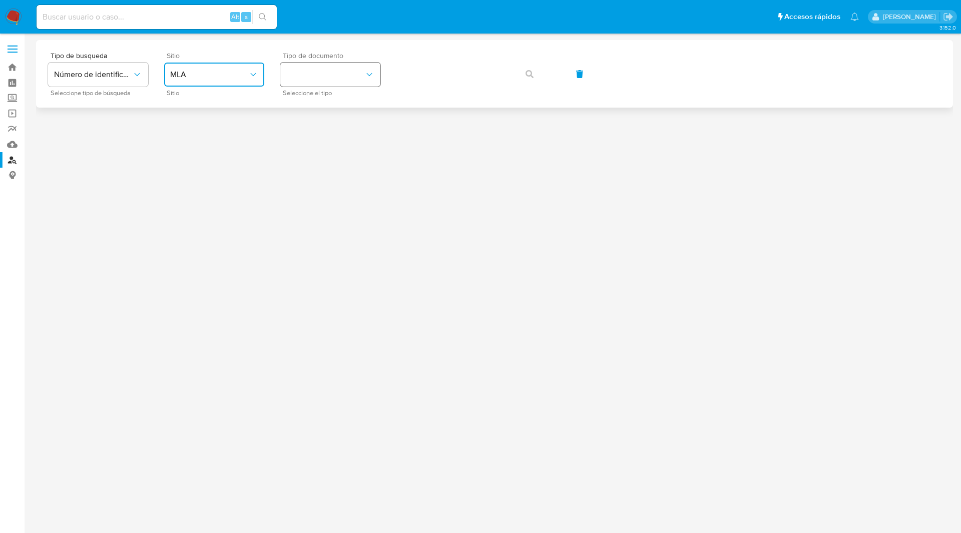
click at [310, 78] on button "identificationType" at bounding box center [330, 75] width 100 height 24
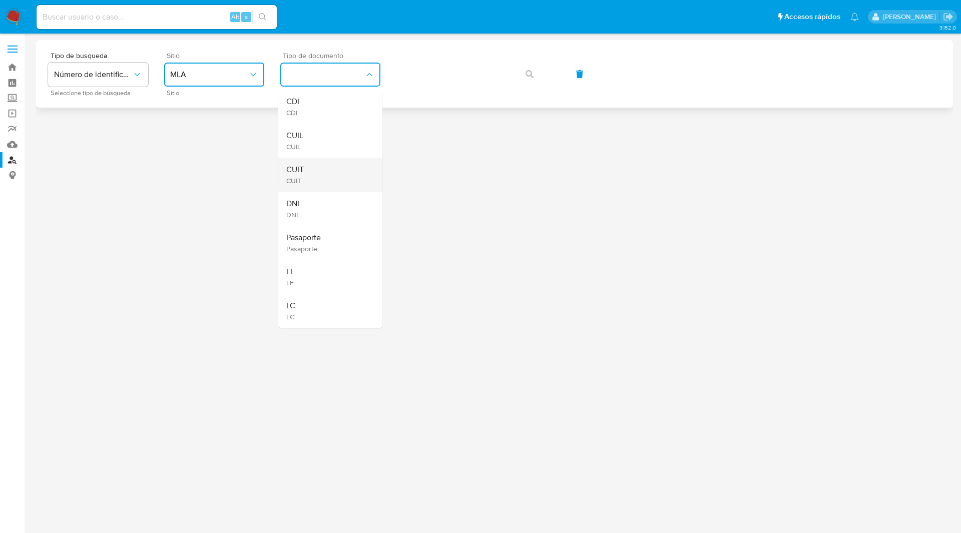
click at [309, 176] on div "CUIT CUIT" at bounding box center [327, 175] width 82 height 34
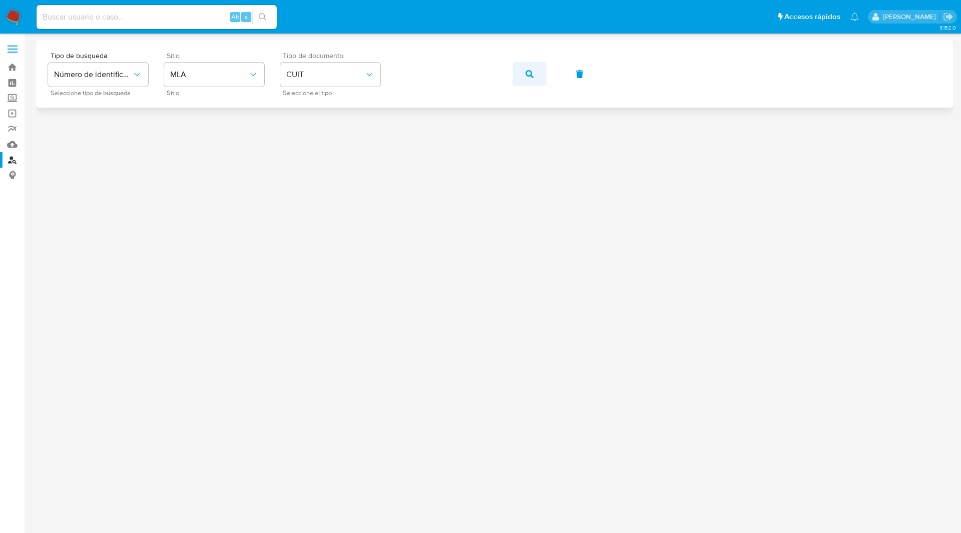
click at [533, 73] on button "button" at bounding box center [529, 74] width 34 height 24
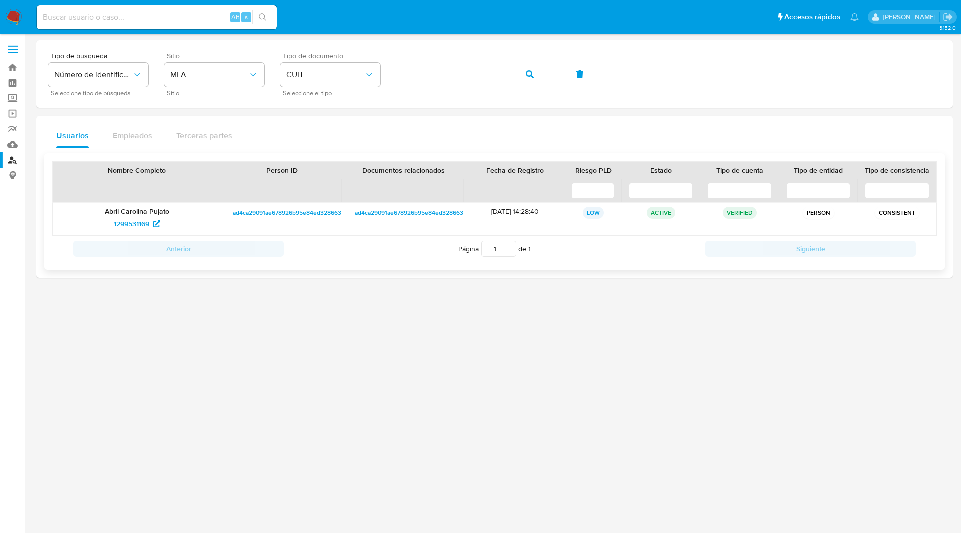
click at [159, 210] on p "Abril Carolina Pujato" at bounding box center [137, 211] width 154 height 9
click at [149, 225] on span "1299531169" at bounding box center [132, 224] width 36 height 16
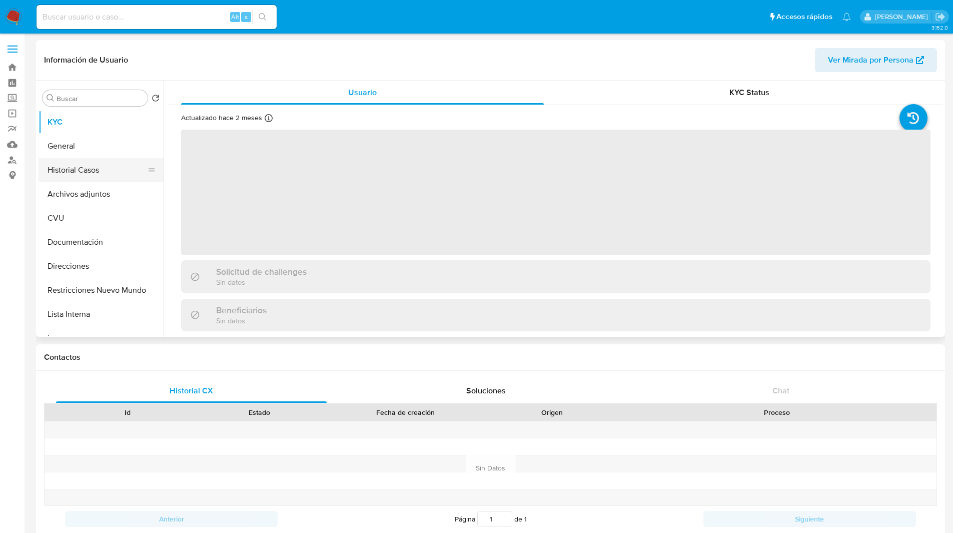
click at [65, 170] on button "Historial Casos" at bounding box center [97, 170] width 117 height 24
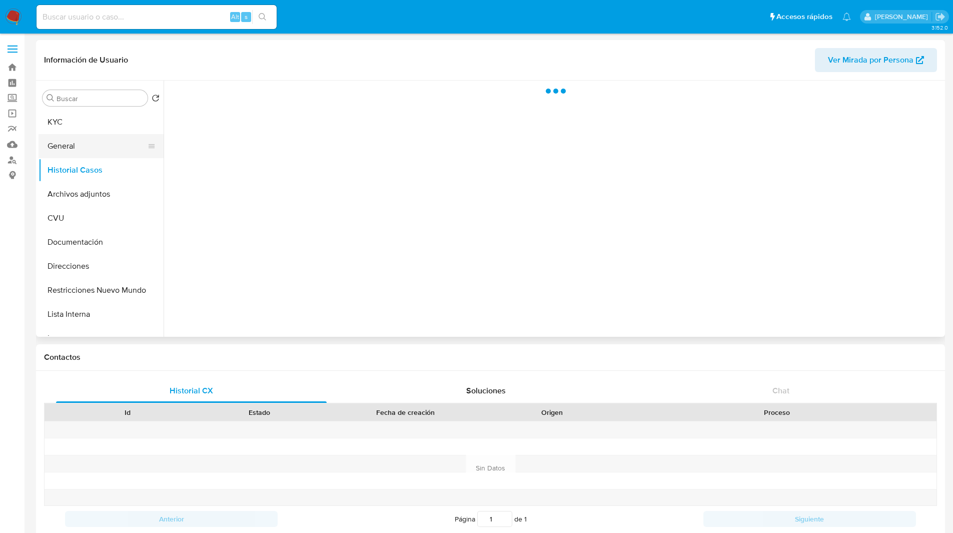
select select "10"
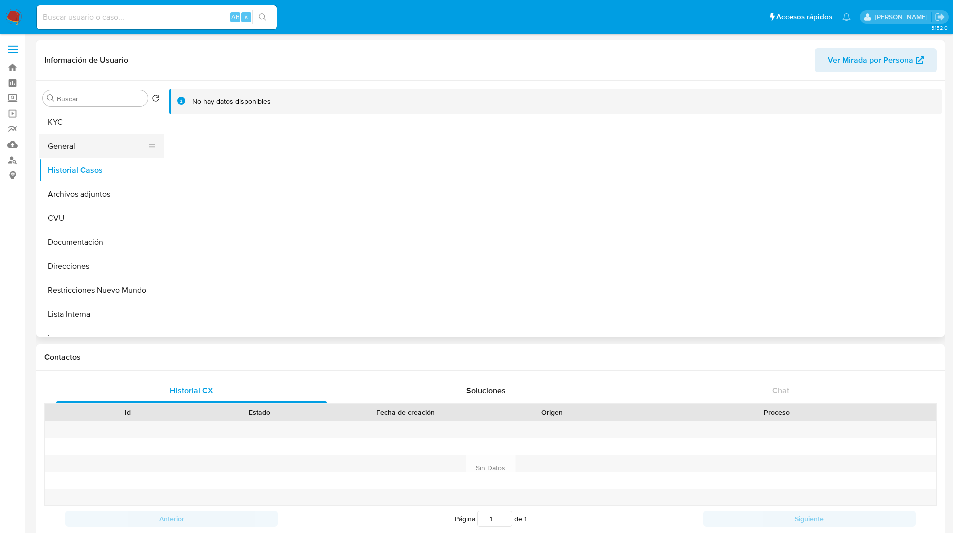
click at [72, 146] on button "General" at bounding box center [97, 146] width 117 height 24
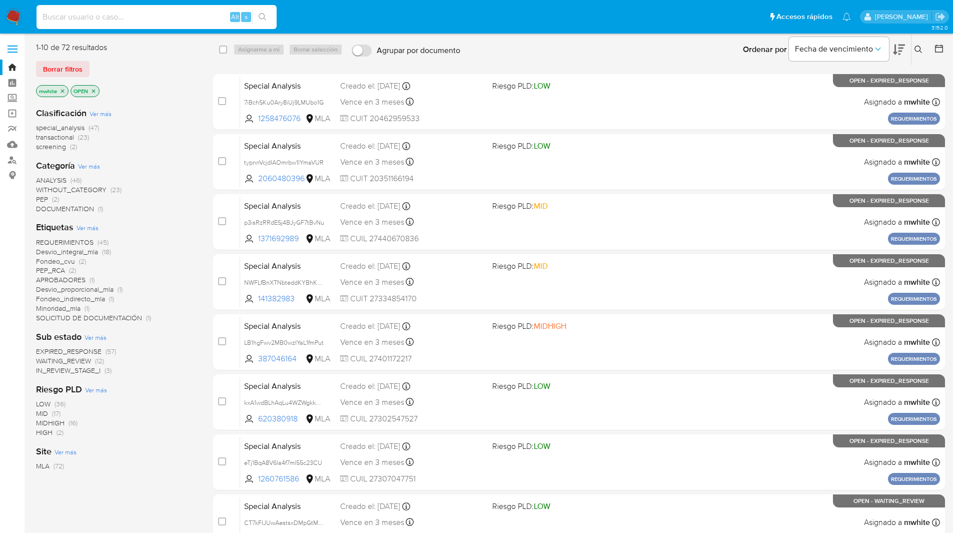
click at [145, 12] on input at bounding box center [157, 17] width 240 height 13
paste input "sA7R2ucqYa3JMLNTKtDOWzCX"
type input "sA7R2ucqYa3JMLNTKtDOWzCX"
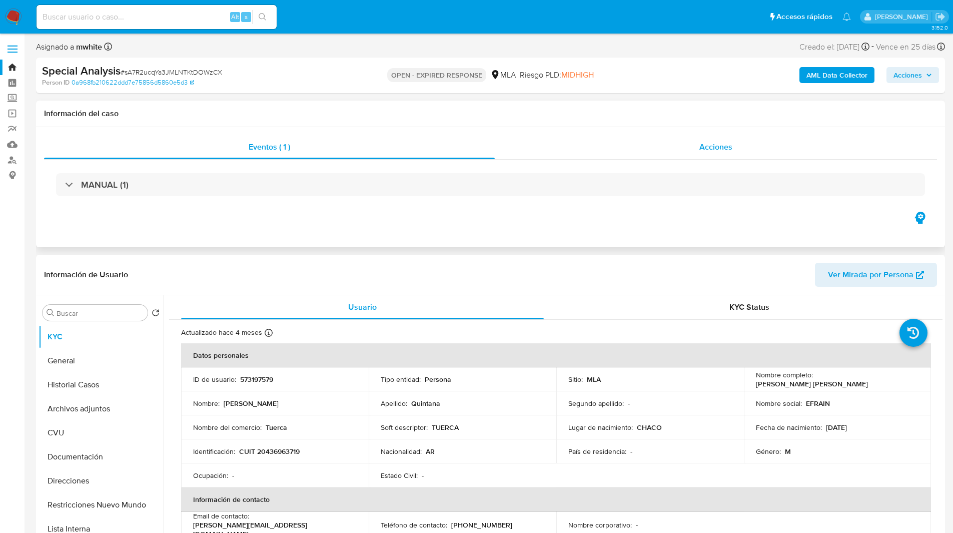
select select "10"
click at [629, 10] on ul "Pausado Ver notificaciones Alt s Accesos rápidos Presiona las siguientes teclas…" at bounding box center [444, 16] width 825 height 25
click at [299, 47] on div "Asignado a mwhite Asignado el: 09/06/2025 23:00:26 Creado el: 09/06/2025 Creado…" at bounding box center [490, 49] width 909 height 18
click at [258, 84] on div "Person ID 0a968fb210622ddd7e75856d5860e5d3" at bounding box center [190, 82] width 296 height 9
click at [301, 86] on div "Person ID 0a968fb210622ddd7e75856d5860e5d3" at bounding box center [190, 82] width 296 height 9
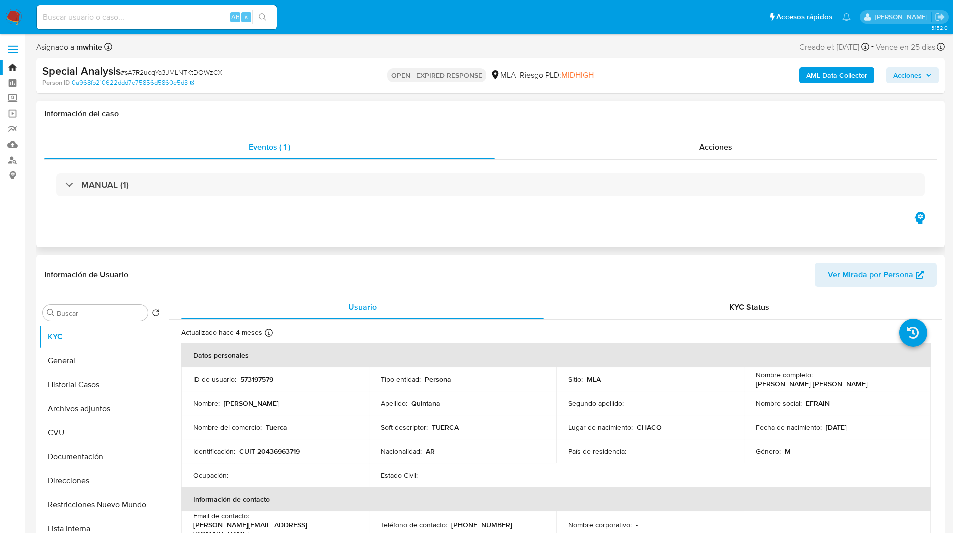
click at [446, 226] on div "Eventos ( 1 ) Acciones MANUAL (1)" at bounding box center [490, 187] width 909 height 120
click at [151, 70] on span "# sA7R2ucqYa3JMLNTKtDOWzCX" at bounding box center [172, 72] width 102 height 10
copy span "sA7R2ucqYa3JMLNTKtDOWzCX"
click at [13, 15] on img at bounding box center [13, 17] width 17 height 17
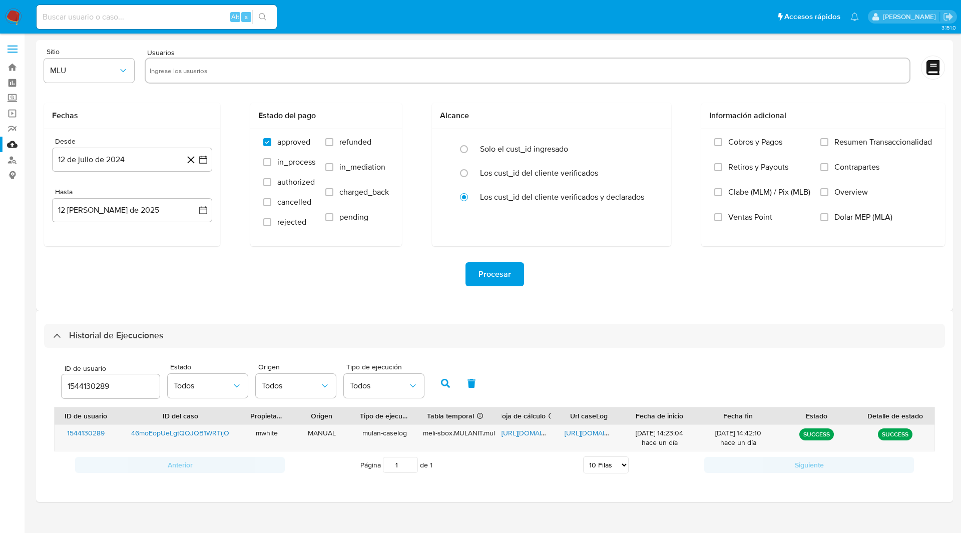
select select "10"
click at [416, 28] on ul "Pausado Ver notificaciones Alt s Accesos rápidos Presiona las siguientes teclas…" at bounding box center [448, 16] width 832 height 25
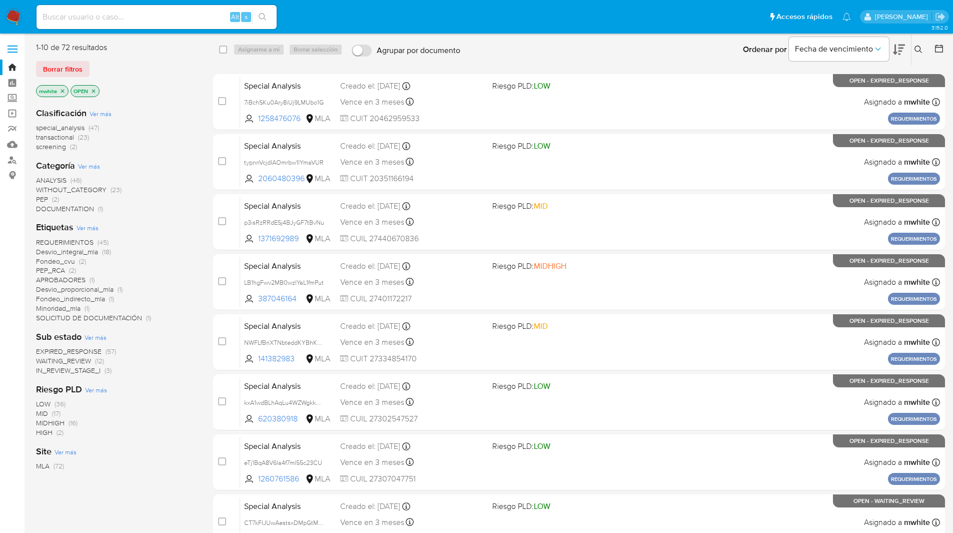
click at [913, 45] on button at bounding box center [920, 50] width 17 height 12
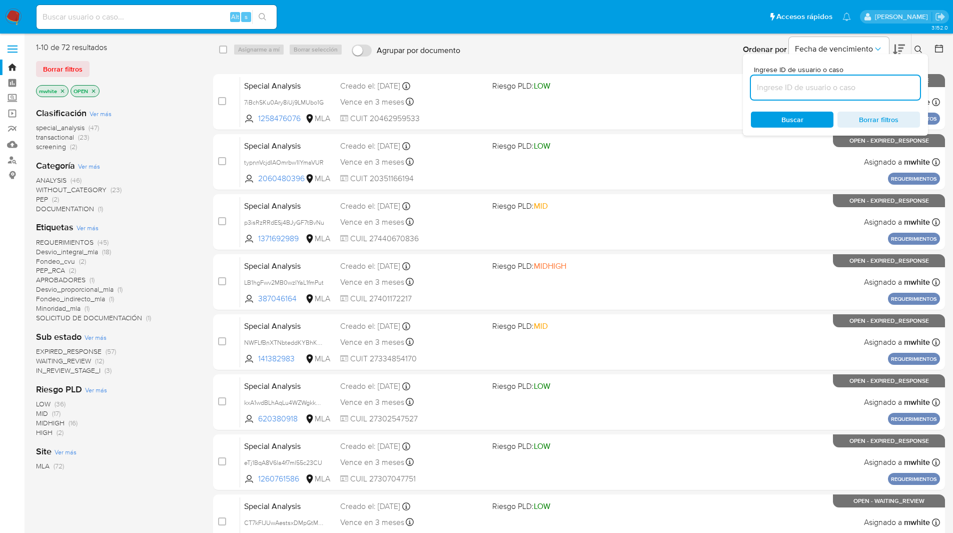
click at [829, 90] on input at bounding box center [835, 87] width 169 height 13
type input "sA7R2ucqYa3JMLNTKtDOWzCX"
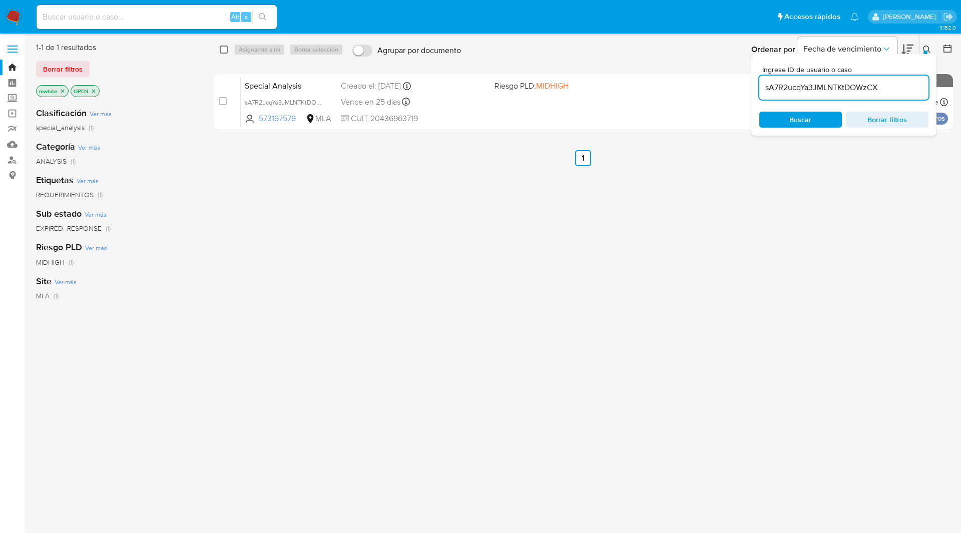
click at [225, 49] on input "checkbox" at bounding box center [224, 50] width 8 height 8
checkbox input "true"
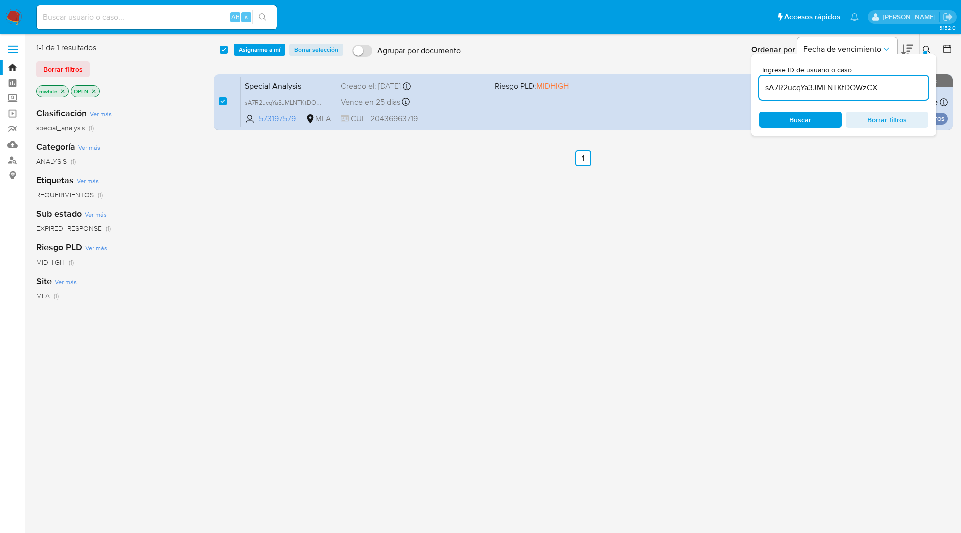
click at [259, 43] on div "select-all-cases-checkbox Asignarme a mí Borrar selección Agrupar por documento…" at bounding box center [584, 49] width 741 height 31
click at [262, 48] on span "Asignarme a mí" at bounding box center [260, 50] width 42 height 10
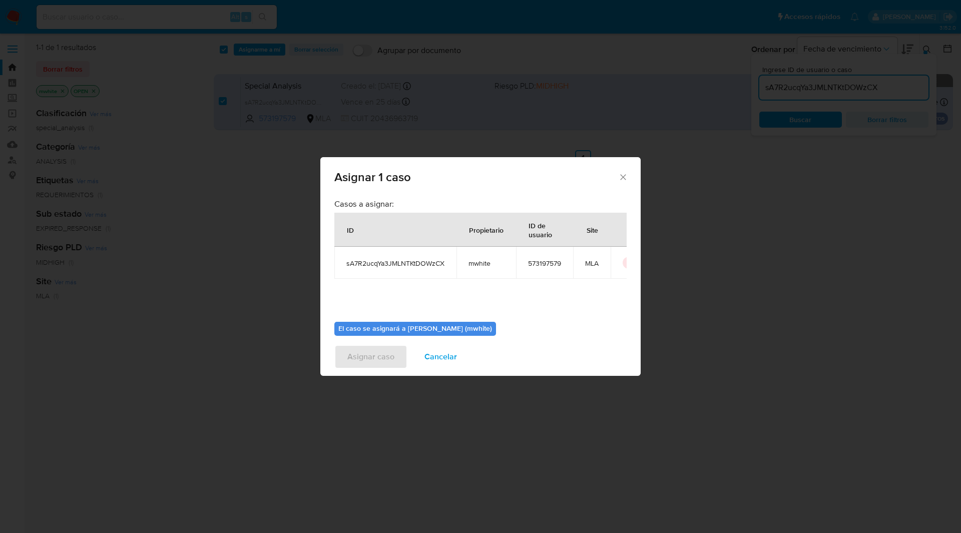
click at [485, 263] on span "mwhite" at bounding box center [486, 263] width 36 height 9
copy span "mwhite"
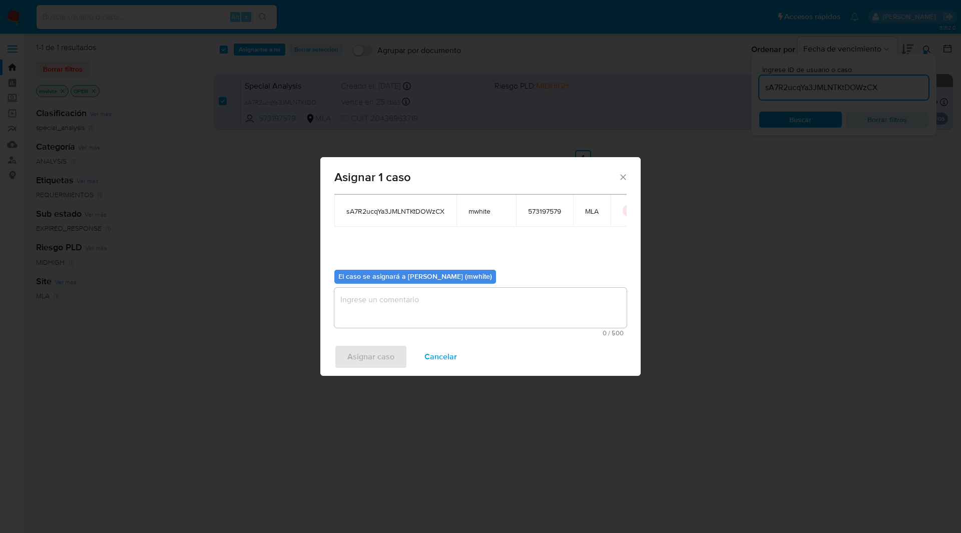
click at [391, 304] on textarea "assign-modal" at bounding box center [480, 308] width 292 height 40
paste textarea "mwhite"
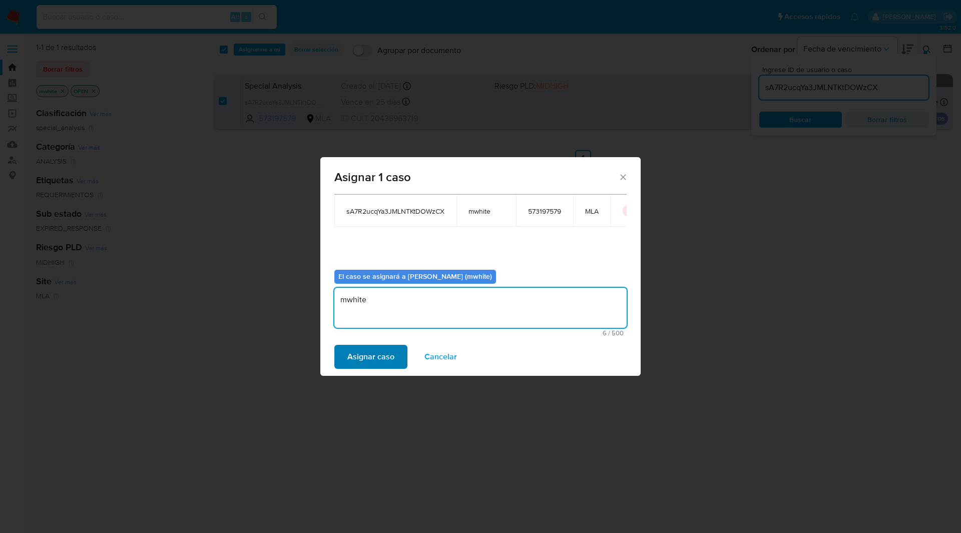
type textarea "mwhite"
click at [380, 351] on span "Asignar caso" at bounding box center [370, 357] width 47 height 22
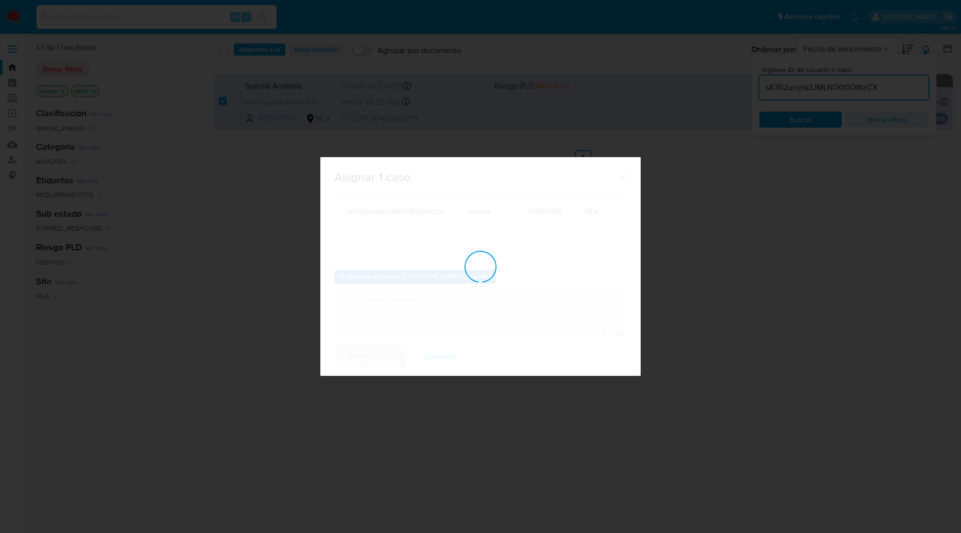
checkbox input "false"
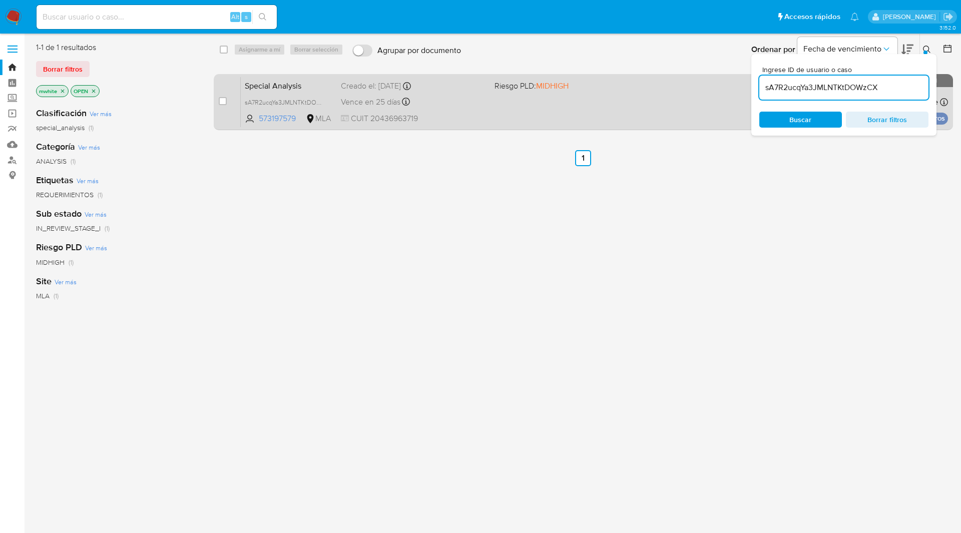
click at [373, 97] on span "Vence en 25 días" at bounding box center [371, 102] width 60 height 11
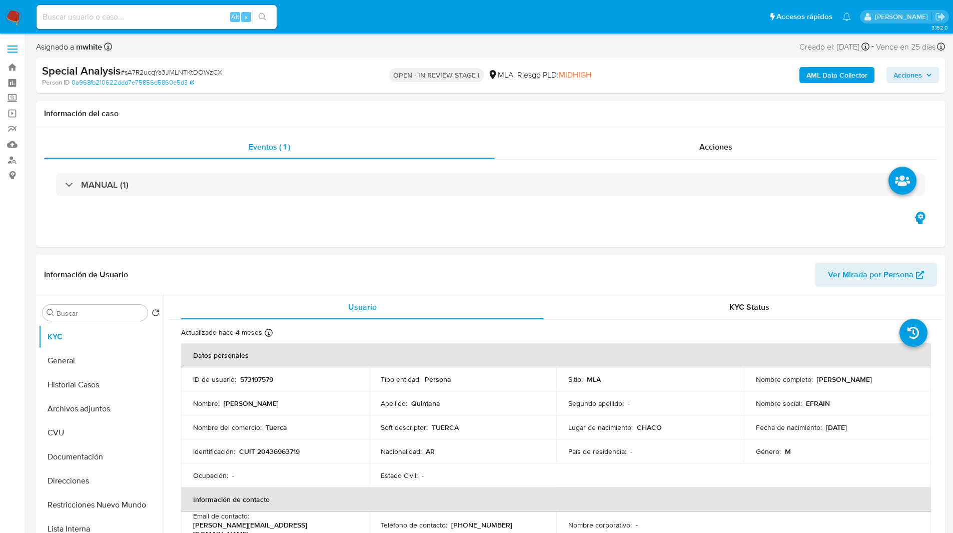
select select "10"
click at [340, 20] on ul "Pausado Ver notificaciones Alt s Accesos rápidos Presiona las siguientes teclas…" at bounding box center [444, 16] width 825 height 25
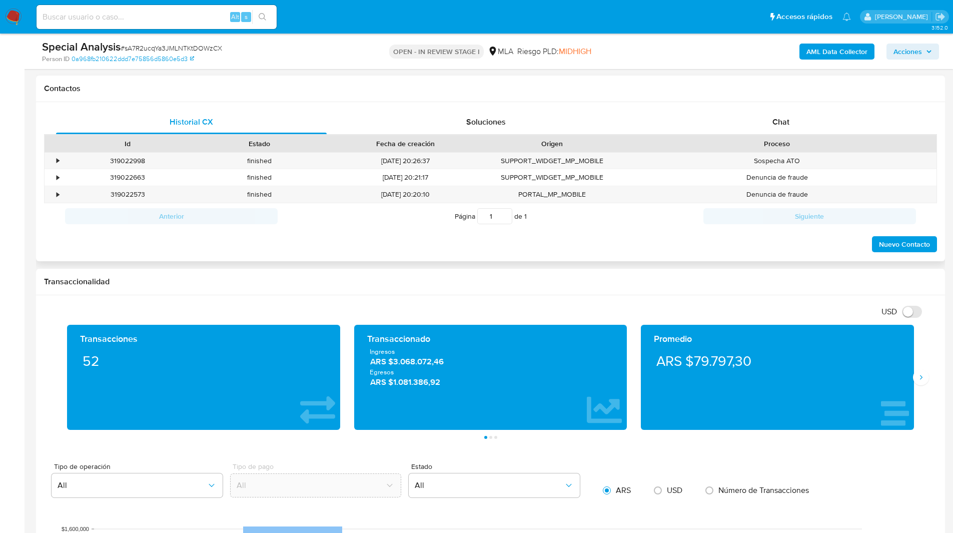
scroll to position [467, 0]
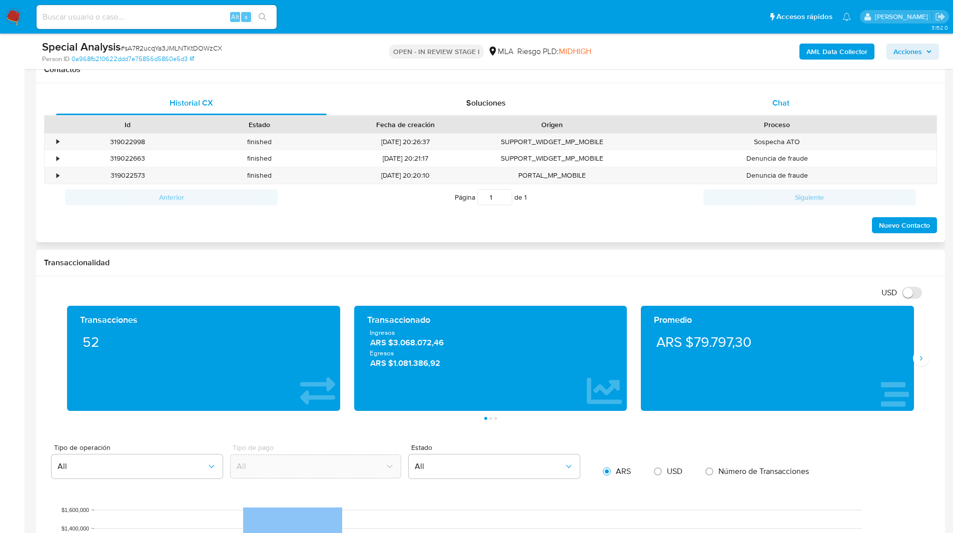
click at [786, 98] on span "Chat" at bounding box center [781, 103] width 17 height 12
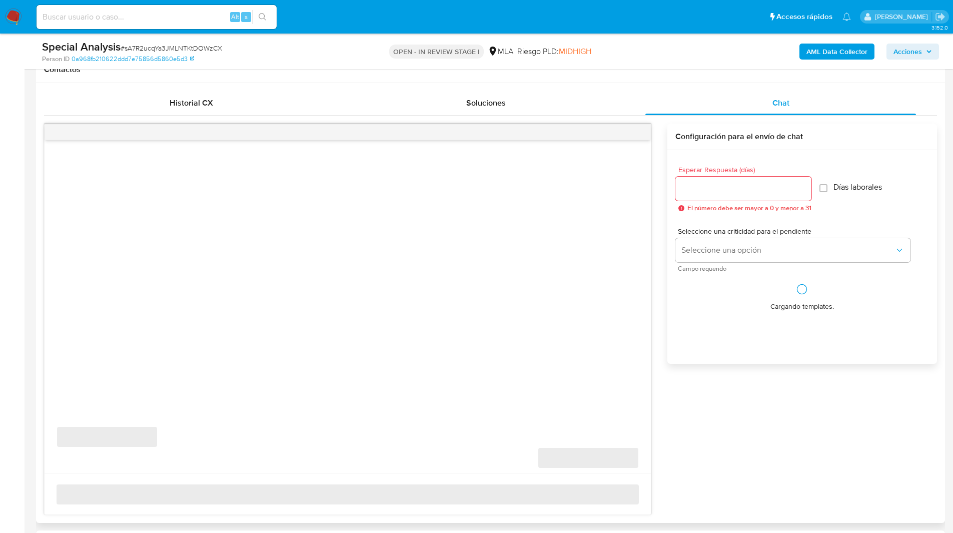
click at [733, 79] on div "Contactos" at bounding box center [490, 70] width 909 height 27
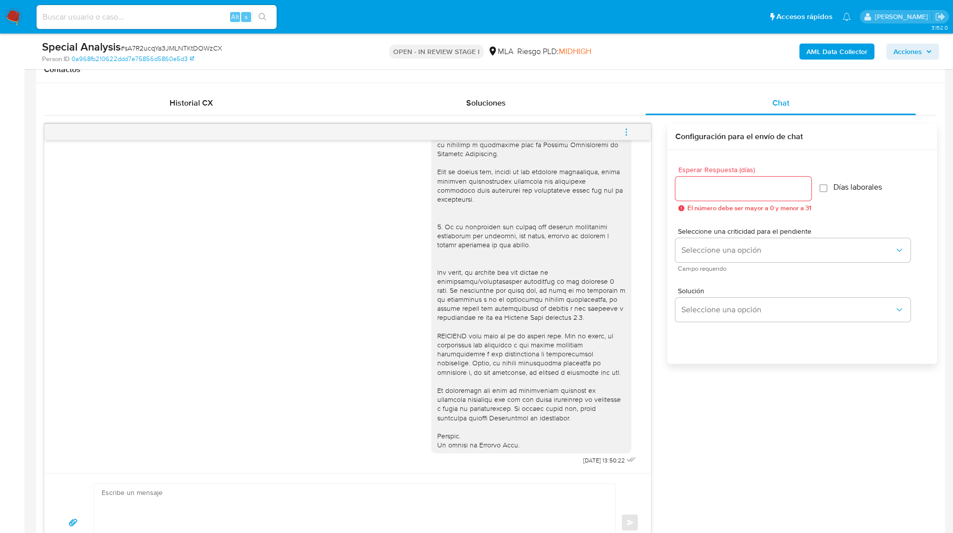
scroll to position [499, 0]
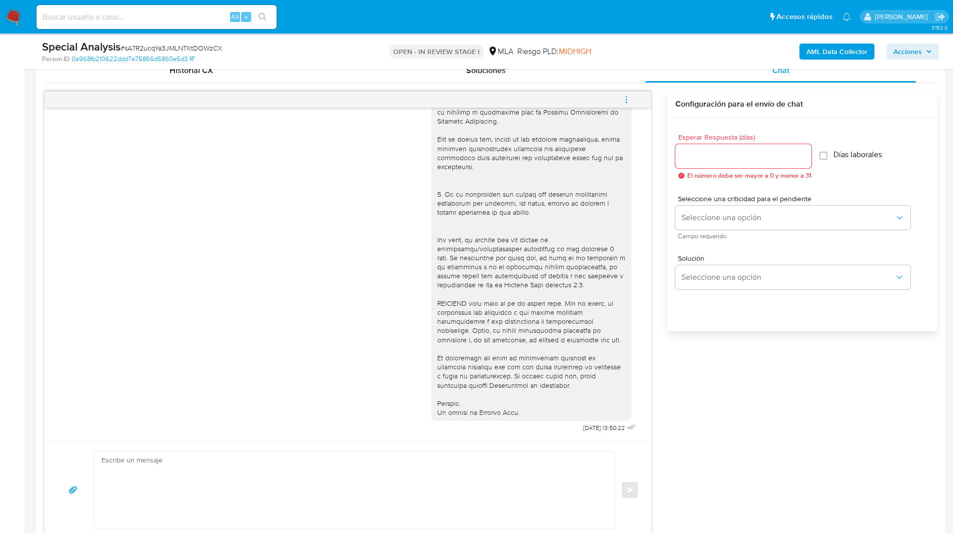
click at [630, 97] on icon "menu-action" at bounding box center [626, 99] width 9 height 9
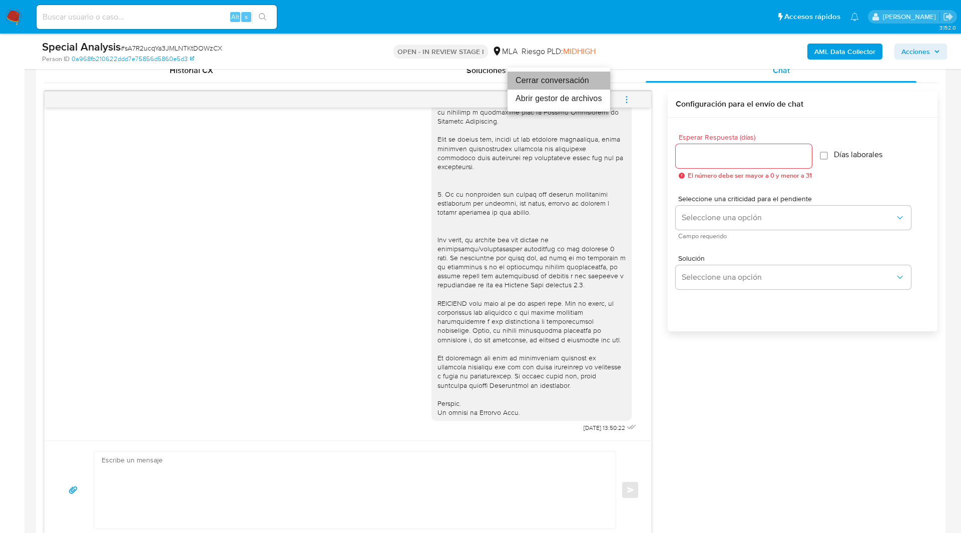
click at [569, 80] on li "Cerrar conversación" at bounding box center [558, 81] width 103 height 18
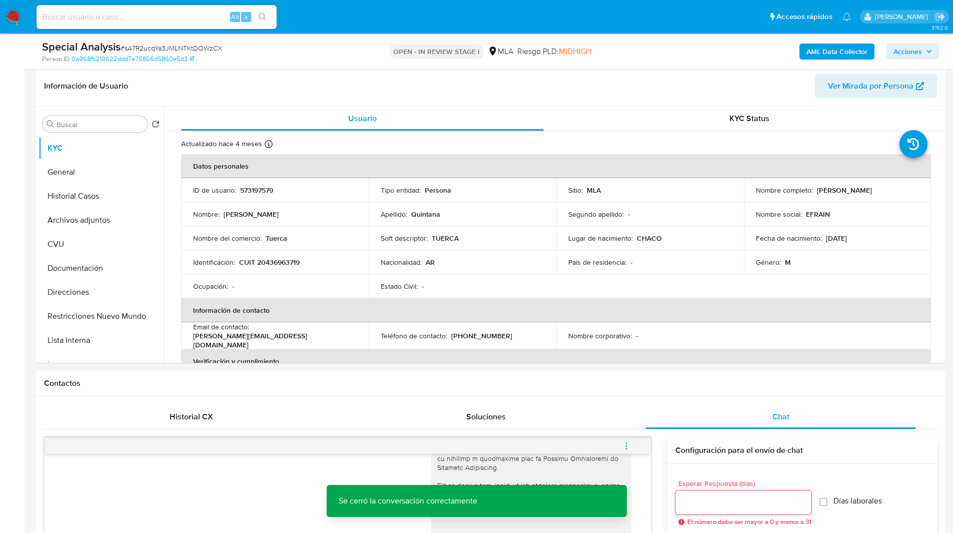
scroll to position [136, 0]
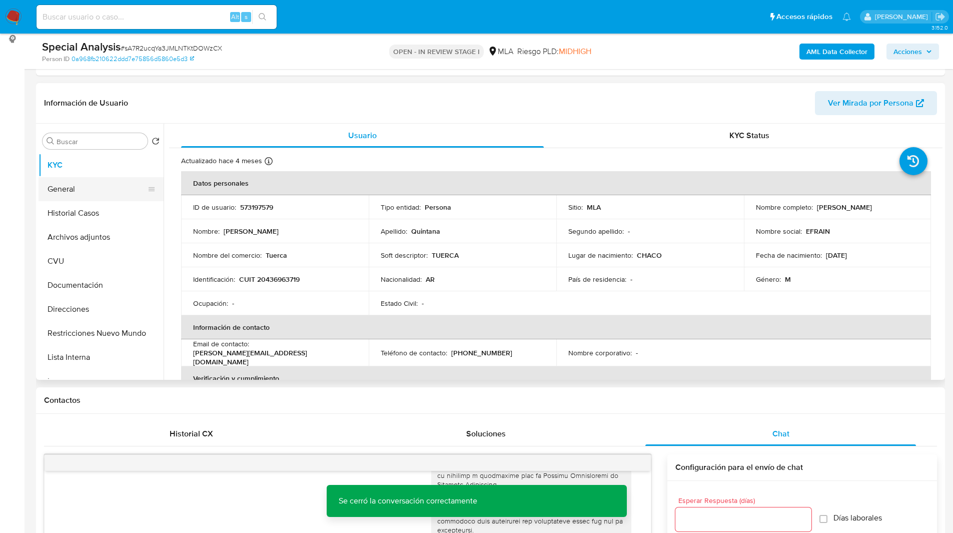
click at [87, 192] on button "General" at bounding box center [97, 189] width 117 height 24
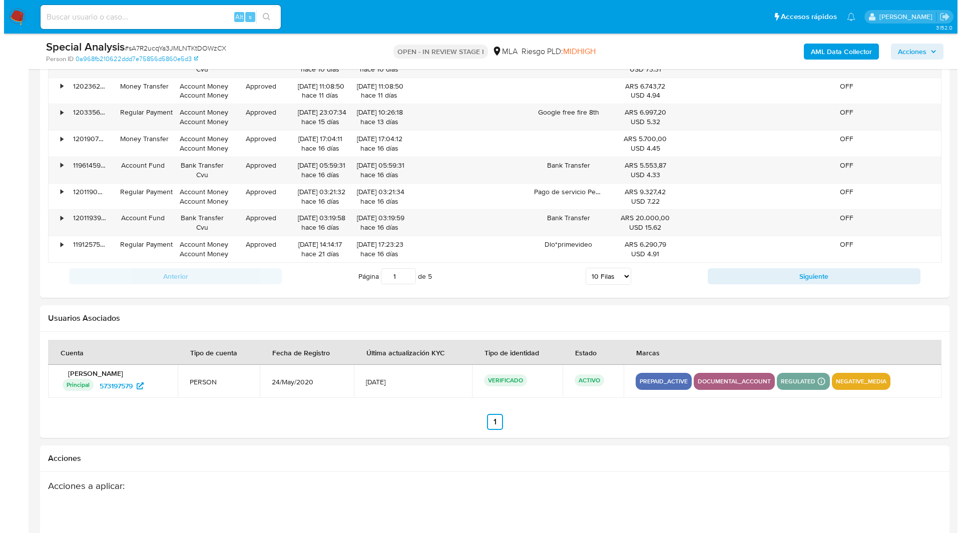
scroll to position [1760, 0]
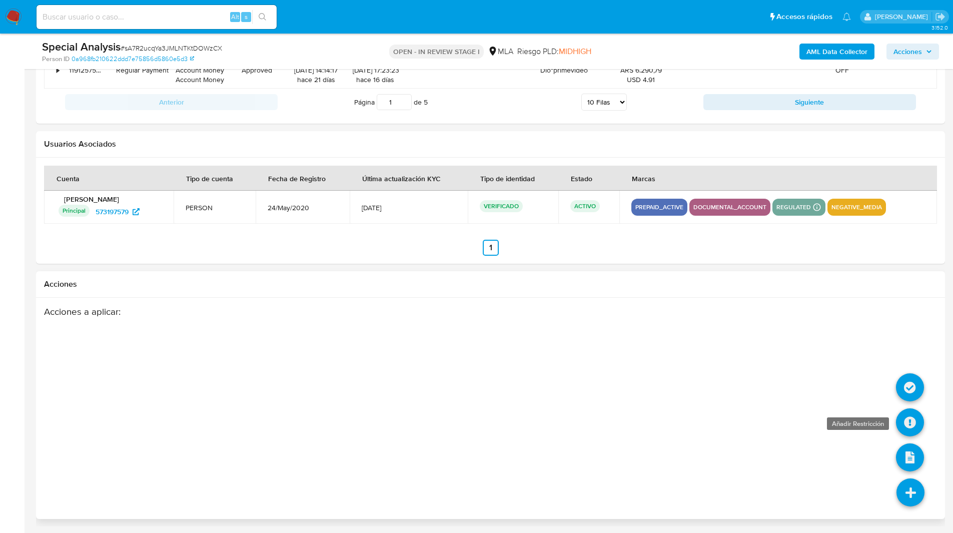
click at [905, 424] on icon at bounding box center [910, 422] width 28 height 28
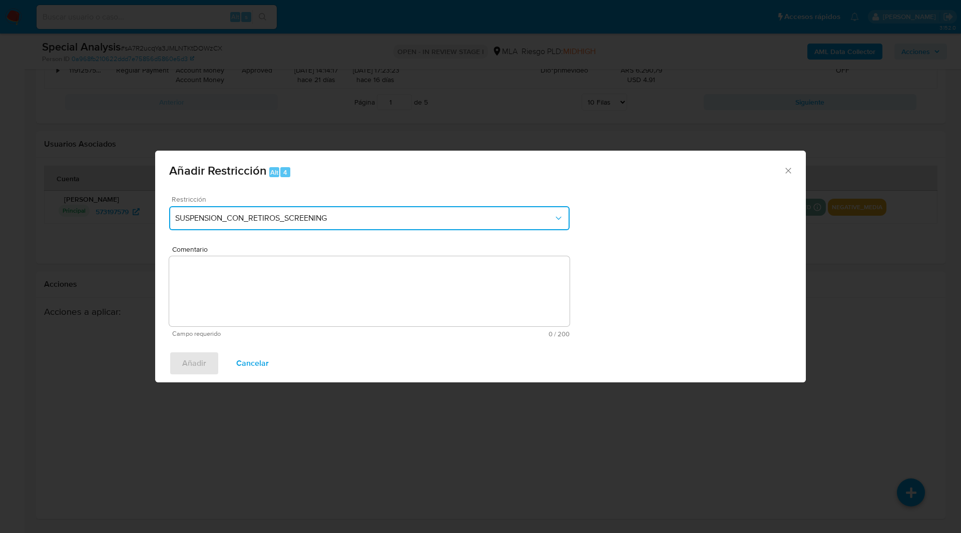
click at [338, 215] on span "SUSPENSION_CON_RETIROS_SCREENING" at bounding box center [364, 218] width 378 height 10
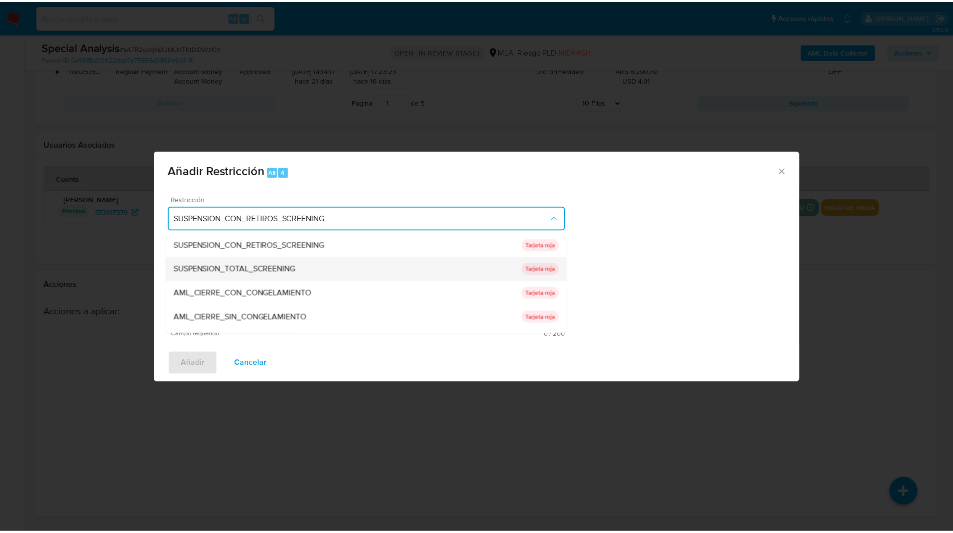
scroll to position [164, 0]
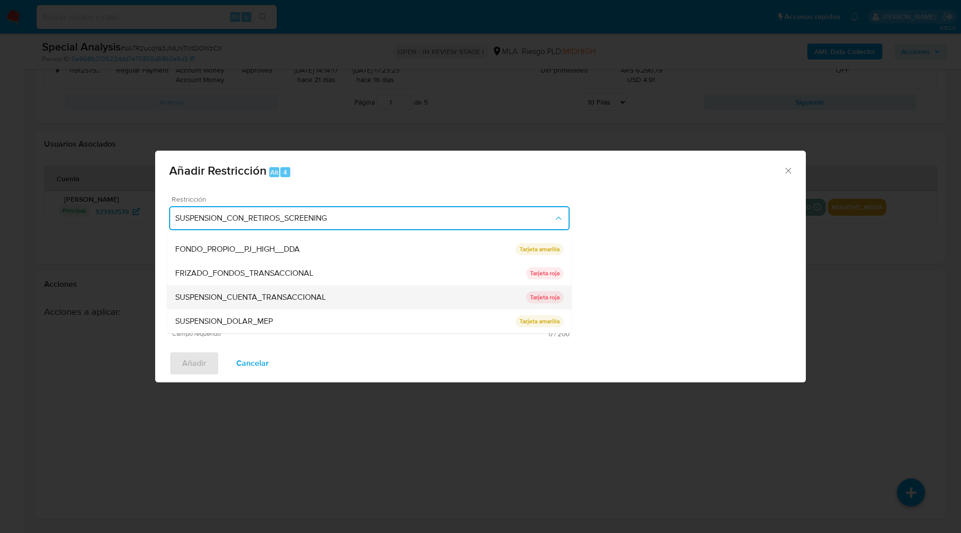
click at [247, 291] on div "SUSPENSION_CUENTA_TRANSACCIONAL" at bounding box center [350, 297] width 351 height 24
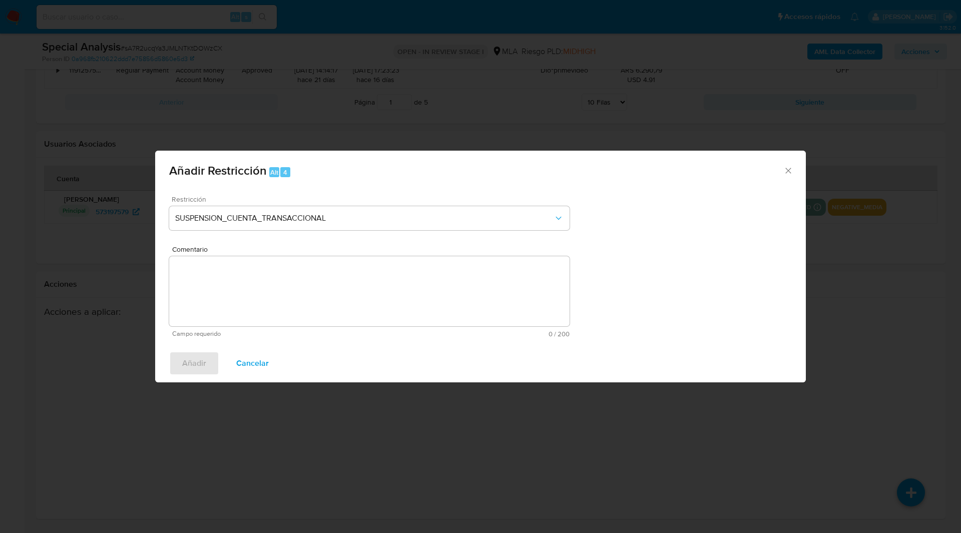
click at [276, 294] on textarea "Comentario" at bounding box center [369, 291] width 400 height 70
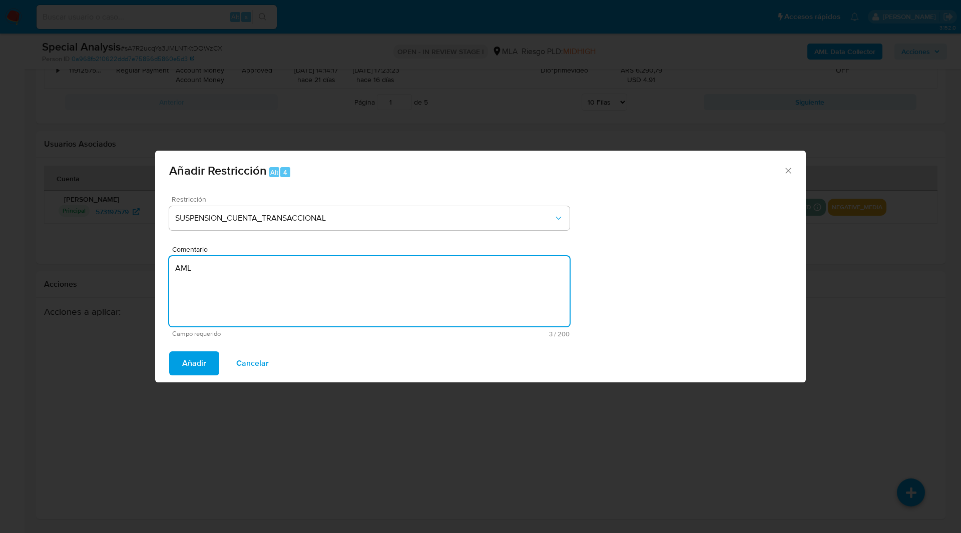
type textarea "AML"
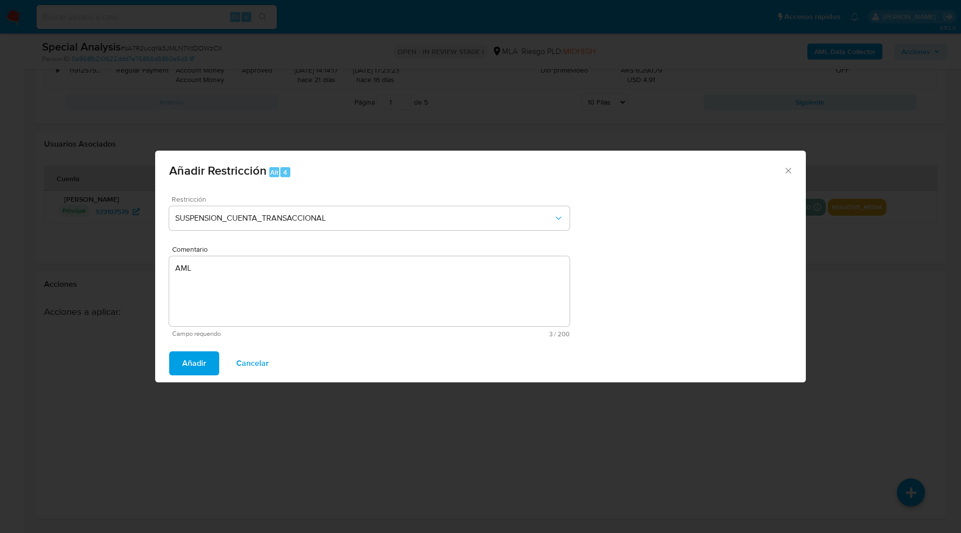
click at [295, 334] on span "Campo requerido" at bounding box center [271, 333] width 199 height 7
click at [204, 366] on span "Añadir" at bounding box center [194, 363] width 24 height 22
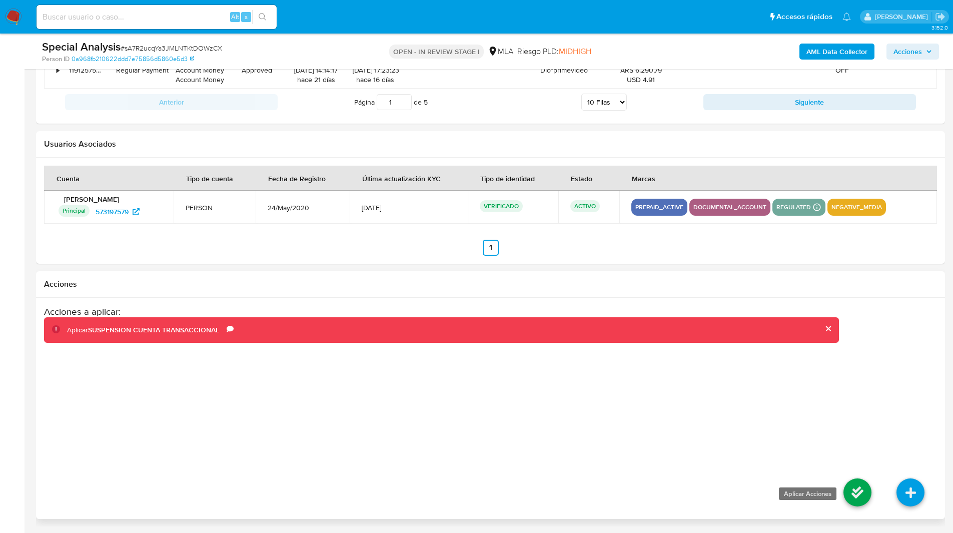
click at [861, 496] on icon at bounding box center [858, 492] width 28 height 28
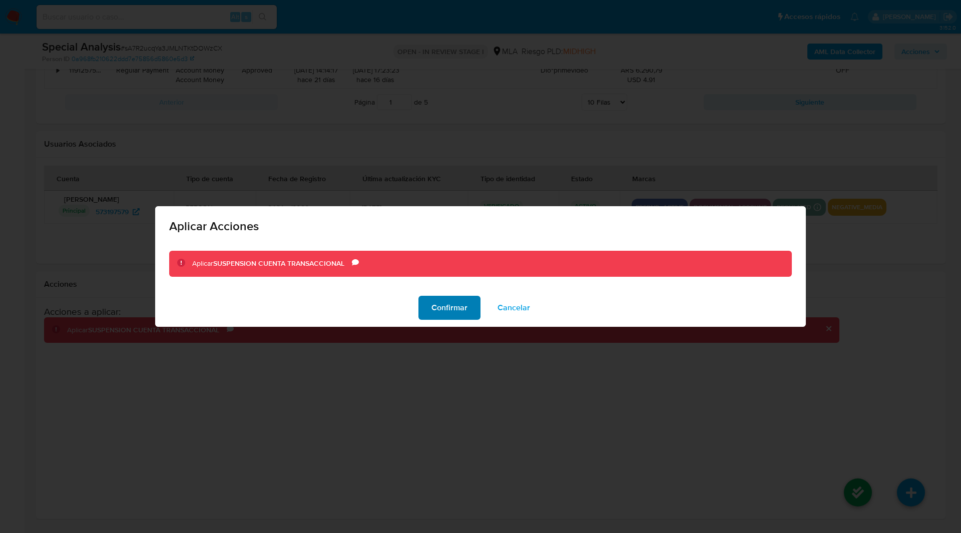
click at [432, 305] on span "Confirmar" at bounding box center [449, 308] width 36 height 22
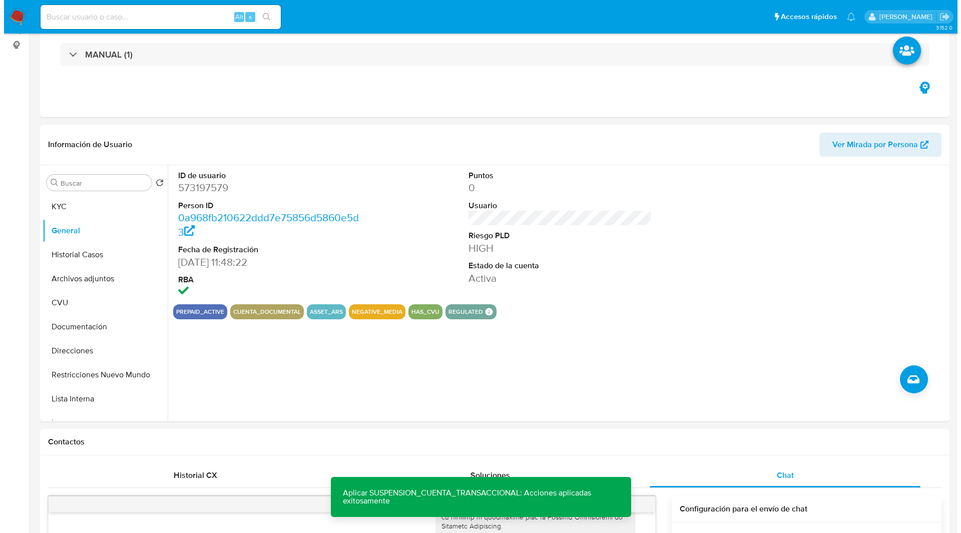
scroll to position [0, 0]
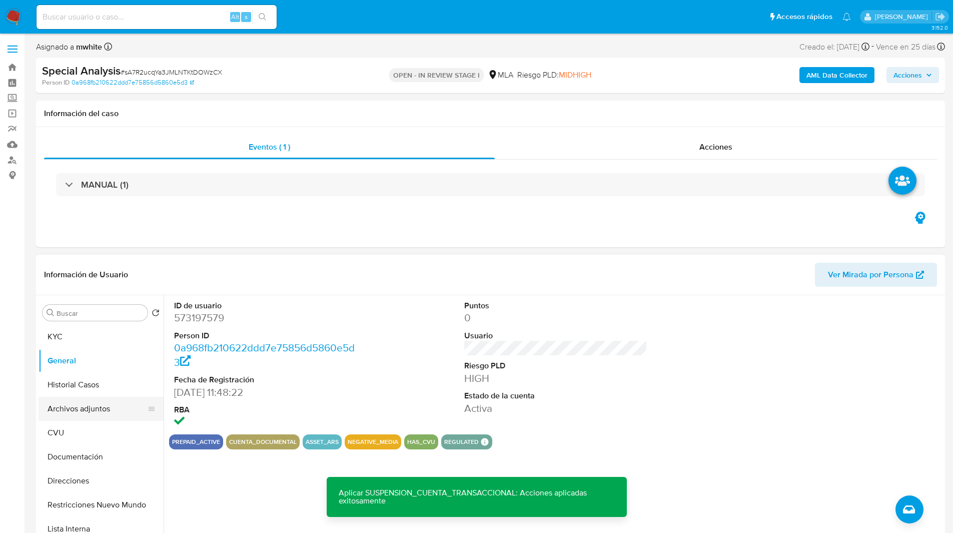
click at [75, 418] on button "Archivos adjuntos" at bounding box center [97, 409] width 117 height 24
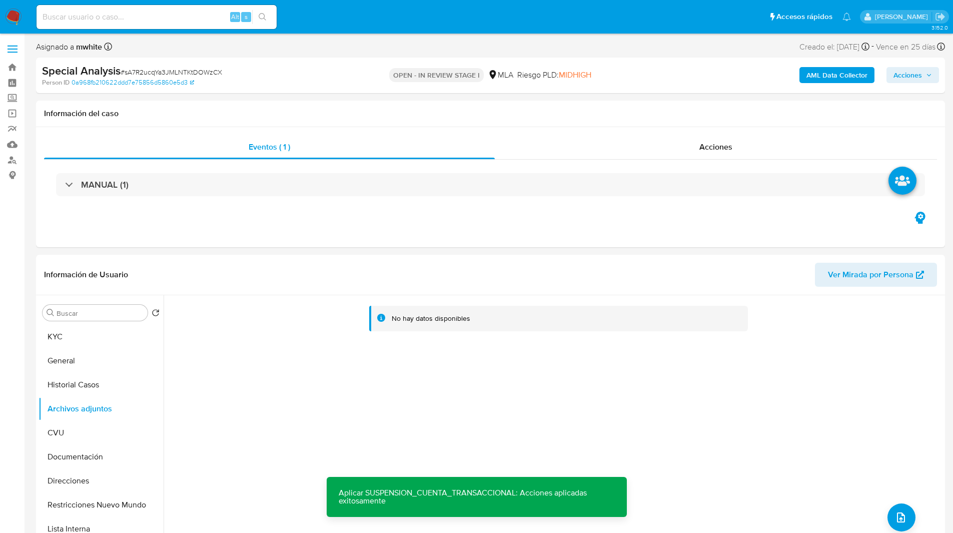
click at [815, 77] on b "AML Data Collector" at bounding box center [837, 75] width 61 height 16
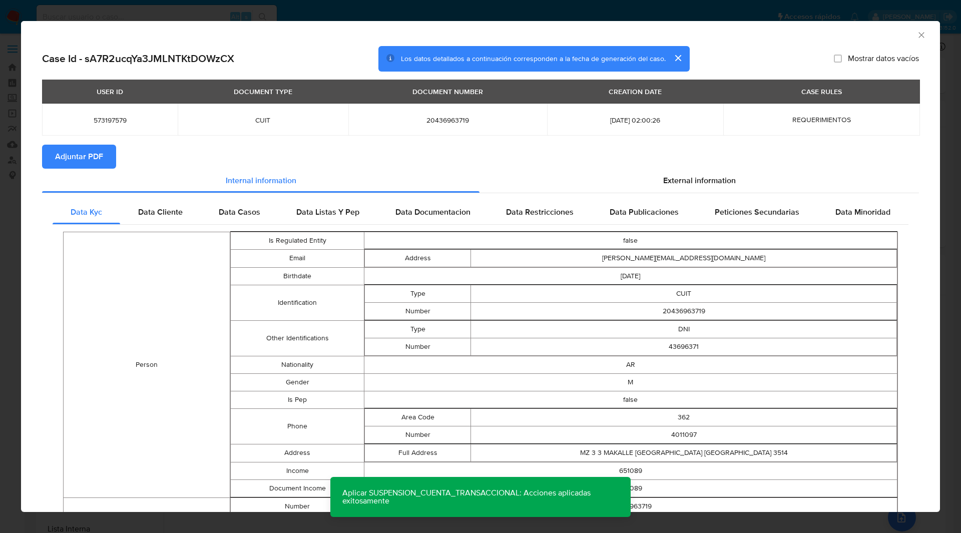
click at [101, 154] on span "Adjuntar PDF" at bounding box center [79, 157] width 48 height 22
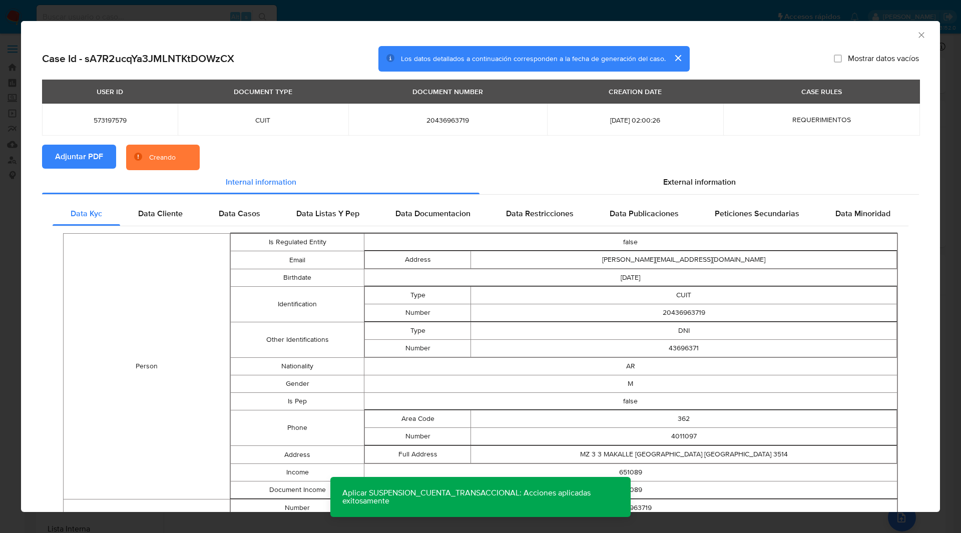
click at [343, 45] on div "AML Data Collector" at bounding box center [480, 33] width 919 height 25
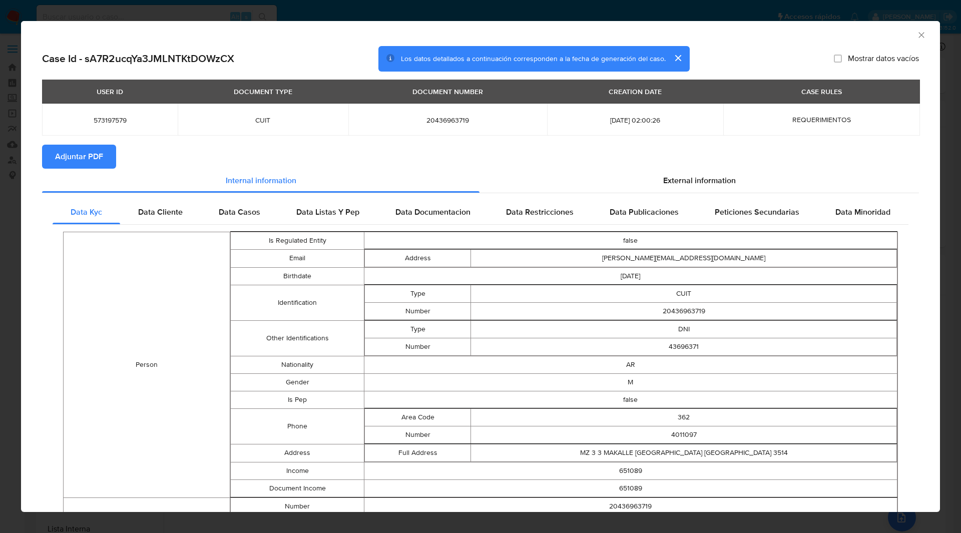
click at [842, 22] on div "AML Data Collector" at bounding box center [480, 33] width 919 height 25
click at [916, 33] on icon "Cerrar ventana" at bounding box center [921, 35] width 10 height 10
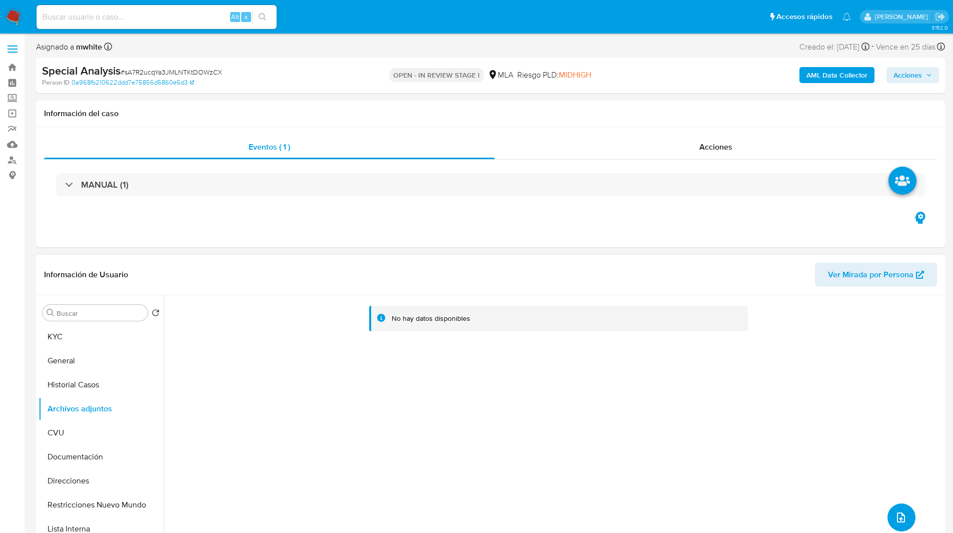
click at [904, 515] on button "upload-file" at bounding box center [902, 517] width 28 height 28
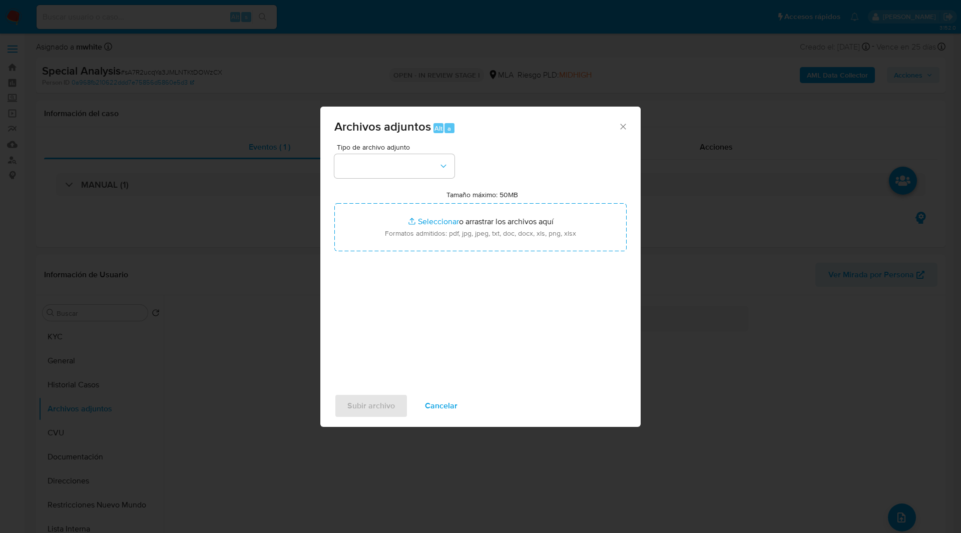
click at [397, 148] on span "Tipo de archivo adjunto" at bounding box center [397, 147] width 120 height 7
click at [403, 163] on button "button" at bounding box center [394, 166] width 120 height 24
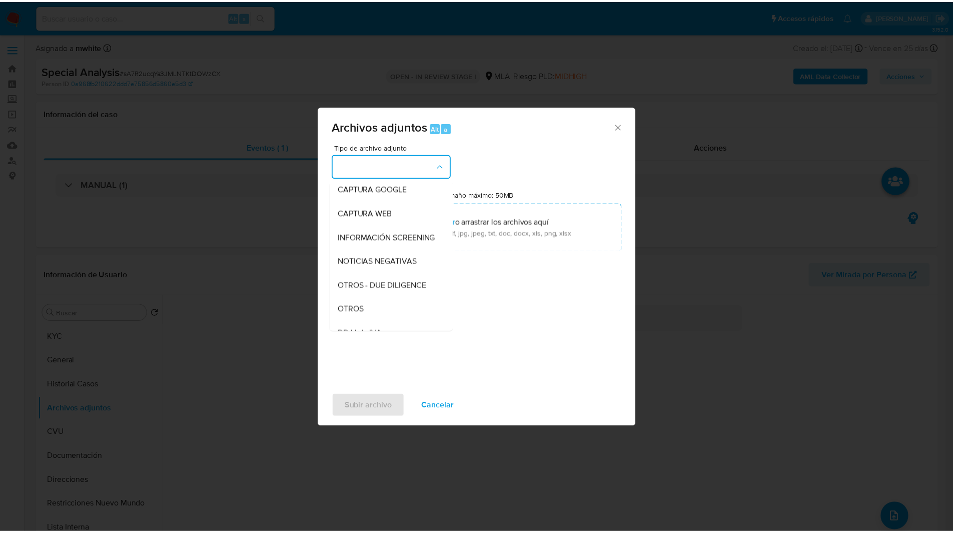
scroll to position [101, 0]
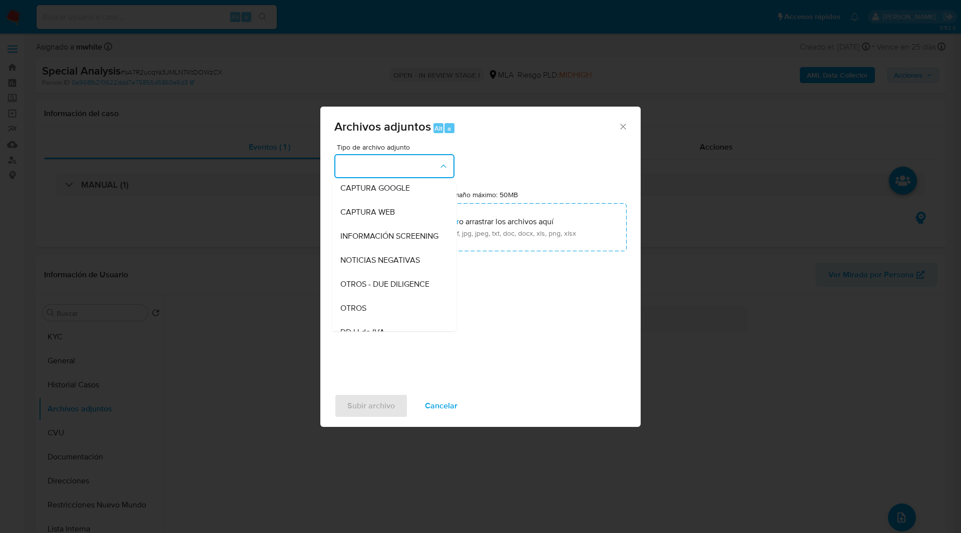
drag, startPoint x: 400, startPoint y: 214, endPoint x: 355, endPoint y: 307, distance: 104.1
click at [355, 307] on div "OTROS" at bounding box center [391, 308] width 102 height 24
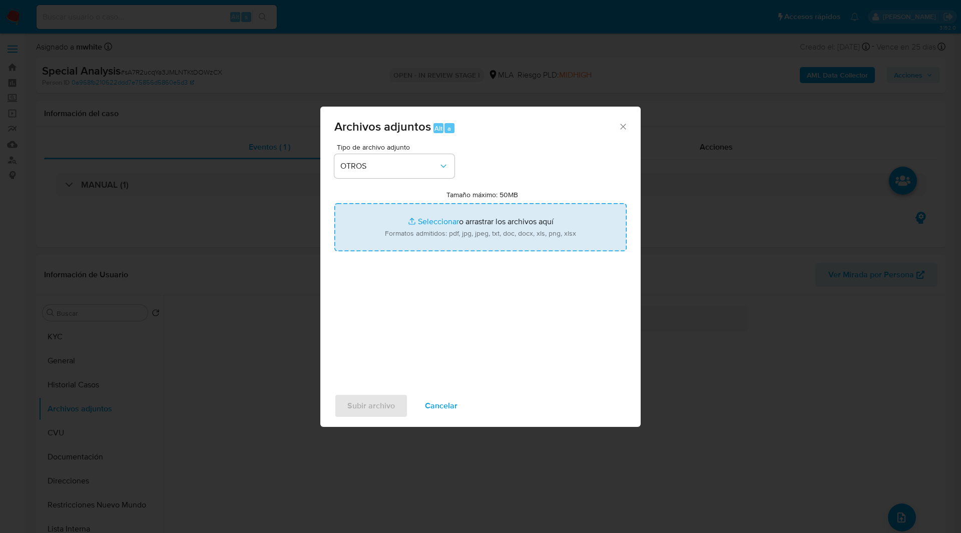
type input "C:\fakepath\NOSIS_Manager_InformeIndividual_20436963719_654925_20250812134519.p…"
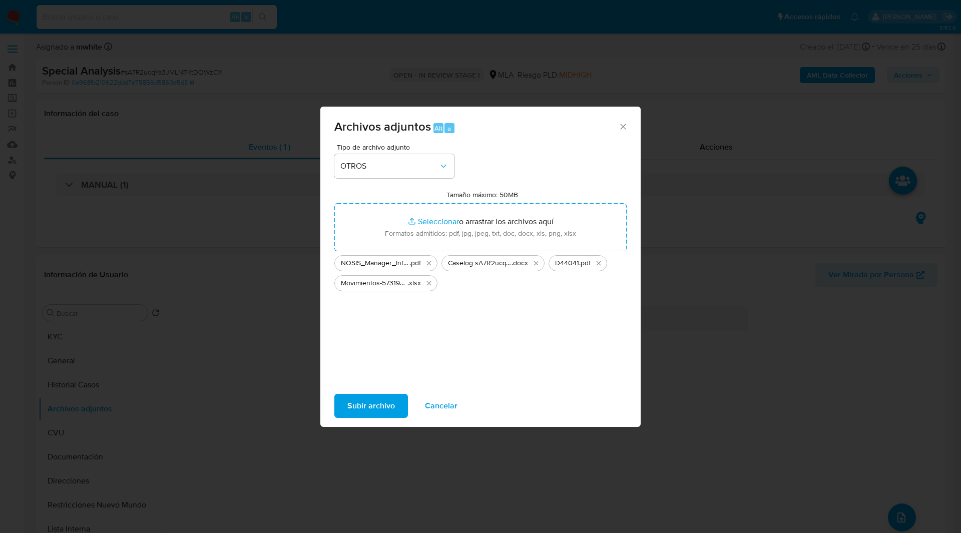
click at [503, 152] on div "Tipo de archivo adjunto OTROS Tamaño máximo: 50MB Seleccionar archivos Seleccio…" at bounding box center [480, 262] width 292 height 236
click at [378, 402] on span "Subir archivo" at bounding box center [371, 406] width 48 height 22
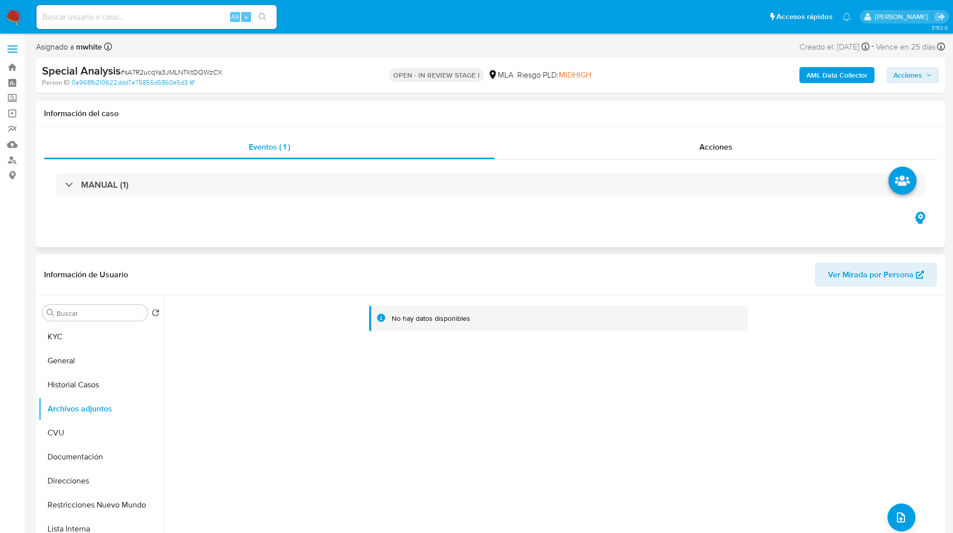
click at [641, 236] on div "Eventos ( 1 ) Acciones MANUAL (1)" at bounding box center [490, 187] width 909 height 120
click at [900, 79] on span "Acciones" at bounding box center [908, 75] width 29 height 16
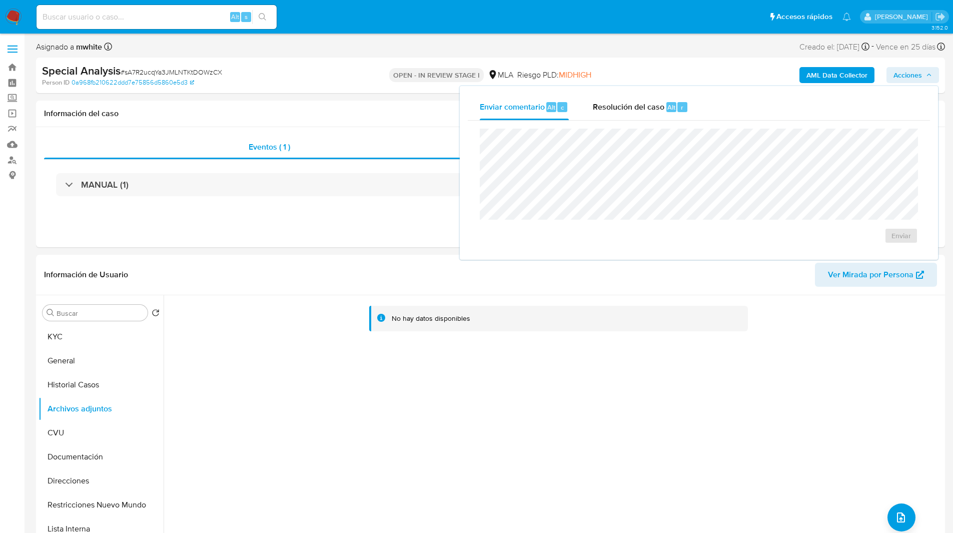
click at [630, 123] on div "Enviar" at bounding box center [699, 186] width 462 height 131
click at [625, 116] on div "Resolución del caso Alt r" at bounding box center [641, 107] width 96 height 26
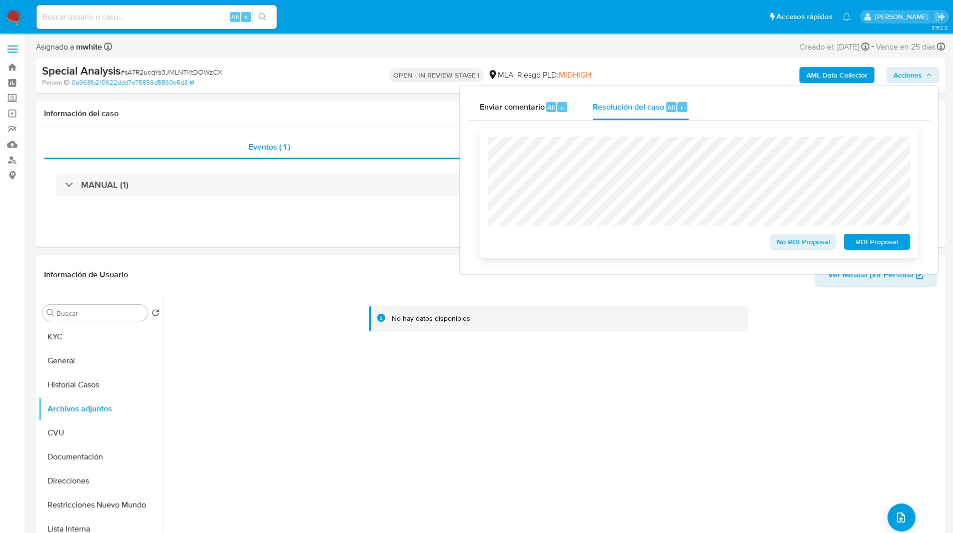
click at [881, 244] on span "ROI Proposal" at bounding box center [877, 242] width 52 height 14
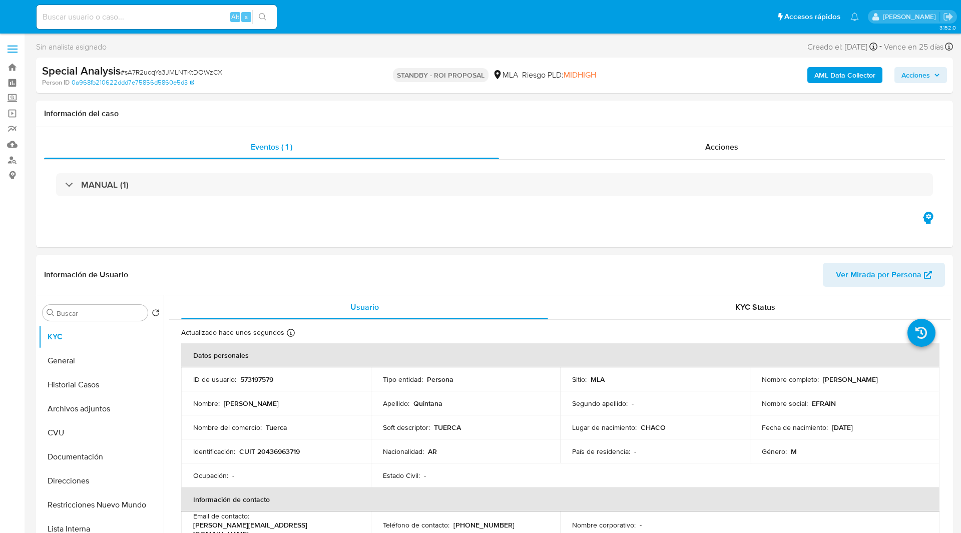
select select "10"
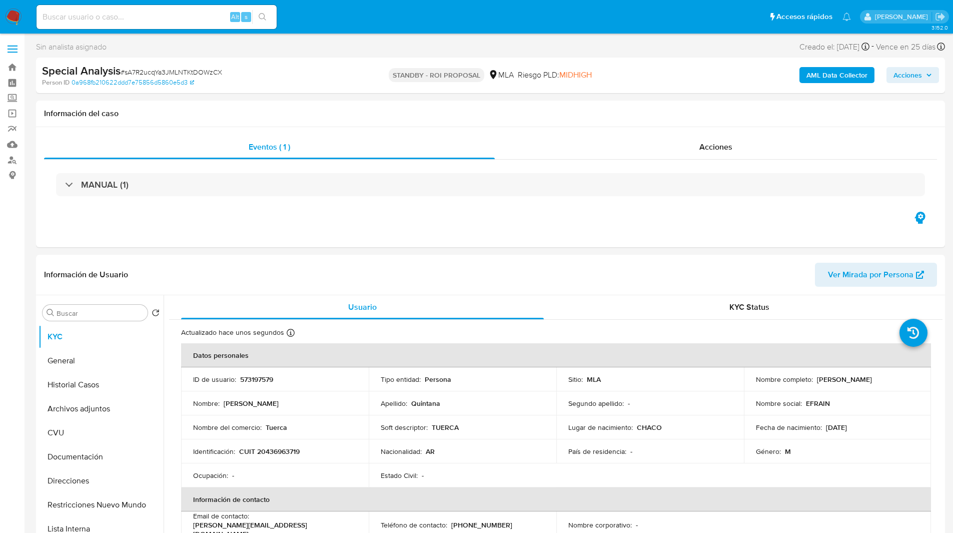
click at [286, 73] on div "Special Analysis # sA7R2ucqYa3JMLNTKtDOWzCX" at bounding box center [189, 71] width 295 height 15
click at [121, 15] on input at bounding box center [157, 17] width 240 height 13
paste input "TxbHFCWstXnqOie4wlkX6cOi"
type input "TxbHFCWstXnqOie4wlkX6cOi"
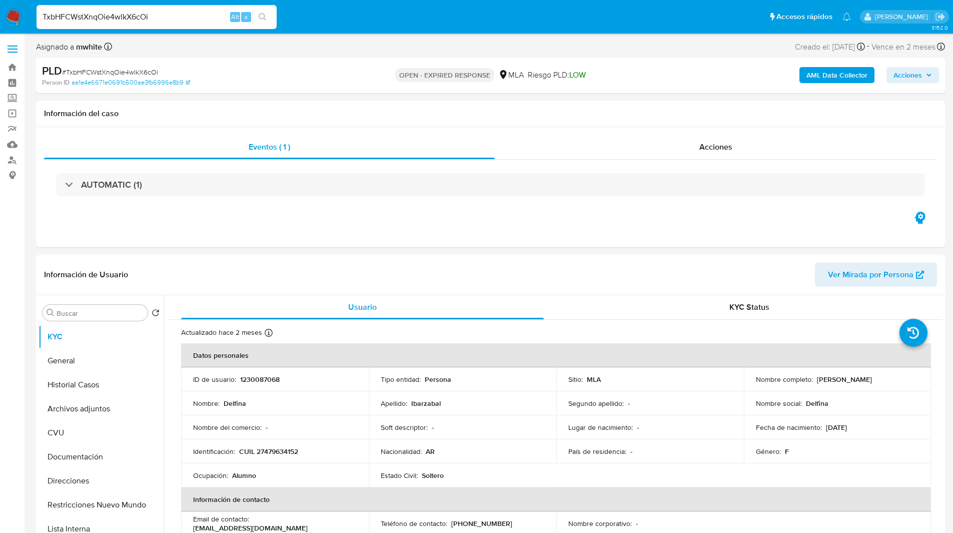
click at [10, 14] on img at bounding box center [13, 17] width 17 height 17
select select "10"
click at [262, 377] on p "1230087068" at bounding box center [260, 379] width 40 height 9
copy p "1230087068"
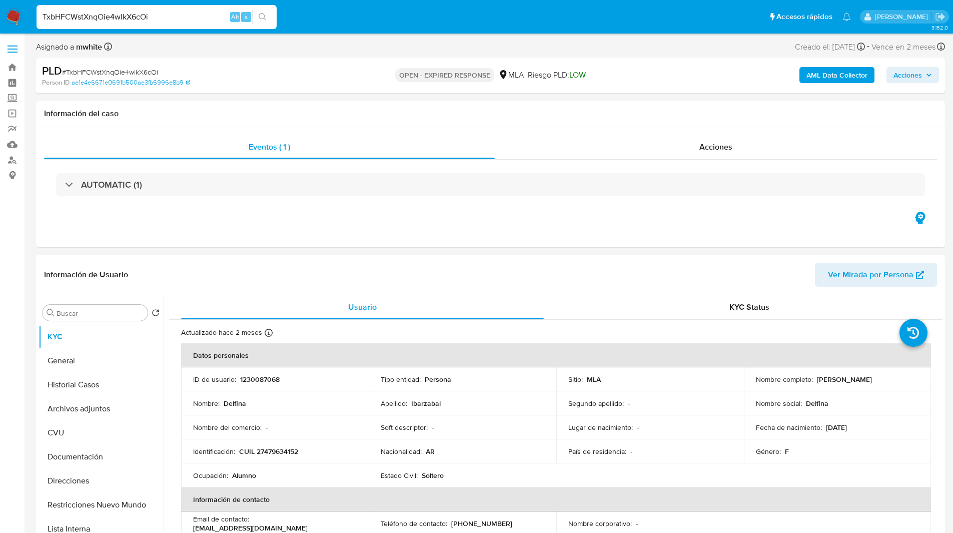
click at [573, 27] on ul "Pausado Ver notificaciones TxbHFCWstXnqOie4wlkX6cOi Alt s Accesos rápidos Presi…" at bounding box center [444, 16] width 825 height 25
click at [280, 66] on div "PLD # TxbHFCWstXnqOie4wlkX6cOi" at bounding box center [189, 71] width 295 height 15
click at [571, 223] on div "Eventos ( 1 ) Acciones AUTOMATIC (1)" at bounding box center [490, 187] width 909 height 120
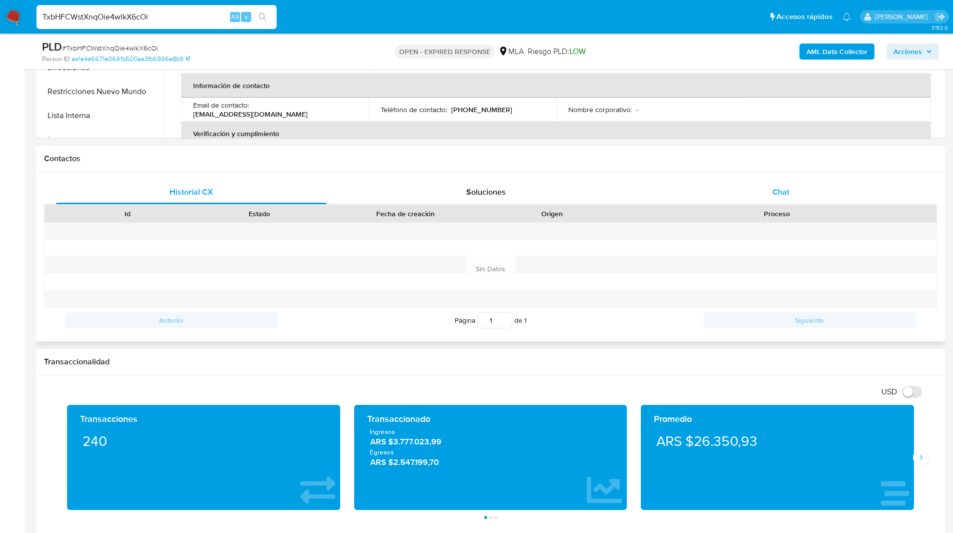
scroll to position [437, 0]
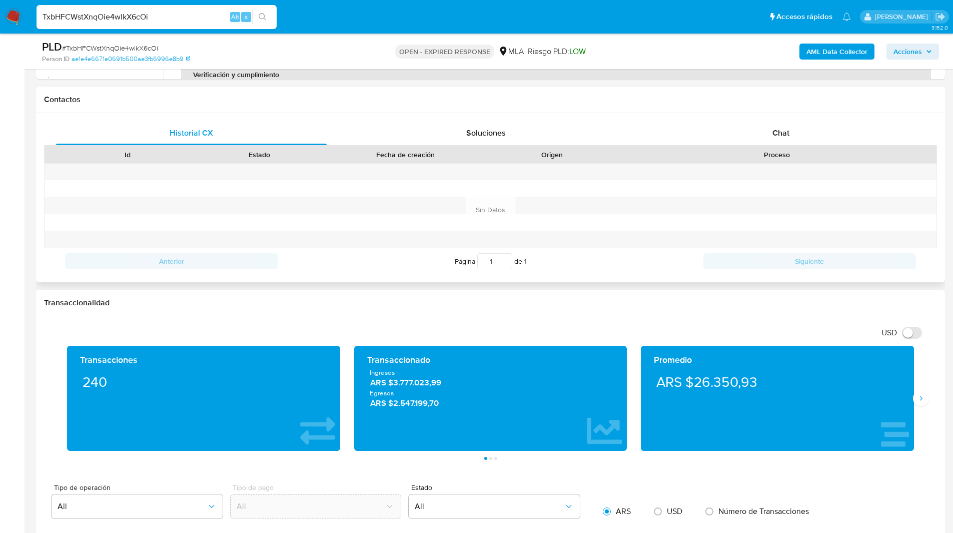
click at [770, 118] on div "Historial CX Soluciones Chat Id Estado Fecha de creación Origen Proceso Anterio…" at bounding box center [490, 197] width 909 height 169
click at [769, 129] on div "Chat" at bounding box center [781, 133] width 271 height 24
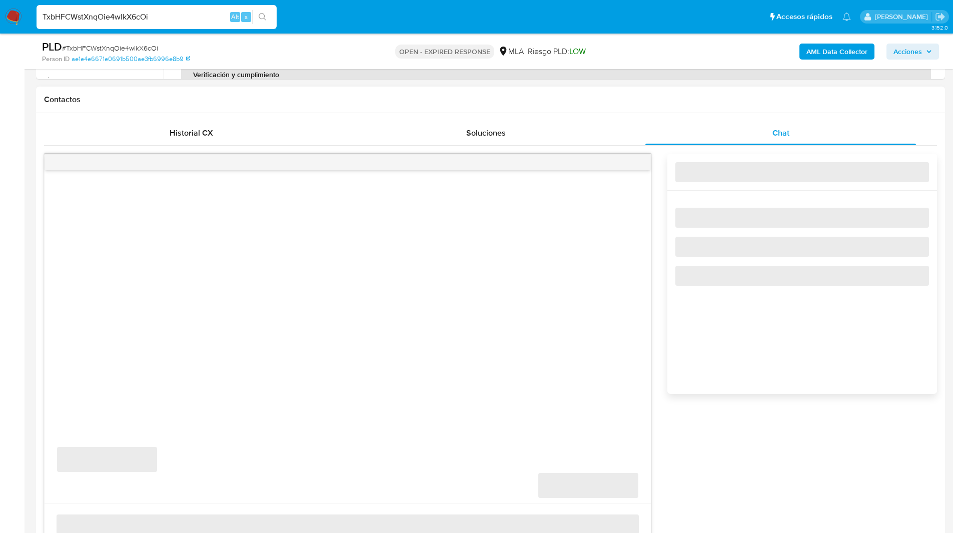
click at [682, 104] on h1 "Contactos" at bounding box center [490, 100] width 893 height 10
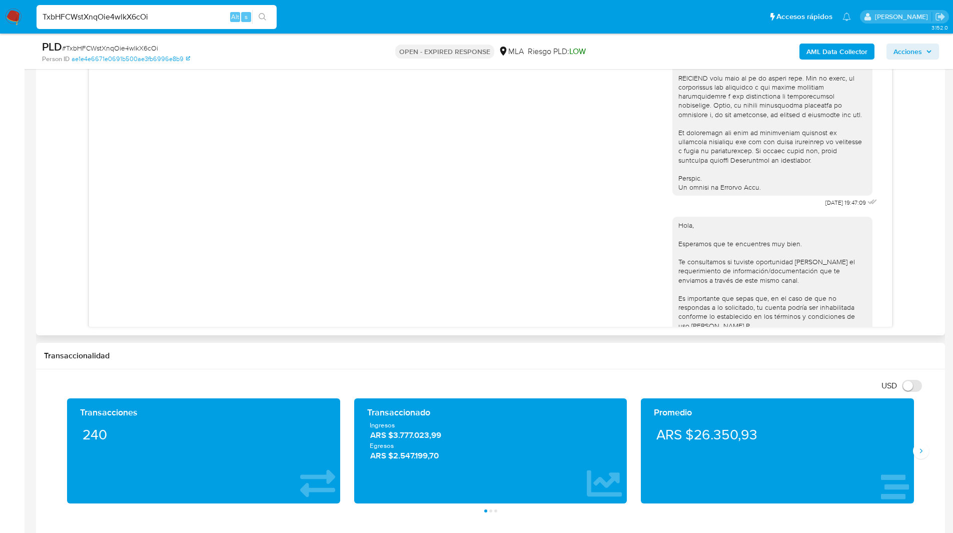
scroll to position [454, 0]
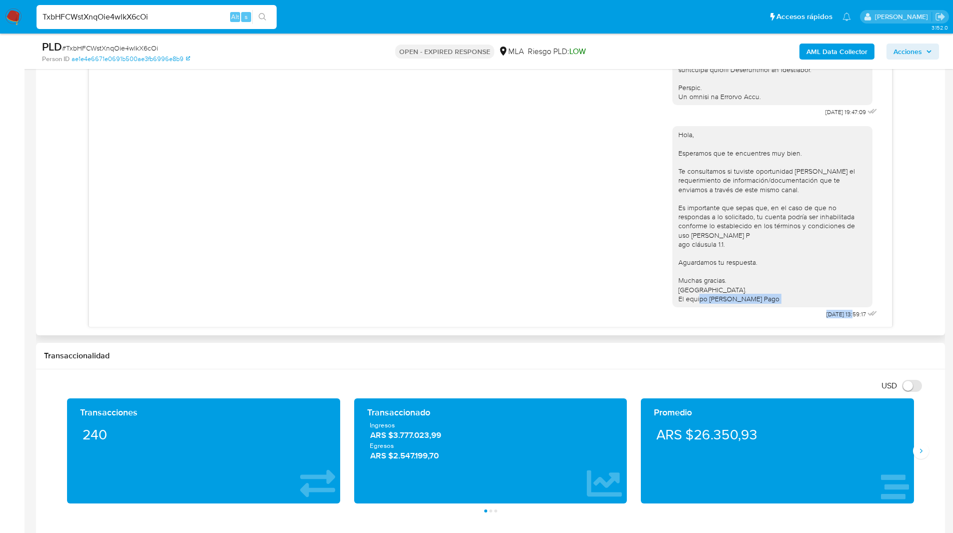
drag, startPoint x: 837, startPoint y: 313, endPoint x: 798, endPoint y: 311, distance: 39.6
click at [798, 311] on div "Hola, Esperamos que te encuentres muy bien. Te consultamos si tuviste oportunid…" at bounding box center [776, 220] width 207 height 202
copy div "[DATE]"
click at [574, 24] on ul "Pausado Ver notificaciones TxbHFCWstXnqOie4wlkX6cOi Alt s Accesos rápidos Presi…" at bounding box center [444, 16] width 825 height 25
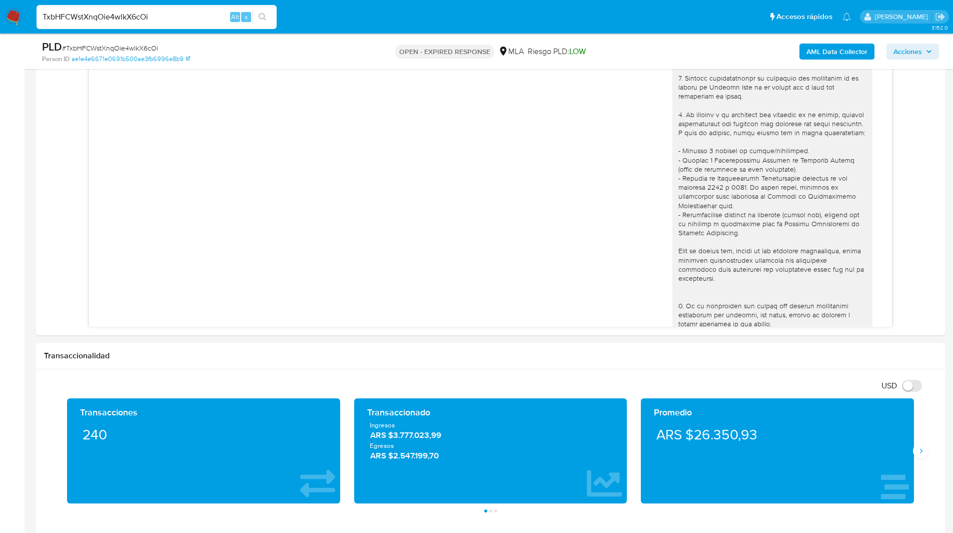
click at [99, 18] on input "TxbHFCWstXnqOie4wlkX6cOi" at bounding box center [157, 17] width 240 height 13
click at [11, 16] on img at bounding box center [13, 17] width 17 height 17
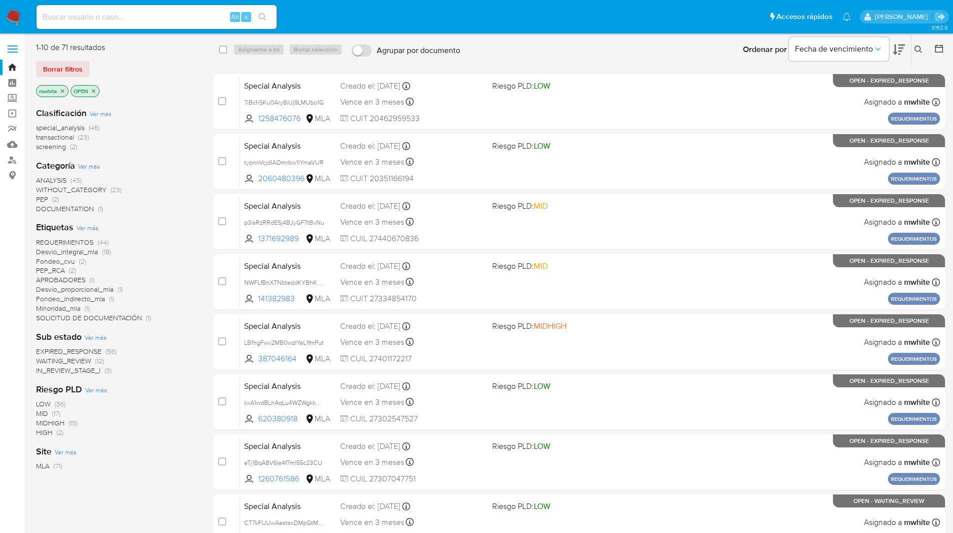
click at [142, 25] on div "Alt s" at bounding box center [157, 17] width 240 height 24
click at [125, 18] on input at bounding box center [157, 17] width 240 height 13
paste input "AOu9GwcFWCGuS9SibHli1Q49"
type input "AOu9GwcFWCGuS9SibHli1Q49"
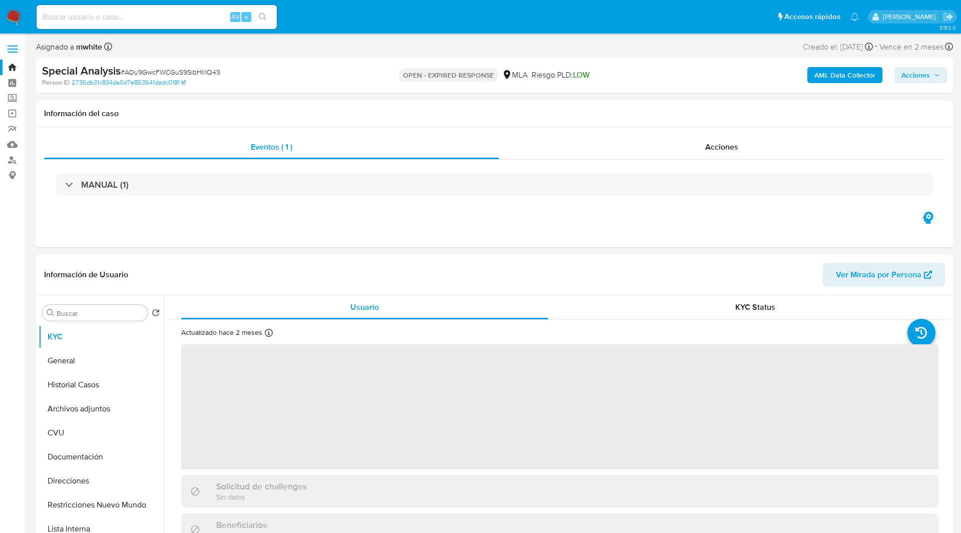
select select "10"
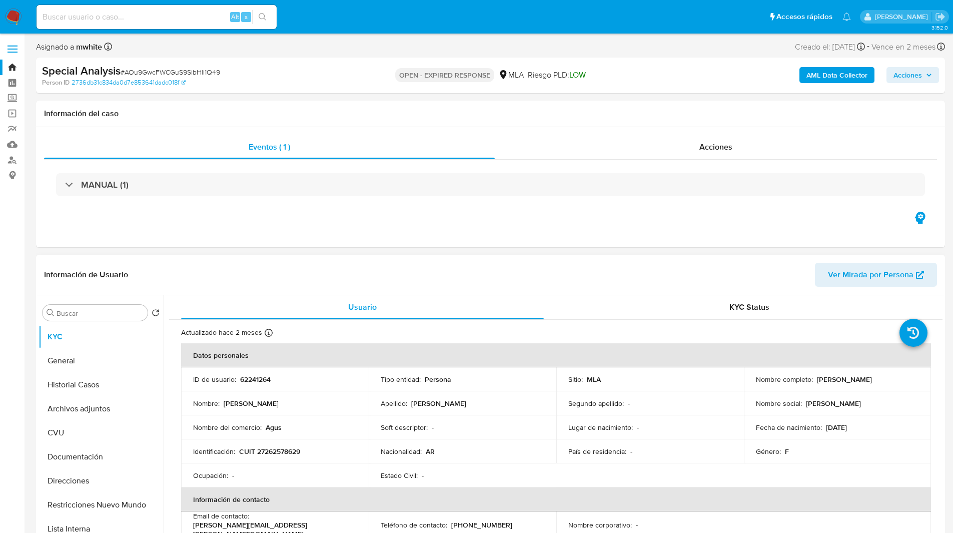
drag, startPoint x: 816, startPoint y: 379, endPoint x: 910, endPoint y: 382, distance: 94.6
click at [910, 382] on div "Nombre completo : Maria Agustina Elizalde" at bounding box center [838, 379] width 164 height 9
copy p "[PERSON_NAME]"
click at [282, 453] on p "CUIT 27262578629" at bounding box center [269, 451] width 61 height 9
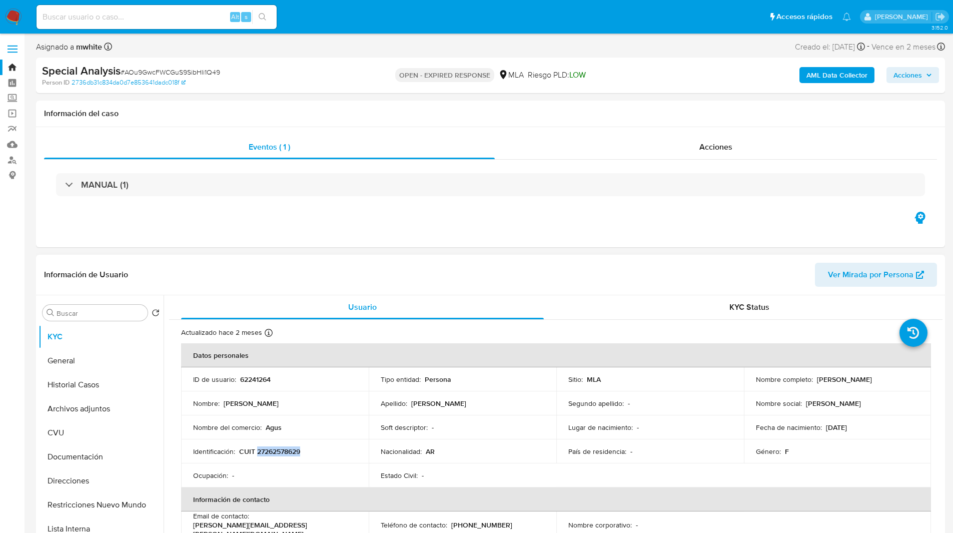
copy p "27262578629"
click at [429, 28] on ul "Pausado Ver notificaciones Alt s Accesos rápidos Presiona las siguientes teclas…" at bounding box center [444, 16] width 825 height 25
click at [292, 17] on ul "Pausado Ver notificaciones Alt s Accesos rápidos Presiona las siguientes teclas…" at bounding box center [444, 16] width 825 height 25
click at [317, 16] on ul "Pausado Ver notificaciones Alt s Accesos rápidos Presiona las siguientes teclas…" at bounding box center [444, 16] width 825 height 25
click at [337, 28] on ul "Pausado Ver notificaciones Alt s Accesos rápidos Presiona las siguientes teclas…" at bounding box center [444, 16] width 825 height 25
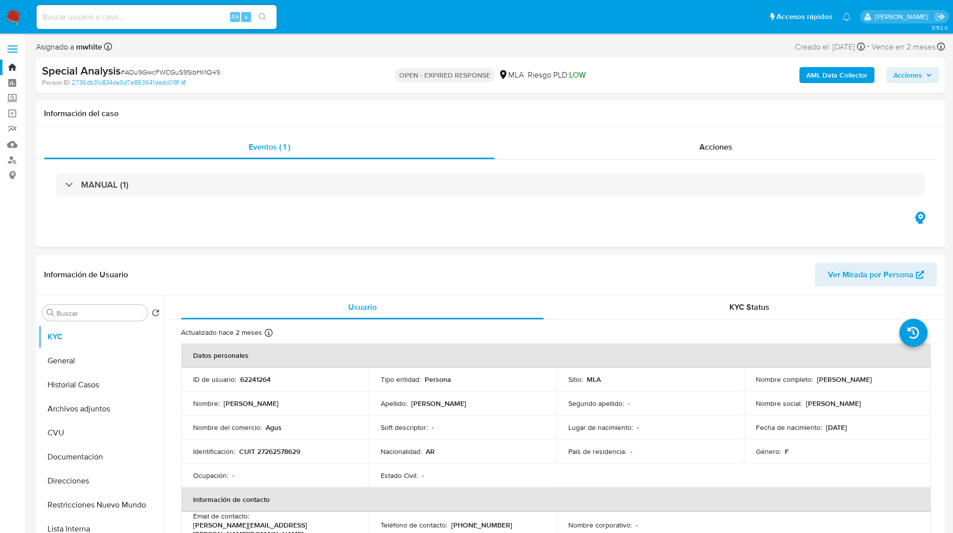
click at [308, 25] on ul "Pausado Ver notificaciones Alt s Accesos rápidos Presiona las siguientes teclas…" at bounding box center [444, 16] width 825 height 25
click at [344, 26] on ul "Pausado Ver notificaciones Alt s Accesos rápidos Presiona las siguientes teclas…" at bounding box center [444, 16] width 825 height 25
click at [349, 15] on ul "Pausado Ver notificaciones Alt s Accesos rápidos Presiona las siguientes teclas…" at bounding box center [444, 16] width 825 height 25
click at [412, 29] on ul "Pausado Ver notificaciones Alt s Accesos rápidos Presiona las siguientes teclas…" at bounding box center [444, 16] width 825 height 25
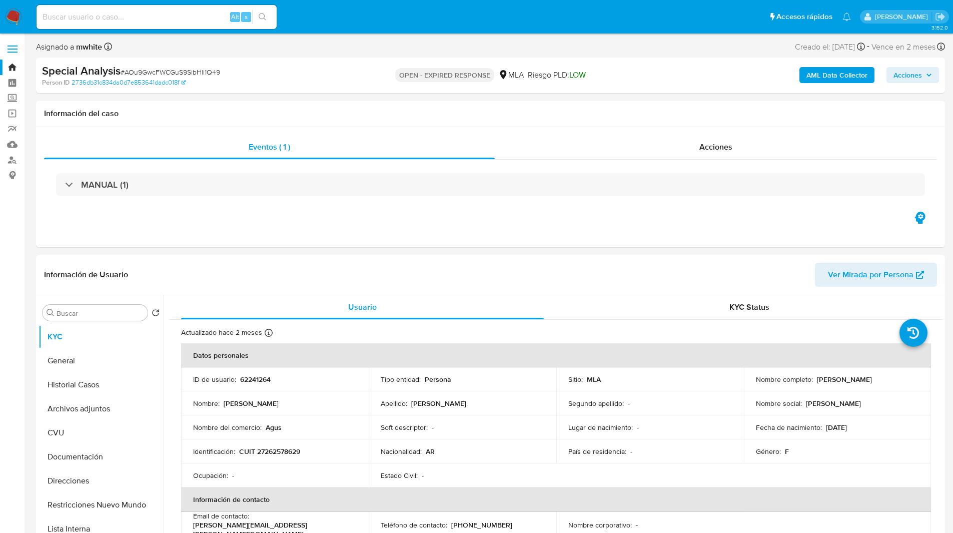
click at [420, 26] on ul "Pausado Ver notificaciones Alt s Accesos rápidos Presiona las siguientes teclas…" at bounding box center [444, 16] width 825 height 25
click at [446, 24] on ul "Pausado Ver notificaciones Alt s Accesos rápidos Presiona las siguientes teclas…" at bounding box center [444, 16] width 825 height 25
click at [467, 16] on ul "Pausado Ver notificaciones Alt s Accesos rápidos Presiona las siguientes teclas…" at bounding box center [444, 16] width 825 height 25
click at [457, 17] on ul "Pausado Ver notificaciones Alt s Accesos rápidos Presiona las siguientes teclas…" at bounding box center [444, 16] width 825 height 25
click at [433, 21] on ul "Pausado Ver notificaciones Alt s Accesos rápidos Presiona las siguientes teclas…" at bounding box center [444, 16] width 825 height 25
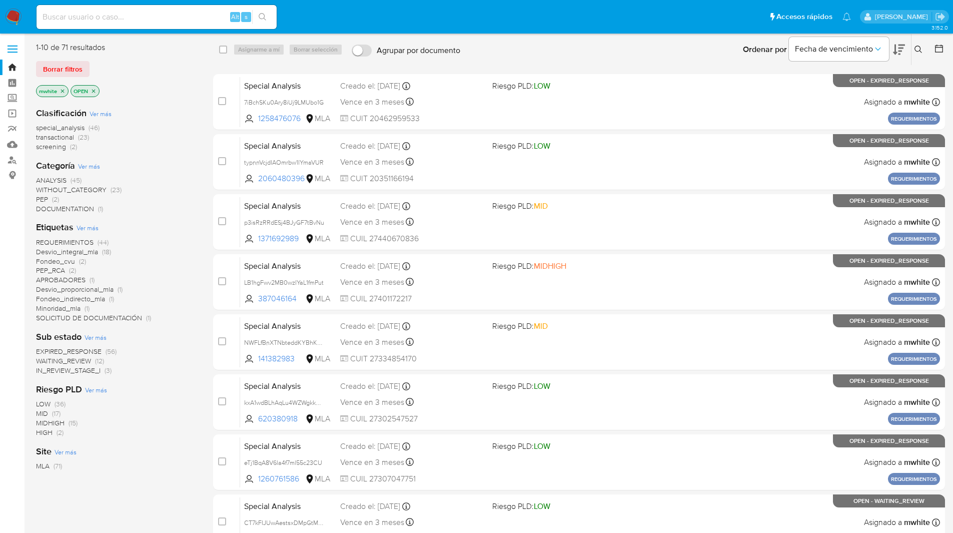
click at [922, 48] on icon at bounding box center [919, 50] width 8 height 8
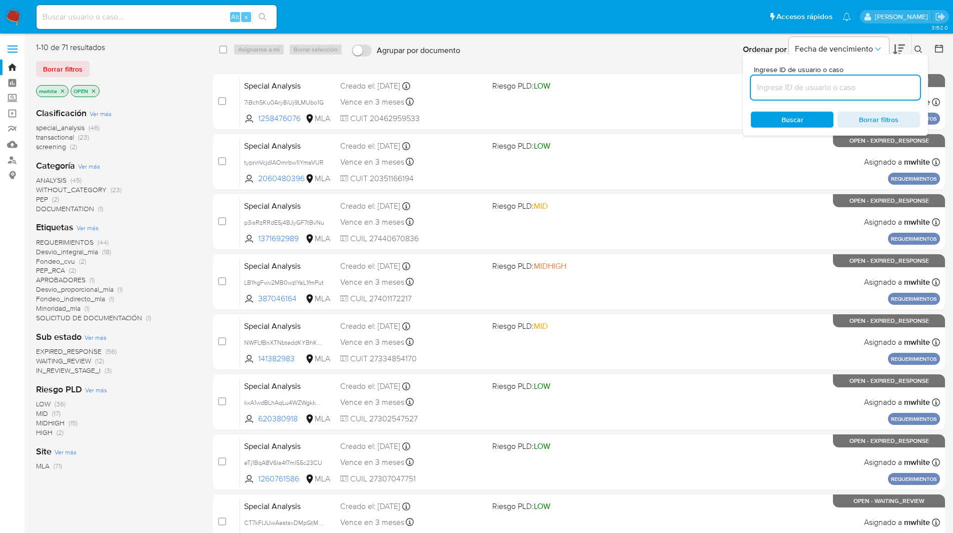
click at [792, 87] on input at bounding box center [835, 87] width 169 height 13
type input "TxbHFCWstXnqOie4wlkX6cOi"
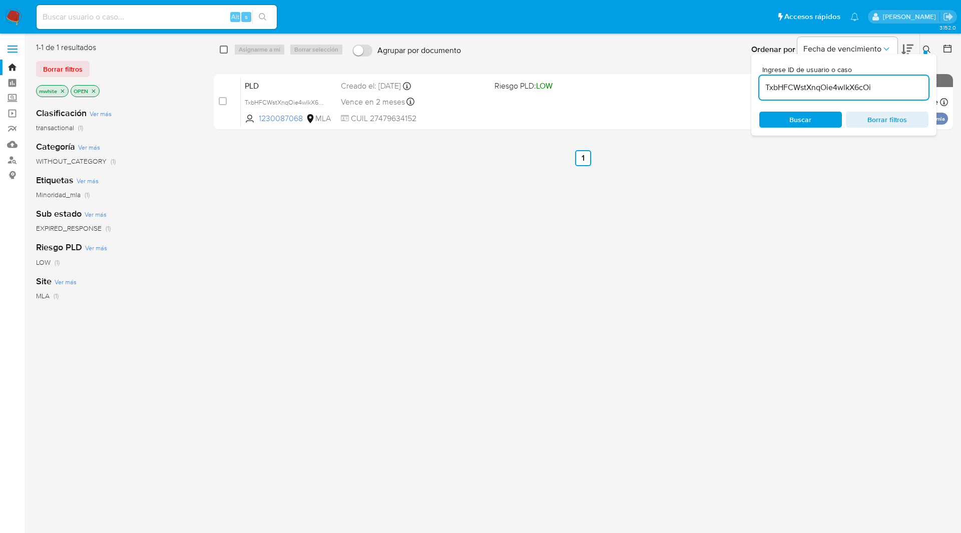
click at [225, 51] on input "checkbox" at bounding box center [224, 50] width 8 height 8
checkbox input "true"
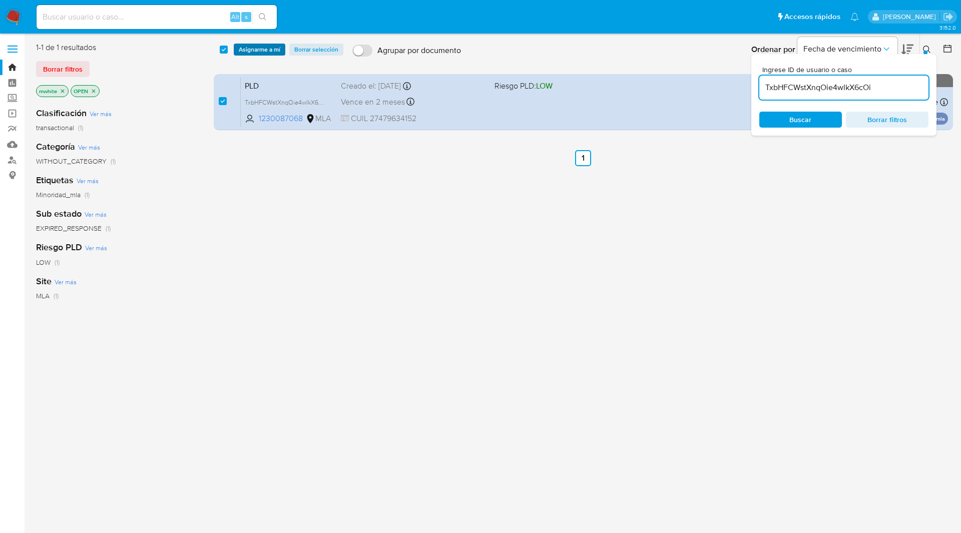
click at [237, 50] on button "Asignarme a mí" at bounding box center [260, 50] width 52 height 12
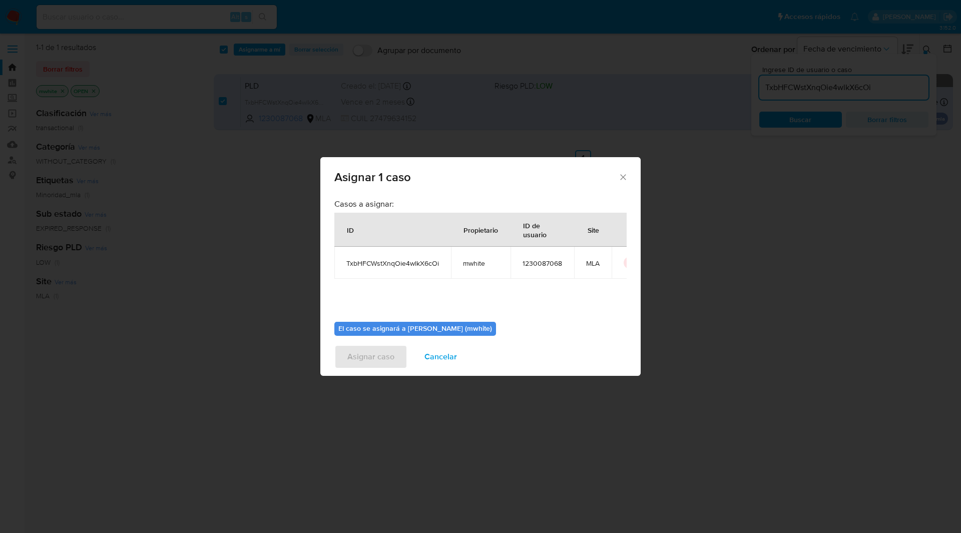
click at [464, 261] on span "mwhite" at bounding box center [481, 263] width 36 height 9
copy span "mwhite"
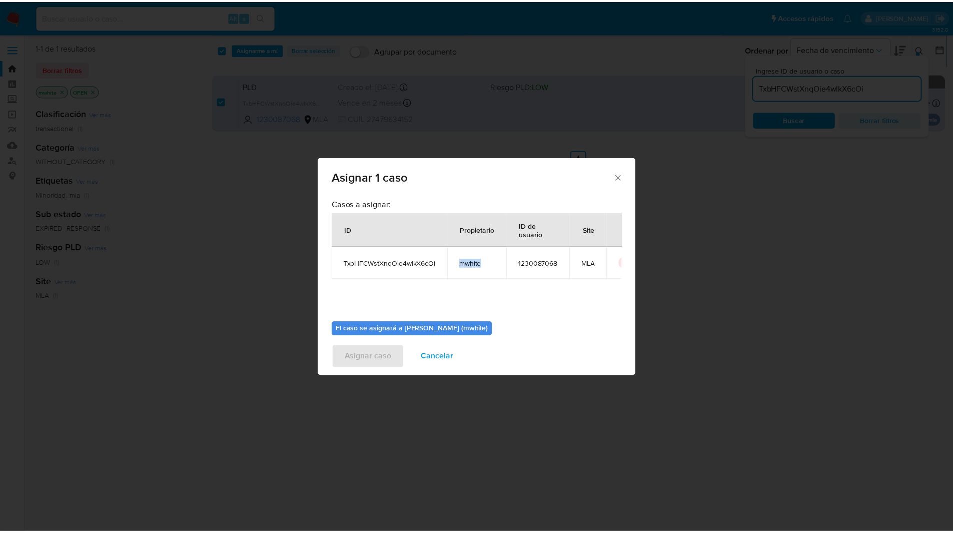
scroll to position [52, 0]
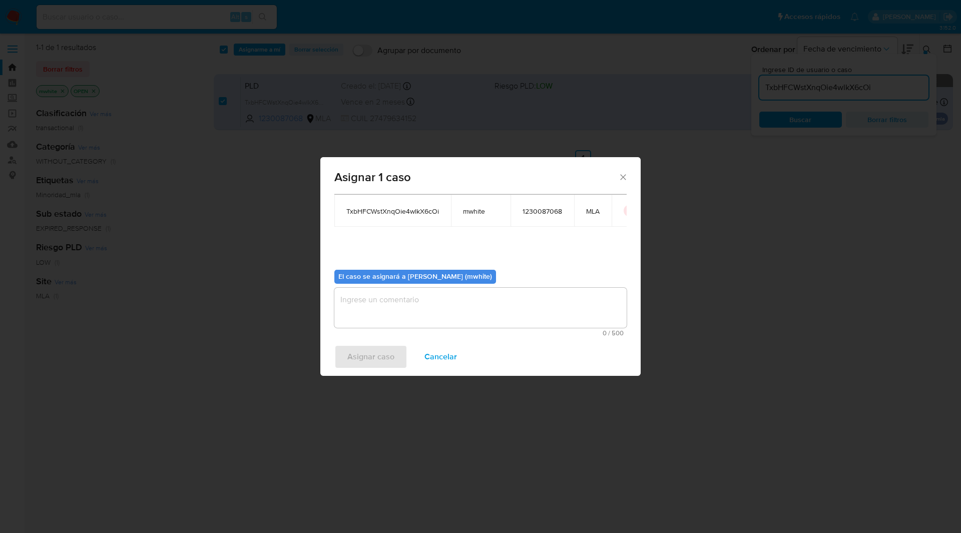
click at [370, 304] on textarea "assign-modal" at bounding box center [480, 308] width 292 height 40
paste textarea "mwhite"
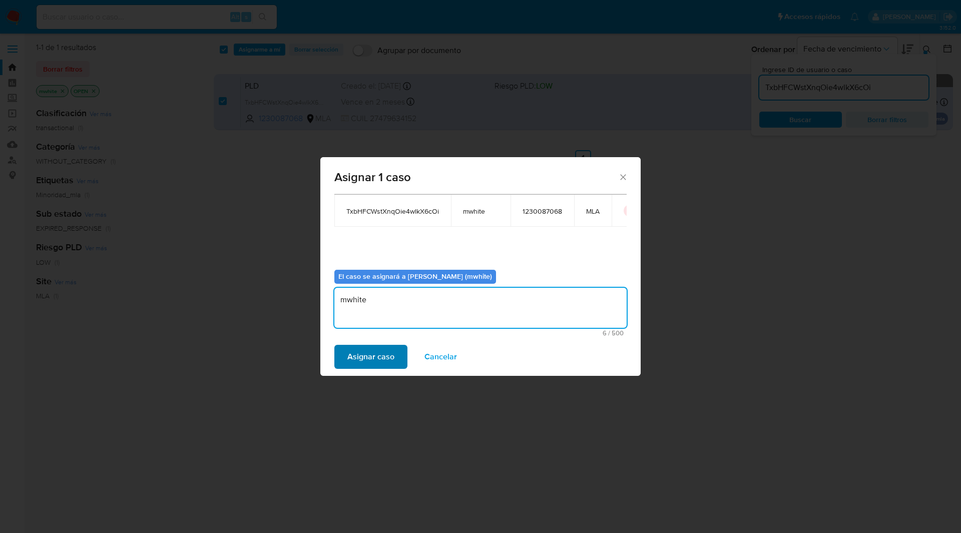
type textarea "mwhite"
click at [370, 356] on span "Asignar caso" at bounding box center [370, 357] width 47 height 22
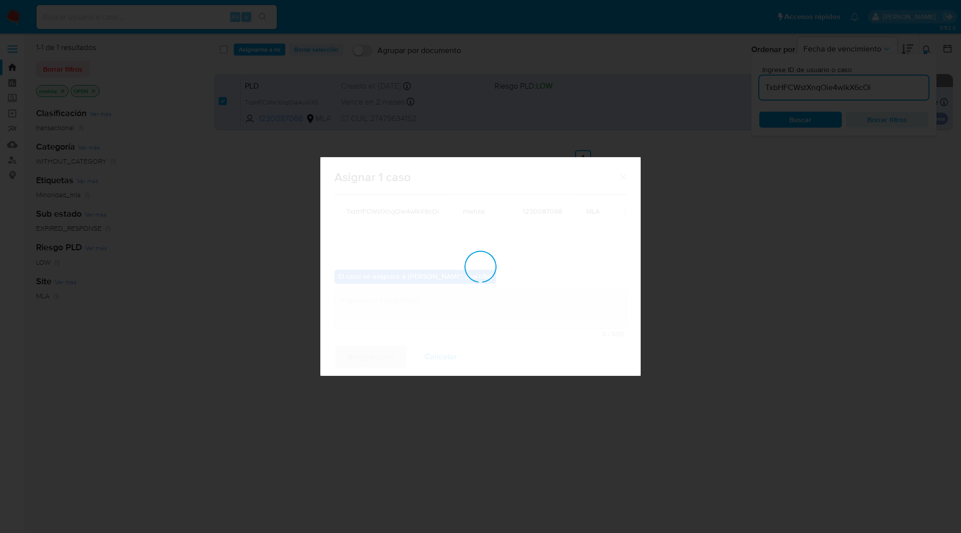
checkbox input "false"
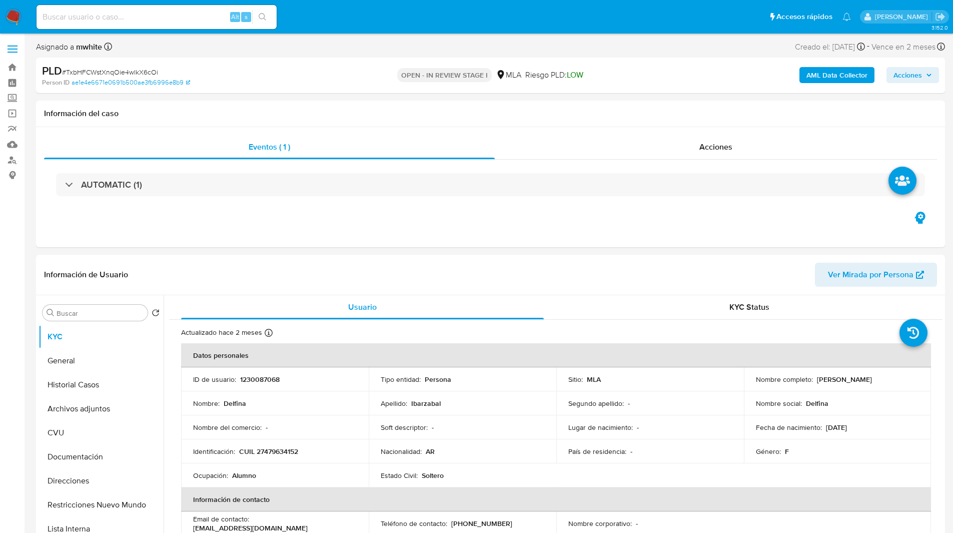
select select "10"
click at [632, 29] on ul "Pausado Ver notificaciones Alt s Accesos rápidos Presiona las siguientes teclas…" at bounding box center [444, 16] width 825 height 25
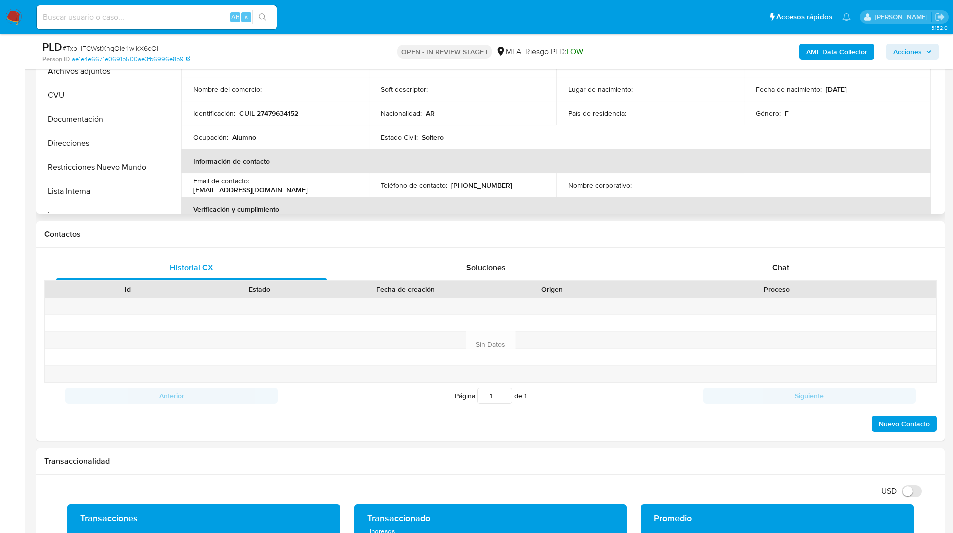
scroll to position [311, 0]
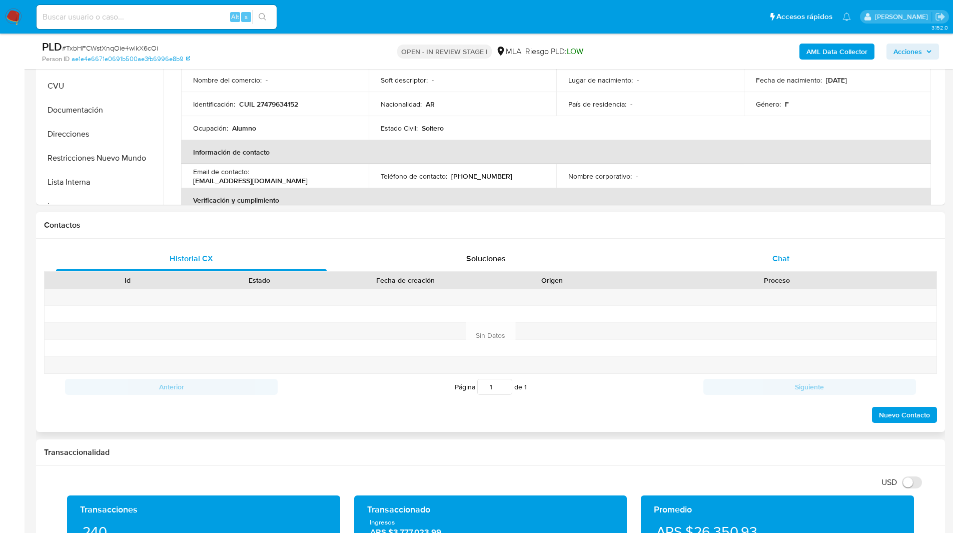
click at [773, 247] on div "Chat" at bounding box center [781, 259] width 271 height 24
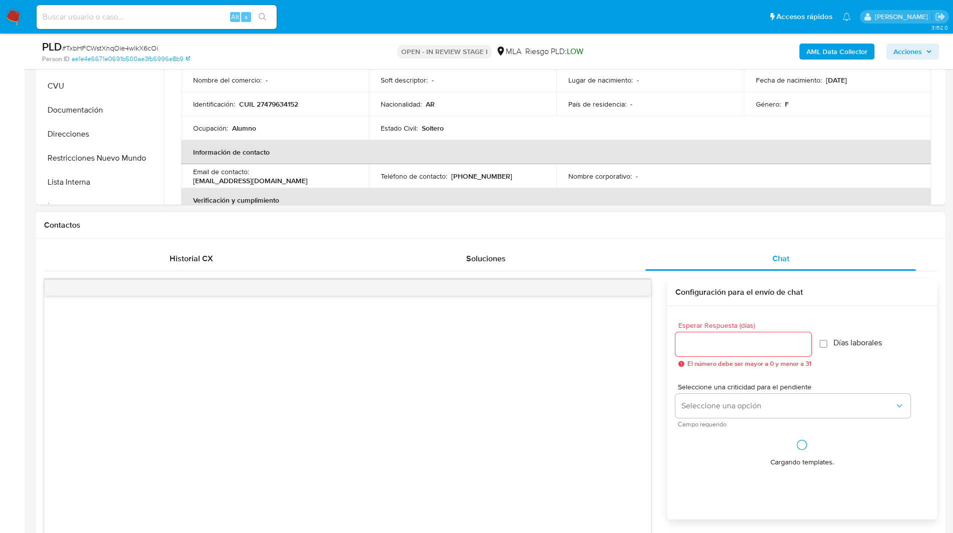
click at [640, 235] on div "Contactos" at bounding box center [490, 225] width 909 height 27
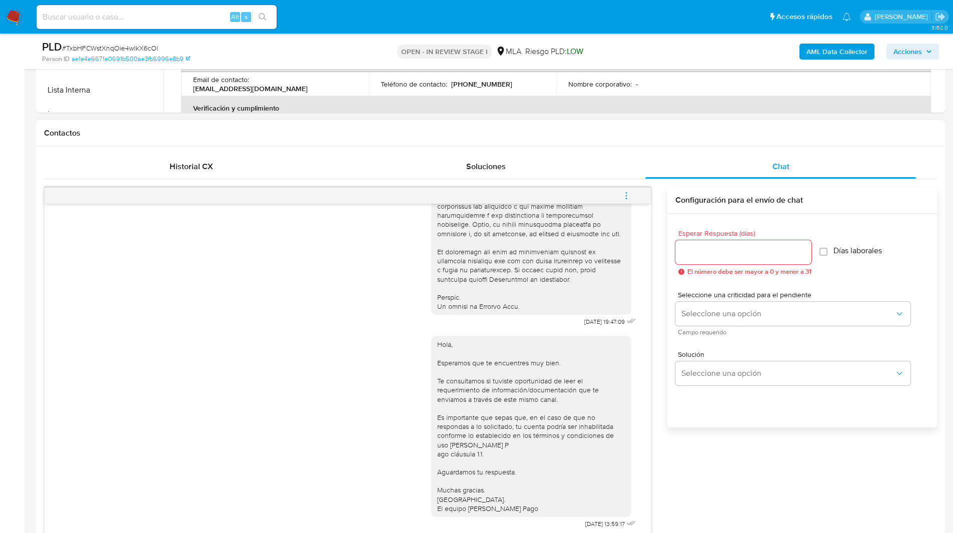
scroll to position [409, 0]
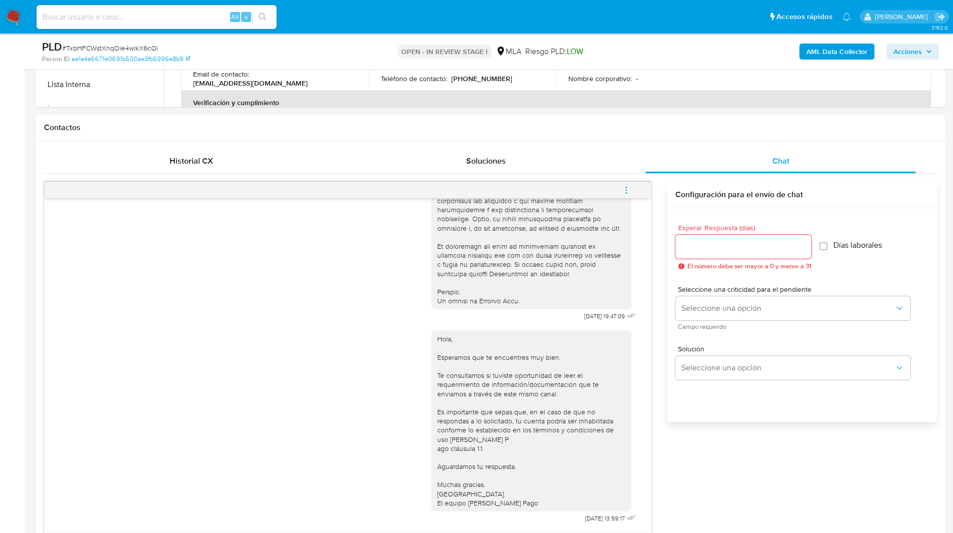
click at [630, 191] on icon "menu-action" at bounding box center [626, 190] width 9 height 9
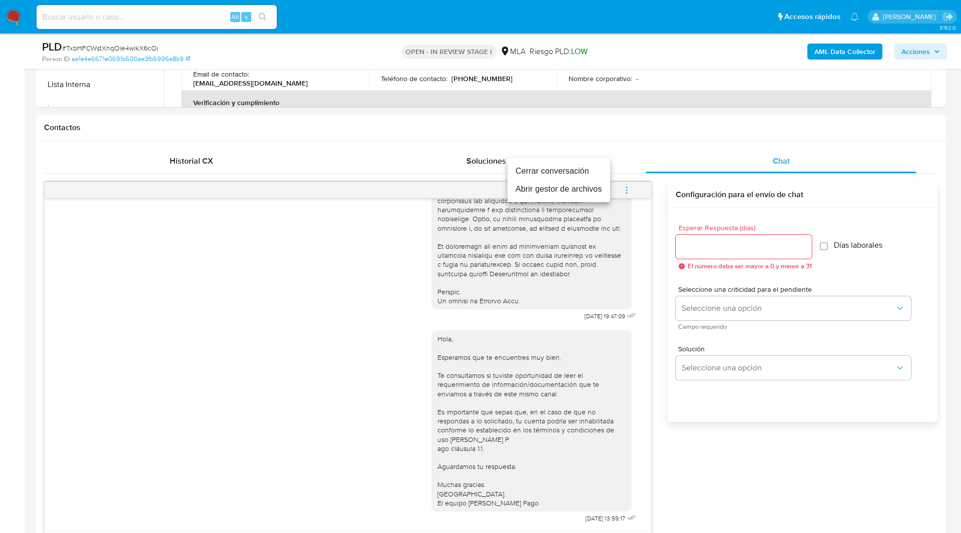
click at [538, 161] on ul "Cerrar conversación Abrir gestor de archivos" at bounding box center [558, 180] width 103 height 44
click at [543, 170] on li "Cerrar conversación" at bounding box center [558, 171] width 103 height 18
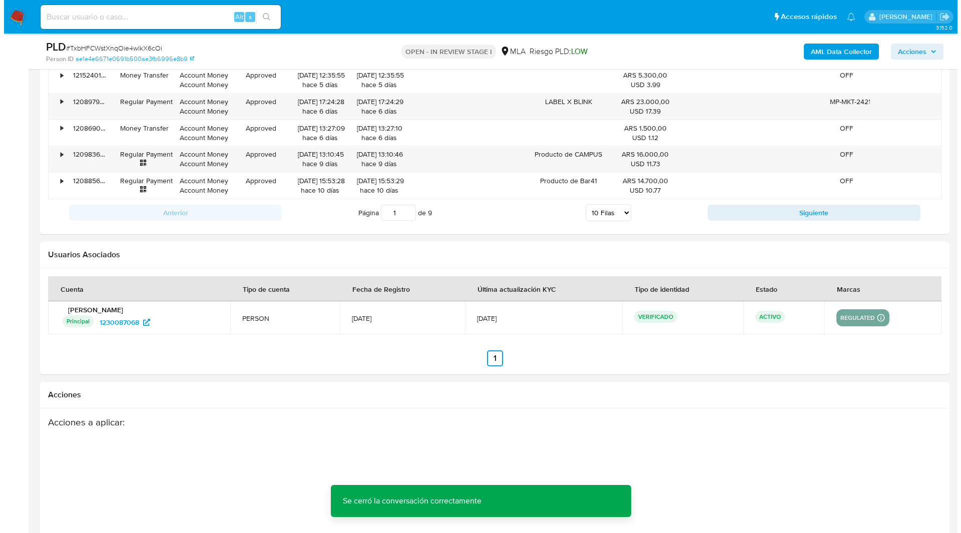
scroll to position [1760, 0]
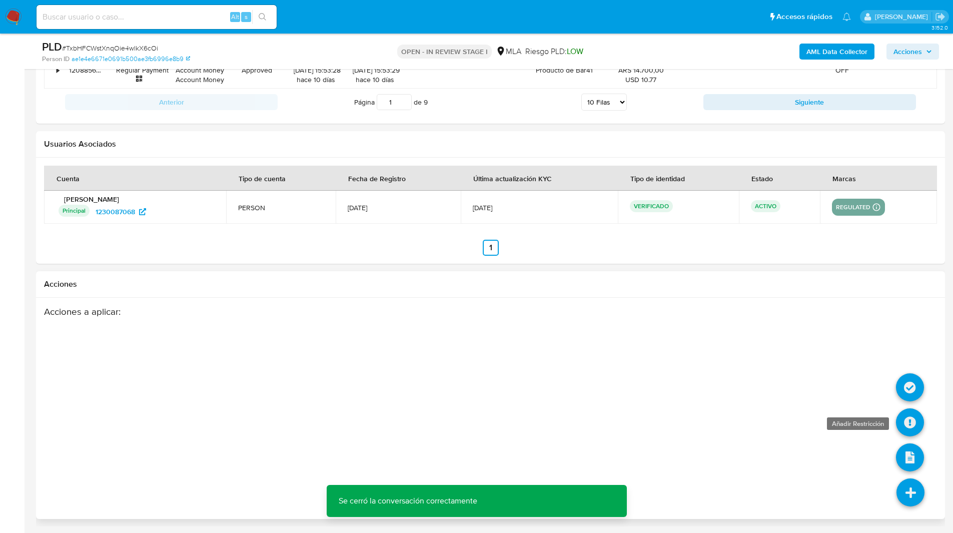
click at [908, 416] on icon at bounding box center [910, 422] width 28 height 28
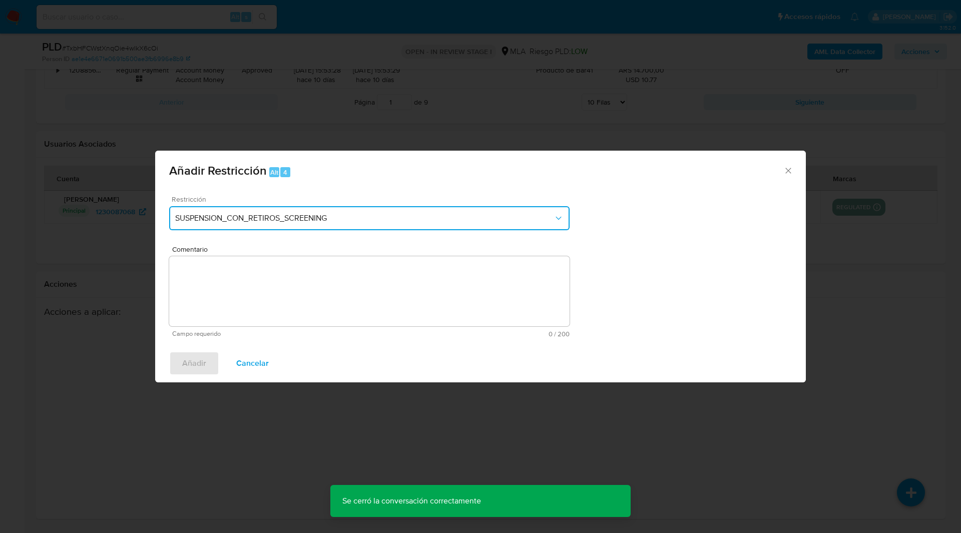
click at [270, 211] on button "SUSPENSION_CON_RETIROS_SCREENING" at bounding box center [369, 218] width 400 height 24
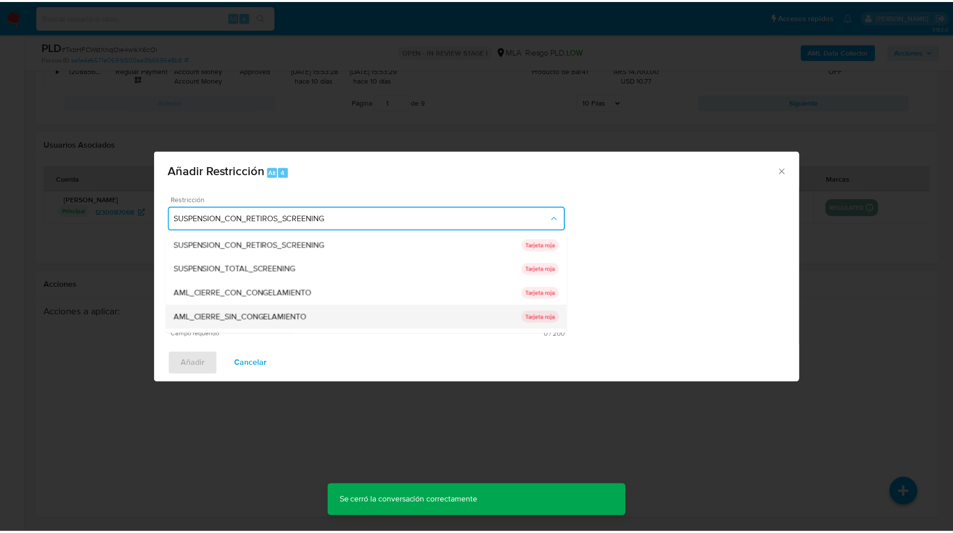
scroll to position [164, 0]
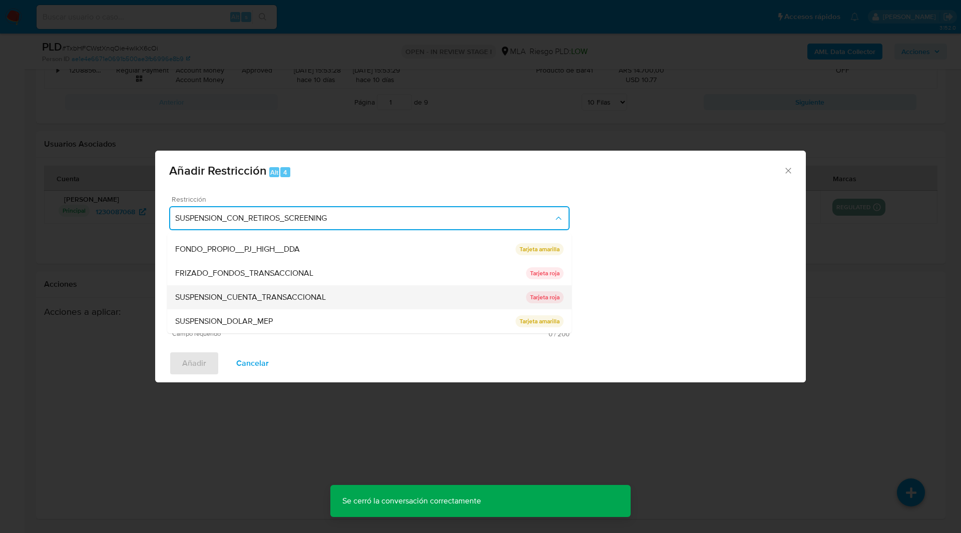
click at [218, 302] on span "SUSPENSION_CUENTA_TRANSACCIONAL" at bounding box center [250, 297] width 151 height 10
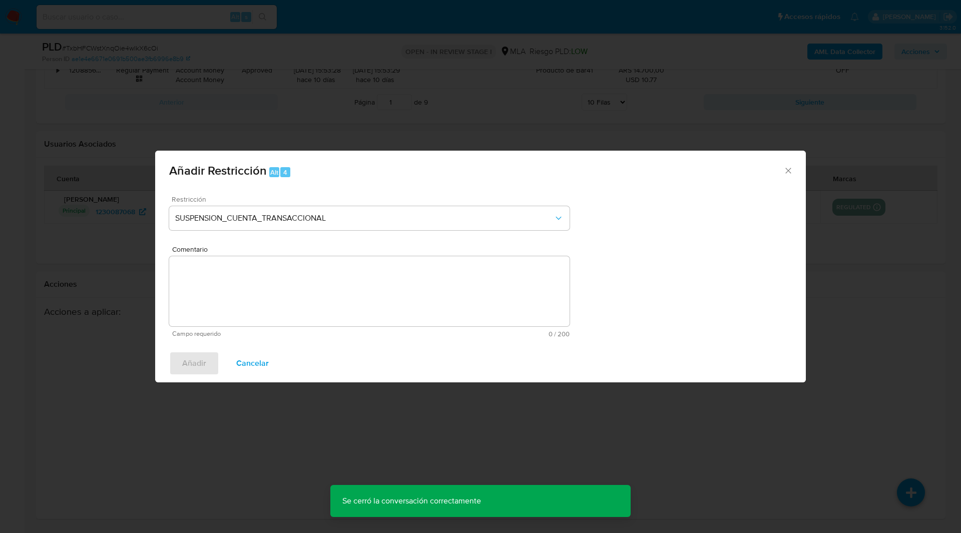
click at [309, 310] on textarea "Comentario" at bounding box center [369, 291] width 400 height 70
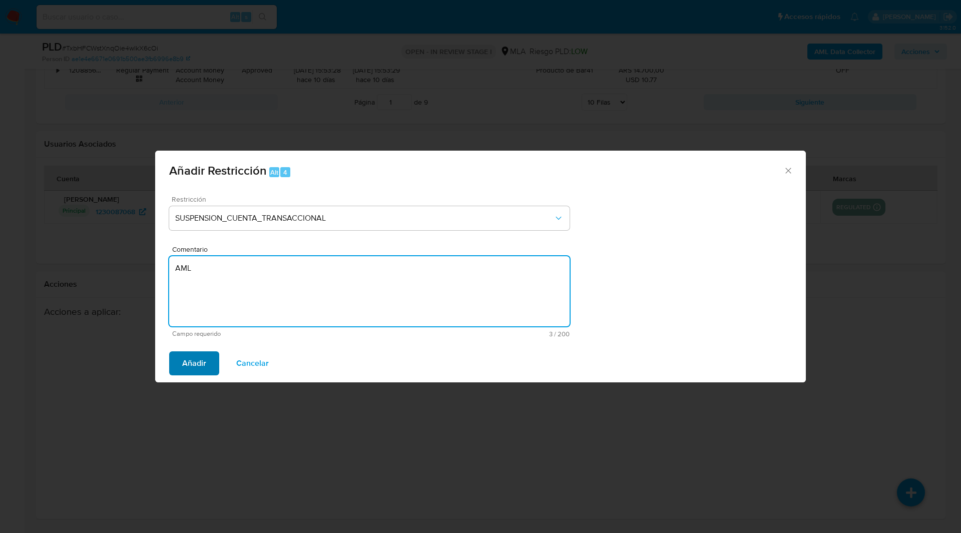
type textarea "AML"
click at [205, 361] on span "Añadir" at bounding box center [194, 363] width 24 height 22
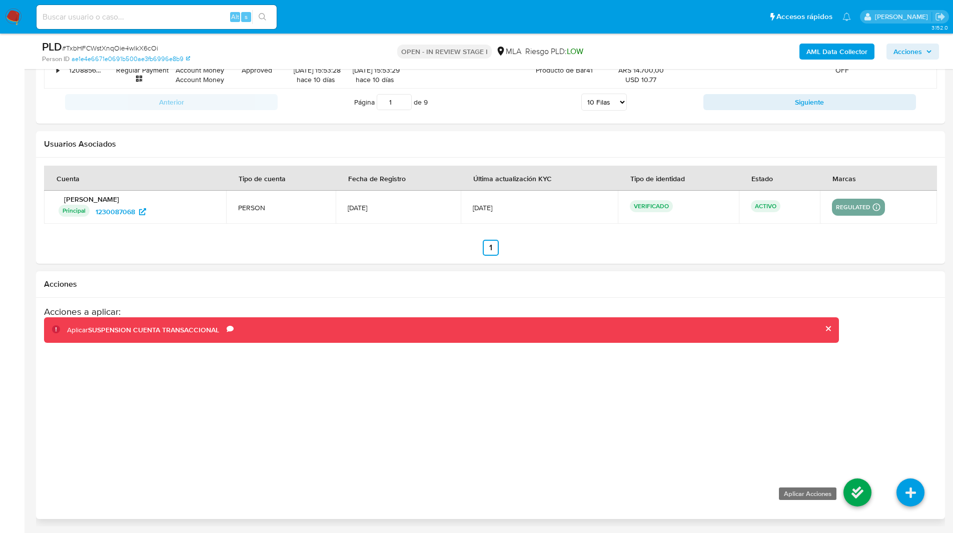
click at [859, 494] on icon at bounding box center [858, 492] width 28 height 28
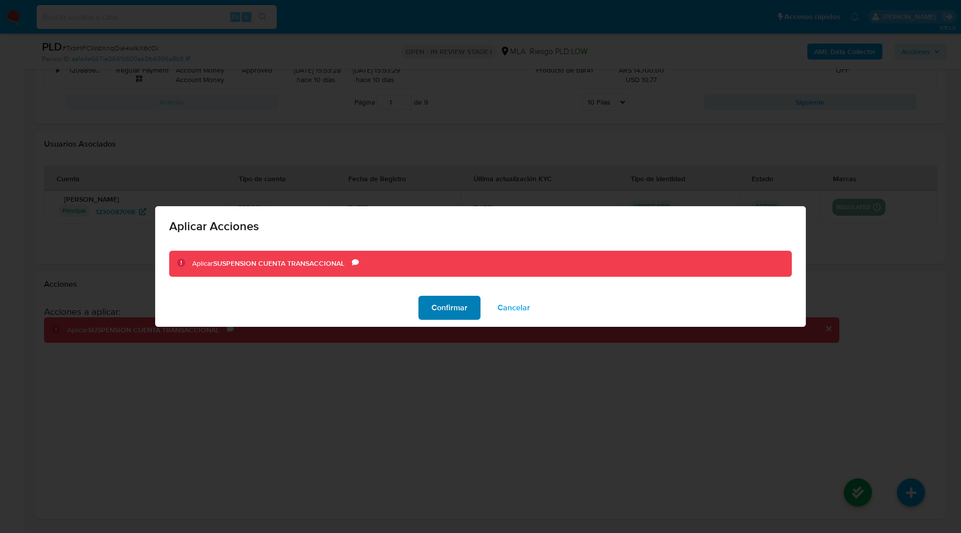
click at [464, 300] on span "Confirmar" at bounding box center [449, 308] width 36 height 22
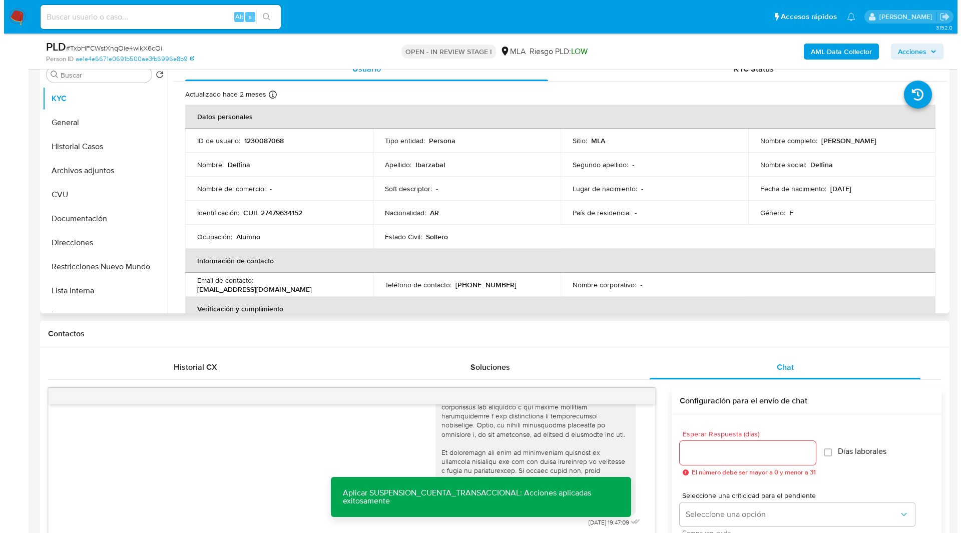
scroll to position [0, 0]
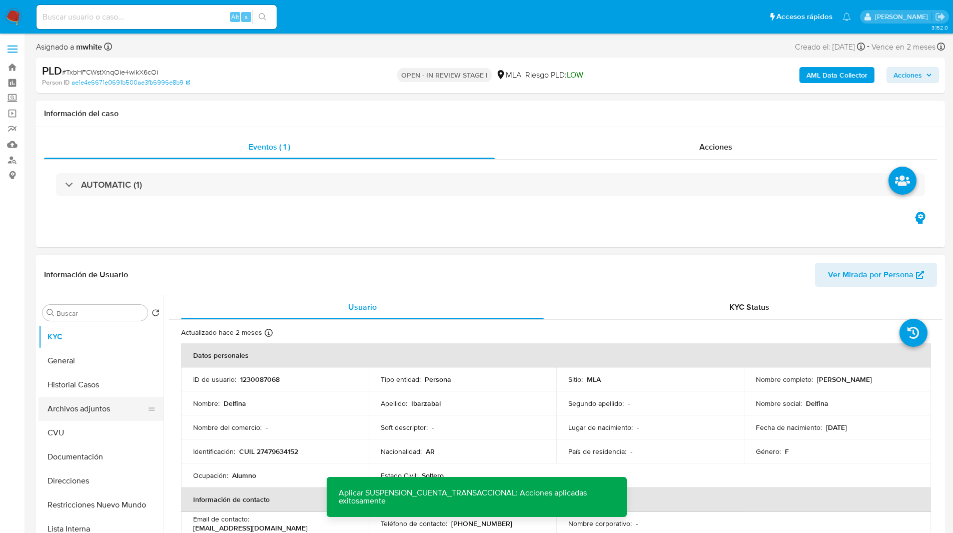
click at [100, 408] on button "Archivos adjuntos" at bounding box center [97, 409] width 117 height 24
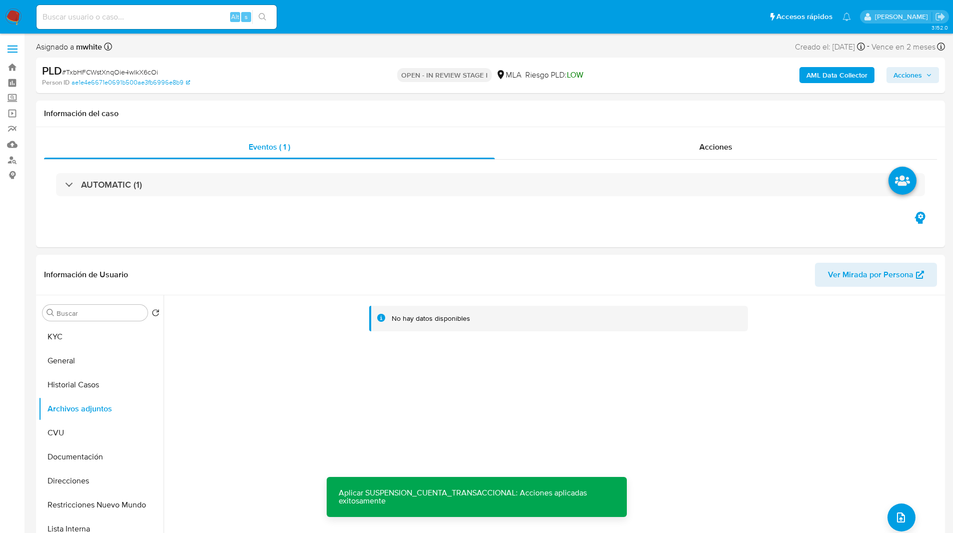
click at [837, 78] on b "AML Data Collector" at bounding box center [837, 75] width 61 height 16
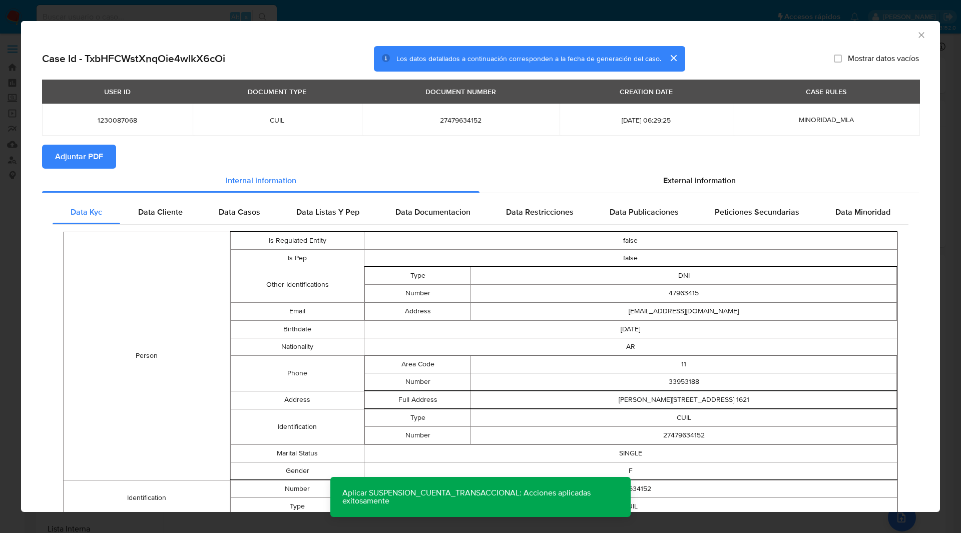
click at [73, 156] on span "Adjuntar PDF" at bounding box center [79, 157] width 48 height 22
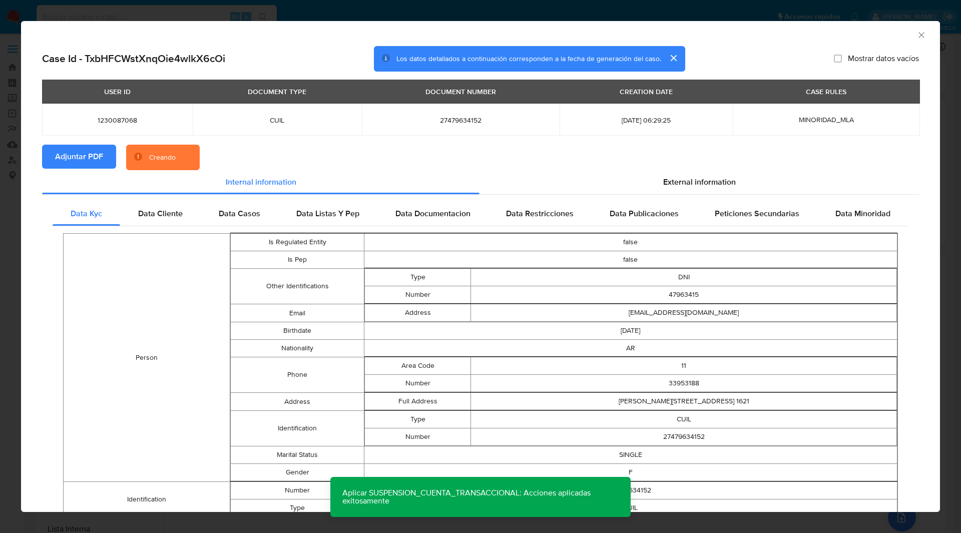
click at [307, 47] on div "Case Id - TxbHFCWstXnqOie4wlkX6cOi Los datos detallados a continuación correspo…" at bounding box center [480, 59] width 877 height 26
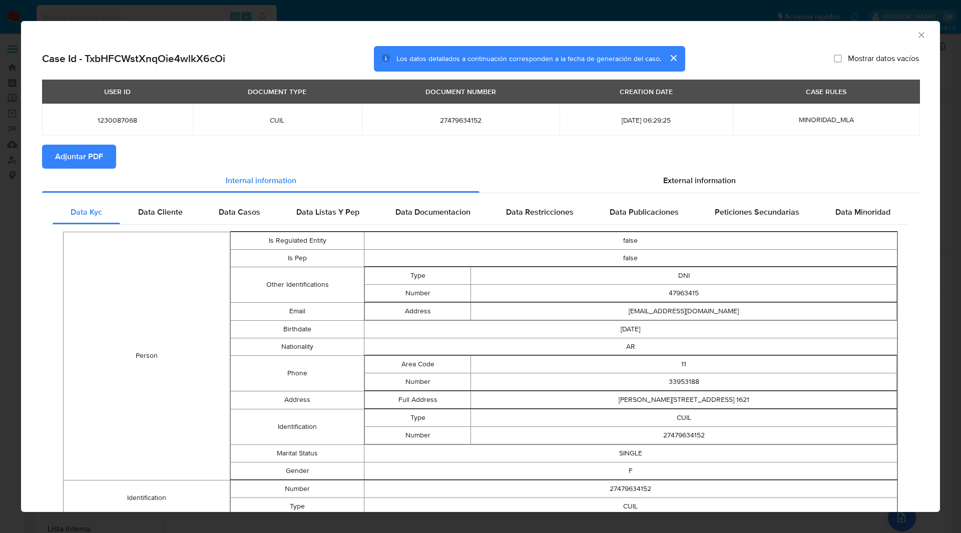
click at [908, 37] on div "AML Data Collector" at bounding box center [472, 33] width 888 height 11
click at [916, 36] on icon "Cerrar ventana" at bounding box center [921, 35] width 10 height 10
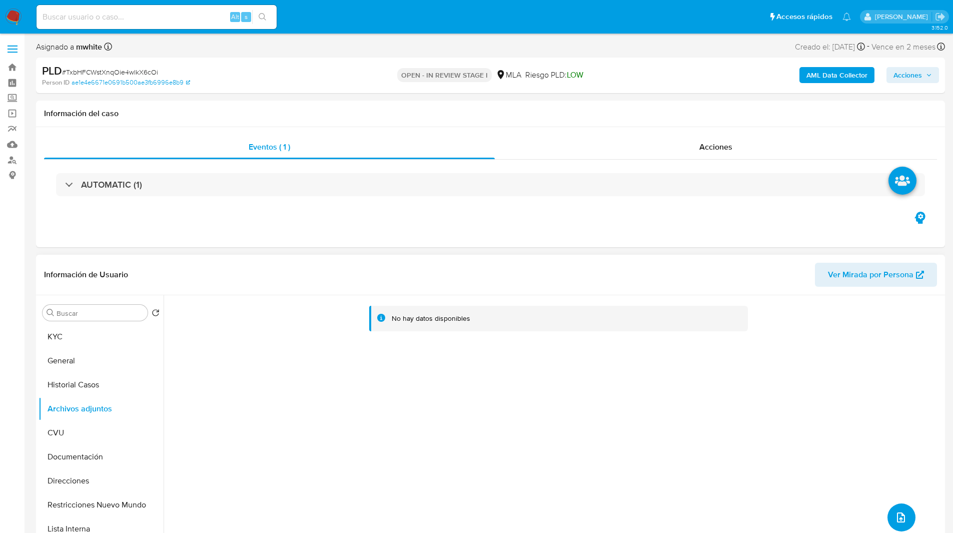
click at [897, 507] on button "upload-file" at bounding box center [902, 517] width 28 height 28
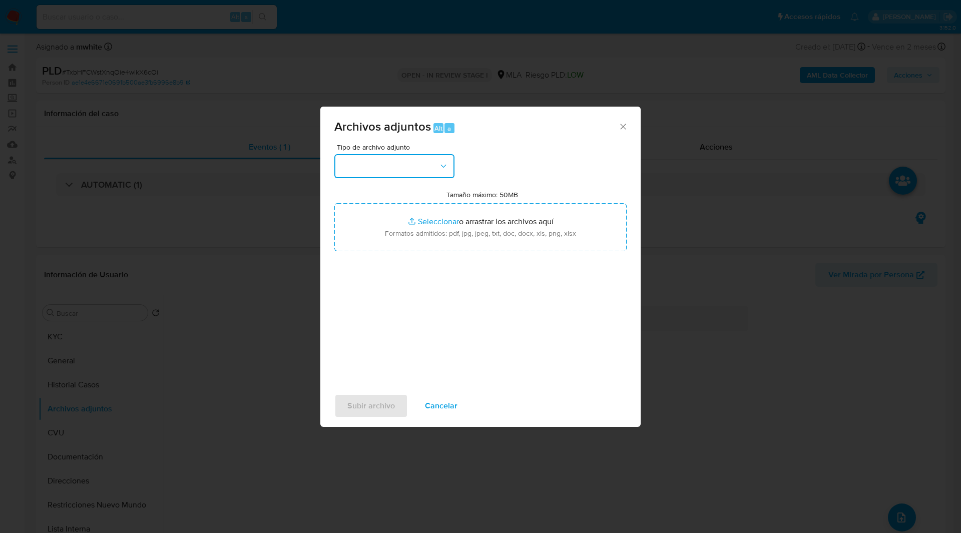
click at [406, 164] on button "button" at bounding box center [394, 166] width 120 height 24
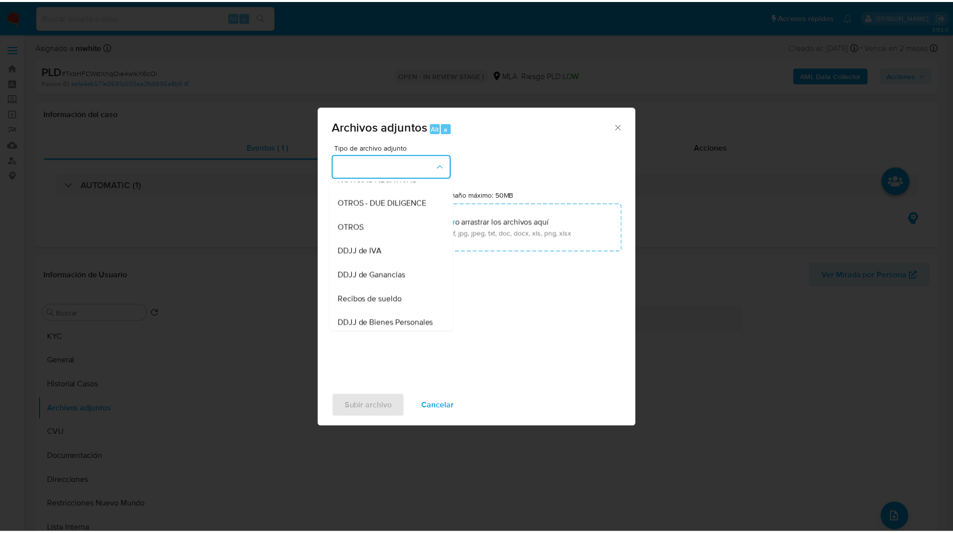
scroll to position [161, 0]
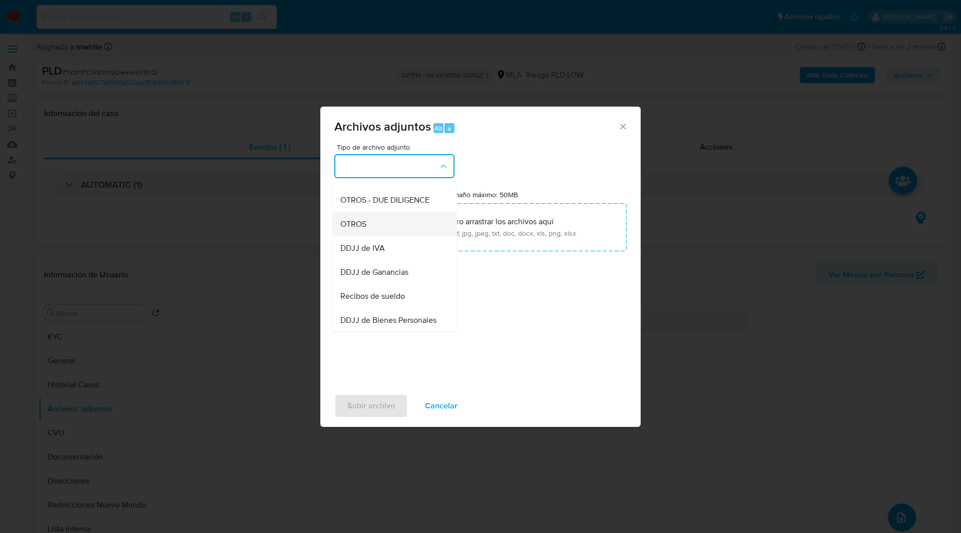
click at [340, 236] on li "OTROS" at bounding box center [394, 224] width 124 height 24
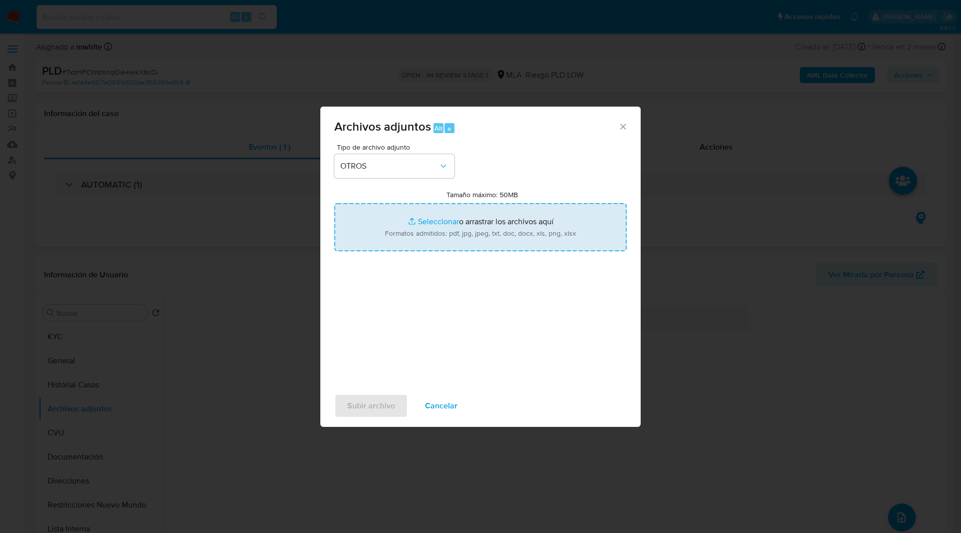
type input "C:\fakepath\Movimientos-1230087068.xlsx"
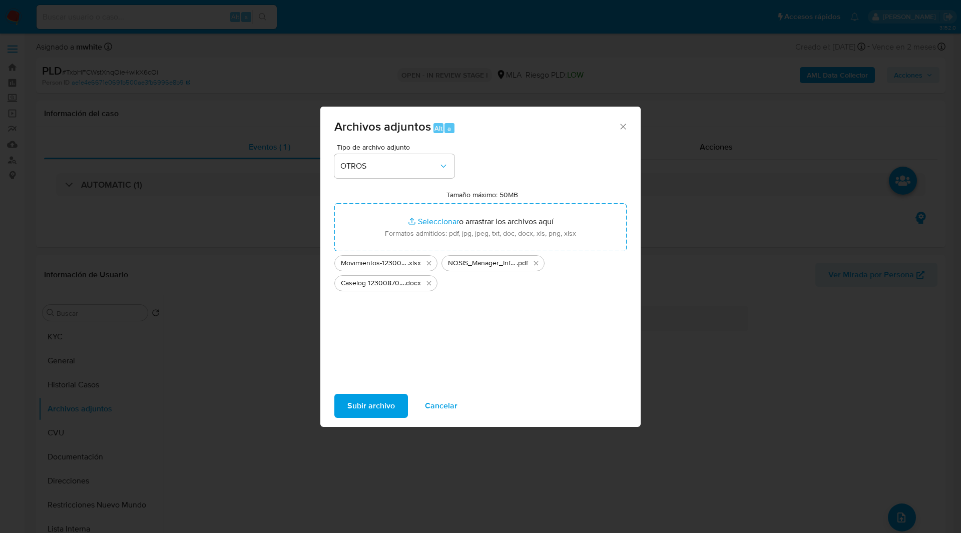
click at [386, 401] on span "Subir archivo" at bounding box center [371, 406] width 48 height 22
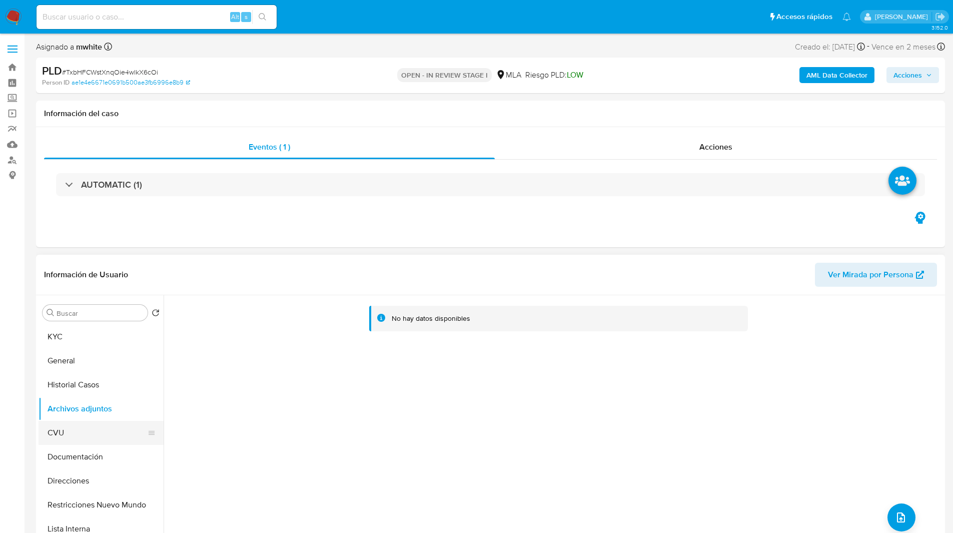
click at [78, 428] on button "CVU" at bounding box center [97, 433] width 117 height 24
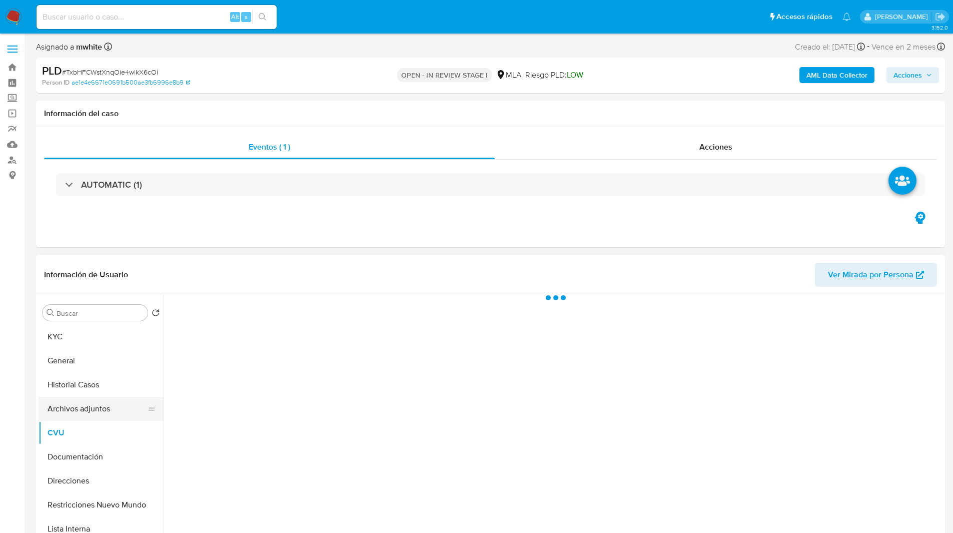
click at [88, 416] on button "Archivos adjuntos" at bounding box center [97, 409] width 117 height 24
click at [473, 287] on div "Información de Usuario Ver Mirada por Persona" at bounding box center [490, 275] width 909 height 41
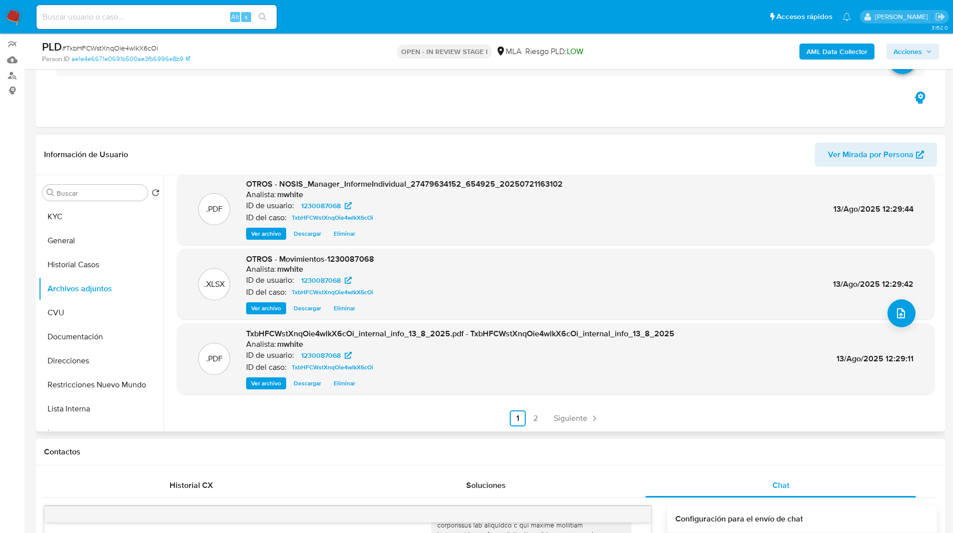
scroll to position [85, 0]
click at [923, 53] on span "Acciones" at bounding box center [913, 52] width 39 height 14
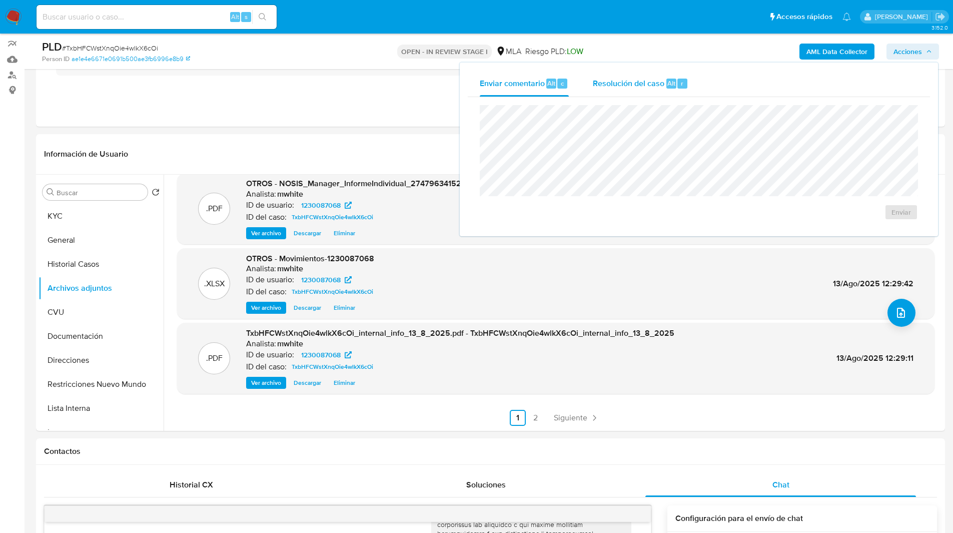
click at [640, 76] on div "Resolución del caso Alt r" at bounding box center [641, 84] width 96 height 26
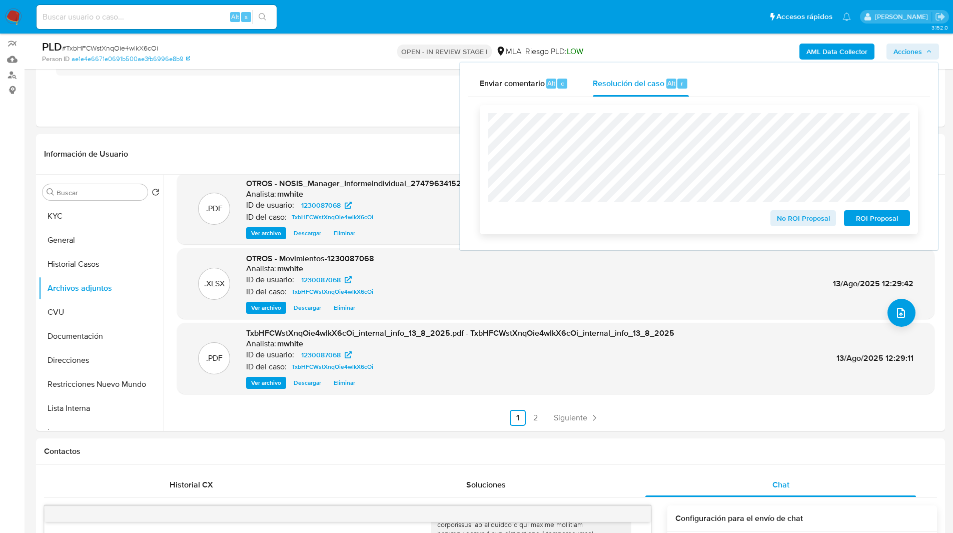
click at [860, 221] on span "ROI Proposal" at bounding box center [877, 218] width 52 height 14
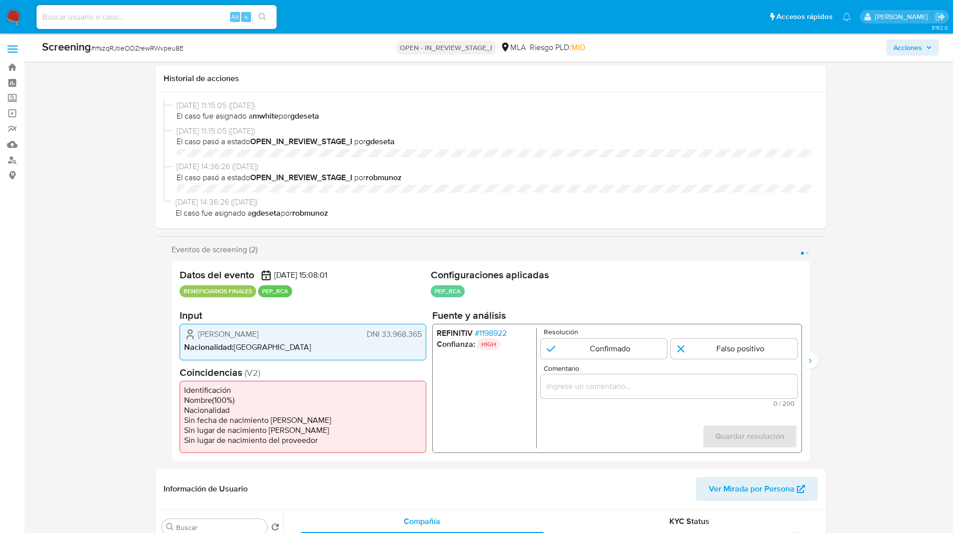
select select "10"
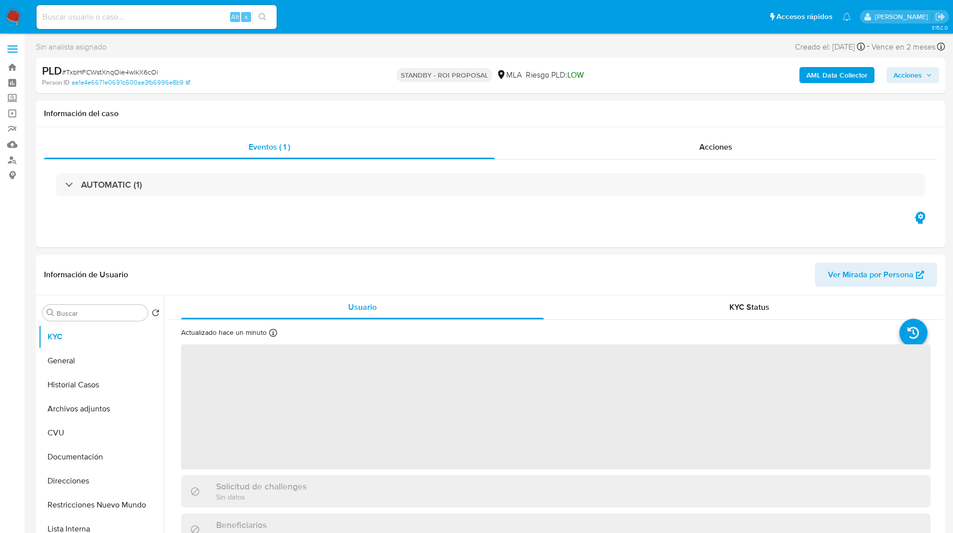
select select "10"
